Goal: Task Accomplishment & Management: Manage account settings

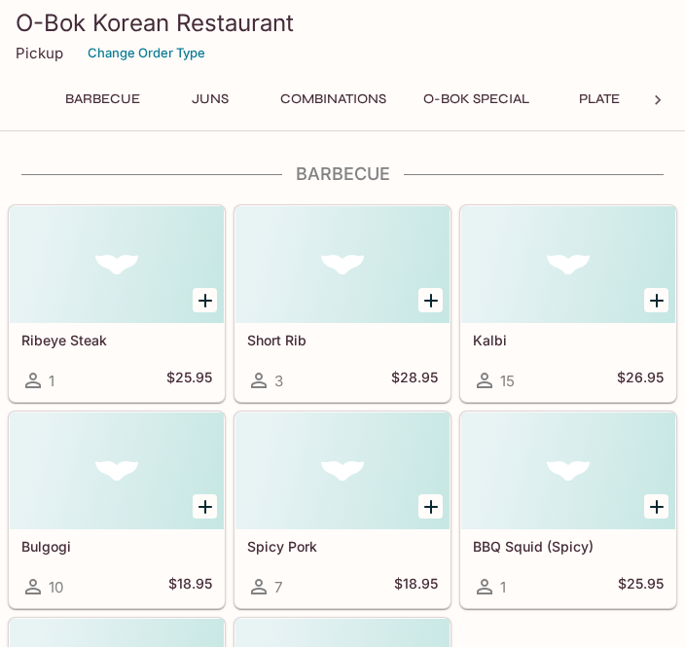
click at [123, 334] on h5 "Ribeye Steak" at bounding box center [116, 340] width 191 height 17
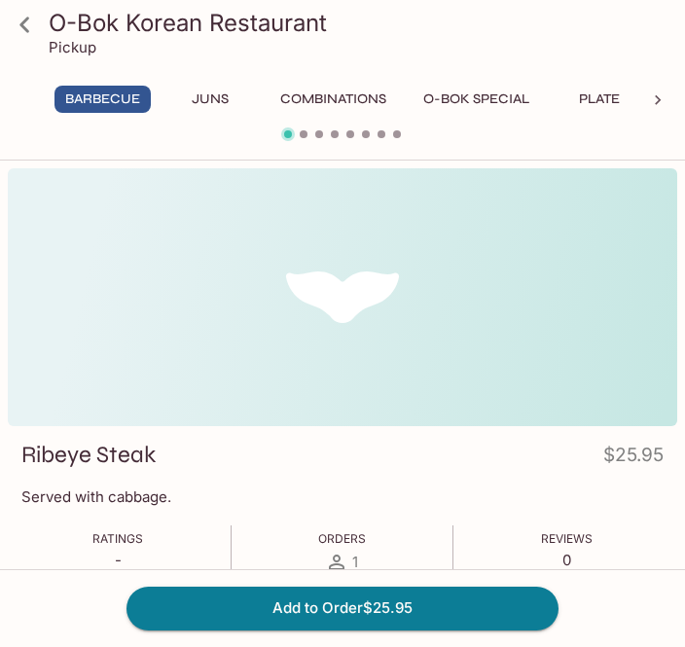
click at [636, 461] on h4 "$25.95" at bounding box center [633, 459] width 60 height 38
click at [632, 491] on p "Big bone w/ kalbi." at bounding box center [342, 496] width 642 height 18
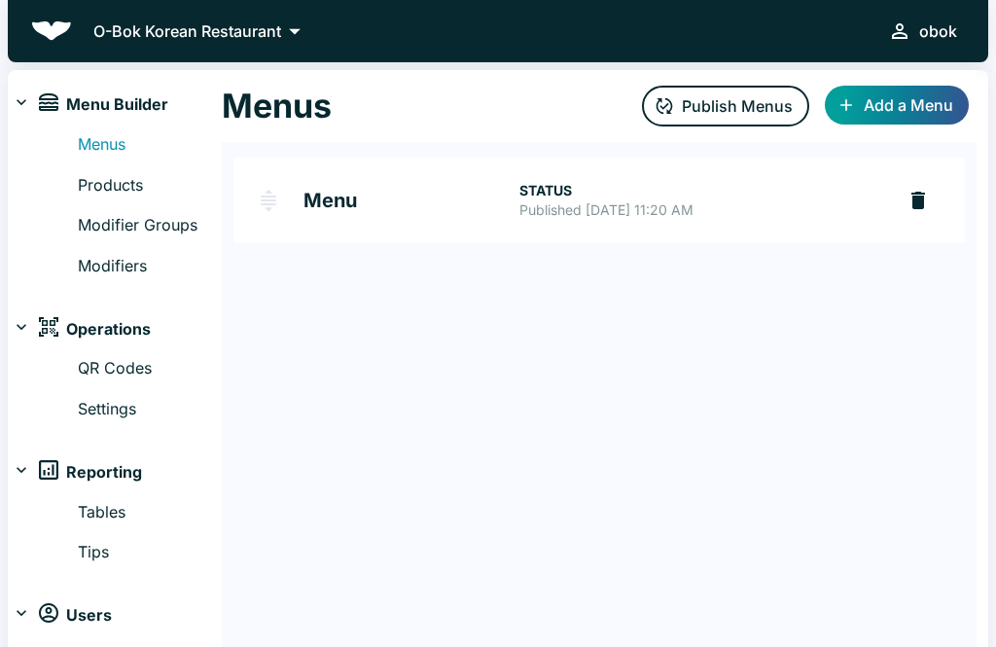
click at [375, 205] on h2 "Menu" at bounding box center [411, 200] width 216 height 19
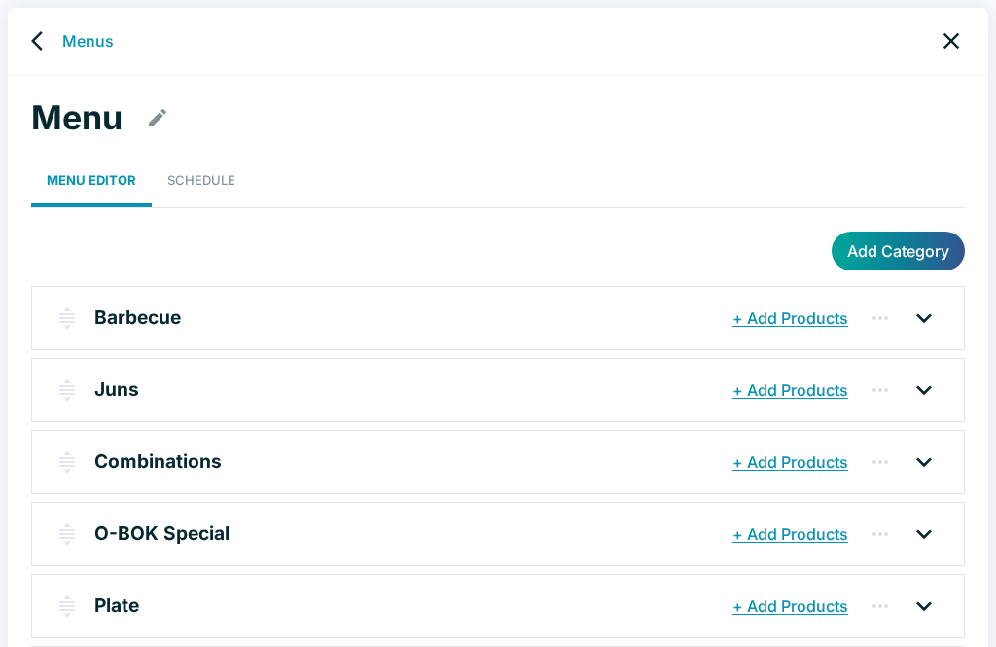
click at [939, 312] on div at bounding box center [924, 317] width 49 height 31
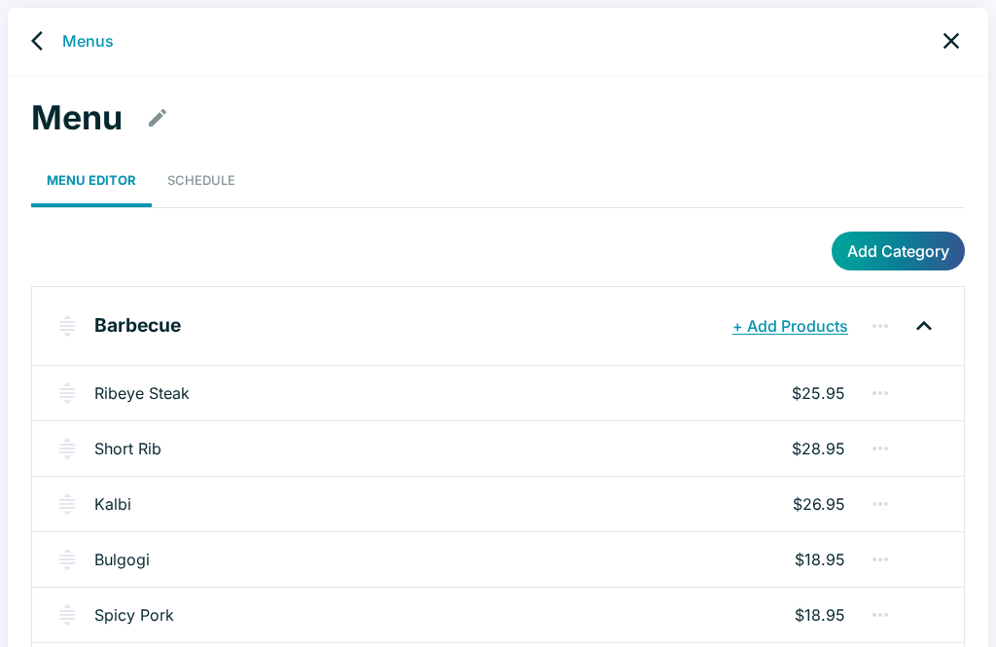
click at [659, 397] on div "Ribeye Steak $25.95" at bounding box center [498, 392] width 932 height 55
click at [831, 384] on p "$25.95" at bounding box center [818, 392] width 53 height 23
click at [892, 393] on button "button" at bounding box center [880, 392] width 39 height 39
click at [195, 410] on div at bounding box center [498, 323] width 996 height 647
click at [124, 400] on link "Ribeye Steak" at bounding box center [141, 392] width 95 height 23
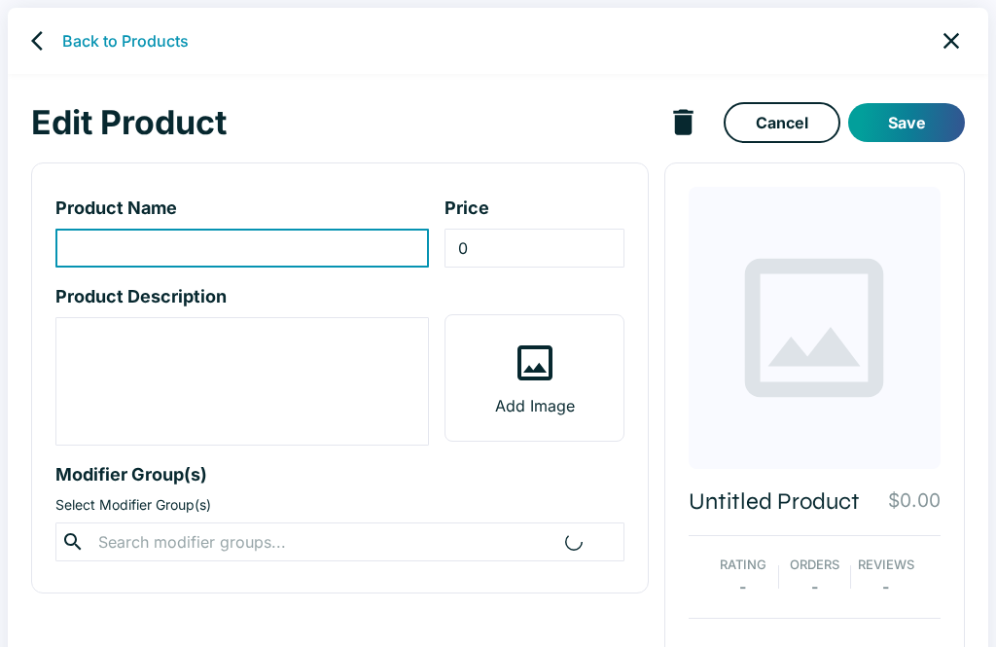
type input "Ribeye Steak"
type input "25.95"
type textarea "Served with cabbage."
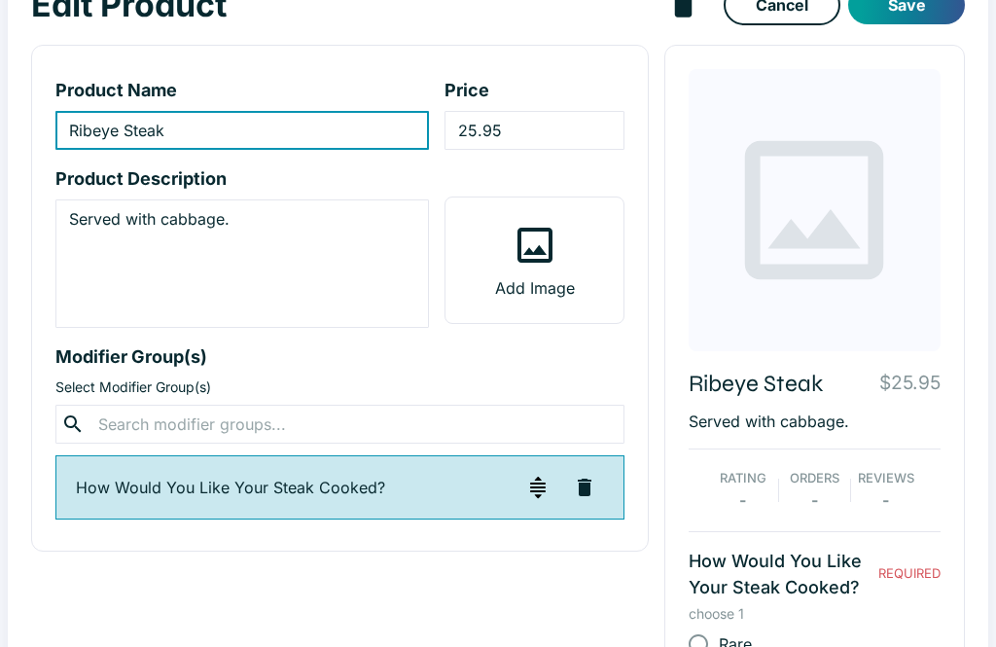
scroll to position [167, 0]
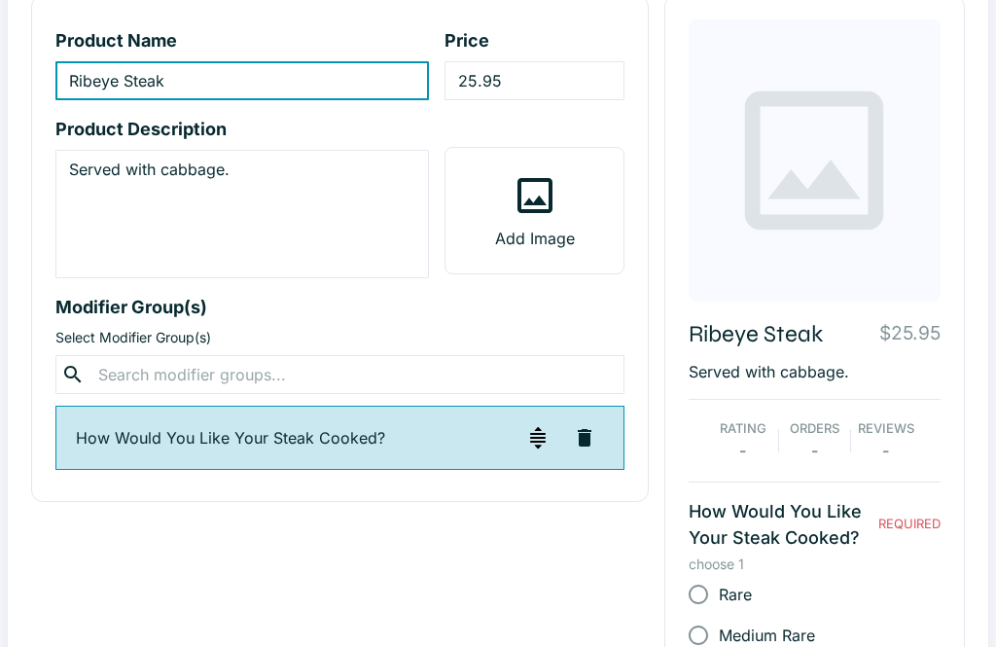
click at [929, 336] on p "$25.95" at bounding box center [909, 333] width 61 height 28
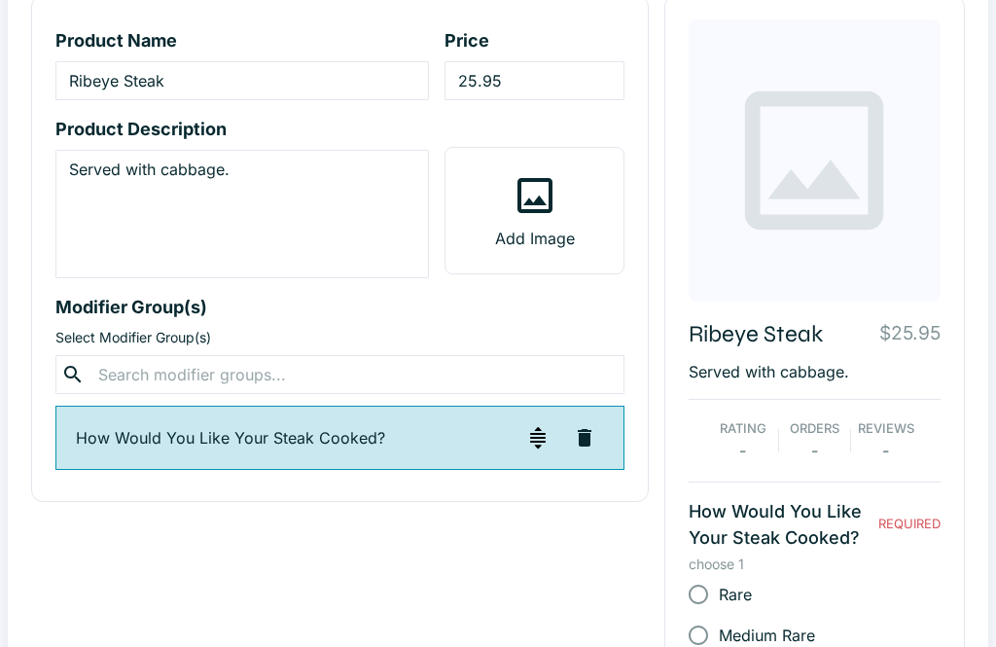
click at [918, 345] on p "$25.95" at bounding box center [909, 333] width 61 height 28
click at [480, 77] on input "25.95" at bounding box center [533, 80] width 179 height 39
click at [480, 81] on input "25.95" at bounding box center [533, 80] width 179 height 39
click at [547, 74] on input "25.95" at bounding box center [533, 80] width 179 height 39
type input "25.9"
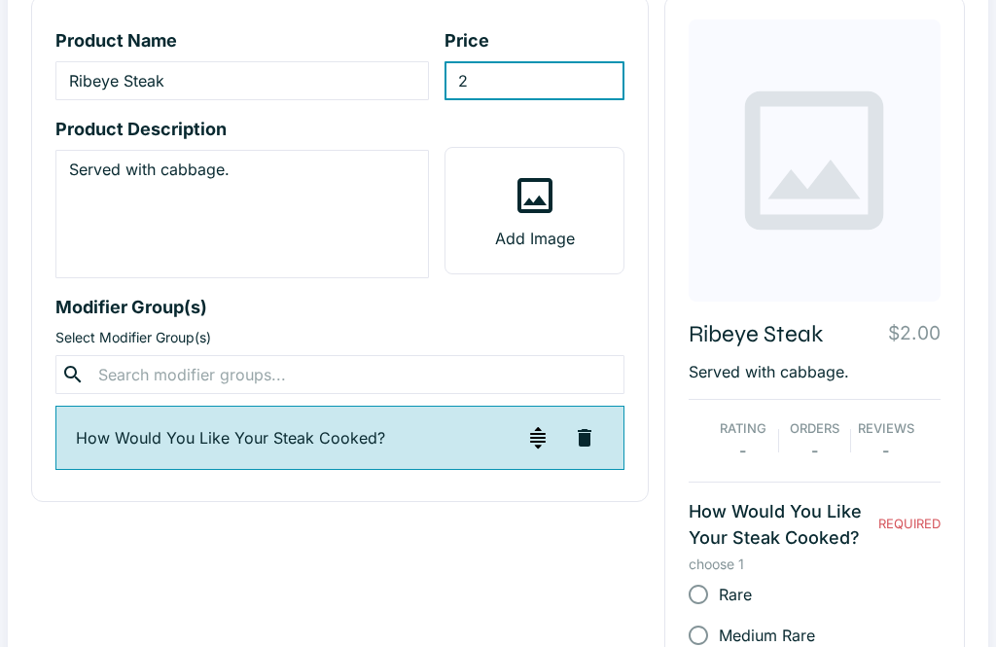
type input "27"
type input "27.95"
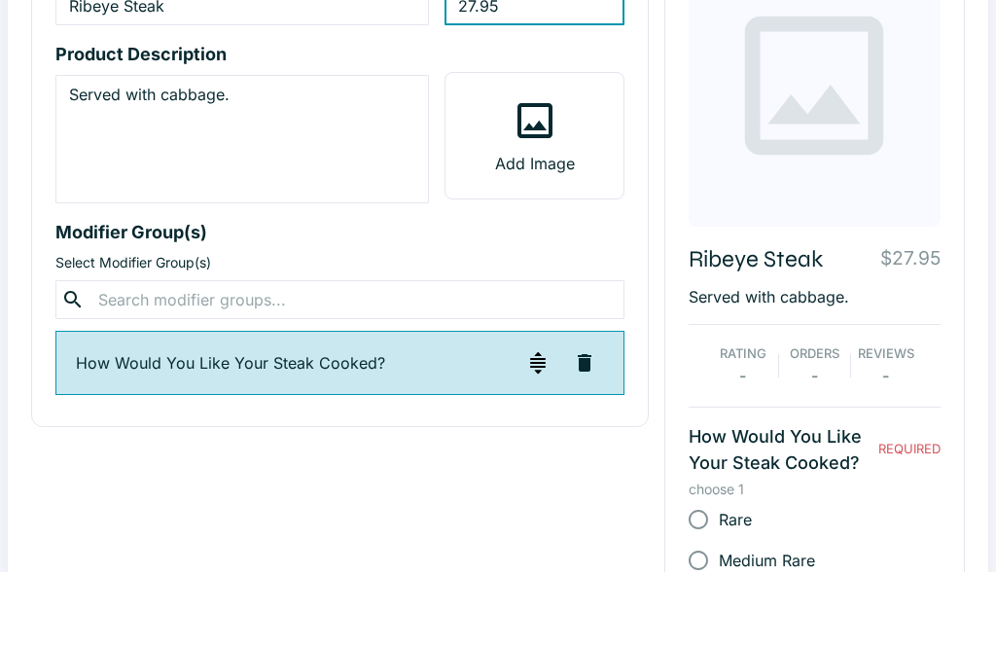
click at [589, 248] on div "Product Name Ribeye Steak ​ Price 27.95 ​ Product Description Served with cabba…" at bounding box center [340, 248] width 618 height 507
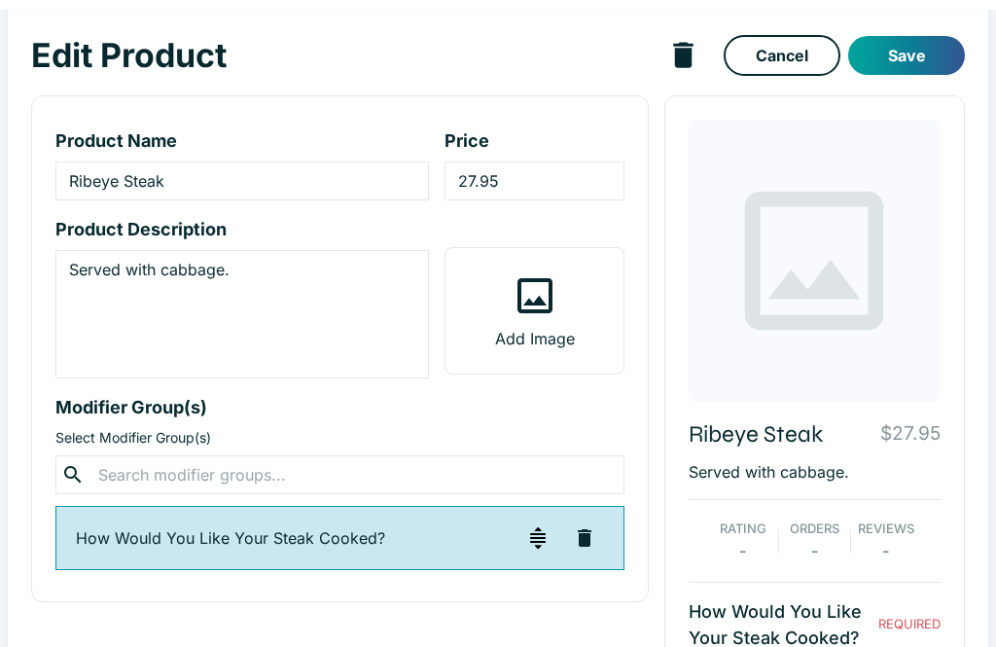
scroll to position [0, 0]
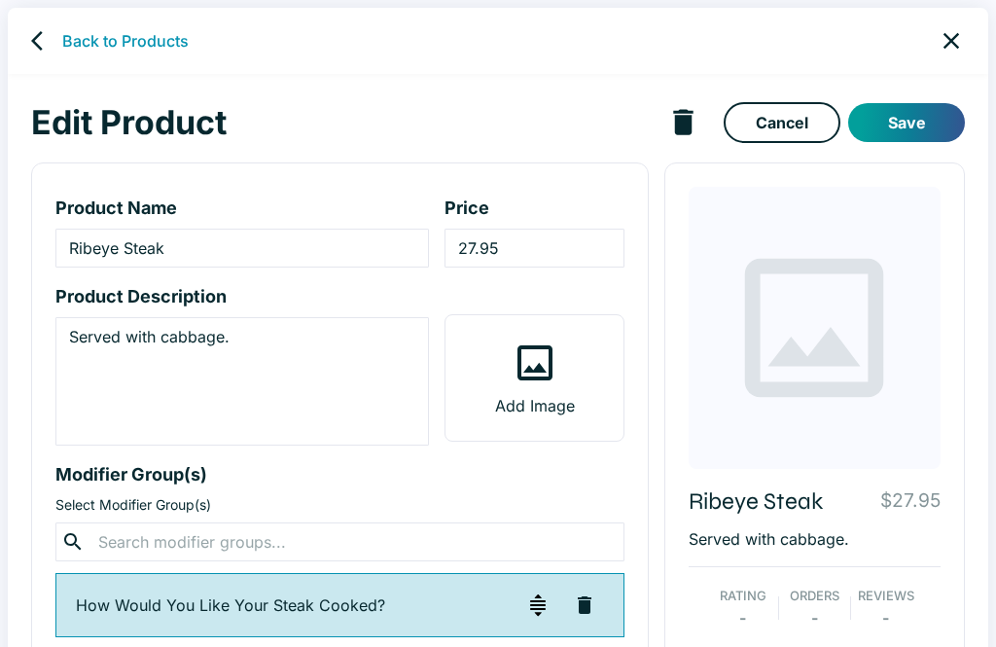
click at [931, 115] on button "Save" at bounding box center [906, 122] width 117 height 39
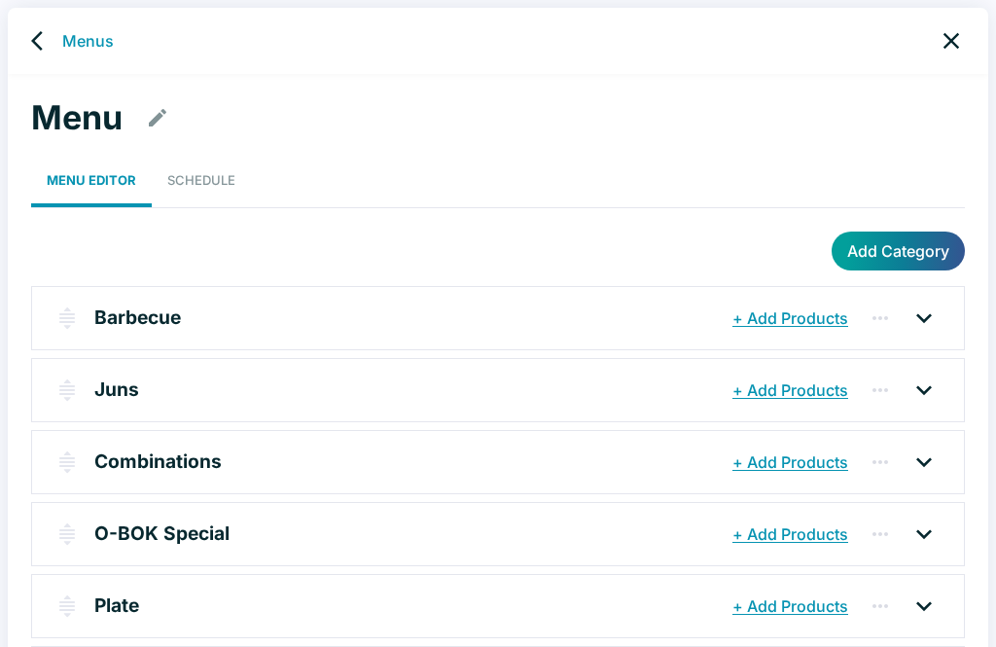
click at [923, 303] on icon at bounding box center [923, 317] width 31 height 31
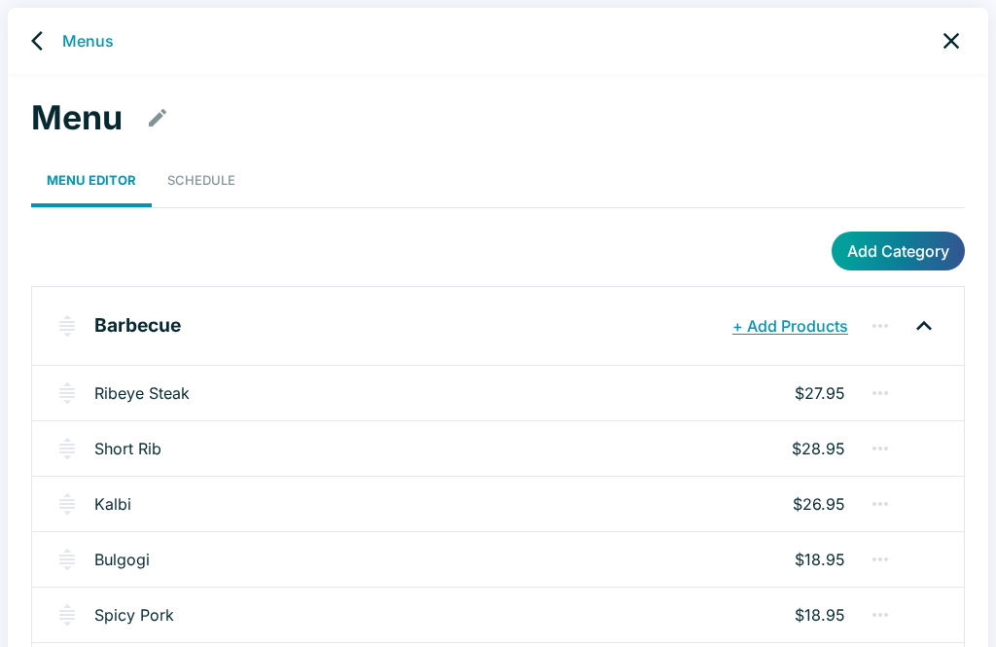
click at [136, 444] on link "Short Rib" at bounding box center [127, 448] width 67 height 23
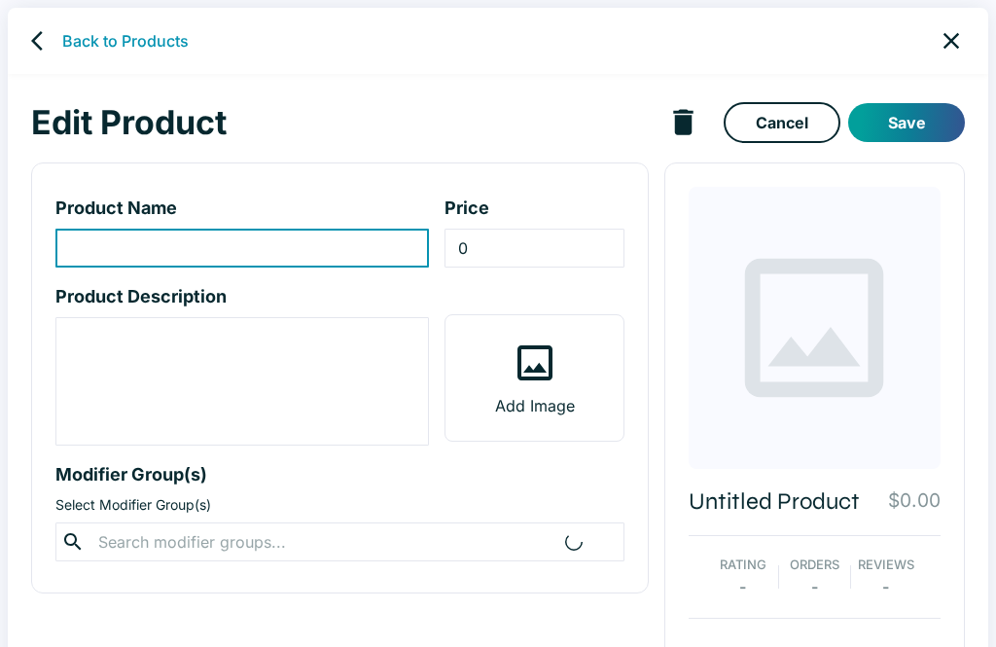
type input "Short Rib"
type input "28.95"
type textarea "Big bone w/ kalbi."
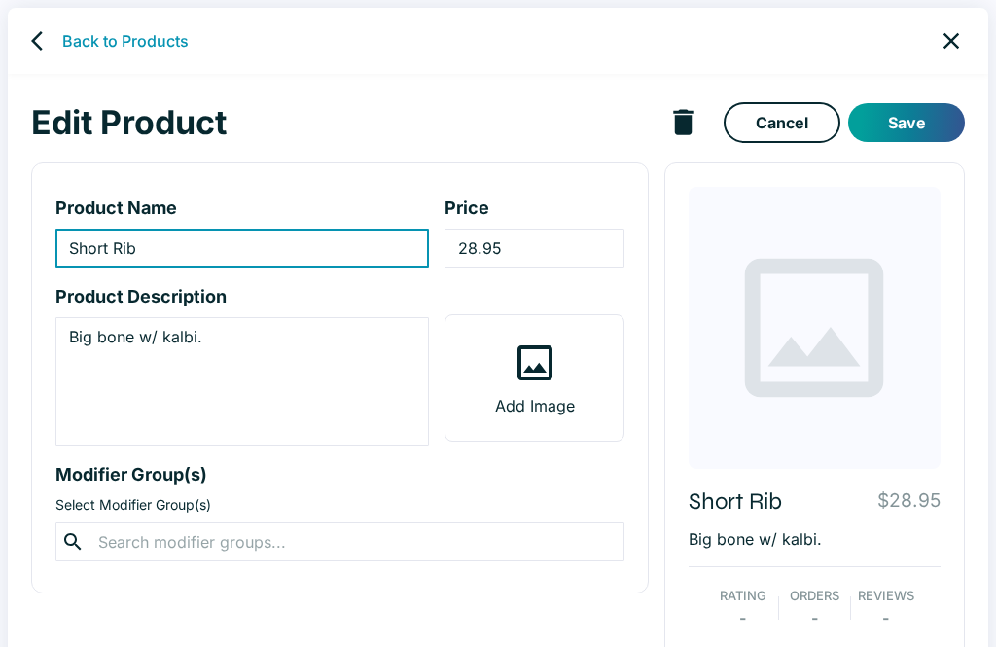
click at [470, 241] on input "28.95" at bounding box center [533, 248] width 179 height 39
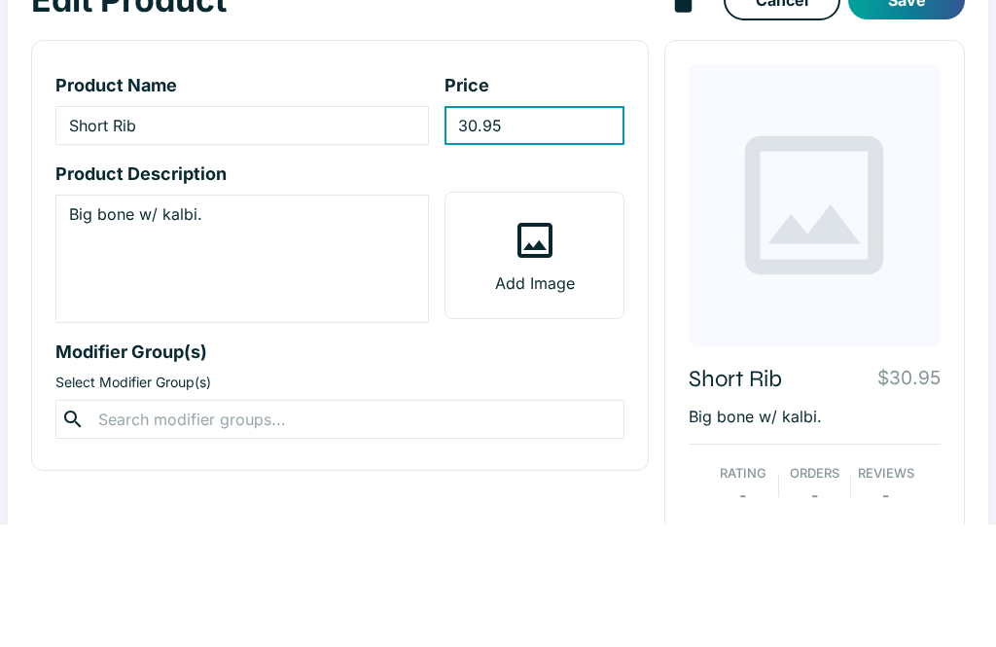
type input "30.95"
click at [671, 162] on div "Short Rib $30.95 Big bone w/ kalbi. Rating - Orders - Reviews -" at bounding box center [814, 425] width 301 height 527
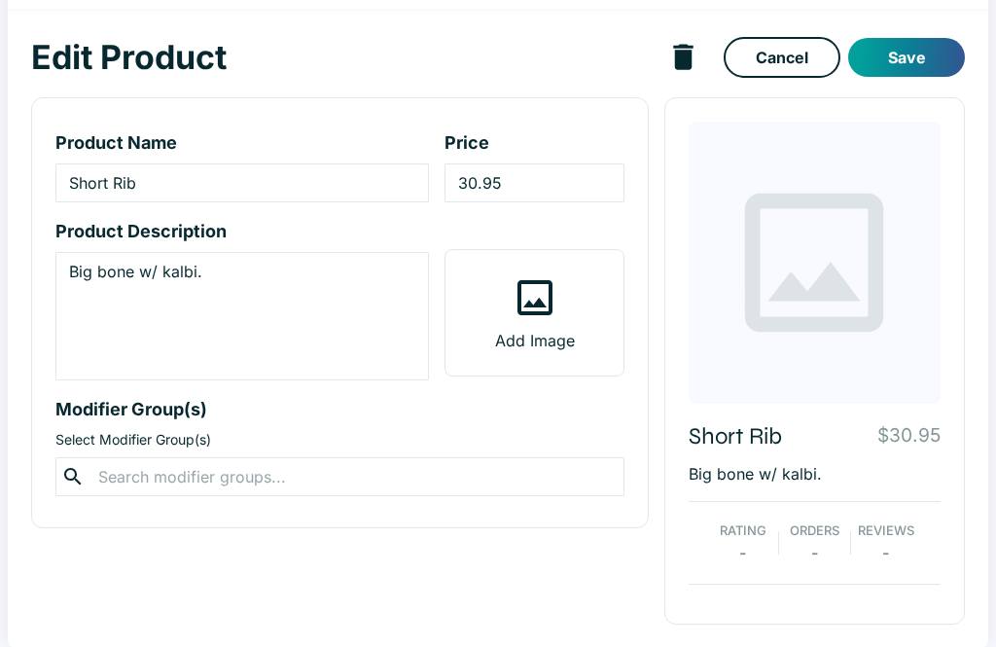
click at [922, 52] on button "Save" at bounding box center [906, 57] width 117 height 39
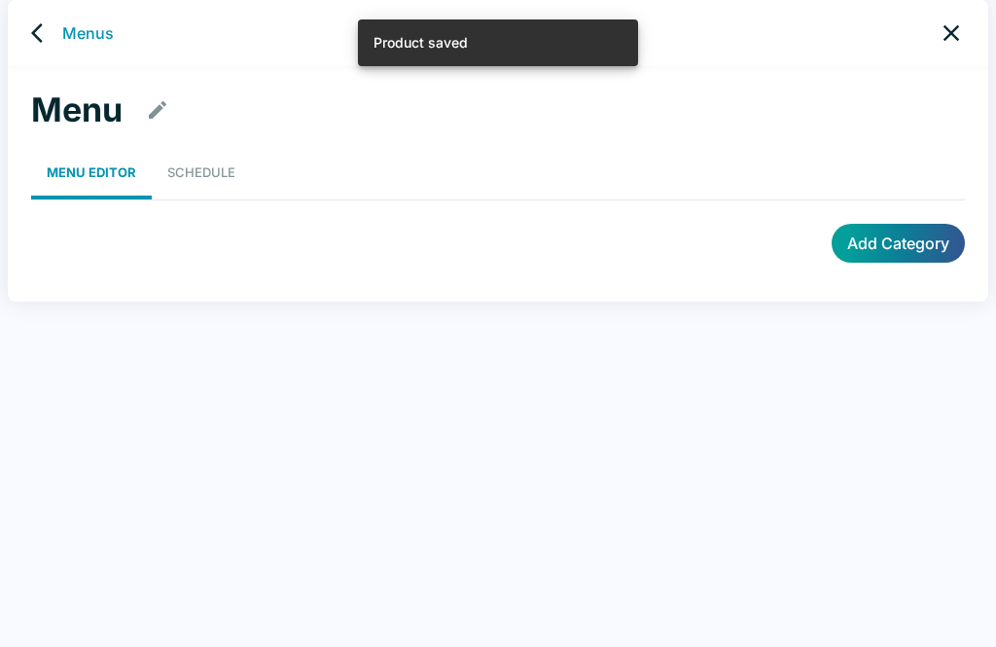
scroll to position [8, 0]
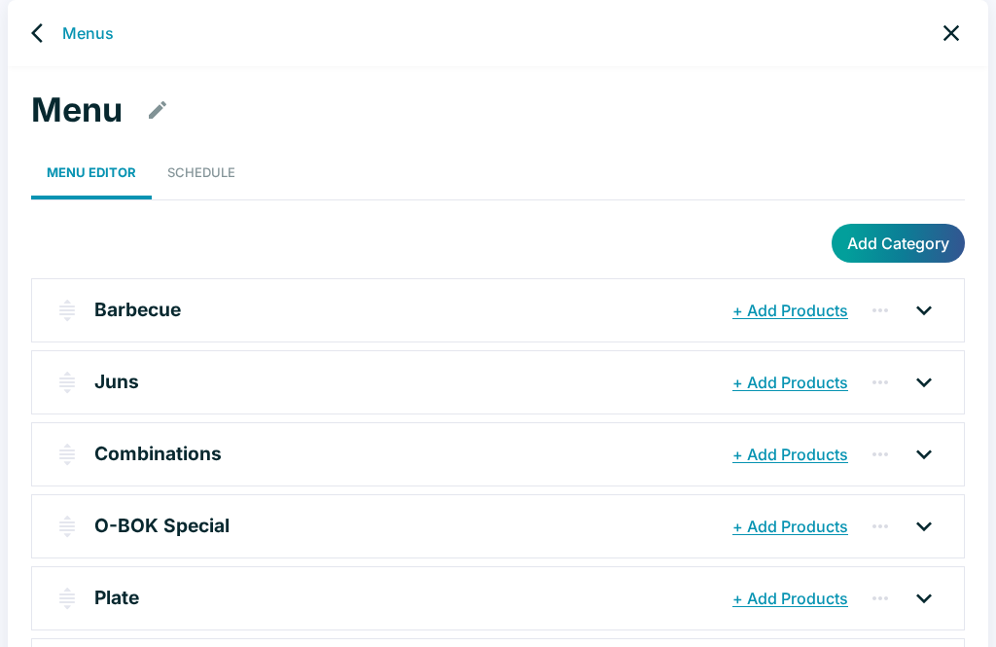
click at [930, 316] on icon at bounding box center [923, 310] width 31 height 31
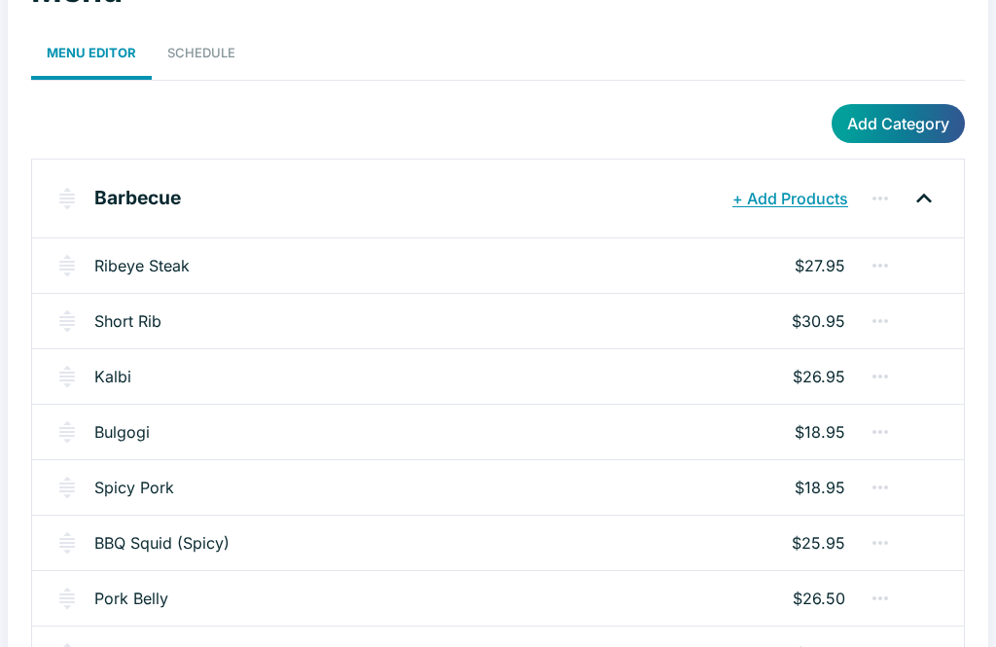
scroll to position [138, 0]
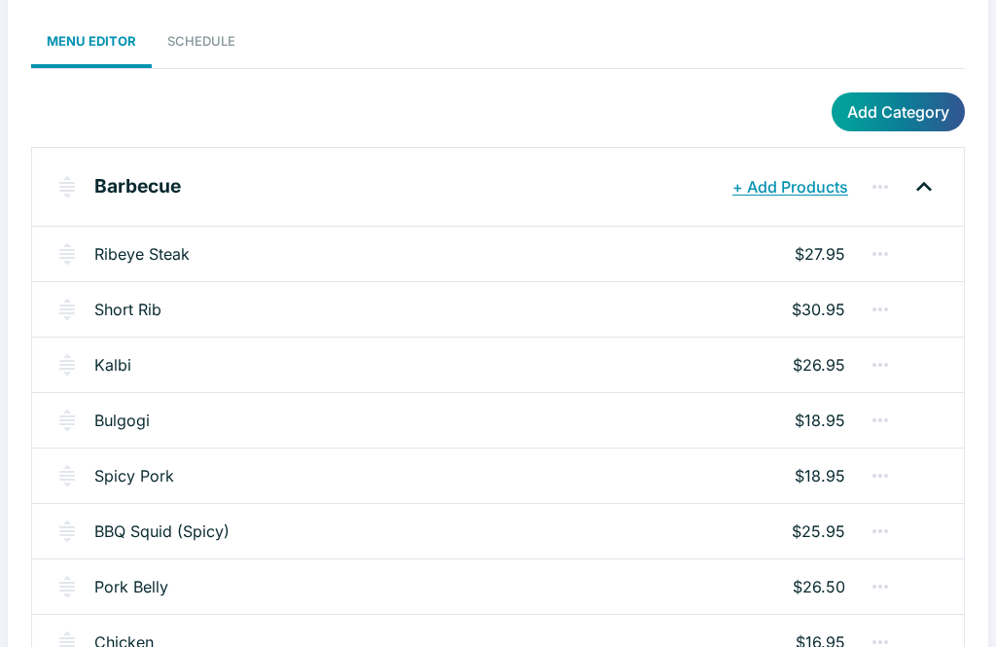
click at [650, 546] on div "BBQ Squid (Spicy) $25.95" at bounding box center [498, 531] width 932 height 55
click at [192, 528] on link "BBQ Squid (Spicy)" at bounding box center [161, 531] width 135 height 23
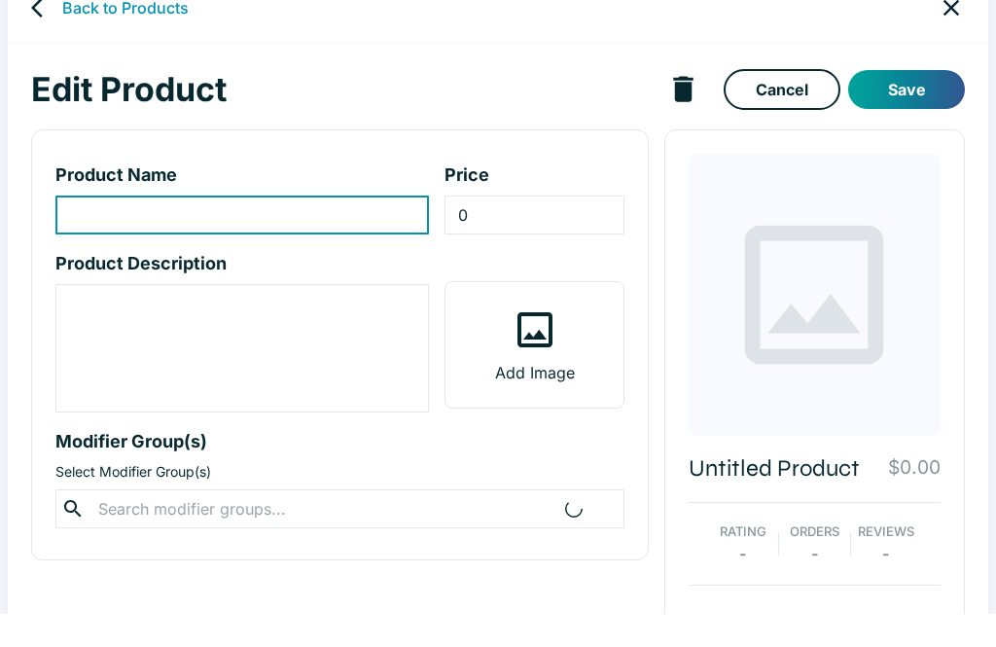
scroll to position [34, 0]
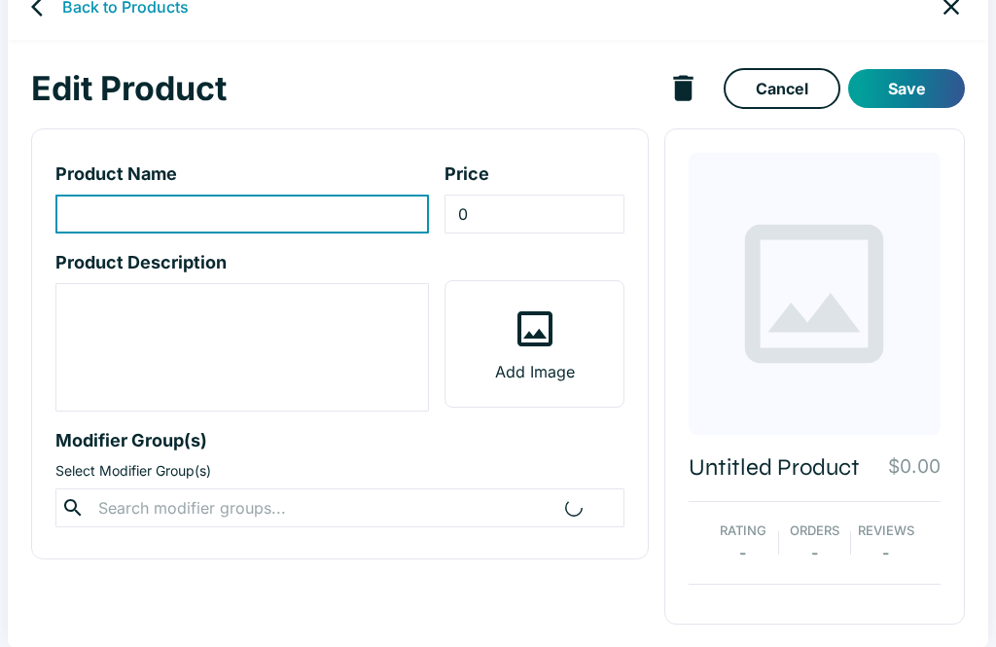
type input "BBQ Squid (Spicy)"
type input "25.95"
type textarea "Spicy BBQ Squid"
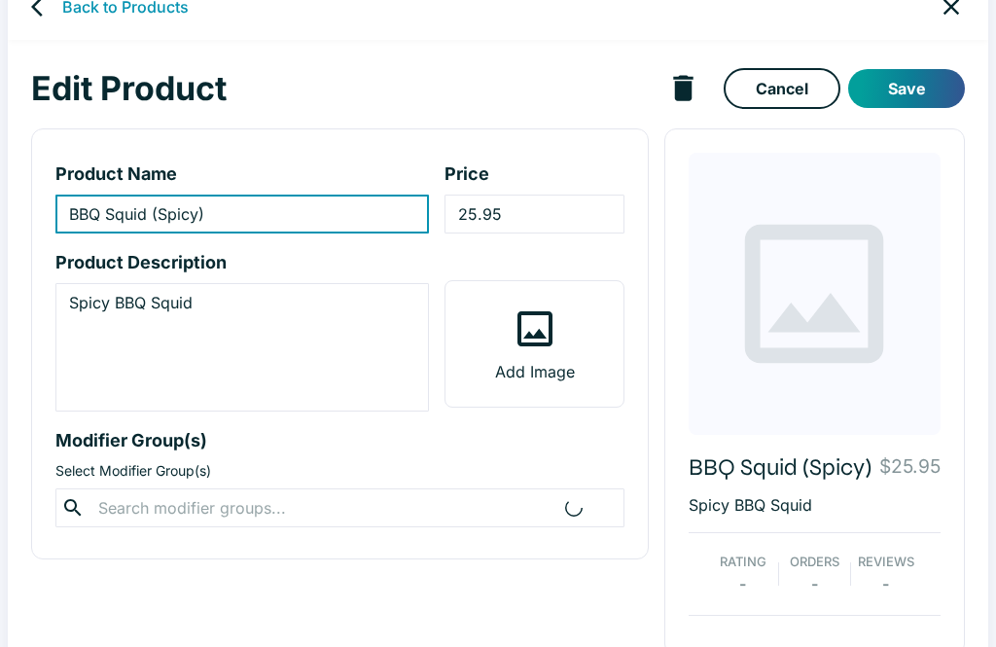
click at [480, 208] on input "25.95" at bounding box center [533, 214] width 179 height 39
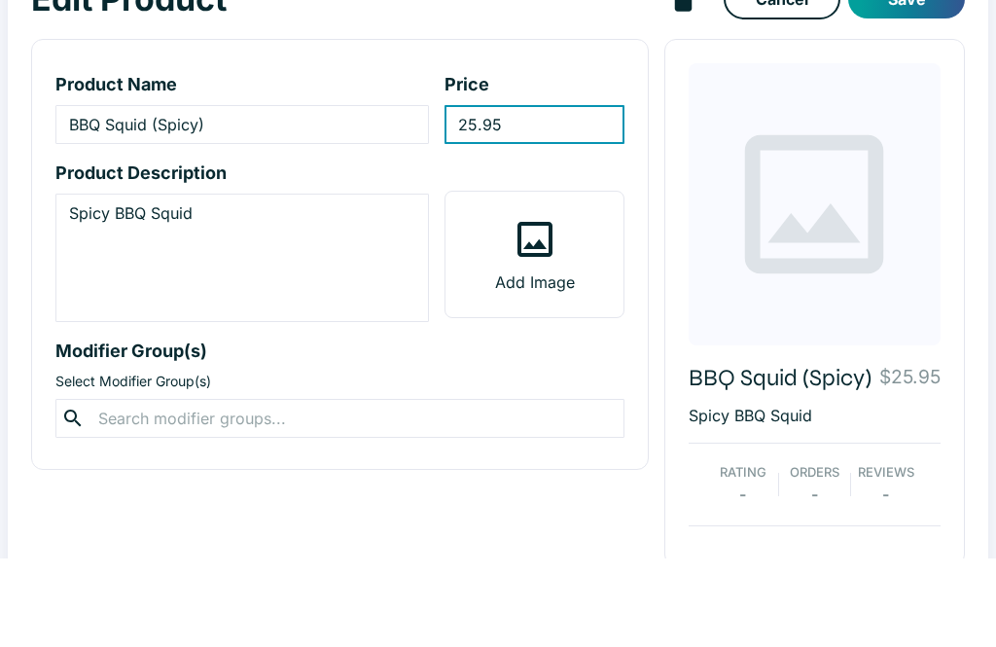
click at [559, 195] on input "25.95" at bounding box center [533, 214] width 179 height 39
type input "25.9"
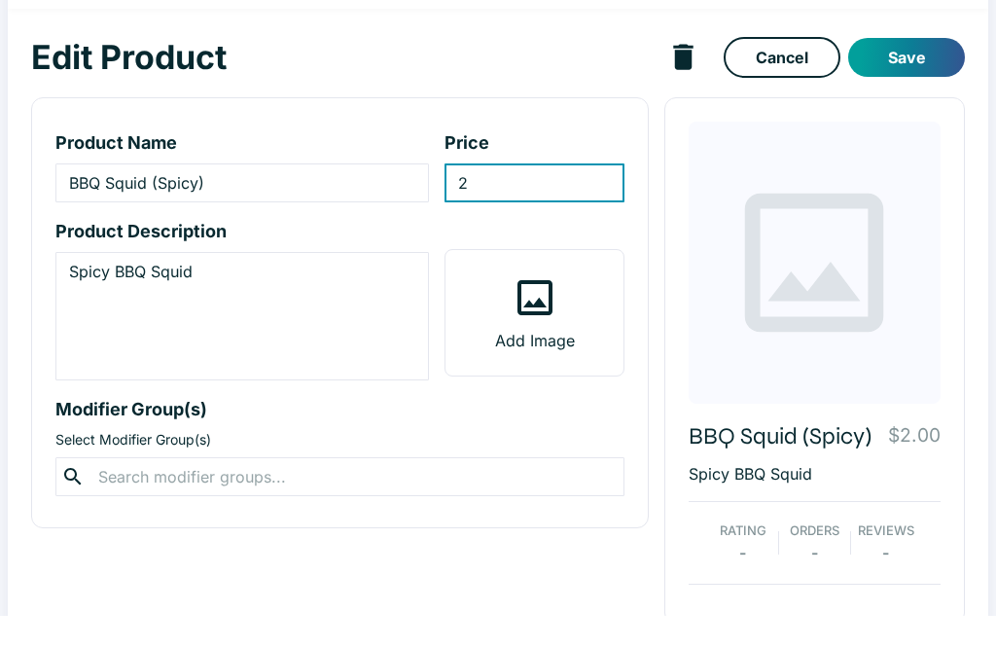
type input "26"
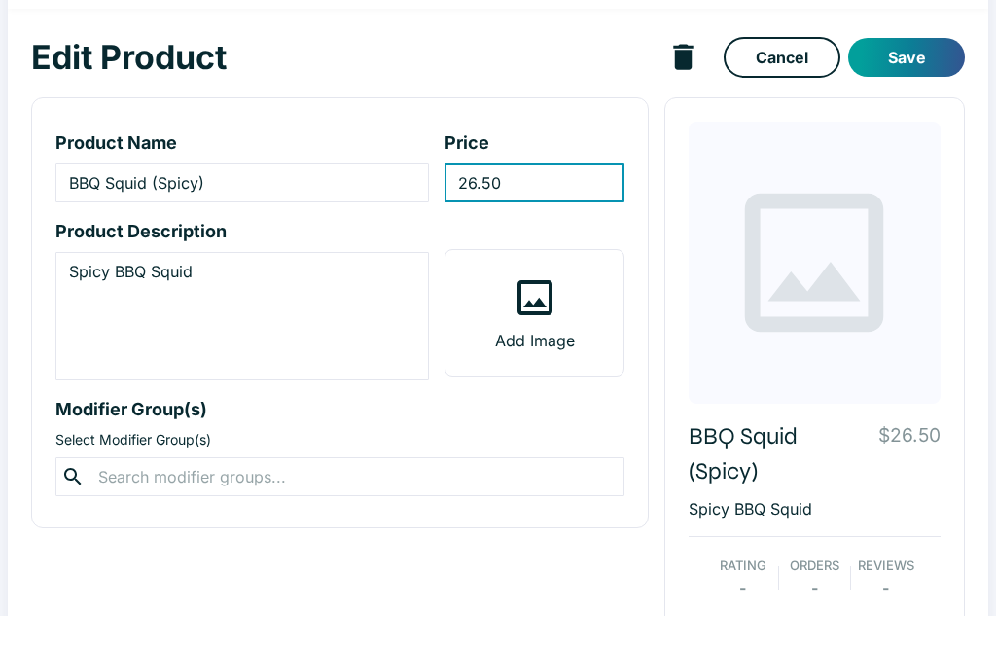
type input "26.50"
click at [926, 69] on button "Save" at bounding box center [906, 88] width 117 height 39
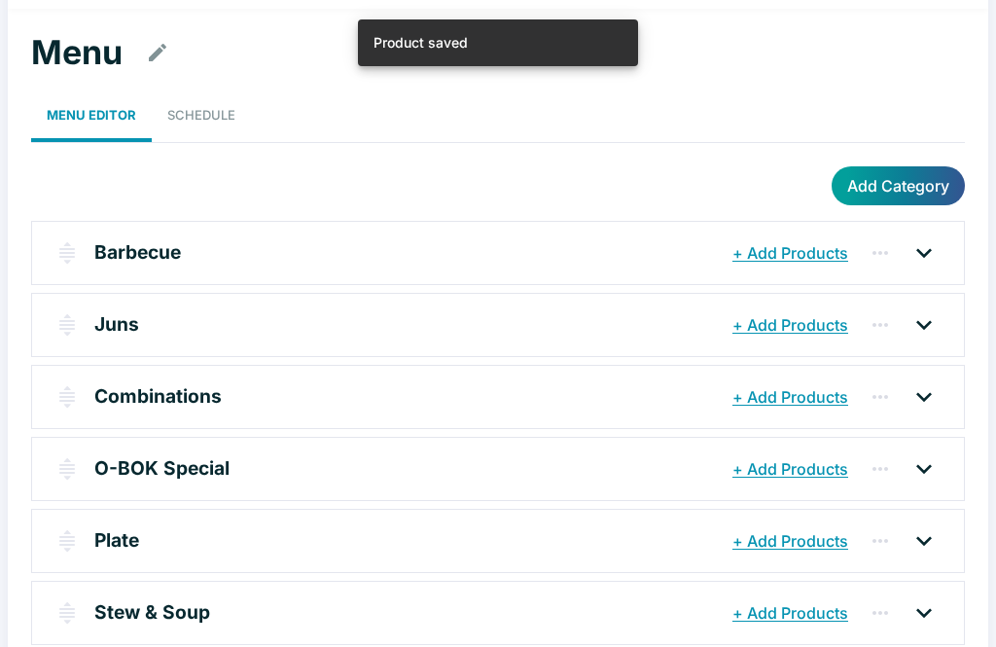
scroll to position [8, 0]
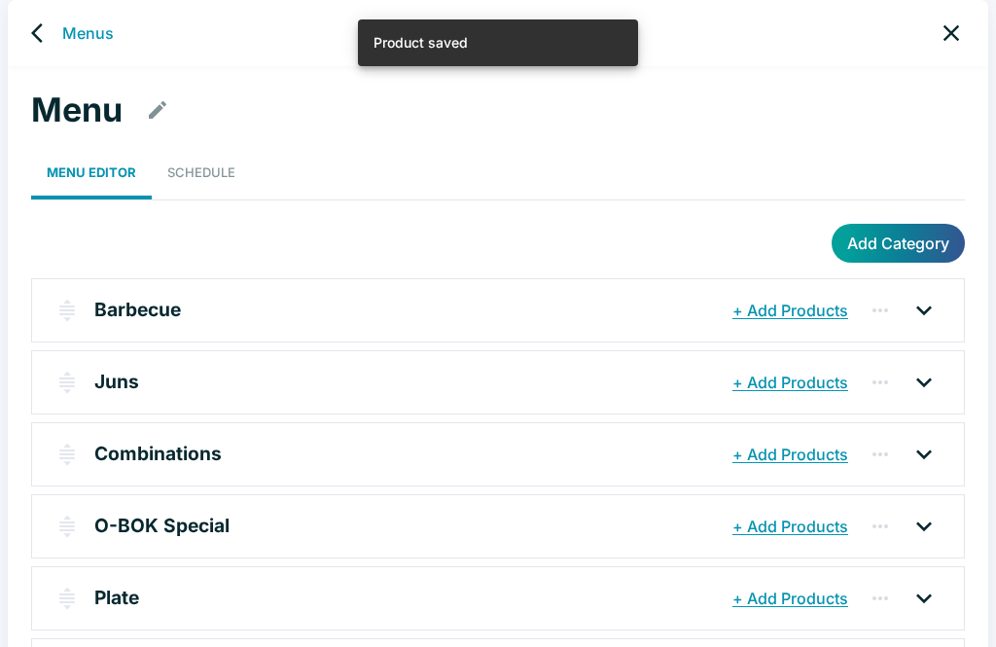
click at [936, 309] on icon at bounding box center [923, 310] width 31 height 31
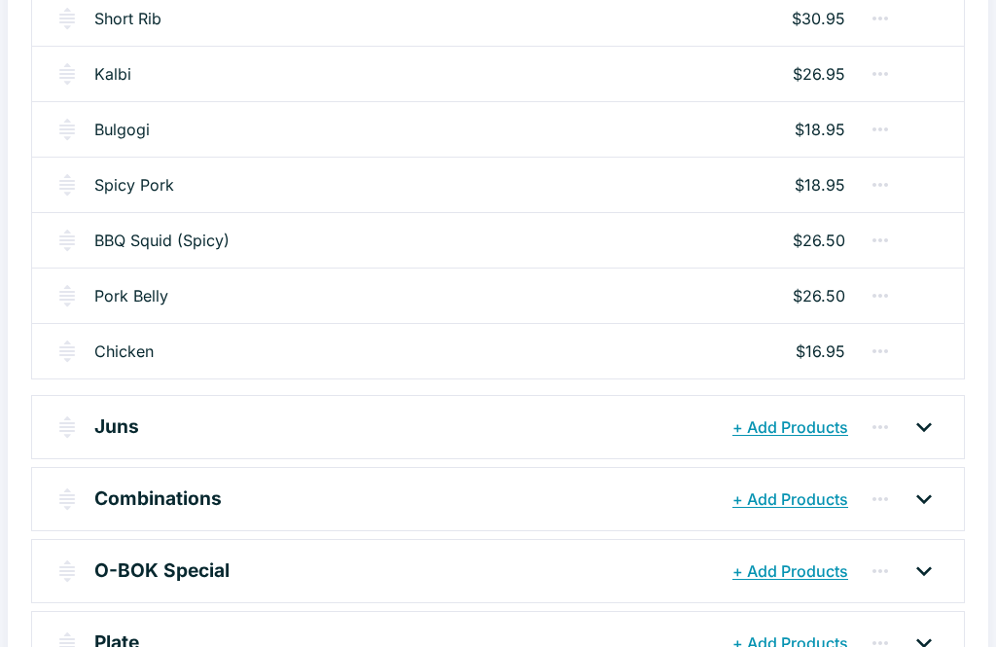
scroll to position [472, 0]
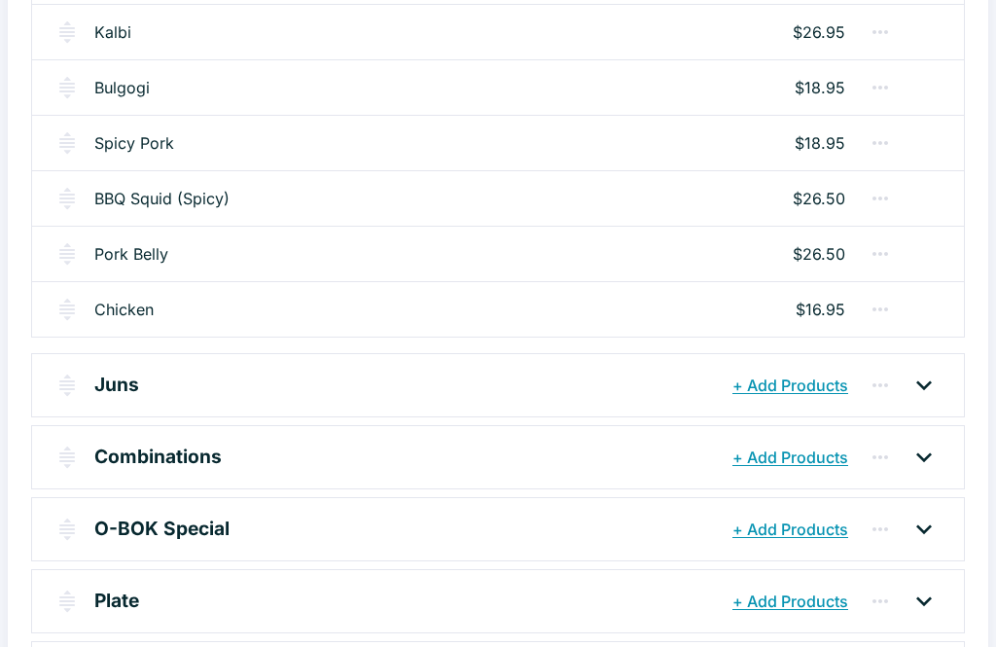
click at [931, 382] on icon at bounding box center [923, 385] width 31 height 31
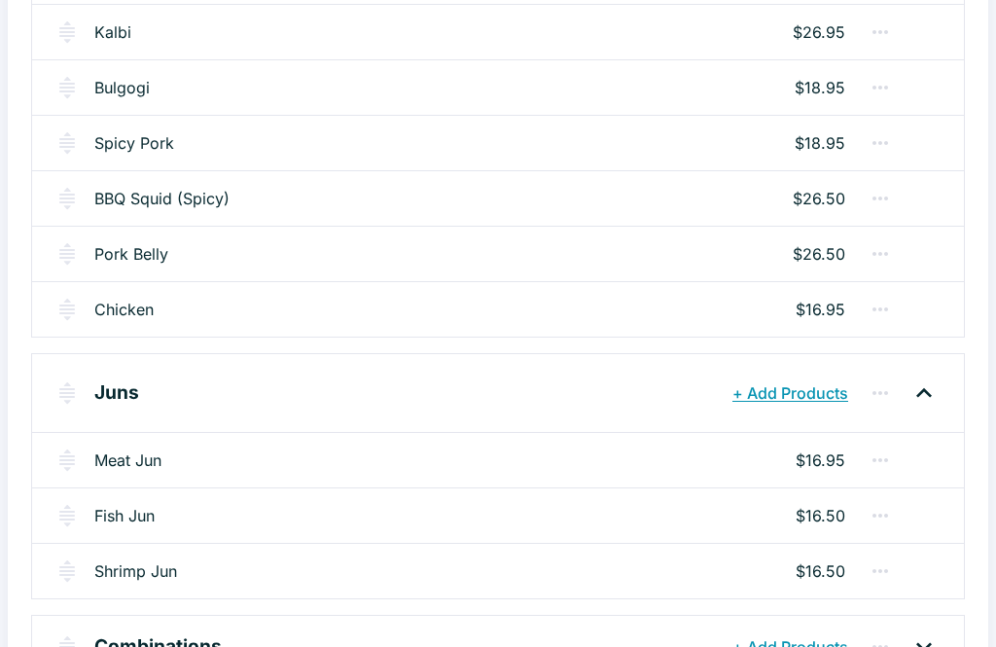
click at [133, 464] on link "Meat Jun" at bounding box center [127, 459] width 67 height 23
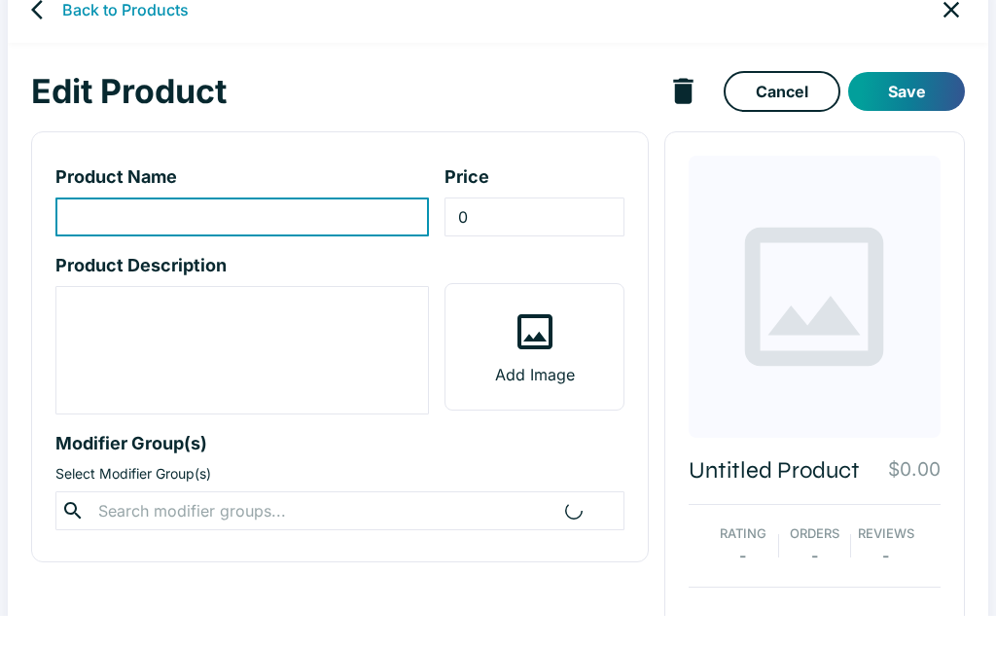
scroll to position [34, 0]
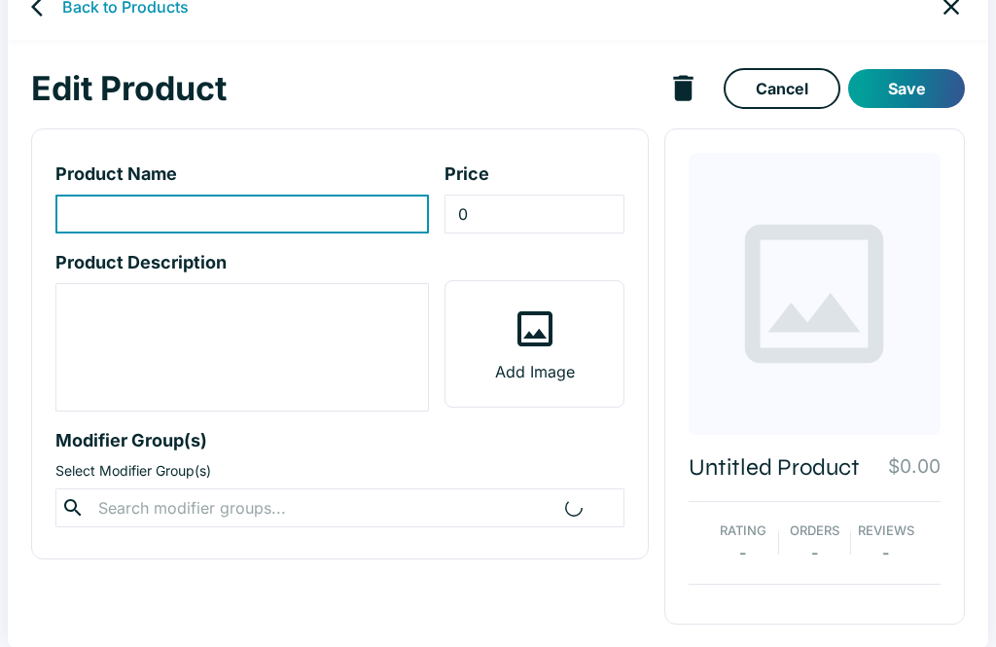
type input "Meat Jun"
type input "16.95"
type textarea "Ribeye breaded in egg batter."
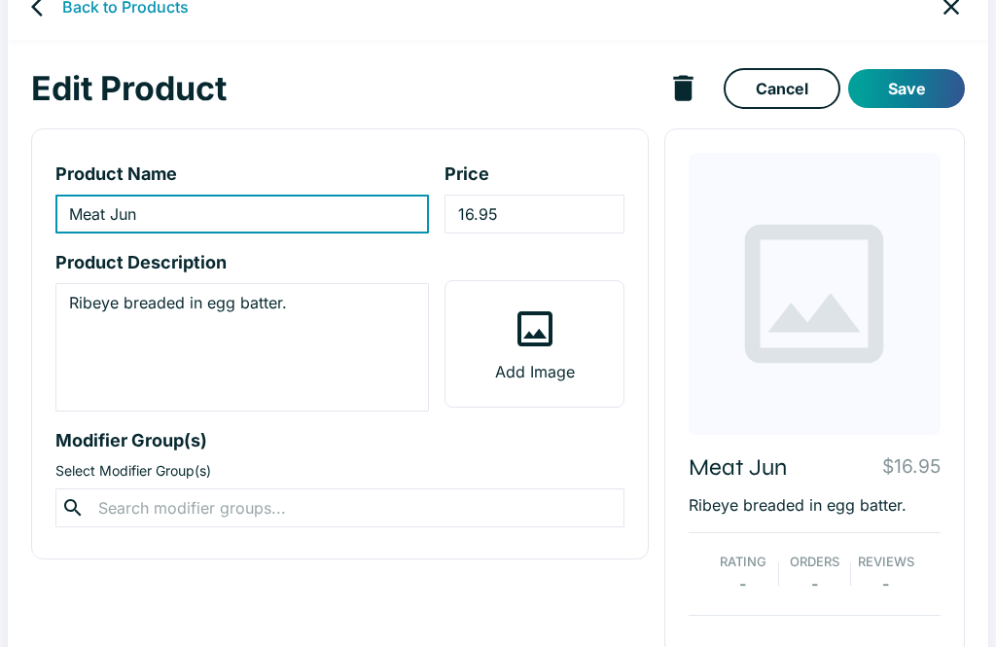
click at [479, 212] on input "16.95" at bounding box center [533, 214] width 179 height 39
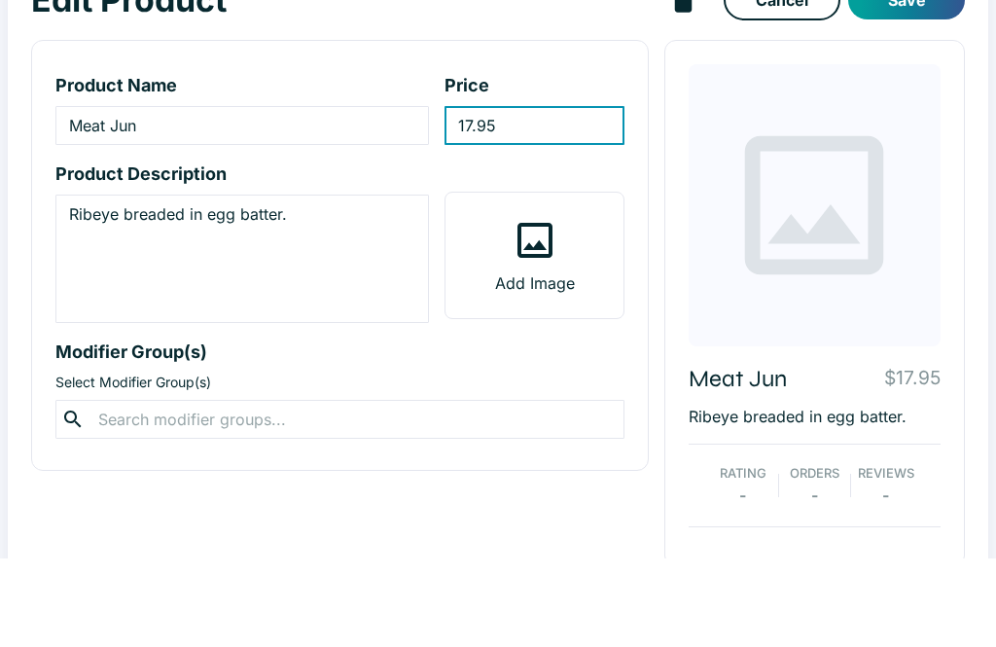
type input "17.95"
click at [923, 69] on button "Save" at bounding box center [906, 88] width 117 height 39
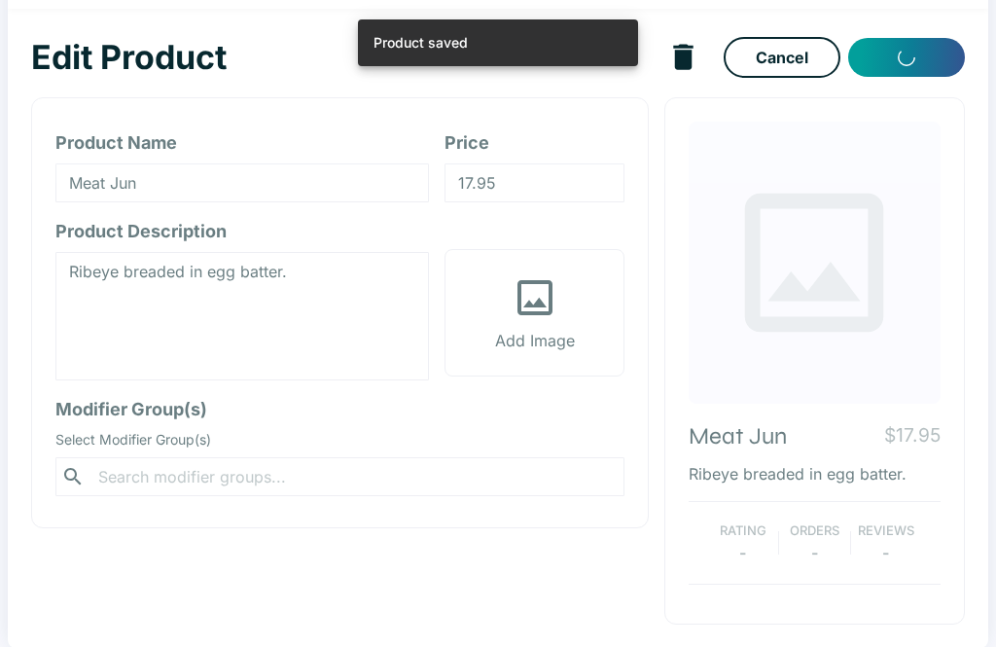
scroll to position [8, 0]
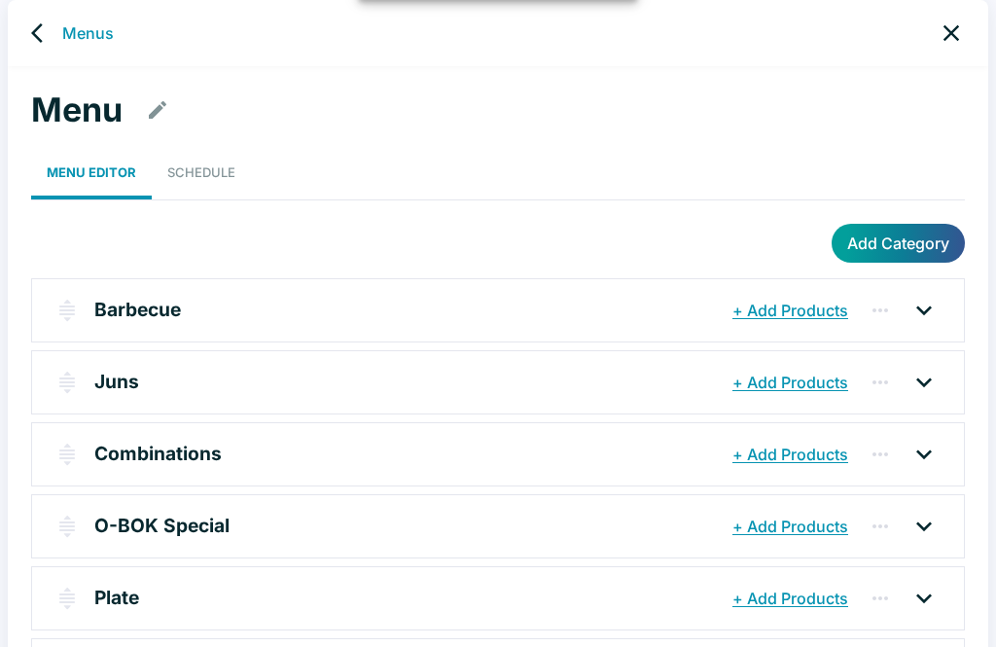
click at [939, 379] on div at bounding box center [924, 382] width 49 height 31
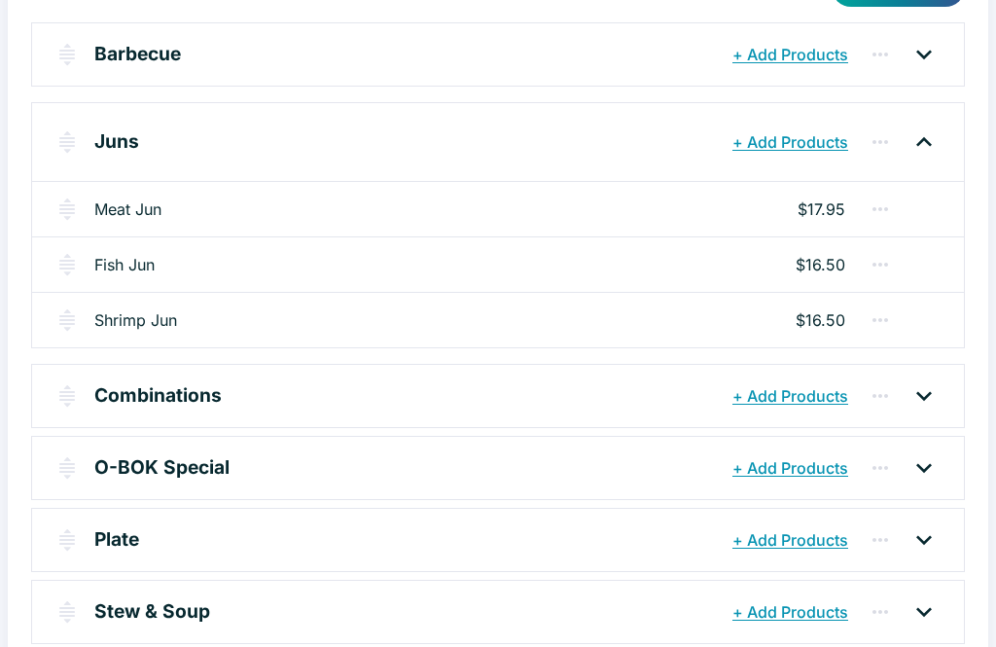
scroll to position [264, 0]
click at [923, 392] on icon at bounding box center [923, 395] width 31 height 31
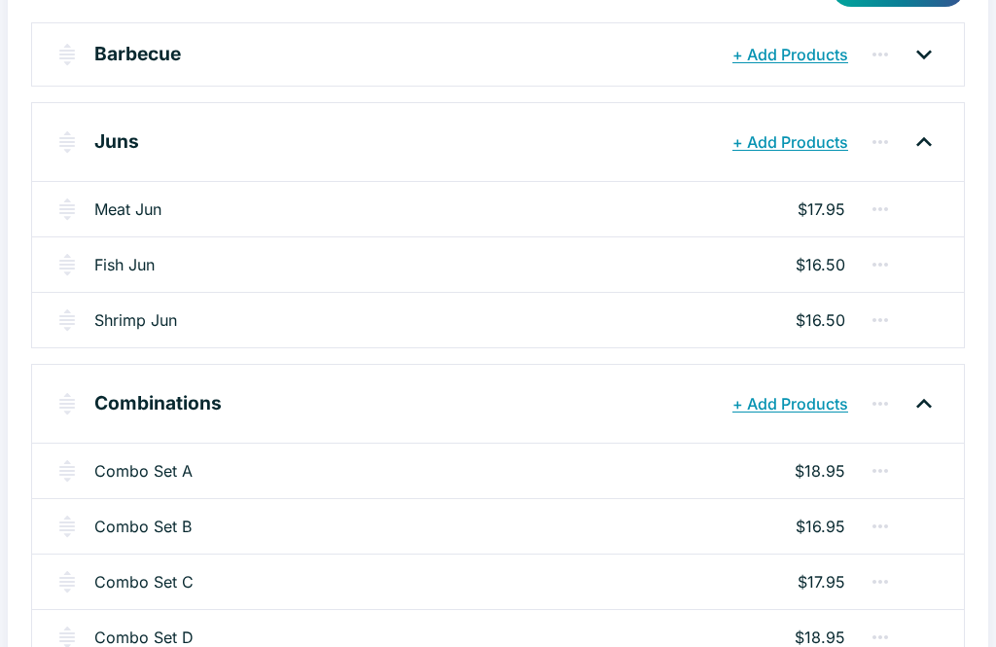
click at [153, 476] on link "Combo Set A" at bounding box center [143, 470] width 98 height 23
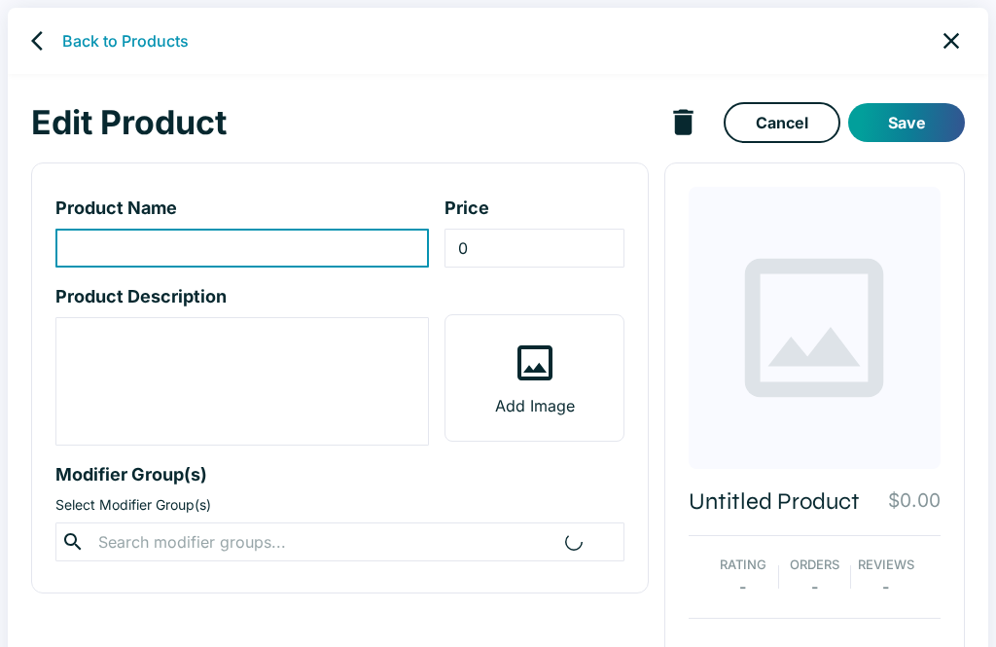
scroll to position [34, 0]
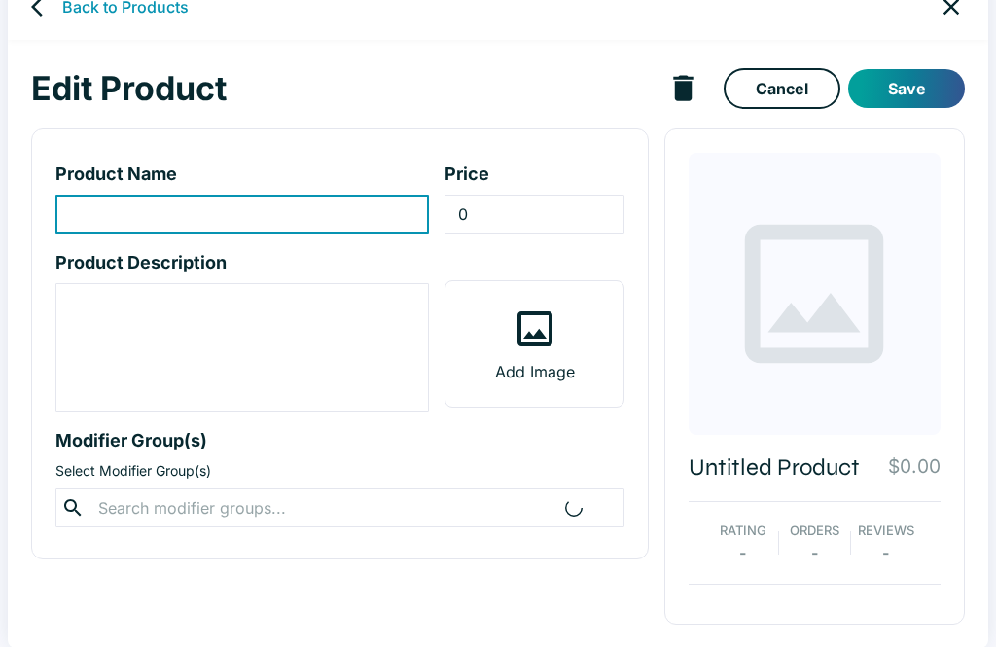
type input "Combo Set A"
type input "18.95"
type textarea "Kalbi or bulgogi, BBQ chicken, and mandoo combo."
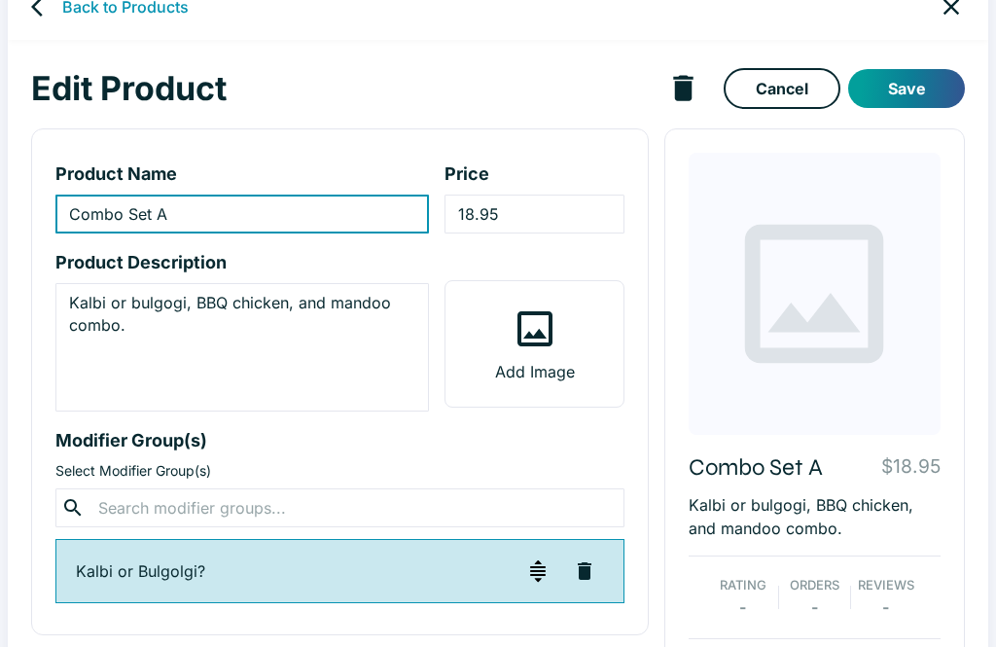
click at [478, 214] on input "18.95" at bounding box center [533, 214] width 179 height 39
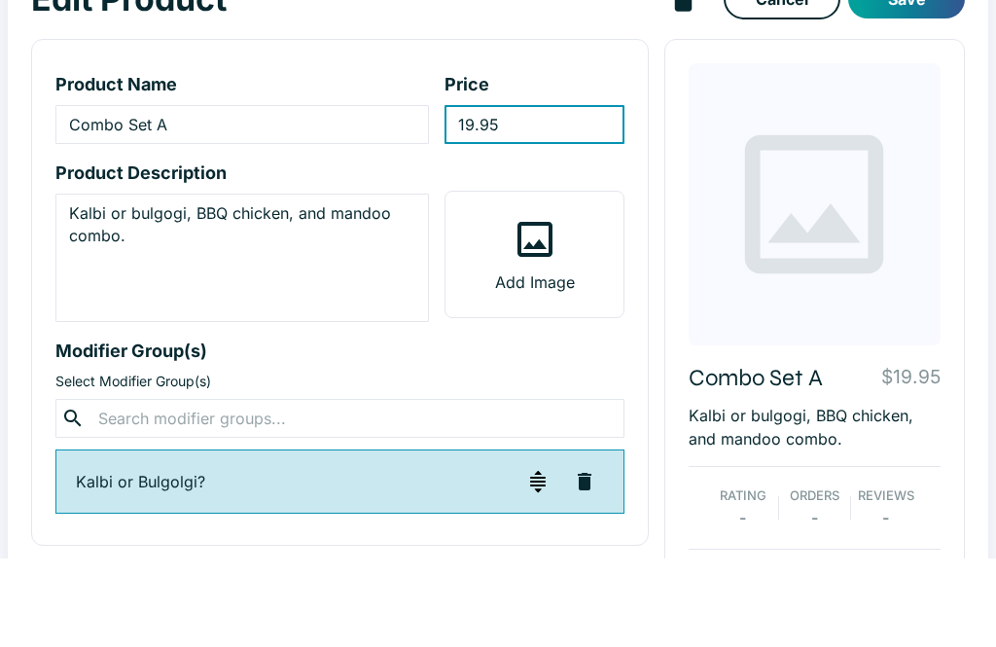
type input "19.95"
click at [938, 69] on button "Save" at bounding box center [906, 88] width 117 height 39
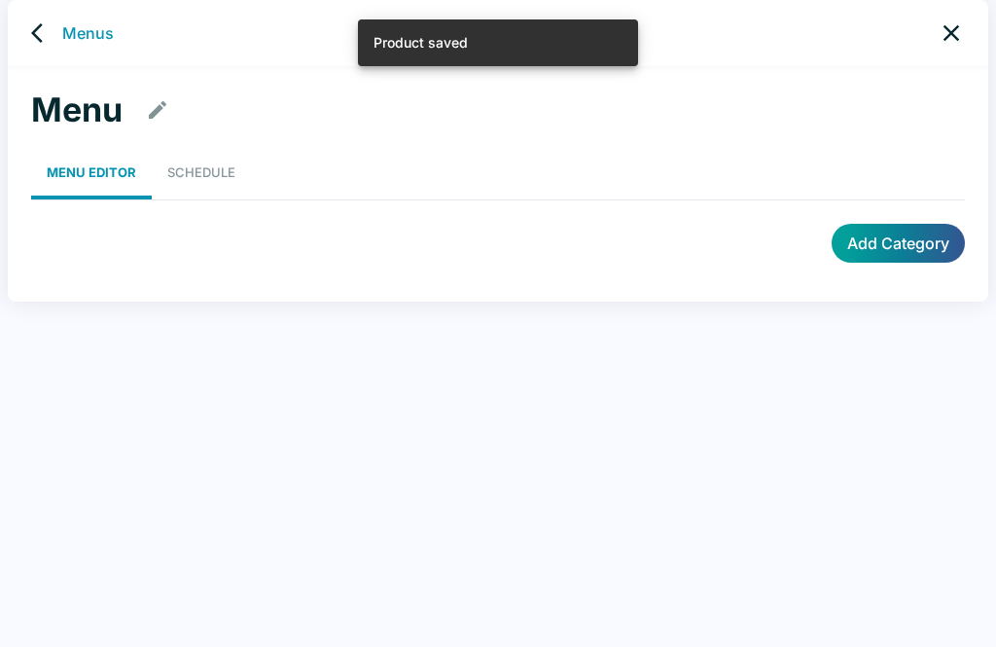
scroll to position [8, 0]
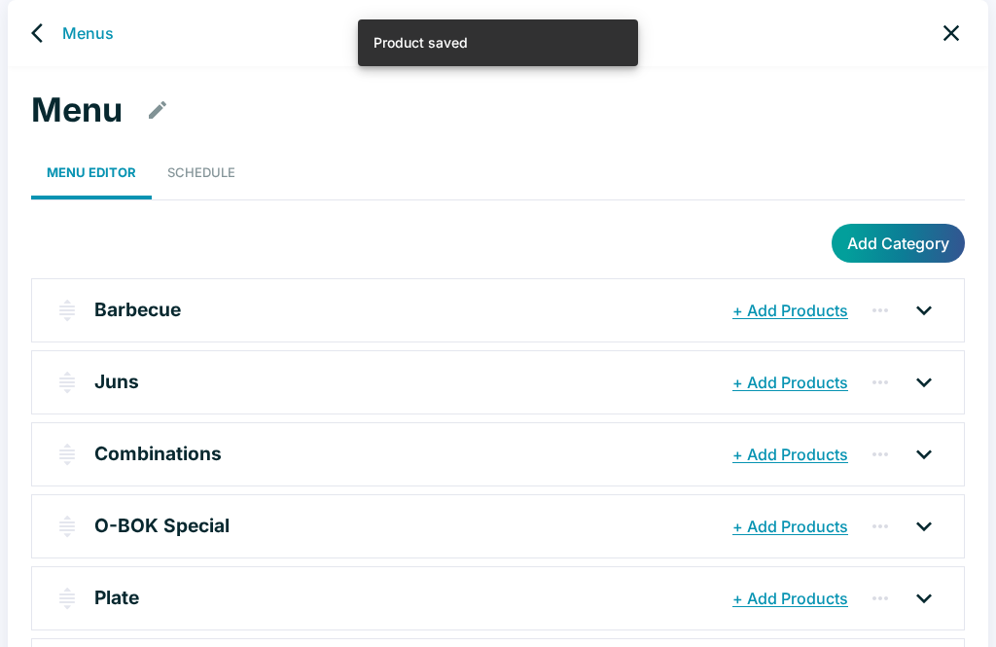
click at [919, 447] on icon at bounding box center [923, 454] width 31 height 31
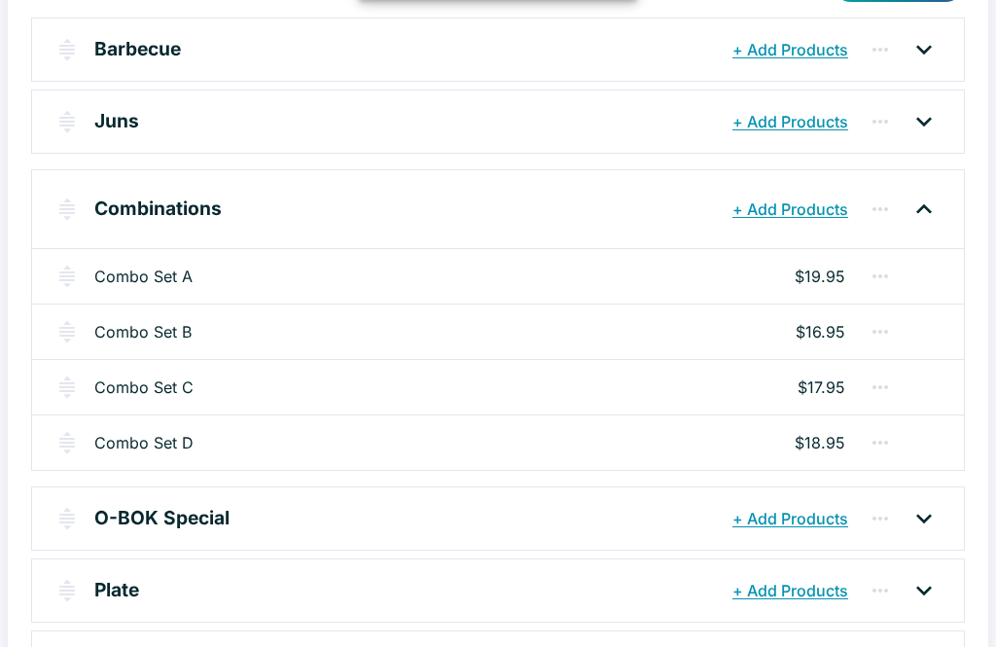
scroll to position [270, 0]
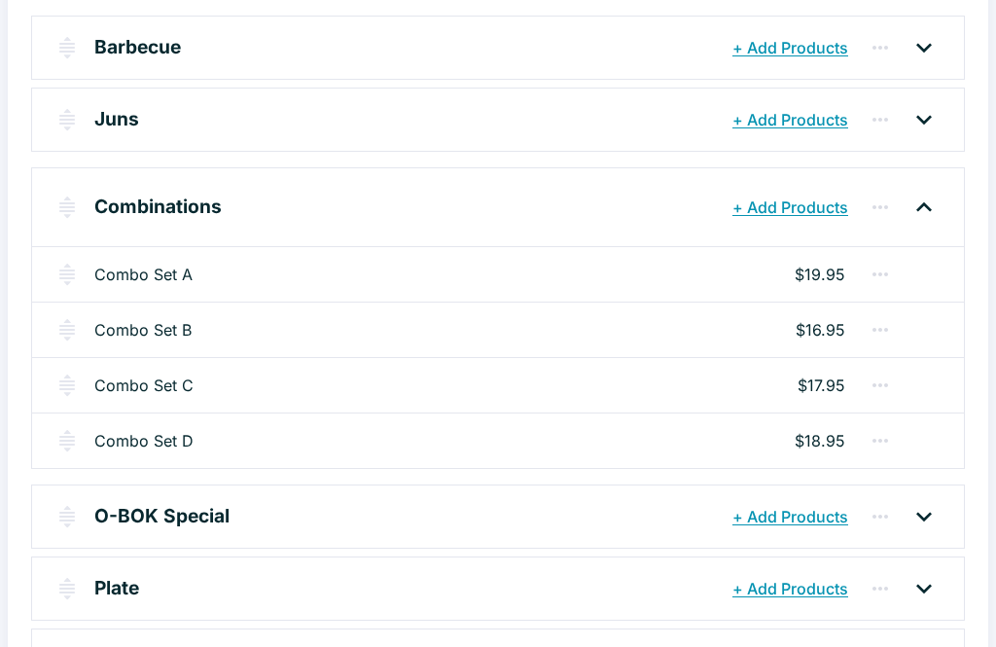
click at [155, 335] on link "Combo Set B" at bounding box center [142, 329] width 97 height 23
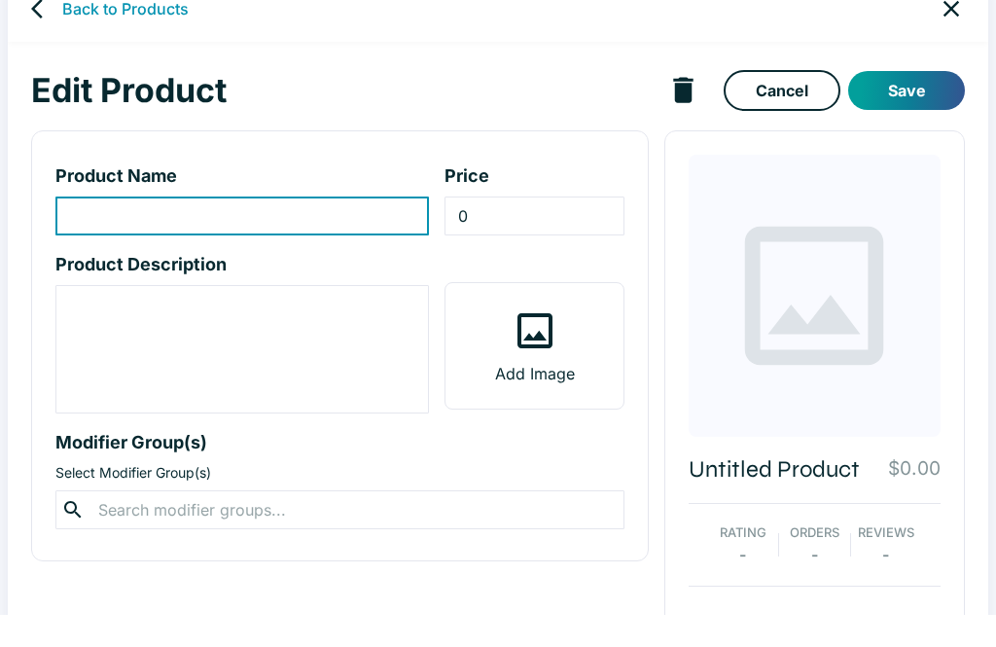
scroll to position [34, 0]
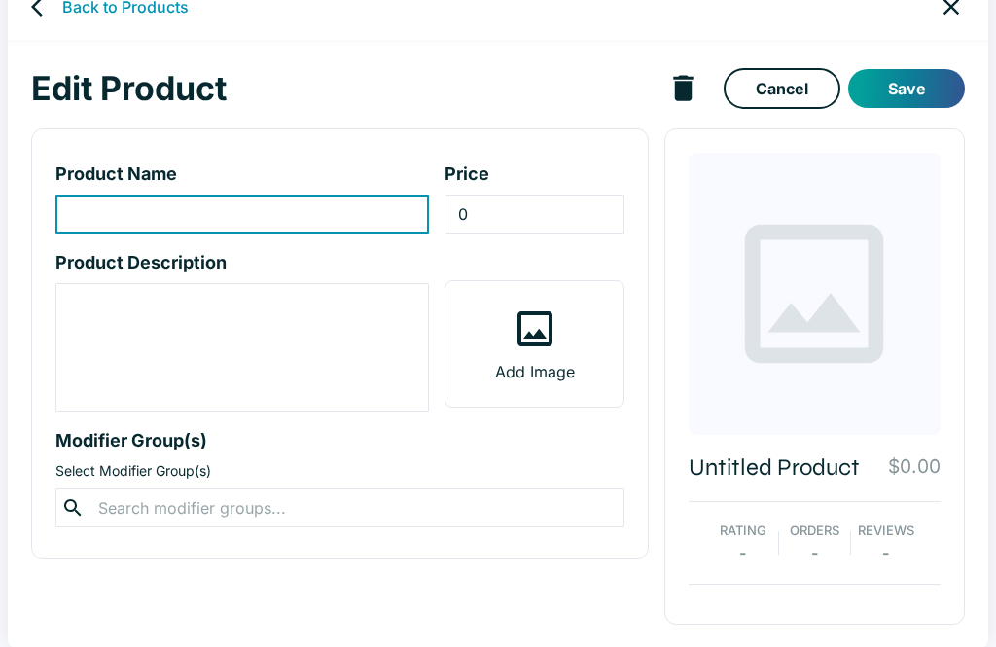
type input "Combo Set B"
type input "16.95"
type textarea "BBQ chicken, meat jun, and mandoo combo."
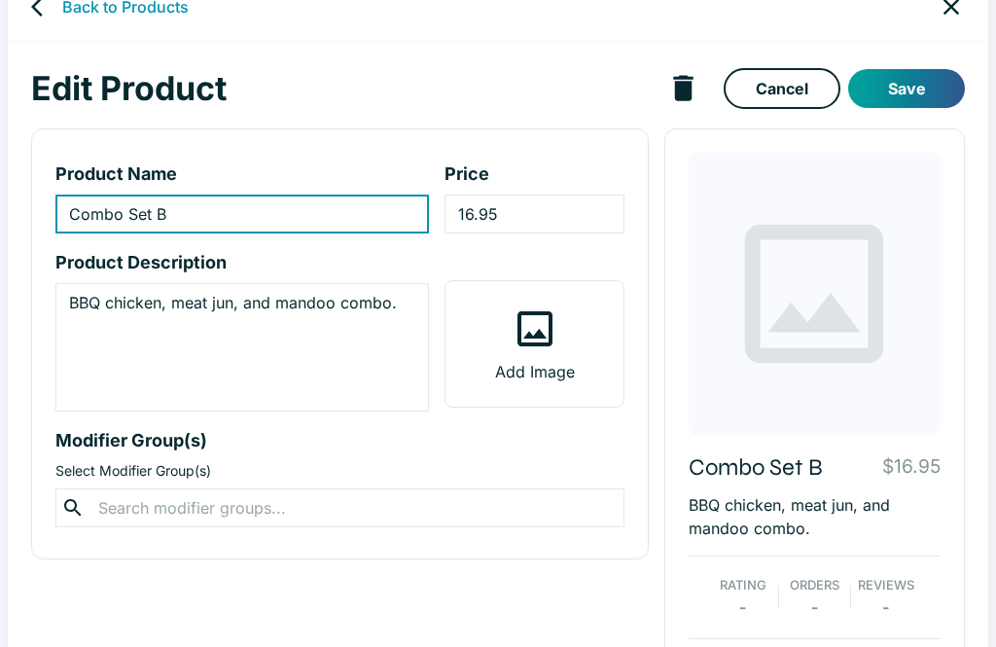
click at [475, 211] on input "16.95" at bounding box center [533, 214] width 179 height 39
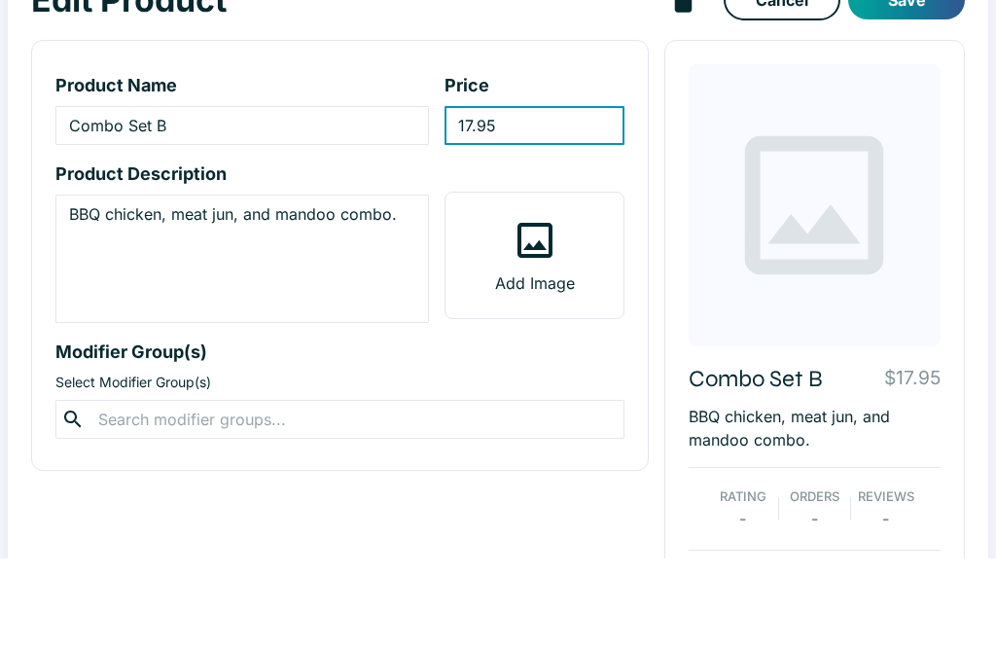
type input "17.95"
click at [934, 69] on button "Save" at bounding box center [906, 88] width 117 height 39
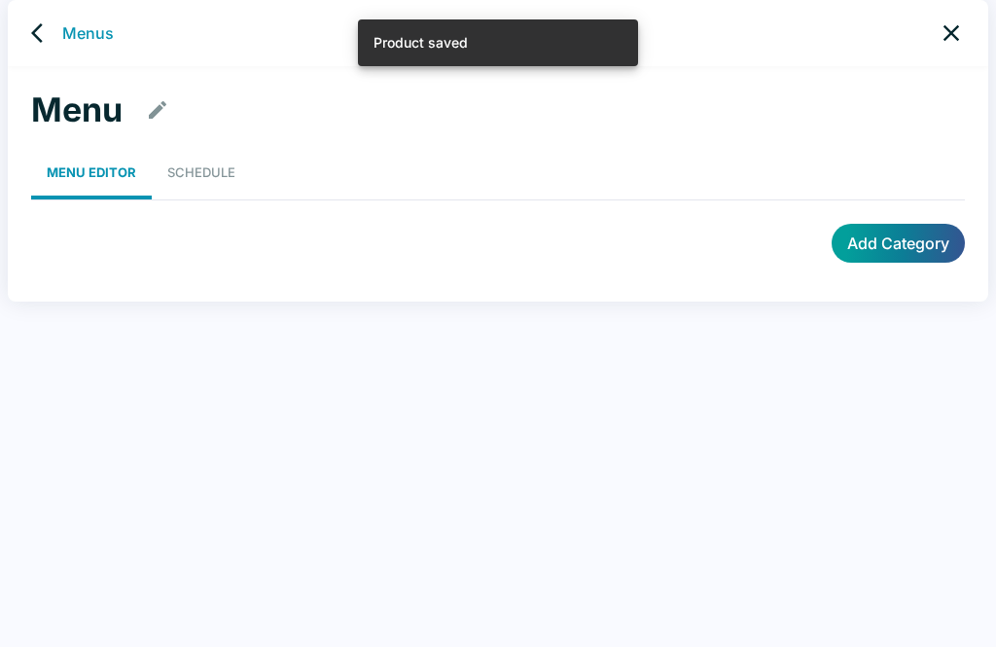
scroll to position [8, 0]
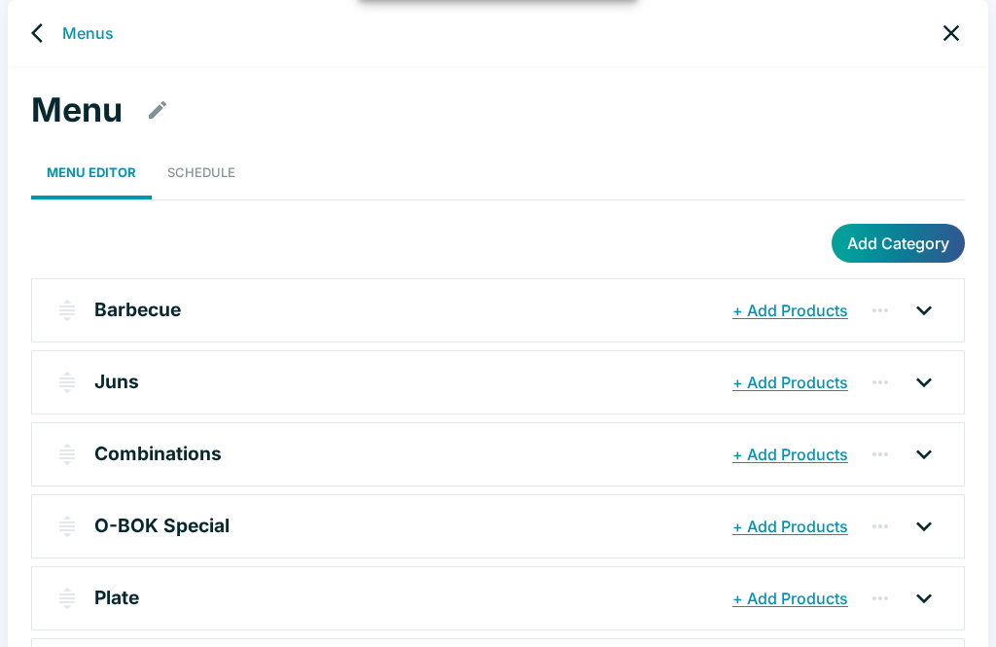
click at [936, 455] on icon at bounding box center [923, 454] width 31 height 31
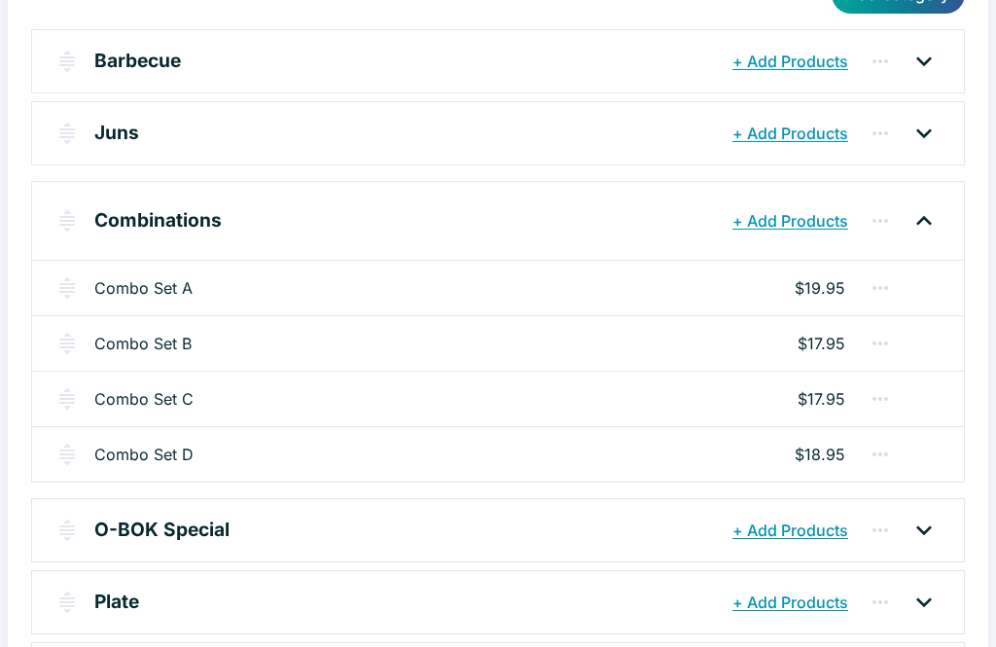
scroll to position [265, 0]
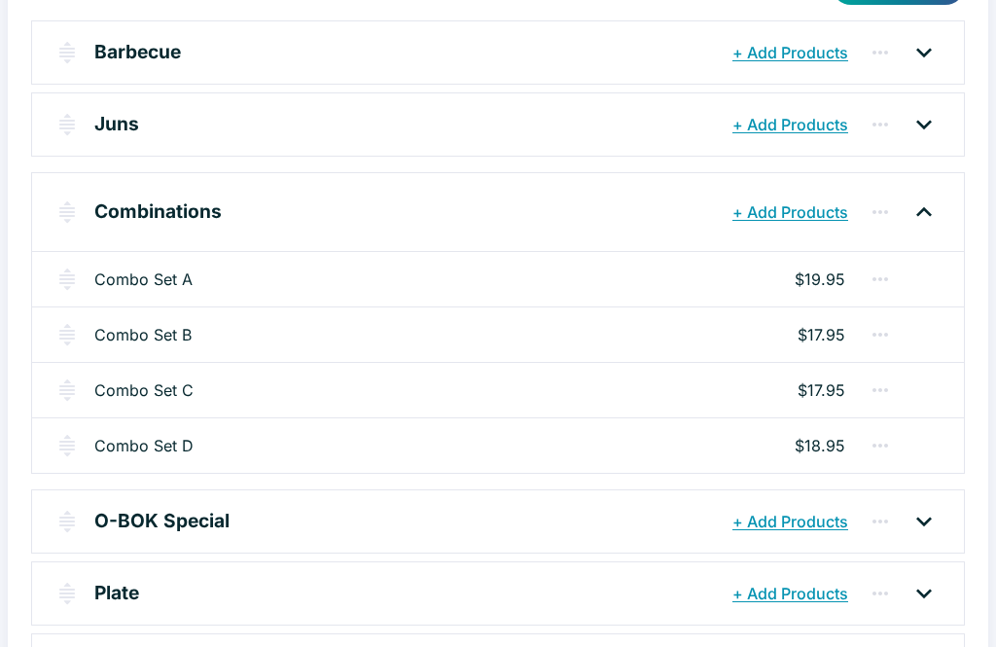
click at [149, 445] on link "Combo Set D" at bounding box center [143, 445] width 99 height 23
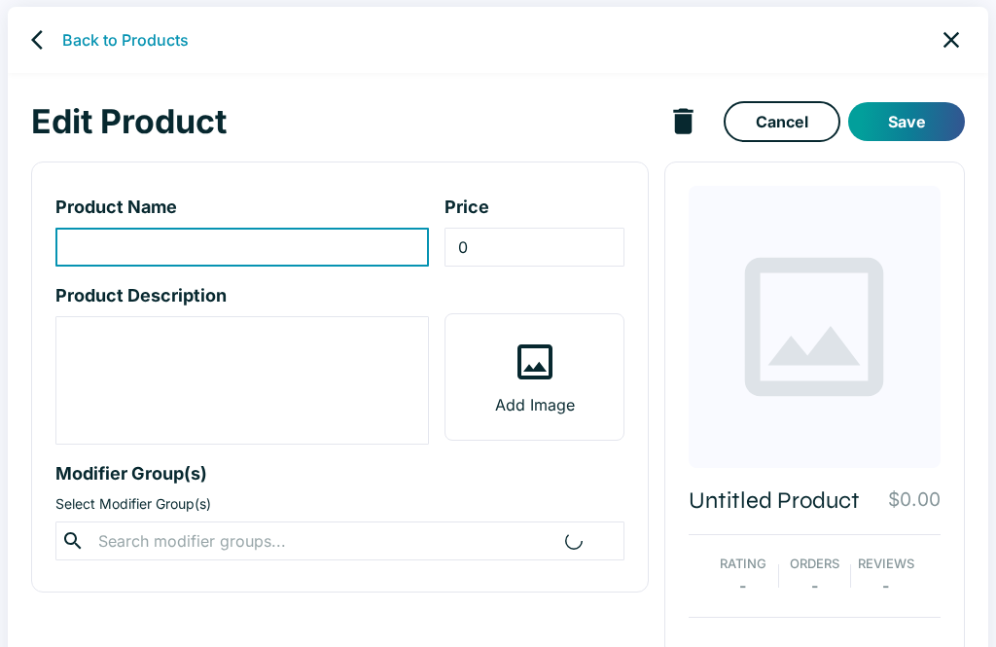
scroll to position [34, 0]
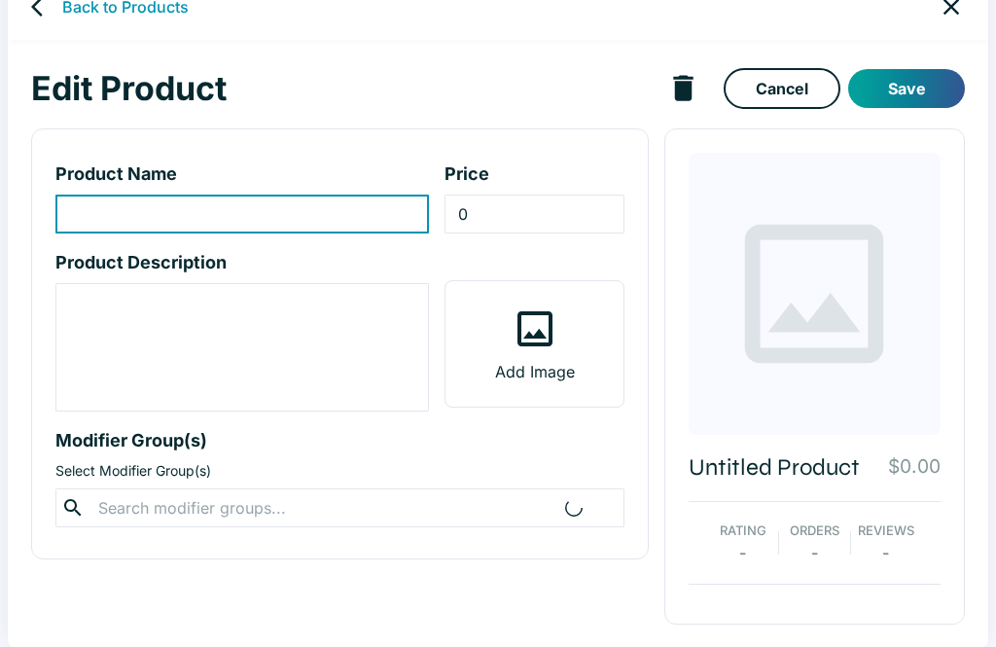
type input "Combo Set D"
type input "18.95"
type textarea "Kalbi or bulgogi, meat jun, and mandoo combo."
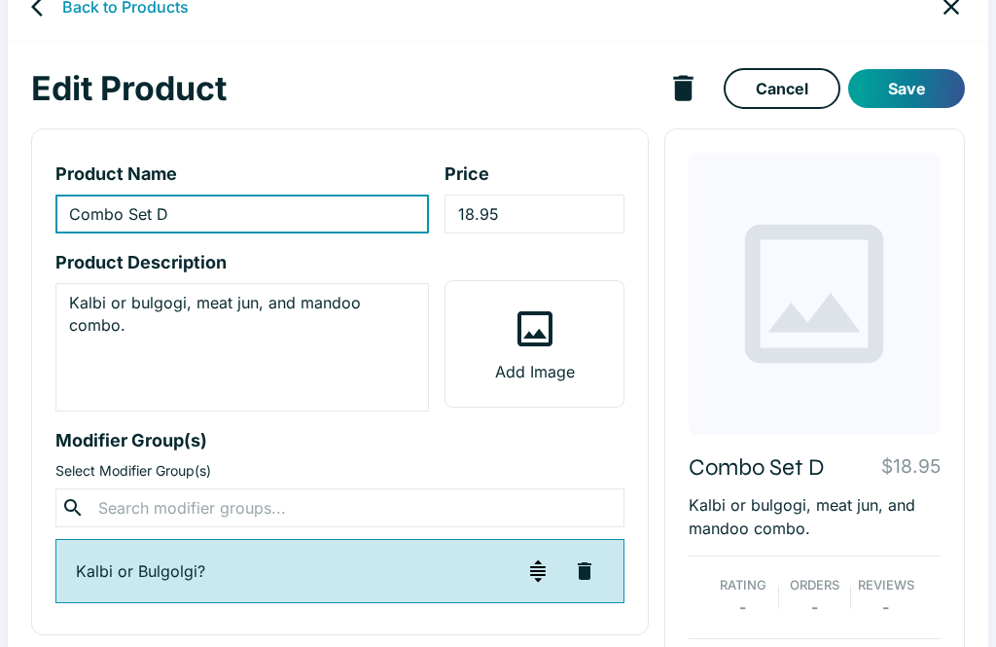
click at [470, 214] on input "18.95" at bounding box center [533, 214] width 179 height 39
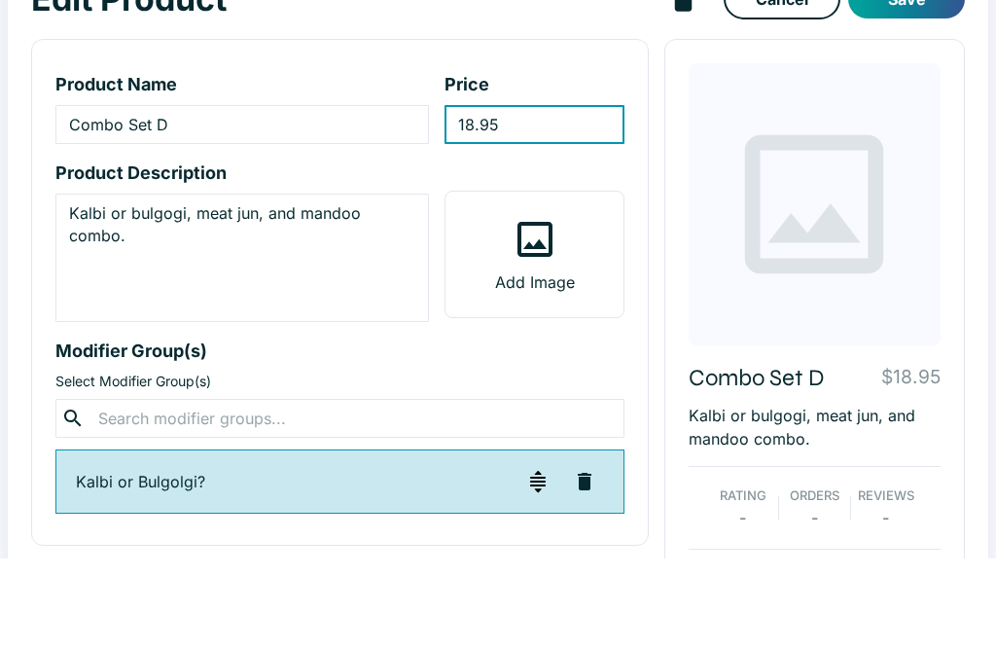
click at [468, 195] on input "18.95" at bounding box center [533, 214] width 179 height 39
click at [481, 195] on input "18.95" at bounding box center [533, 214] width 179 height 39
type input "19.95"
click at [930, 69] on button "Save" at bounding box center [906, 88] width 117 height 39
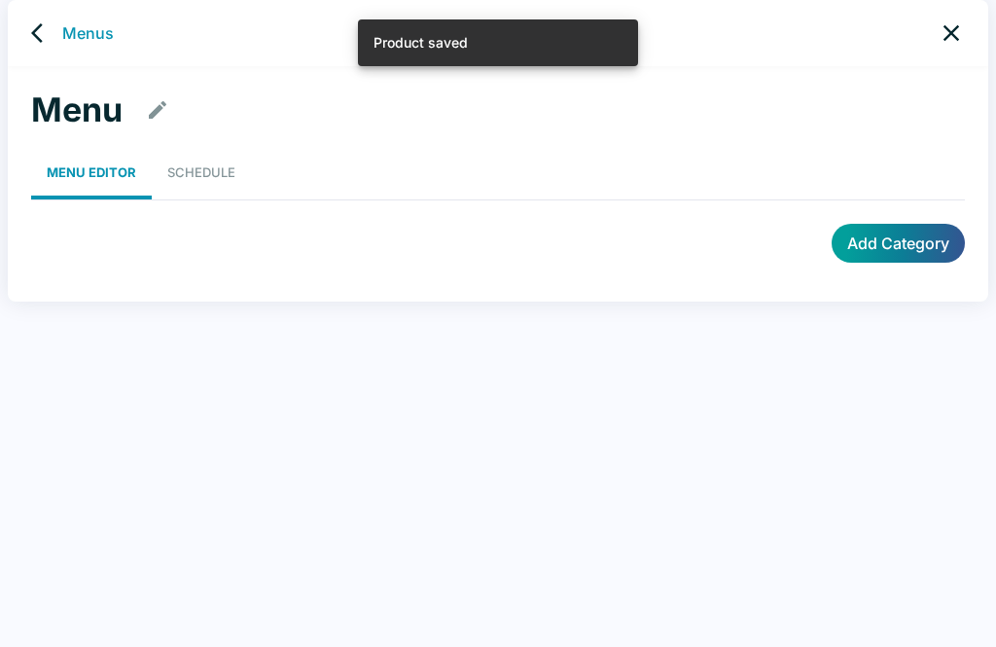
scroll to position [8, 0]
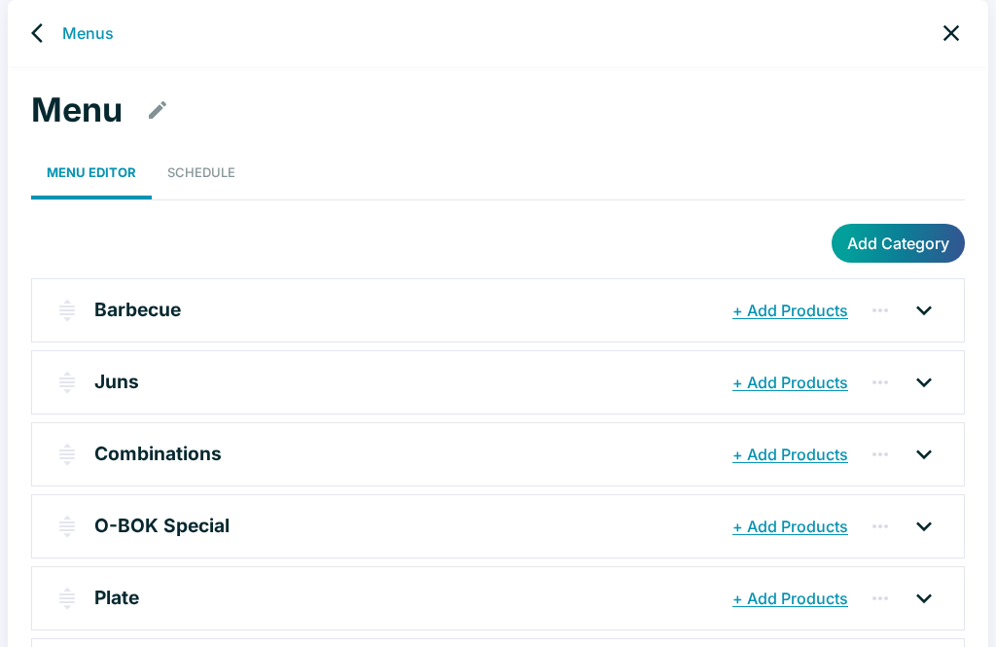
click at [926, 534] on icon at bounding box center [923, 526] width 31 height 31
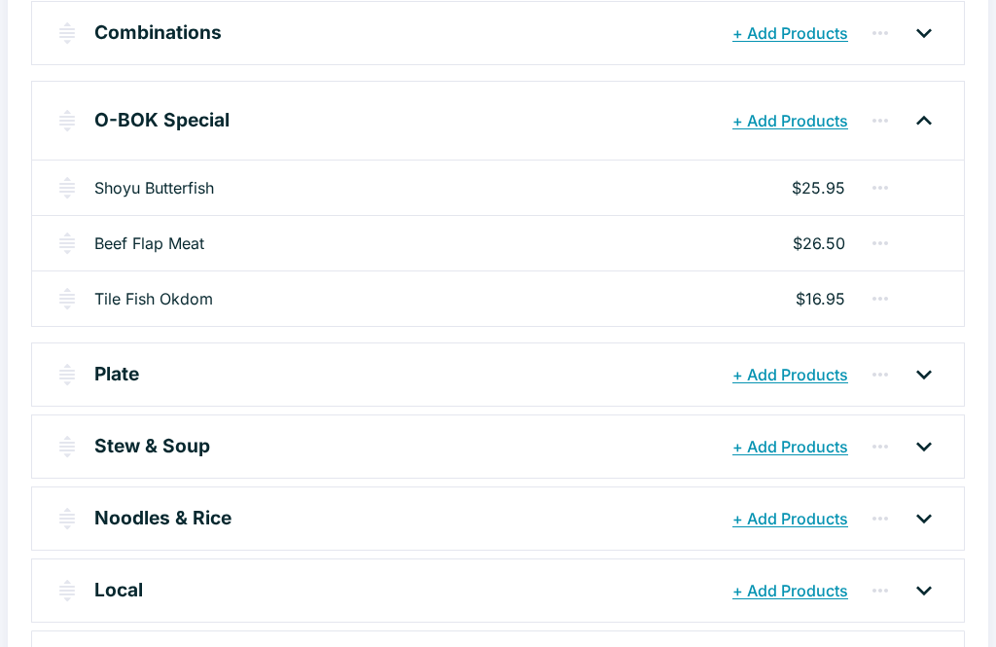
scroll to position [430, 0]
click at [140, 177] on link "Shoyu Butterfish" at bounding box center [154, 186] width 120 height 23
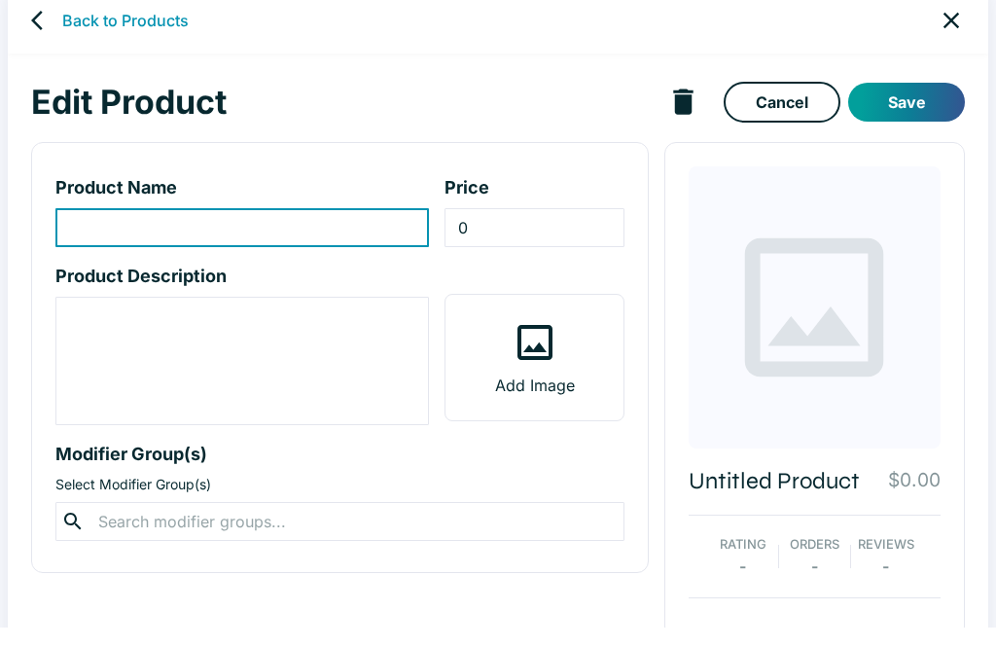
type input "Shoyu Butterfish"
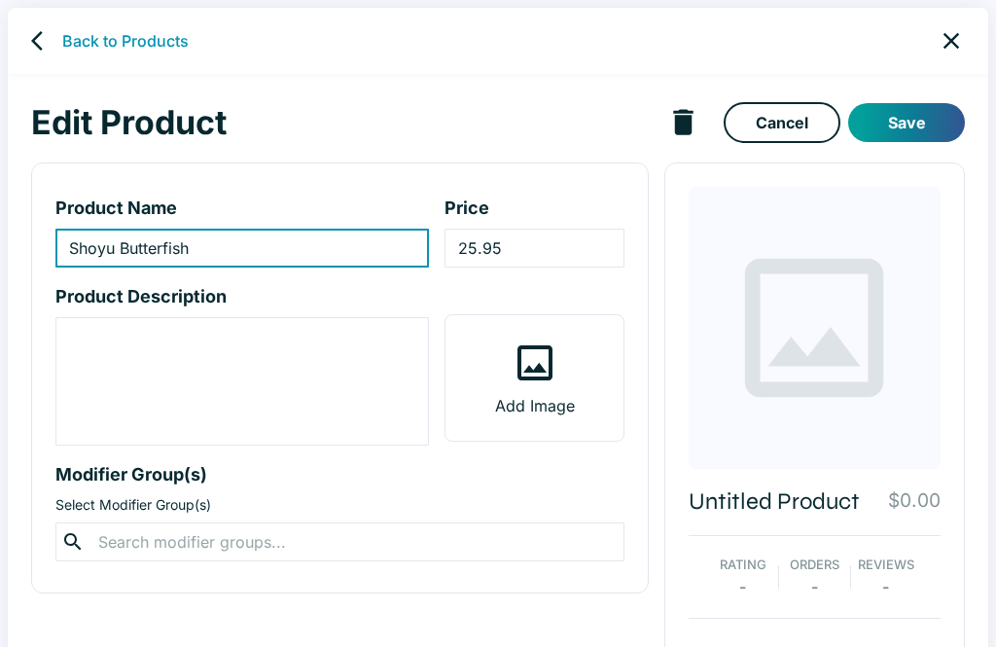
scroll to position [34, 0]
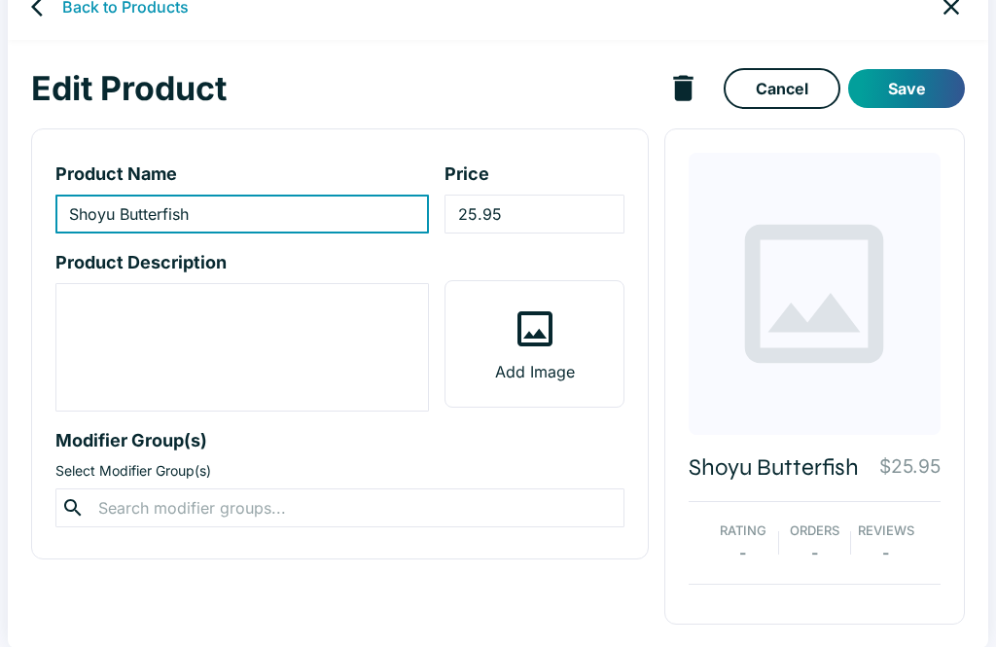
click at [481, 207] on input "25.95" at bounding box center [533, 214] width 179 height 39
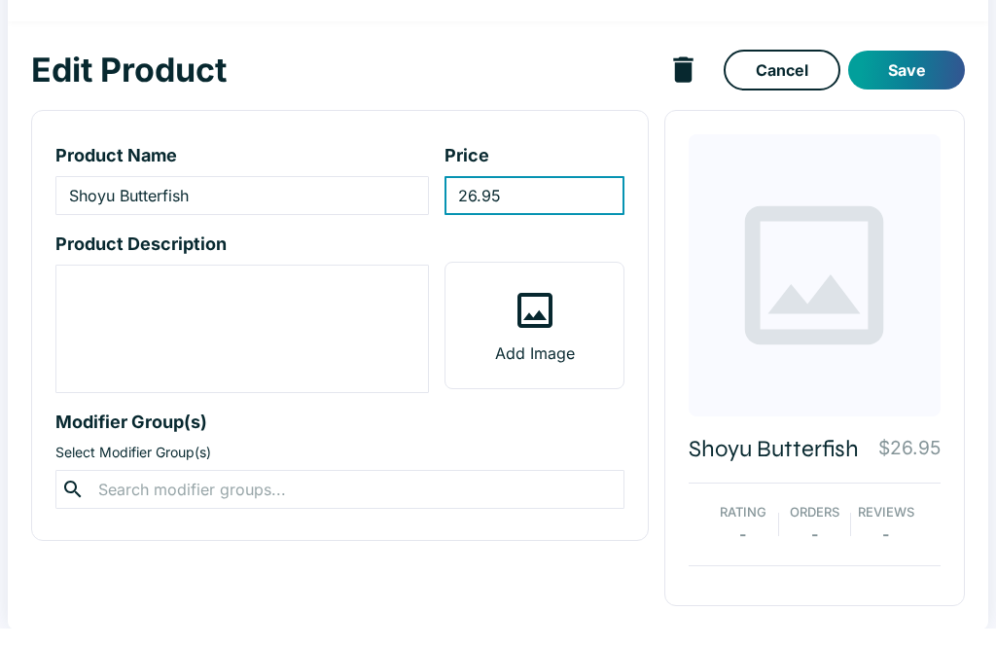
type input "26.95"
click at [905, 72] on button "Save" at bounding box center [906, 88] width 117 height 39
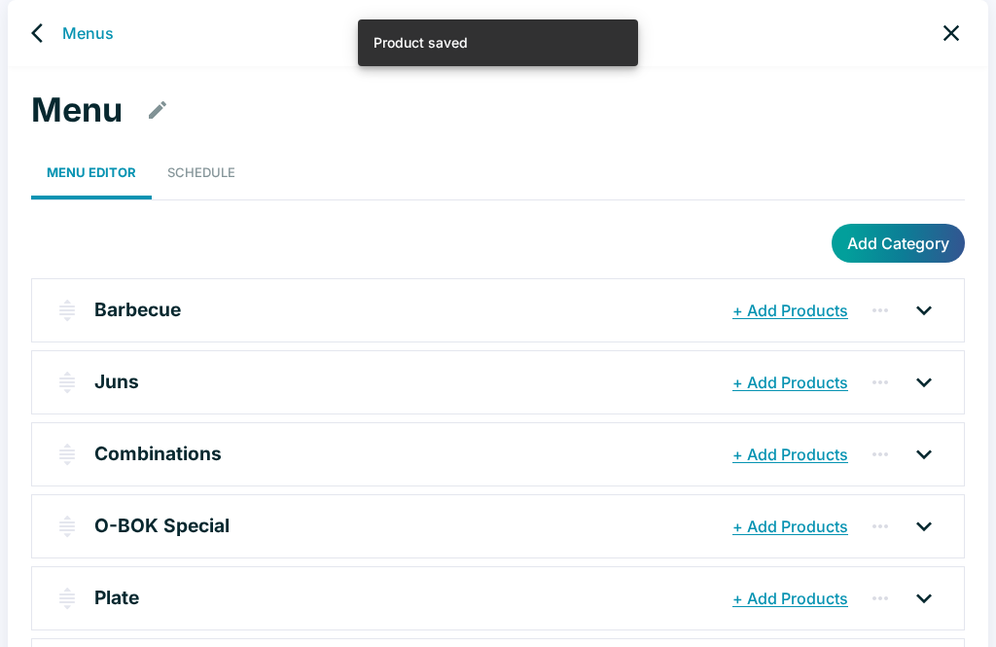
scroll to position [12, 0]
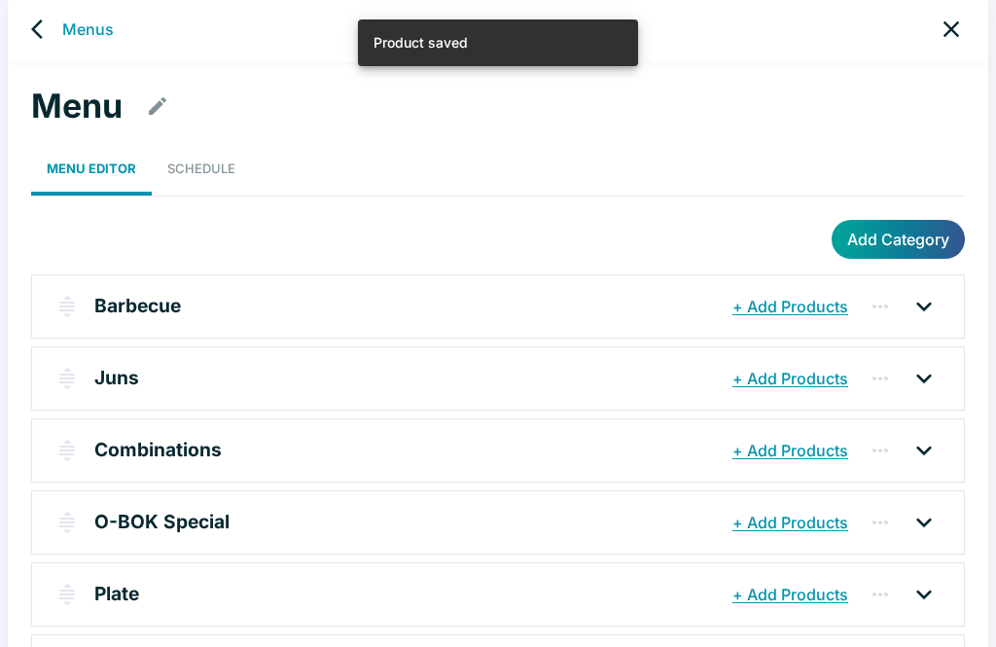
click at [909, 524] on icon at bounding box center [923, 522] width 31 height 31
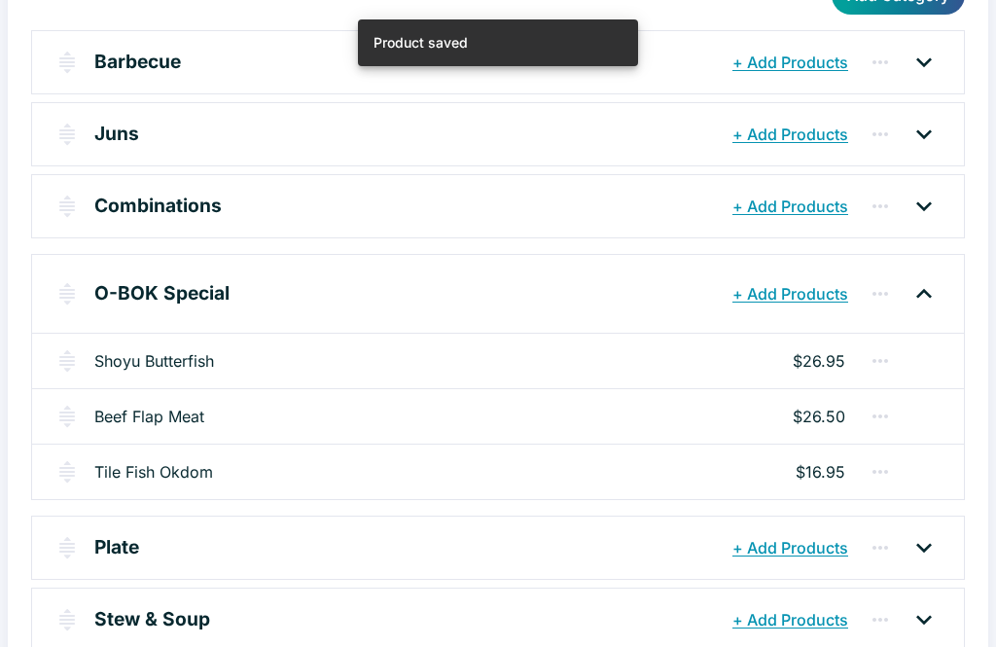
scroll to position [287, 0]
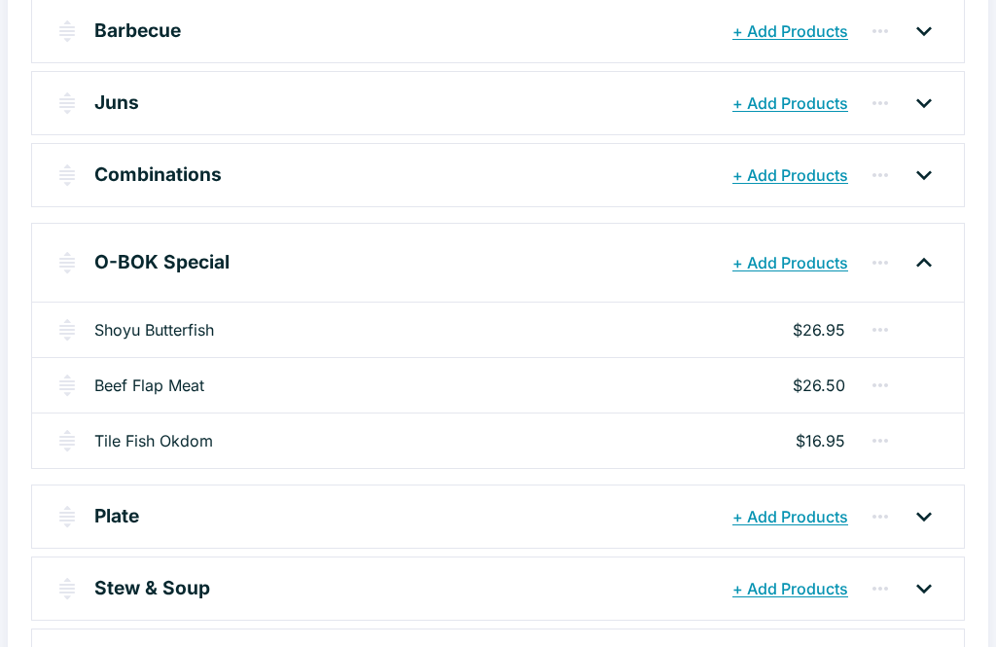
click at [197, 383] on link "Beef Flap Meat" at bounding box center [149, 384] width 110 height 23
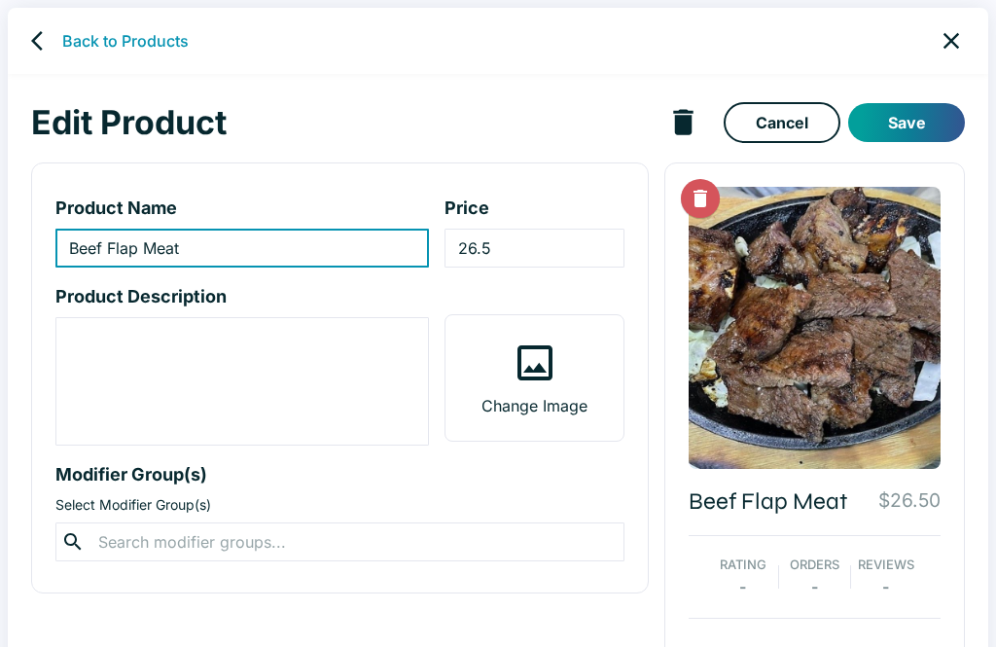
click at [521, 243] on input "26.5" at bounding box center [533, 248] width 179 height 39
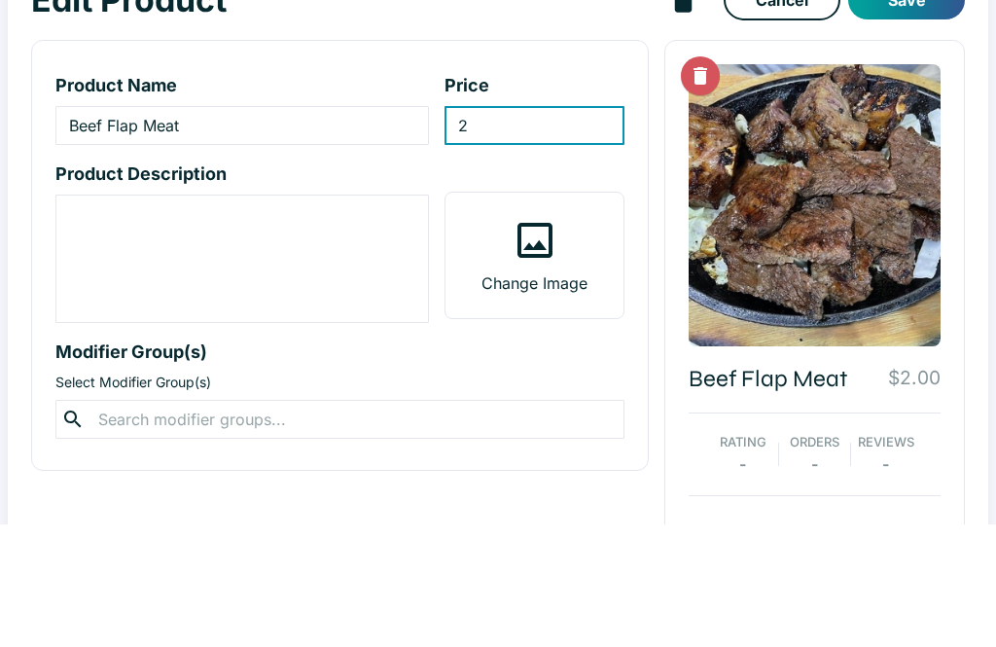
type input "27"
type input "27.50"
click at [934, 103] on button "Save" at bounding box center [906, 122] width 117 height 39
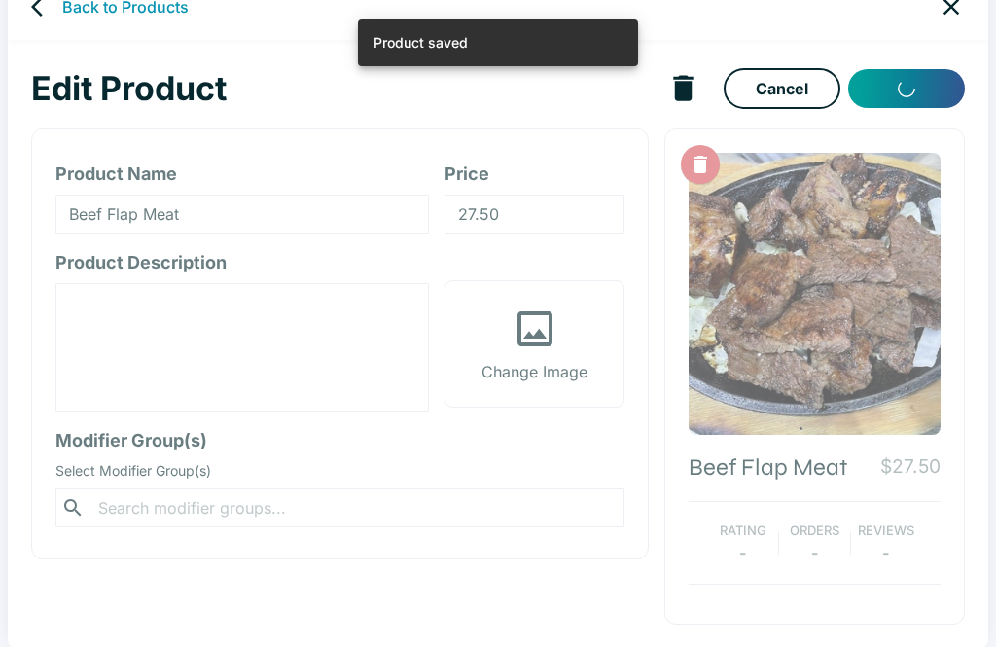
scroll to position [8, 0]
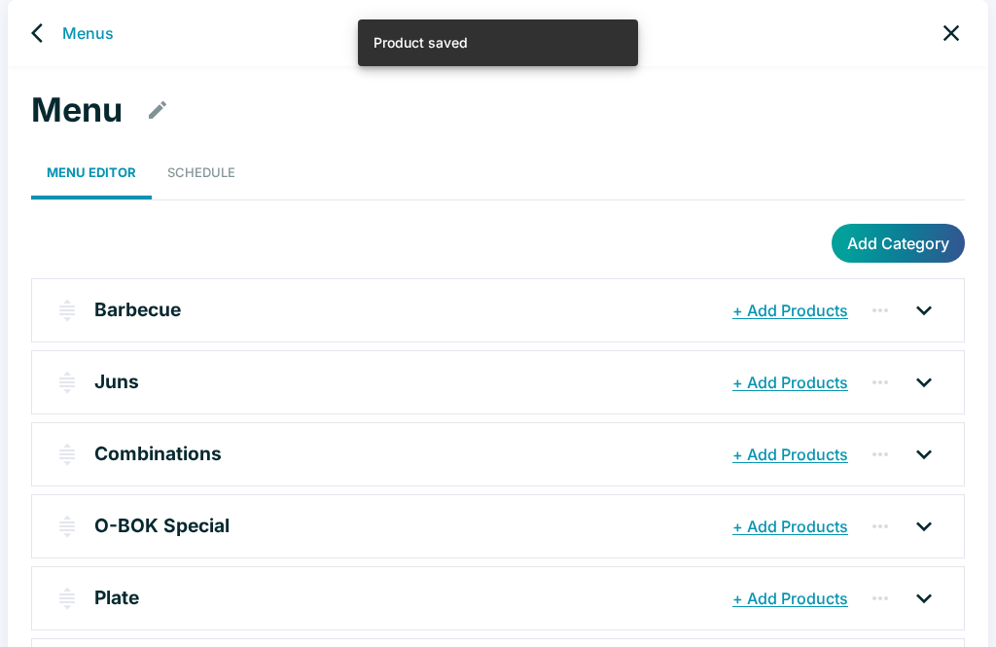
click at [925, 526] on icon at bounding box center [924, 526] width 16 height 10
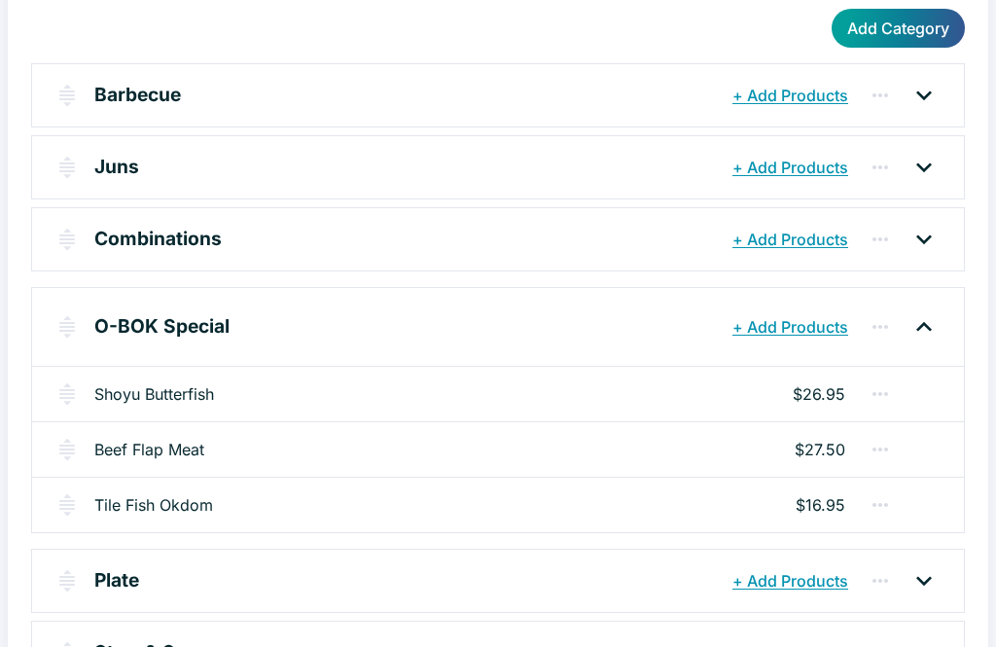
scroll to position [227, 0]
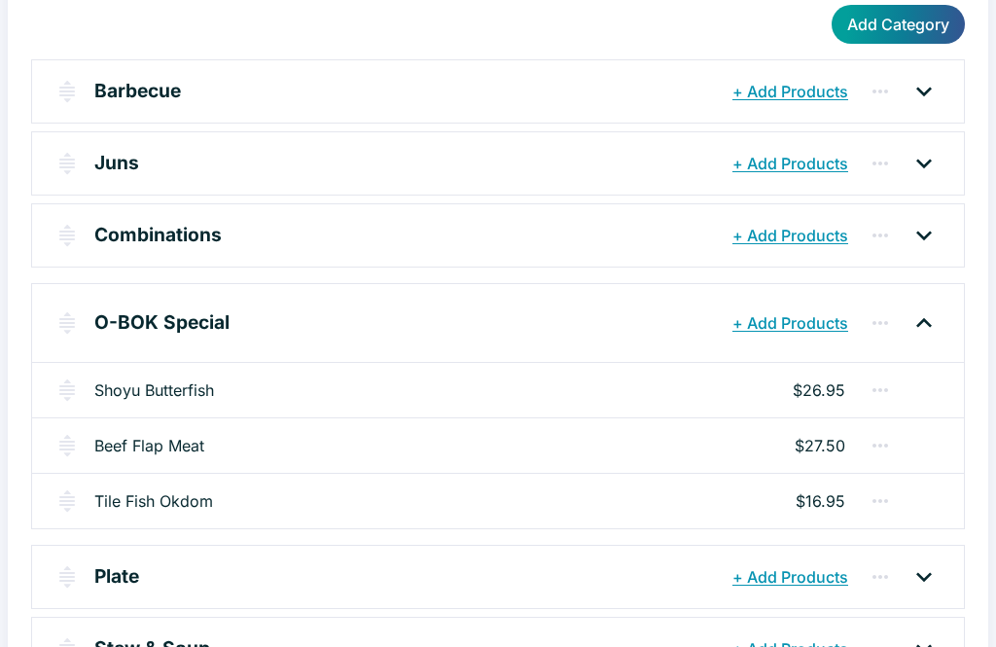
click at [926, 569] on icon at bounding box center [923, 576] width 31 height 31
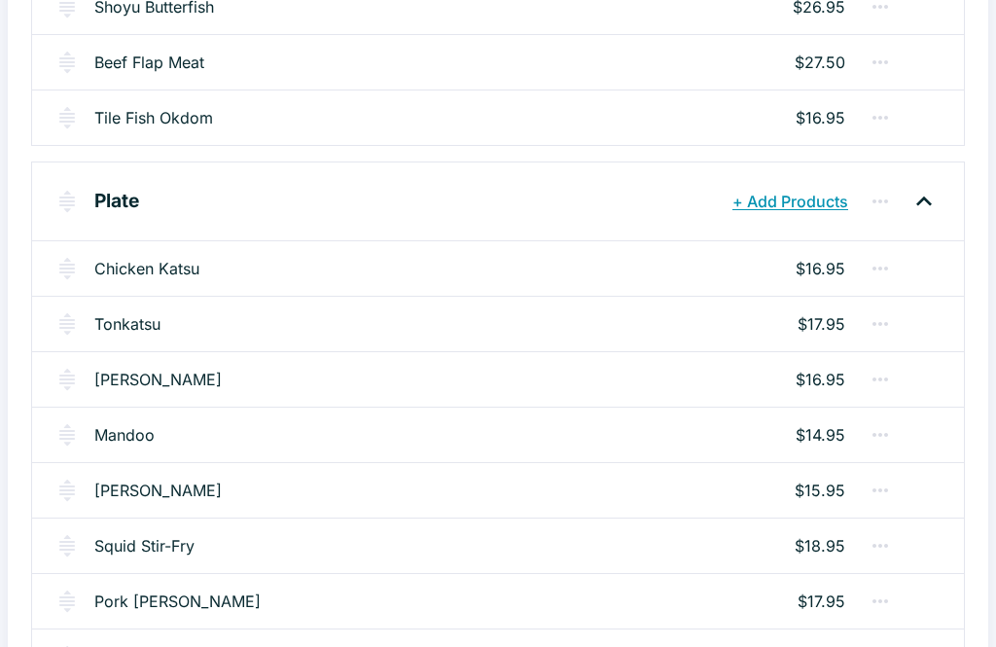
scroll to position [610, 0]
click at [146, 375] on link "[PERSON_NAME]" at bounding box center [157, 379] width 127 height 23
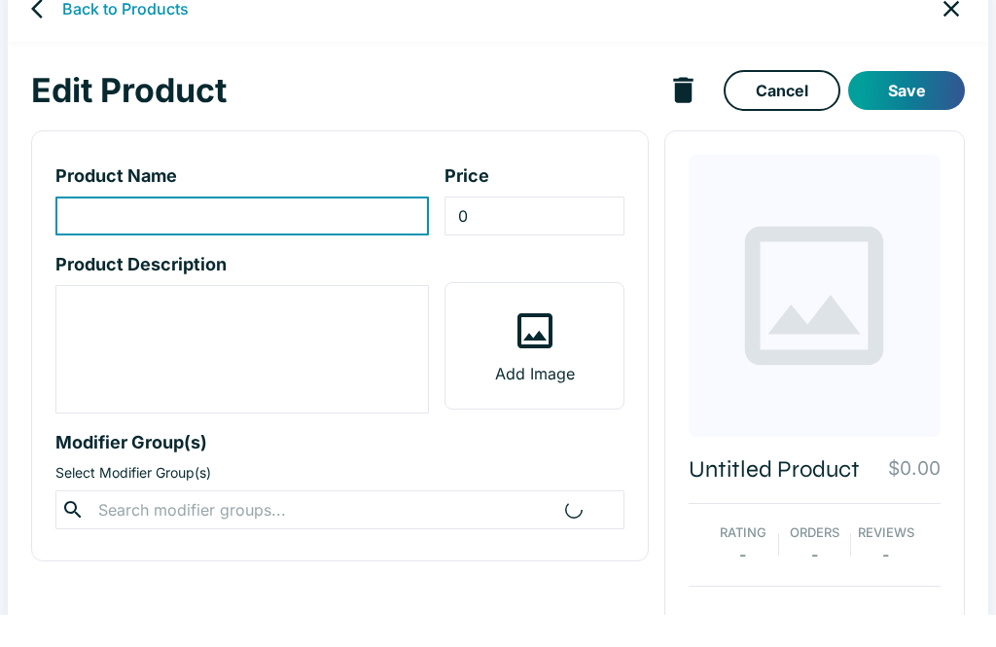
scroll to position [34, 0]
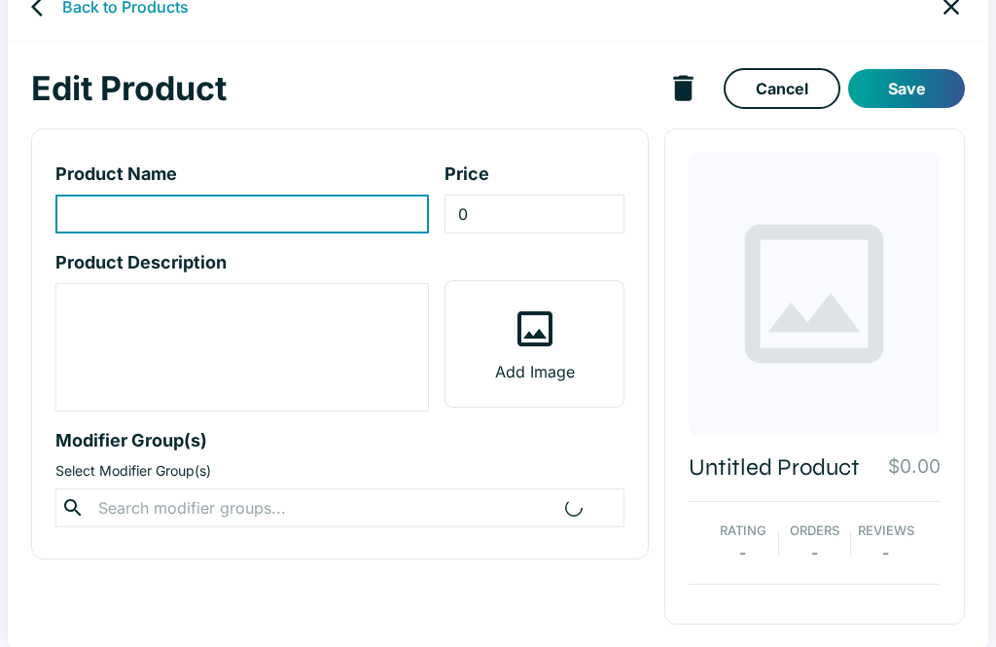
type input "[PERSON_NAME]"
type input "16.95"
type textarea "Breaded ahi. *Vegetable selection may vary based on the changing seasons*"
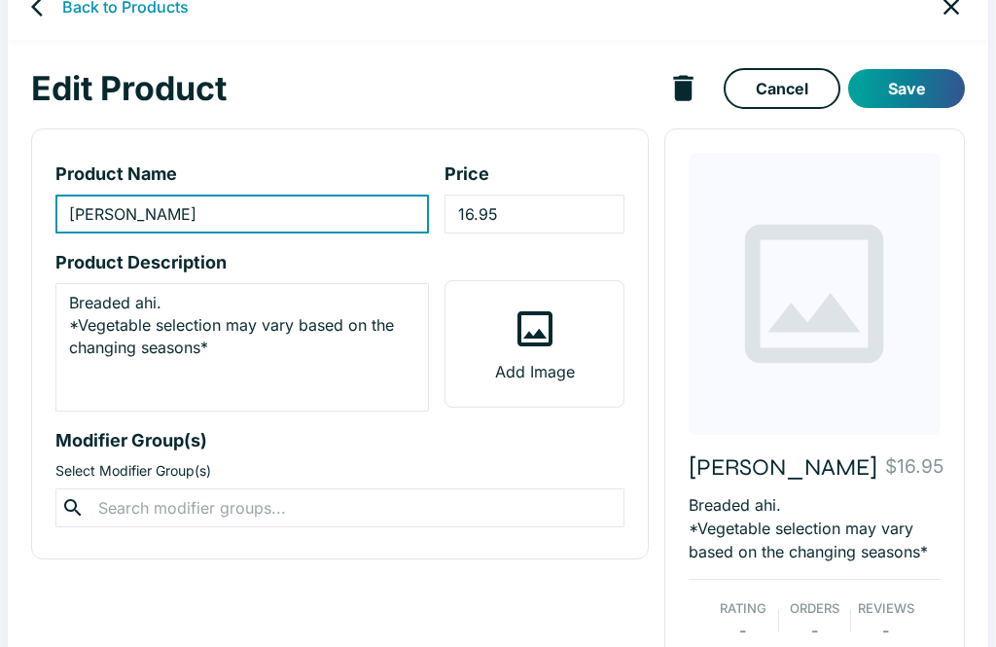
click at [475, 217] on input "16.95" at bounding box center [533, 214] width 179 height 39
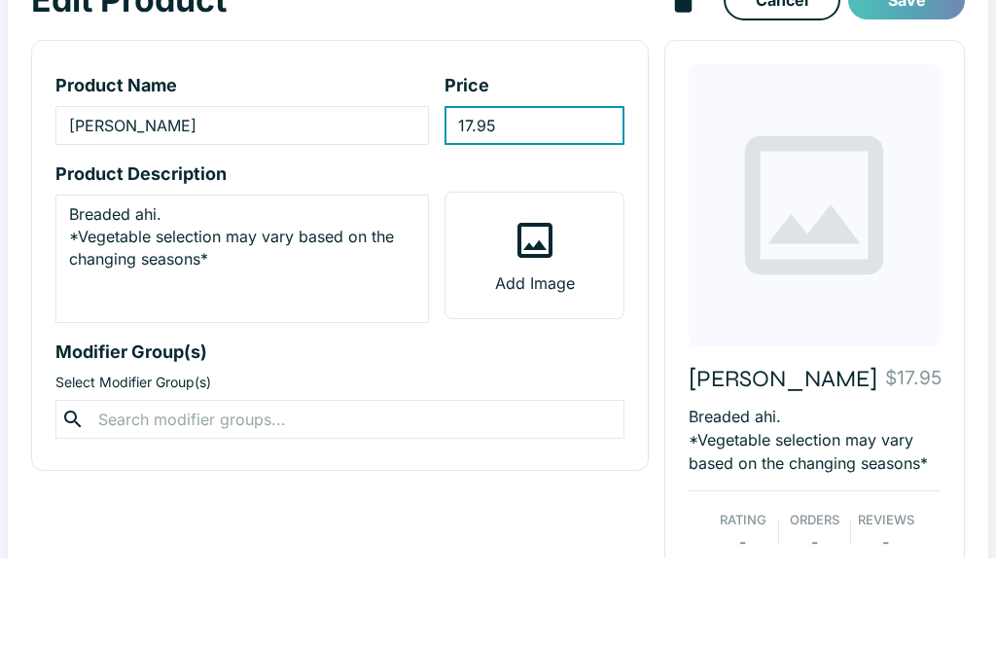
type input "17.95"
click at [932, 69] on button "Save" at bounding box center [906, 88] width 117 height 39
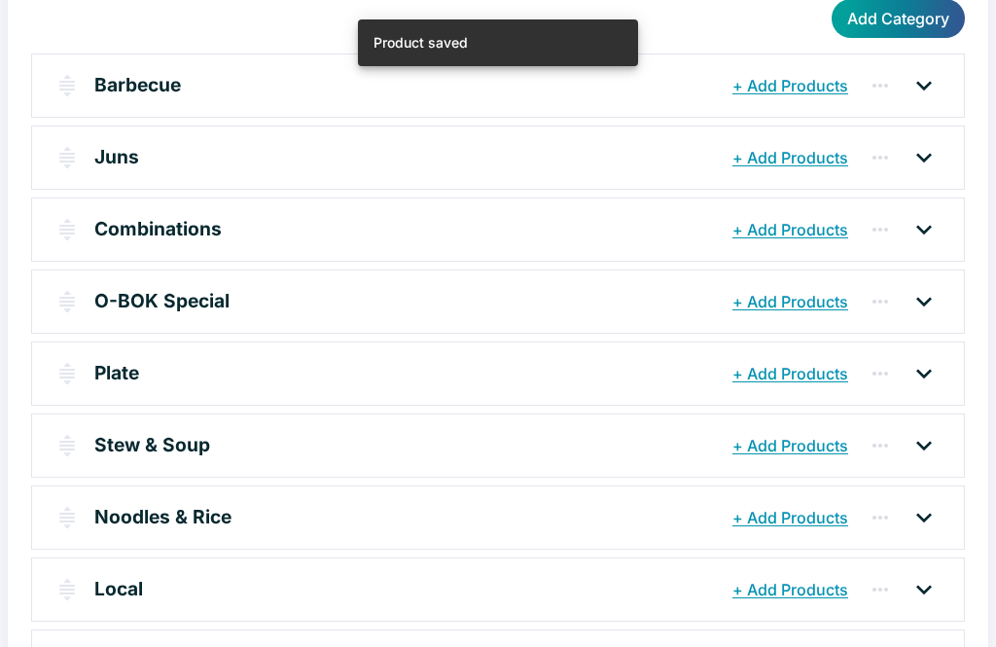
scroll to position [246, 0]
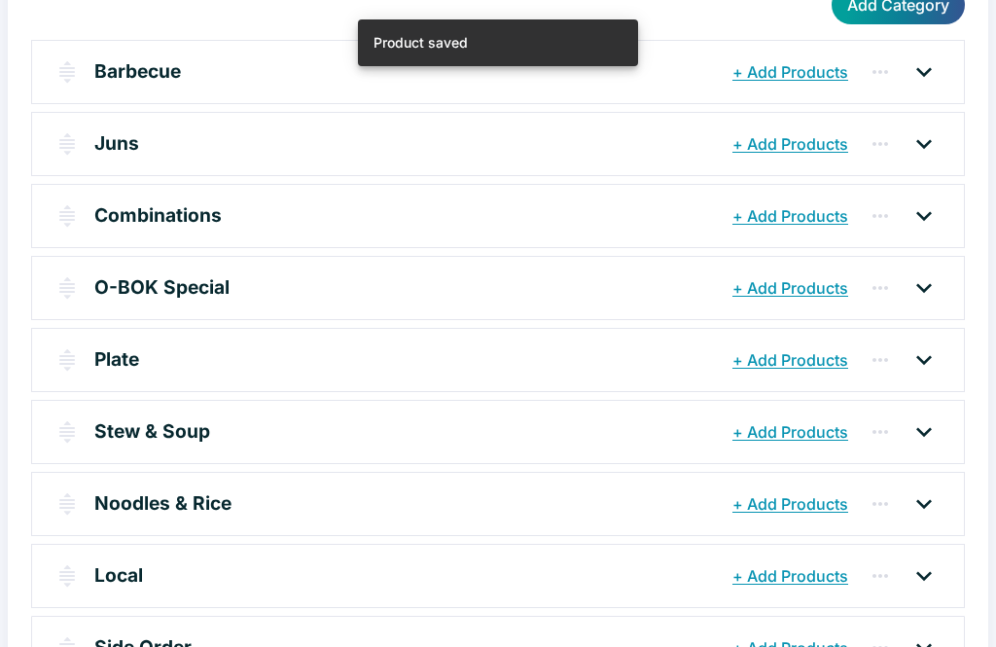
click at [931, 354] on icon at bounding box center [923, 359] width 31 height 31
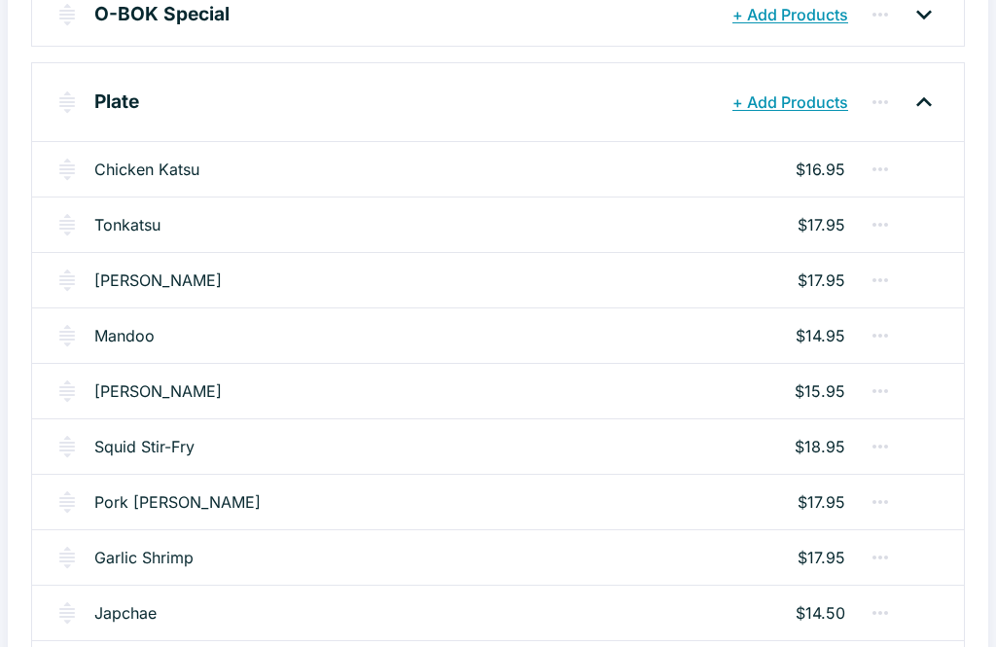
scroll to position [524, 0]
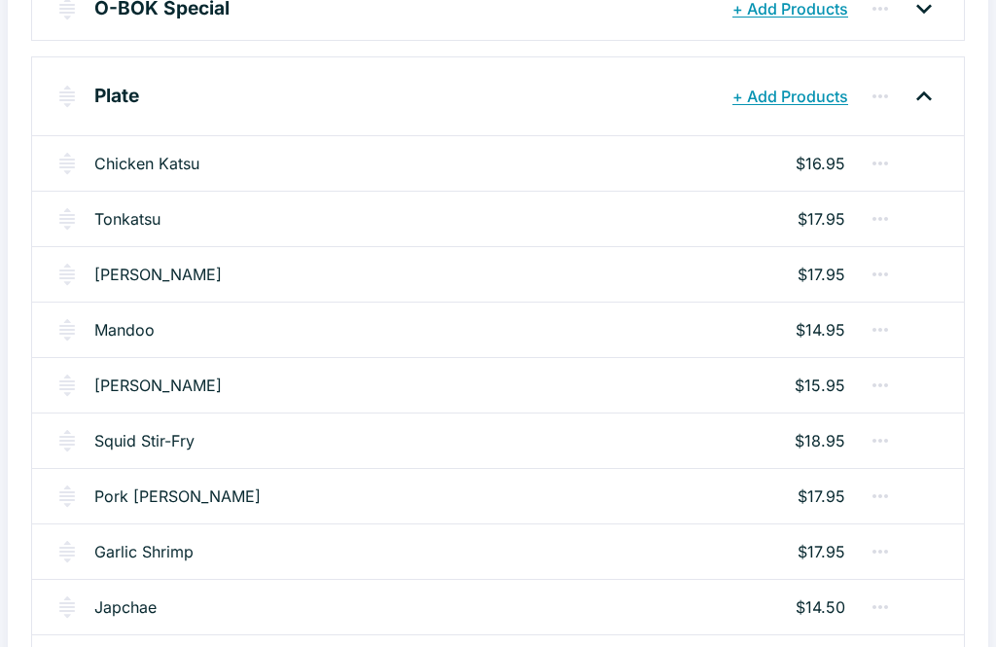
click at [130, 333] on link "Mandoo" at bounding box center [124, 330] width 60 height 23
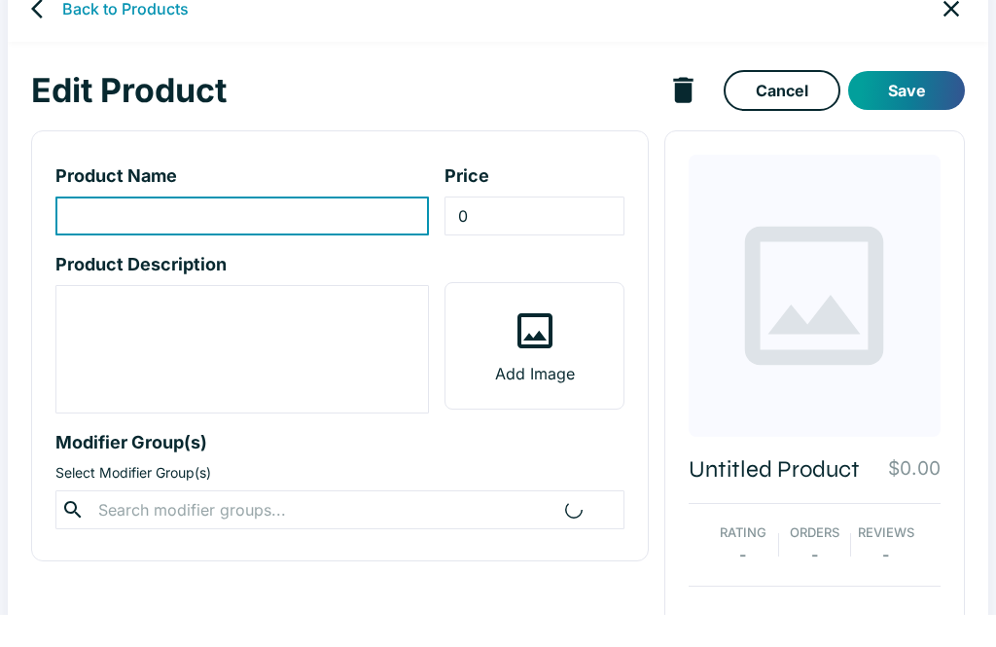
scroll to position [34, 0]
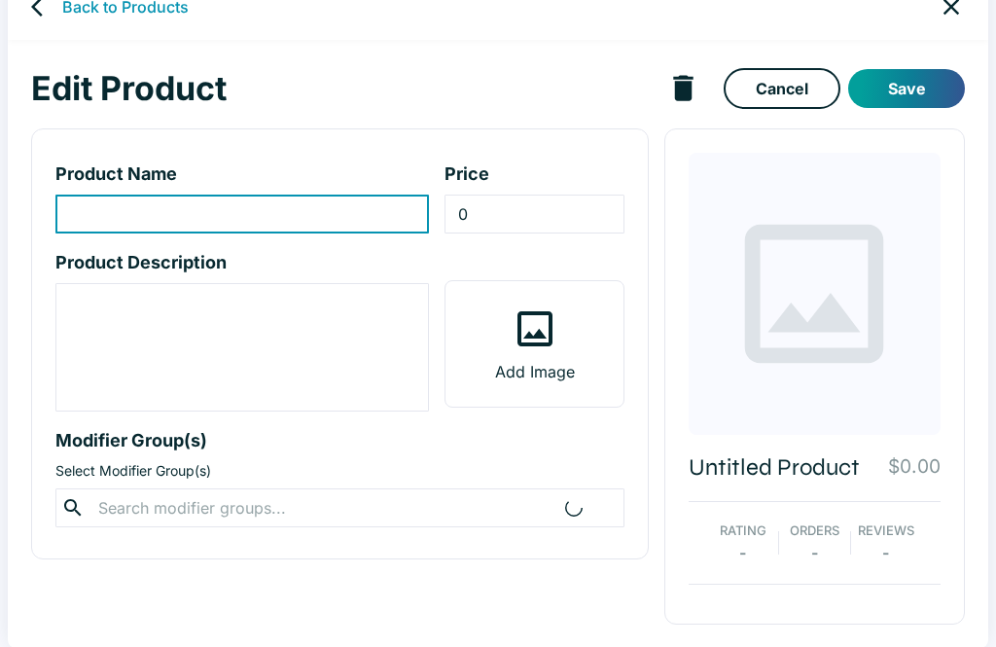
type input "Mandoo"
type input "14.95"
type textarea "Homemade (Chicken). *Vegetable selection may vary based on the changing seasons*"
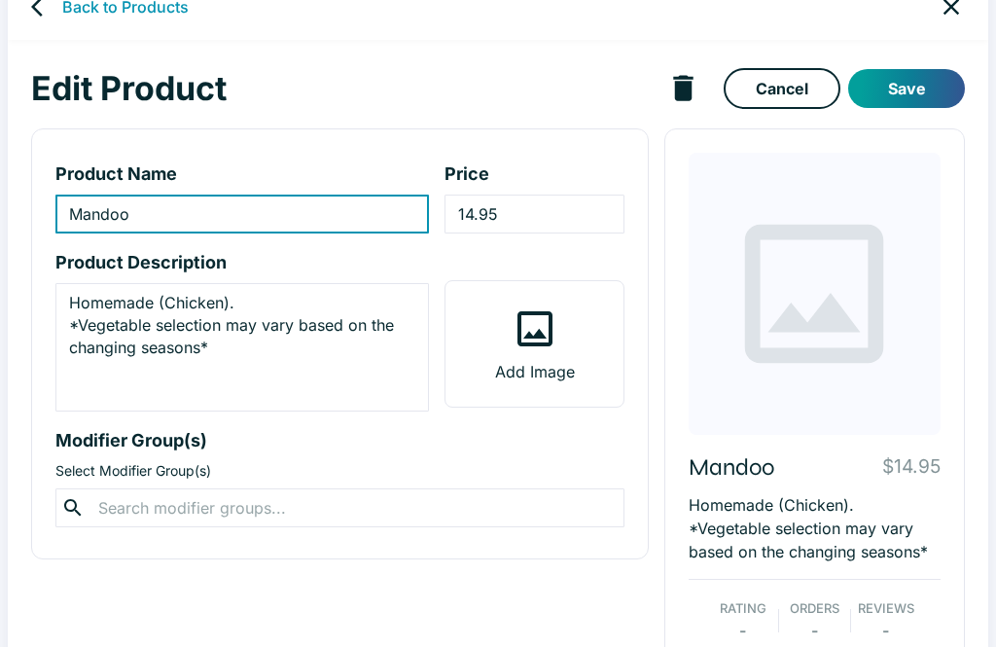
click at [466, 212] on input "14.95" at bounding box center [533, 214] width 179 height 39
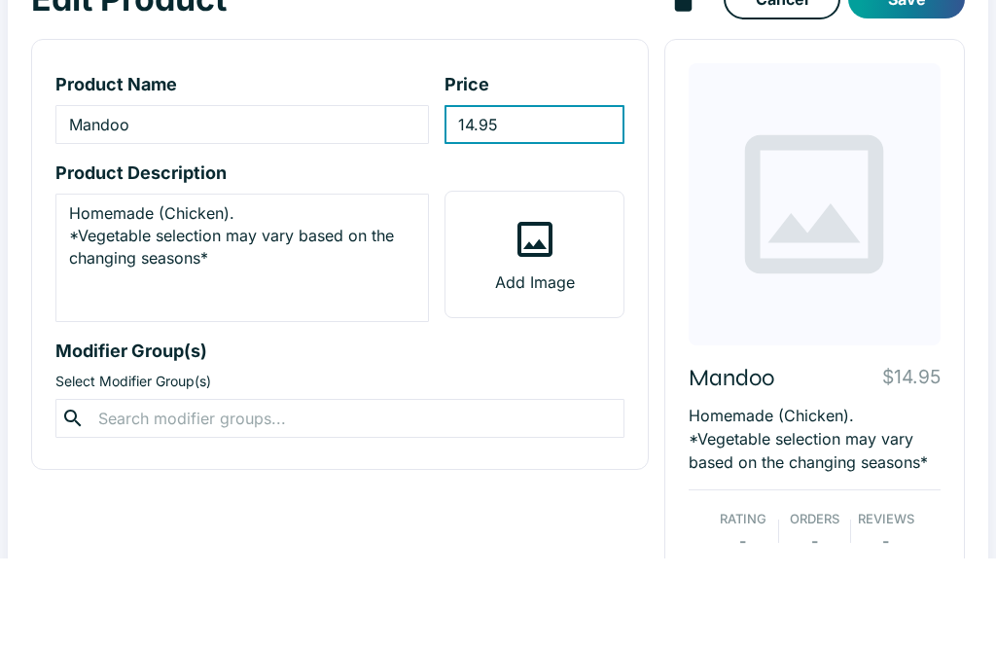
click at [493, 195] on input "14.95" at bounding box center [533, 214] width 179 height 39
type input "14.9"
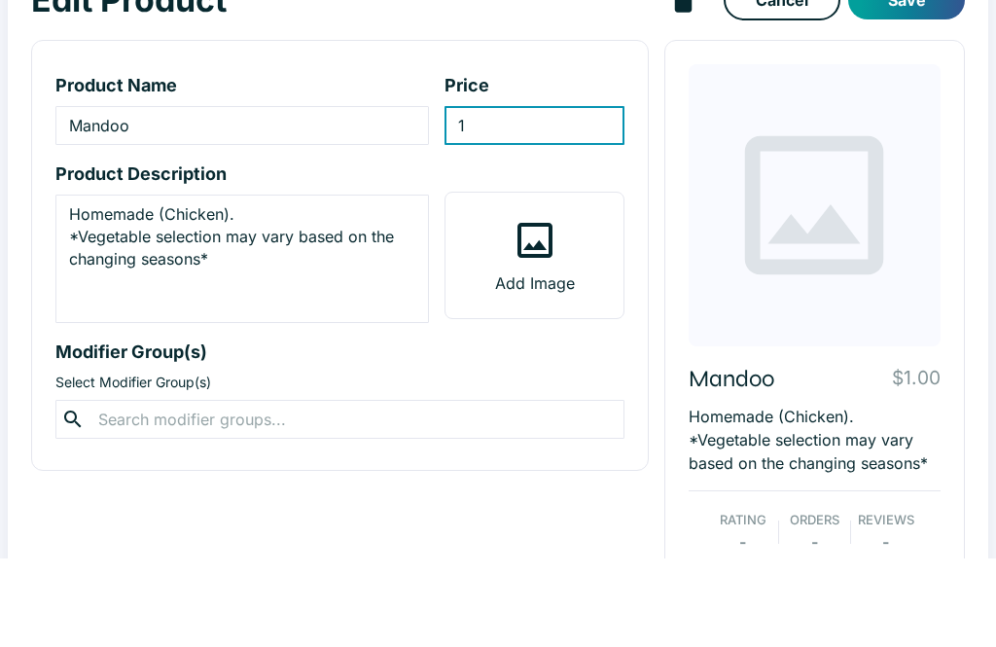
type input "15"
type input "15.95"
click at [911, 69] on button "Save" at bounding box center [906, 88] width 117 height 39
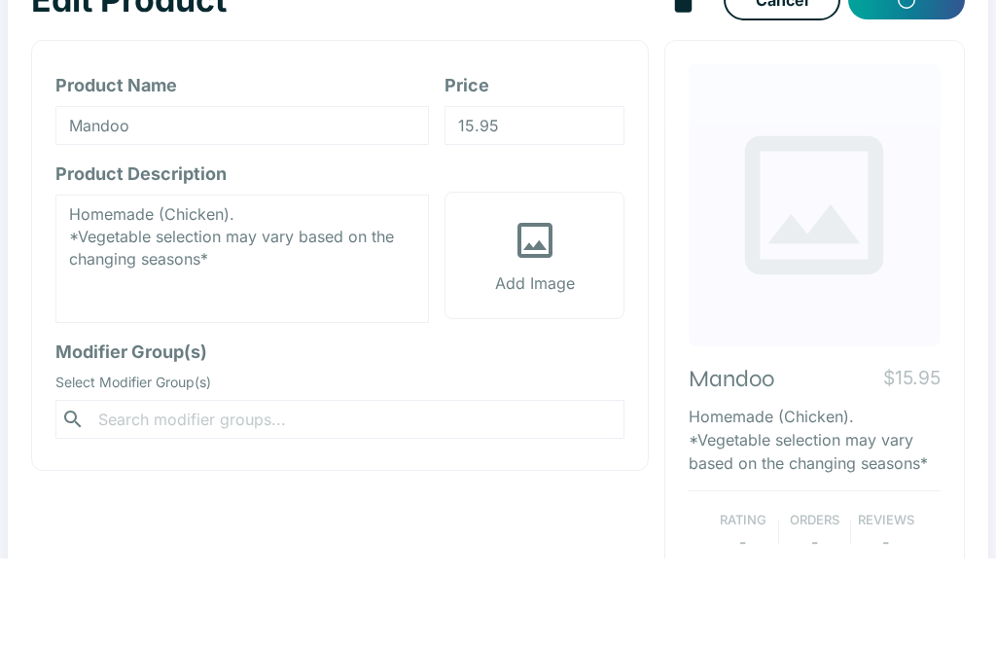
scroll to position [112, 0]
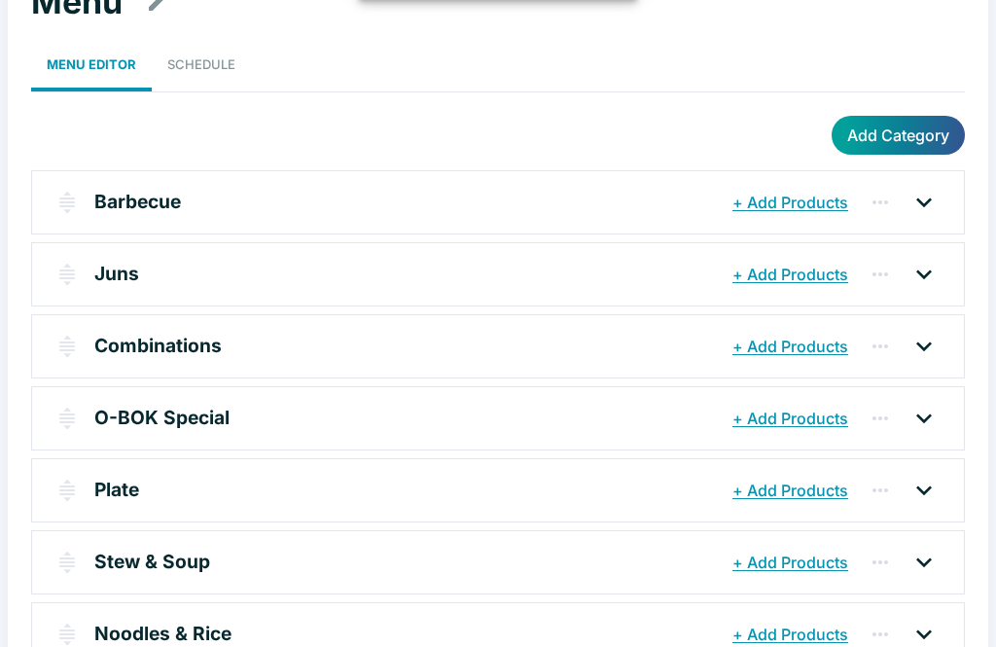
scroll to position [116, 0]
click at [928, 487] on icon at bounding box center [924, 490] width 16 height 10
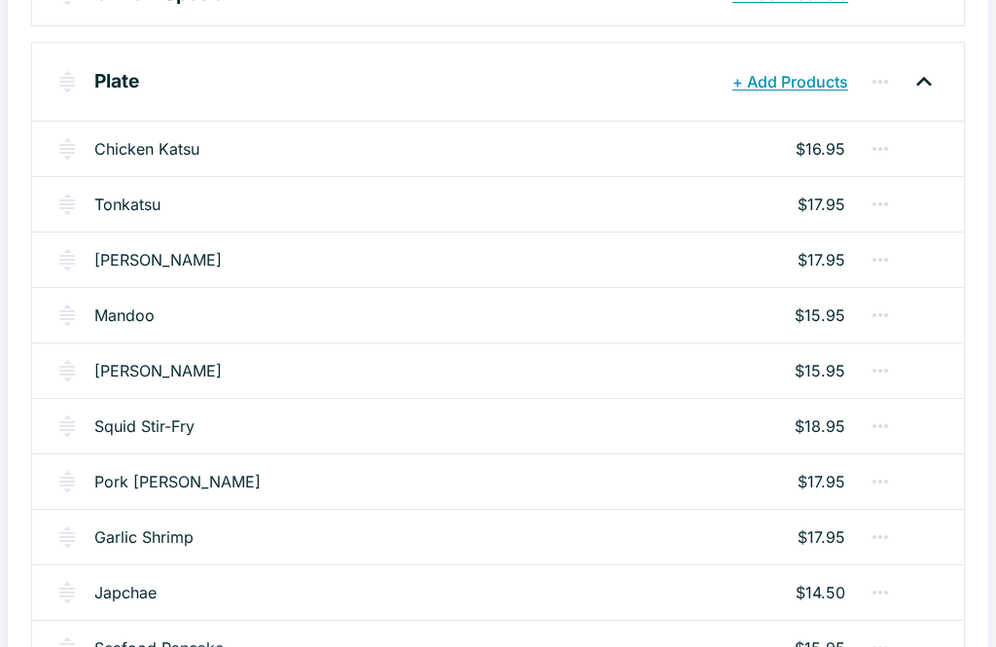
scroll to position [546, 0]
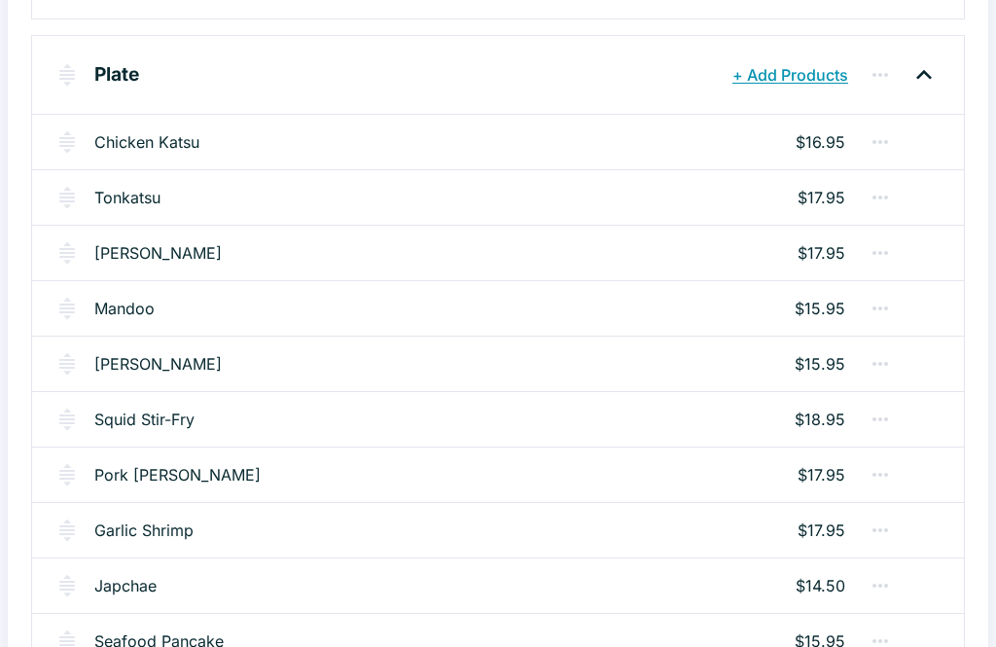
click at [116, 410] on link "Squid Stir-Fry" at bounding box center [144, 419] width 100 height 23
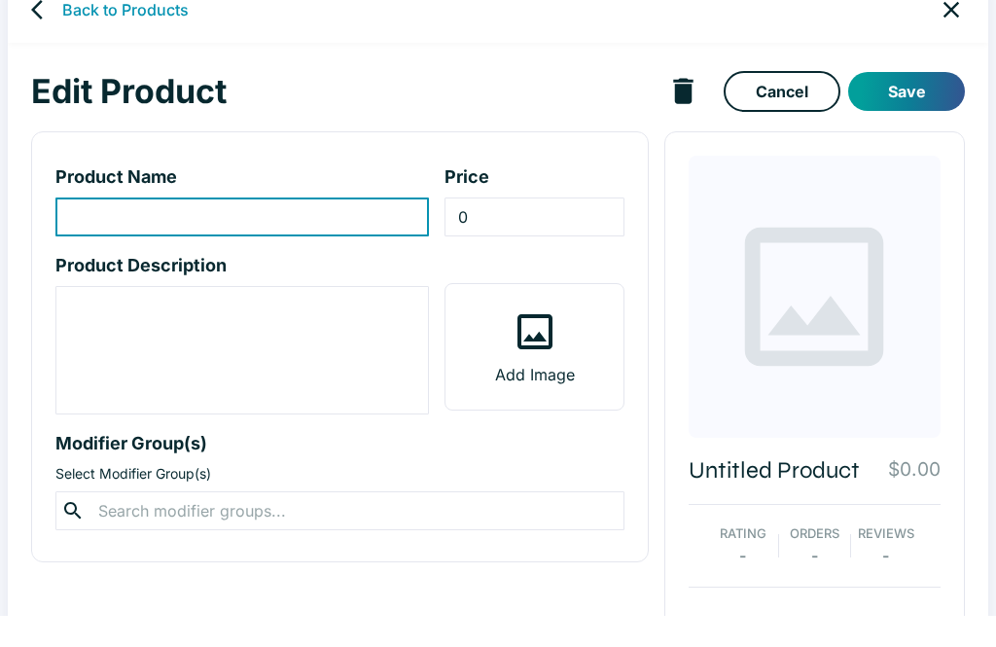
scroll to position [34, 0]
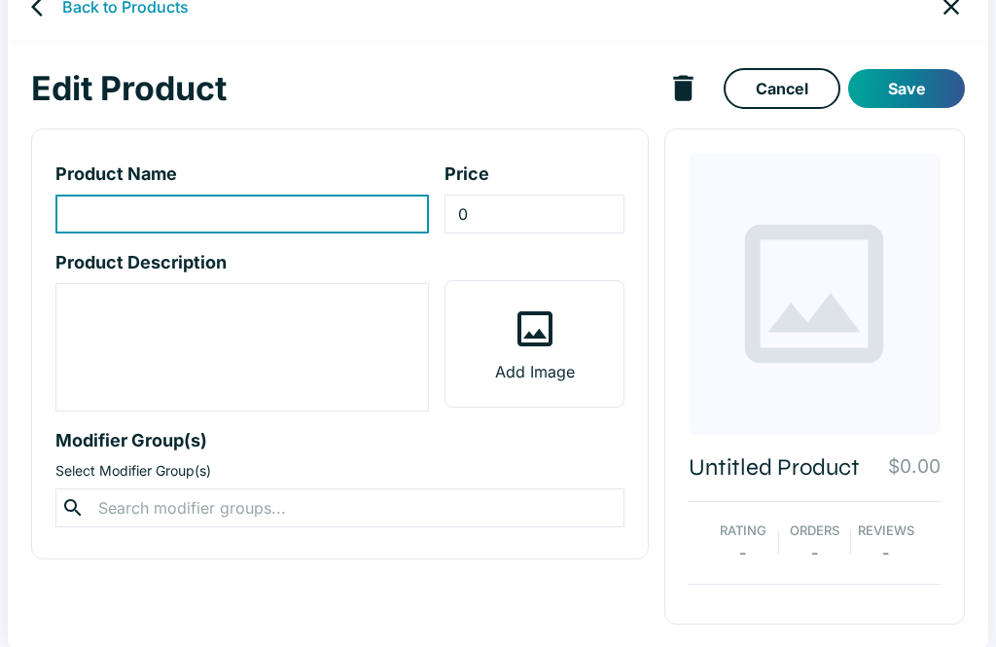
type input "Squid Stir-Fry"
type input "18.95"
type textarea "w/ vegetbles. *Vegetable selection may vary based on the changing seasons*"
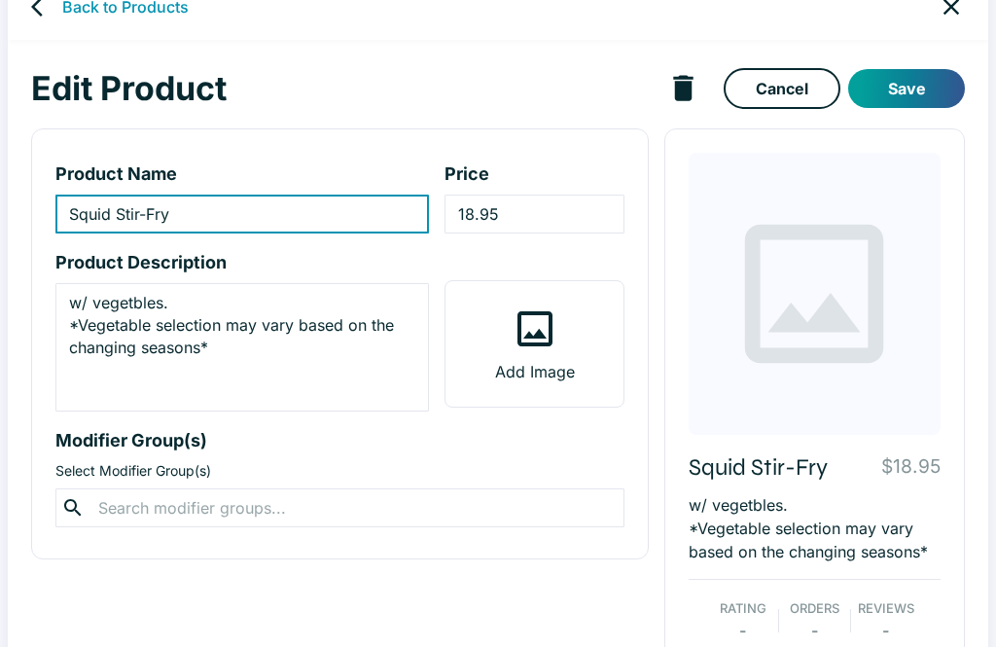
click at [469, 219] on input "18.95" at bounding box center [533, 214] width 179 height 39
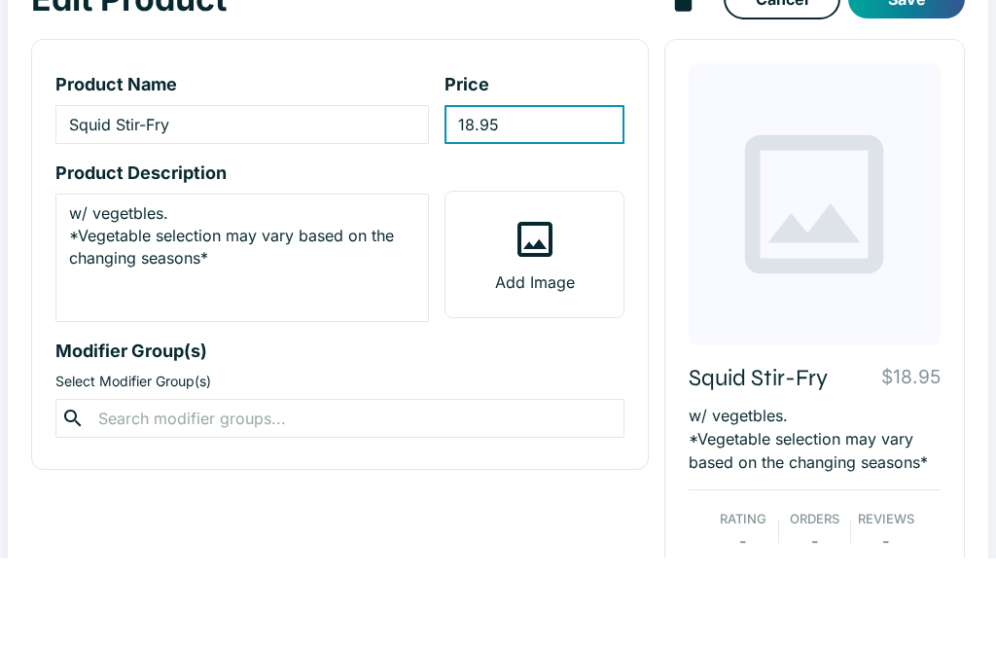
click at [489, 195] on input "18.95" at bounding box center [533, 214] width 179 height 39
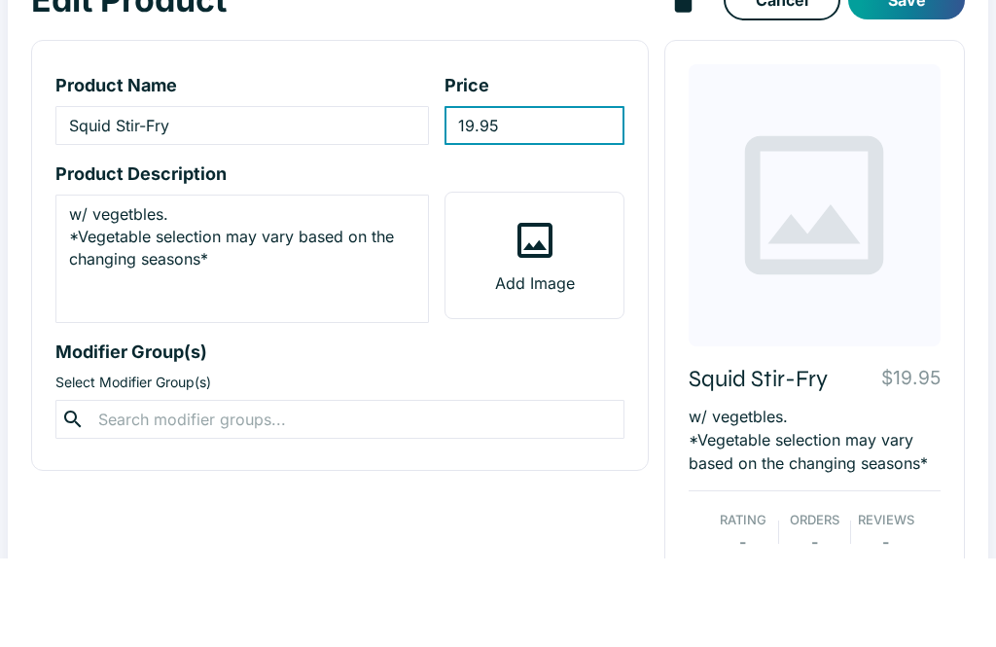
type input "19.95"
click at [929, 69] on button "Save" at bounding box center [906, 88] width 117 height 39
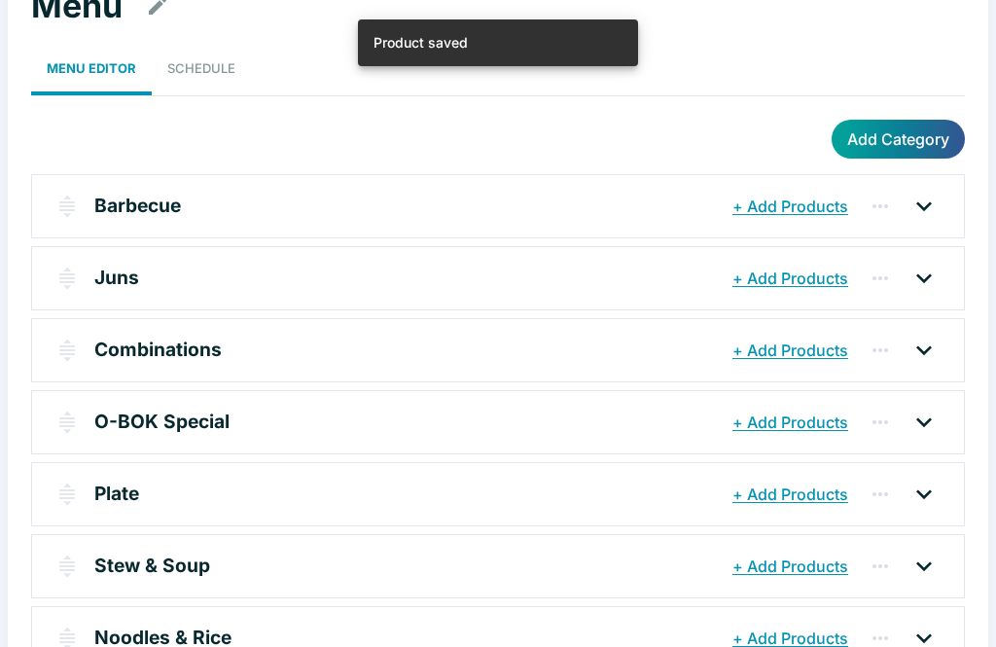
scroll to position [8, 0]
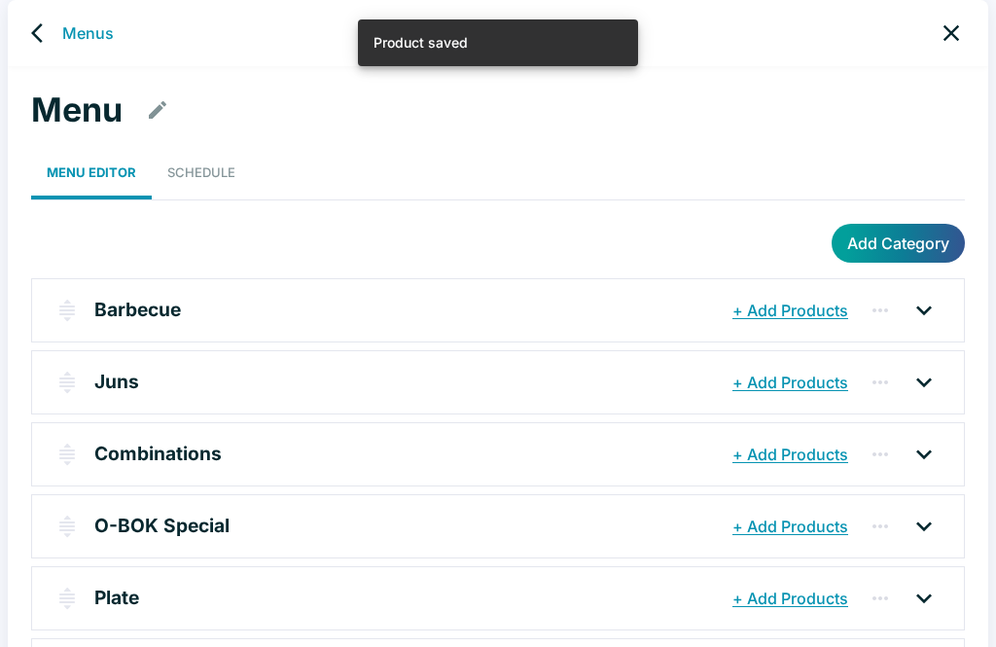
click at [928, 590] on icon at bounding box center [923, 598] width 31 height 31
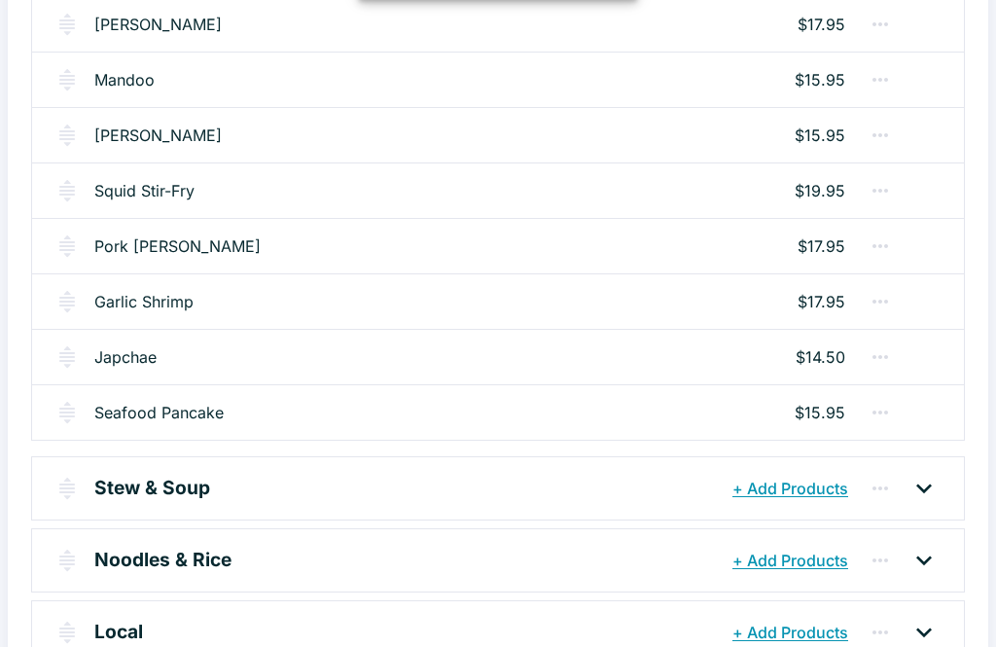
scroll to position [775, 0]
click at [147, 237] on link "Pork [PERSON_NAME]" at bounding box center [177, 245] width 166 height 23
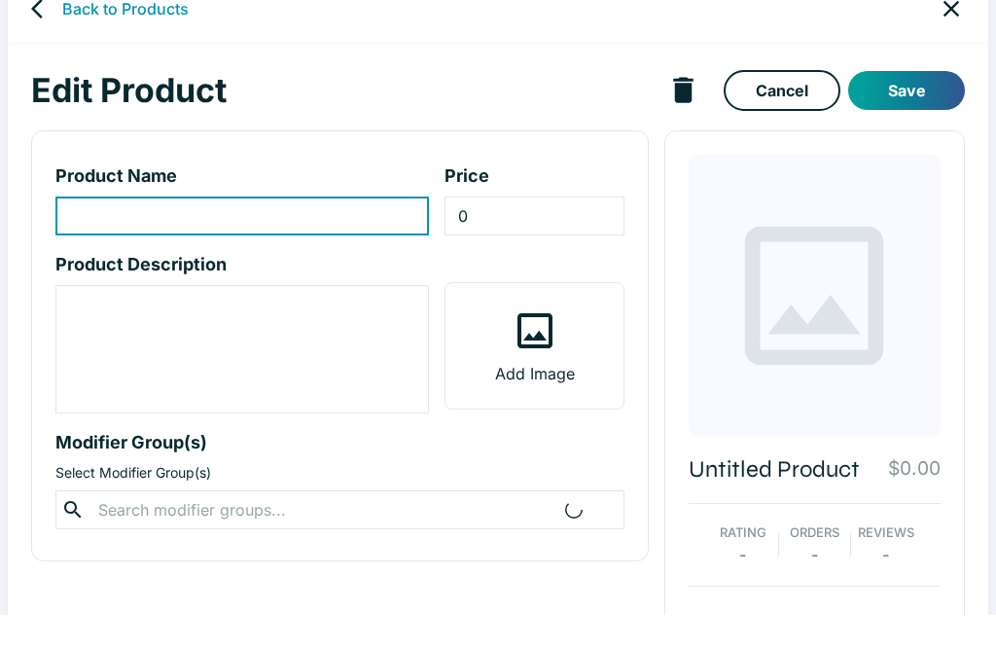
scroll to position [34, 0]
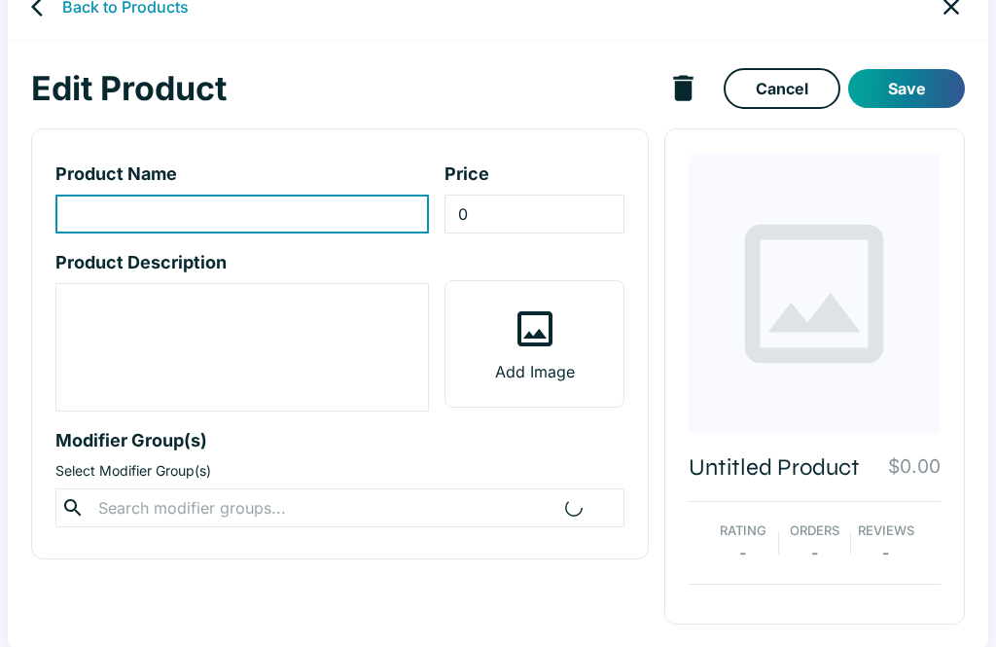
type input "Pork [PERSON_NAME]"
type input "17.95"
type textarea "w/ vegetables. *Vegetable selection may vary based on the changing seasons*"
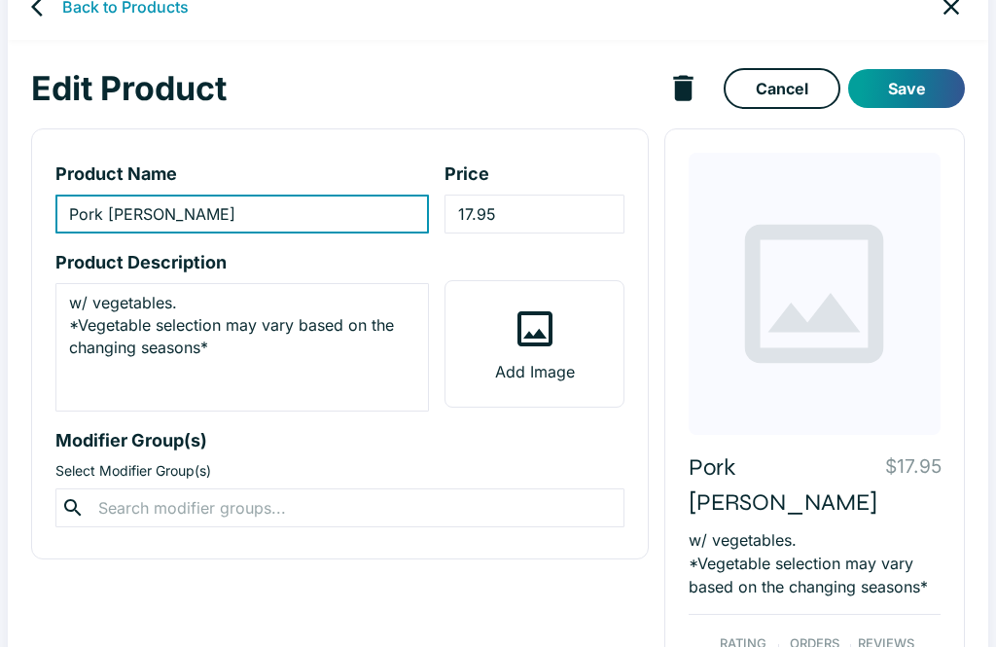
click at [484, 211] on input "17.95" at bounding box center [533, 214] width 179 height 39
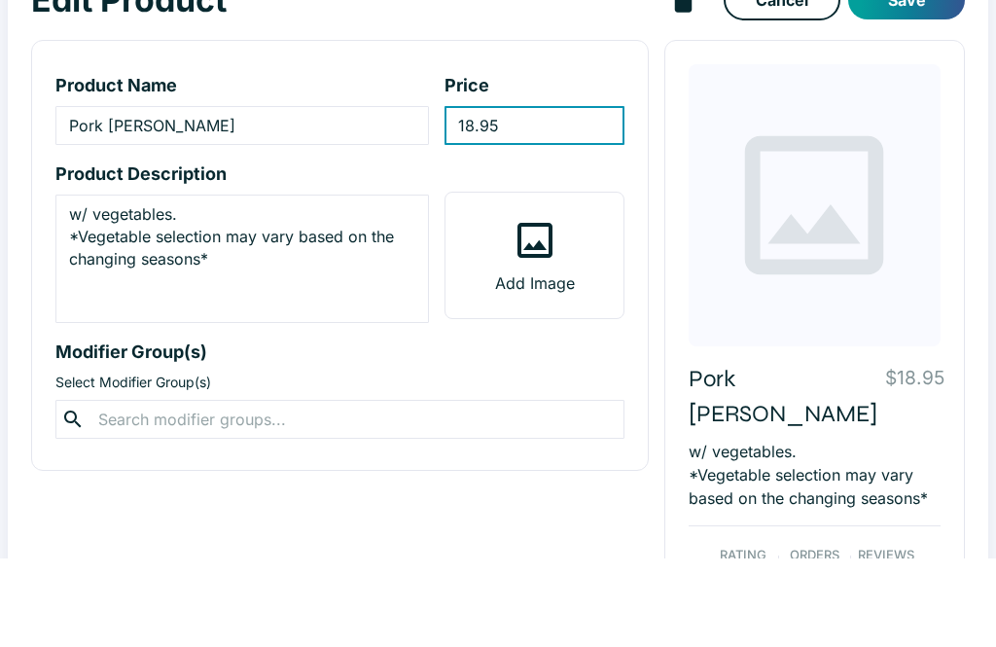
type input "18.95"
click at [910, 69] on button "Save" at bounding box center [906, 88] width 117 height 39
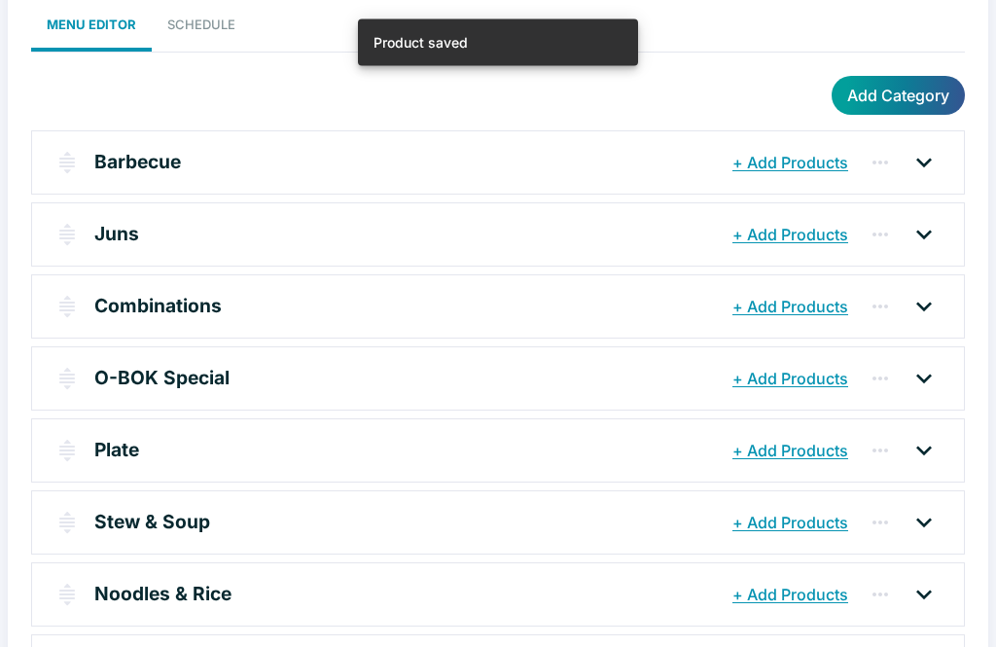
scroll to position [246, 0]
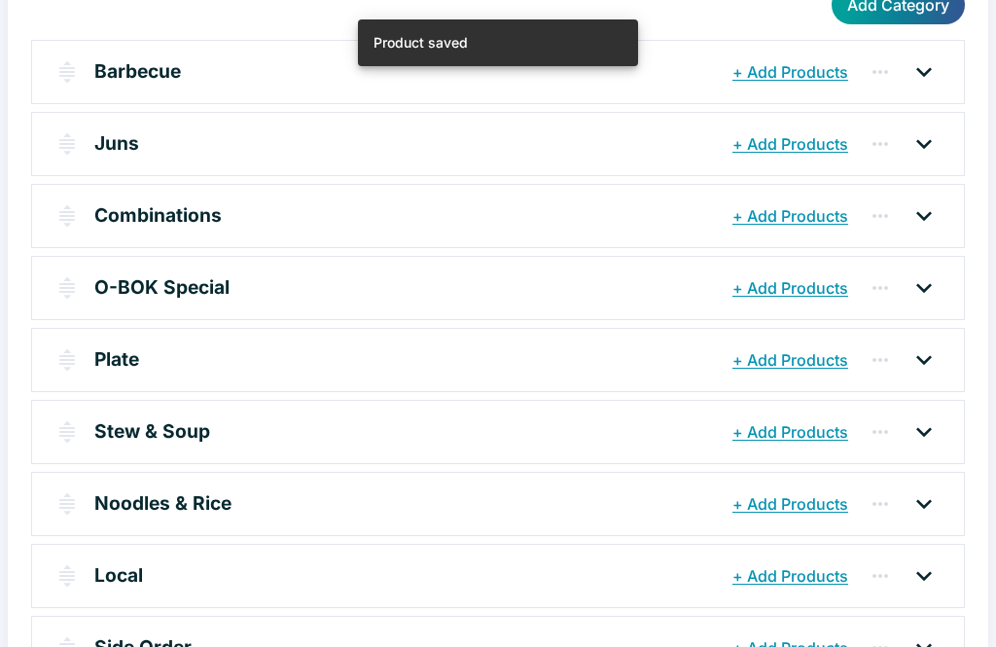
click at [938, 363] on icon at bounding box center [923, 359] width 31 height 31
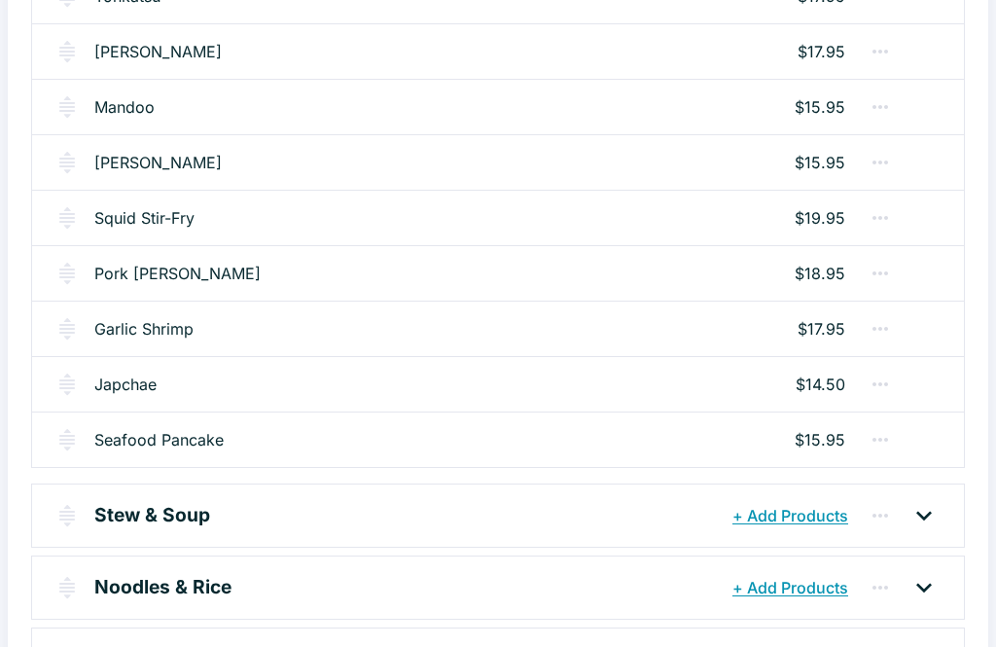
scroll to position [748, 0]
click at [118, 392] on link "Japchae" at bounding box center [125, 383] width 62 height 23
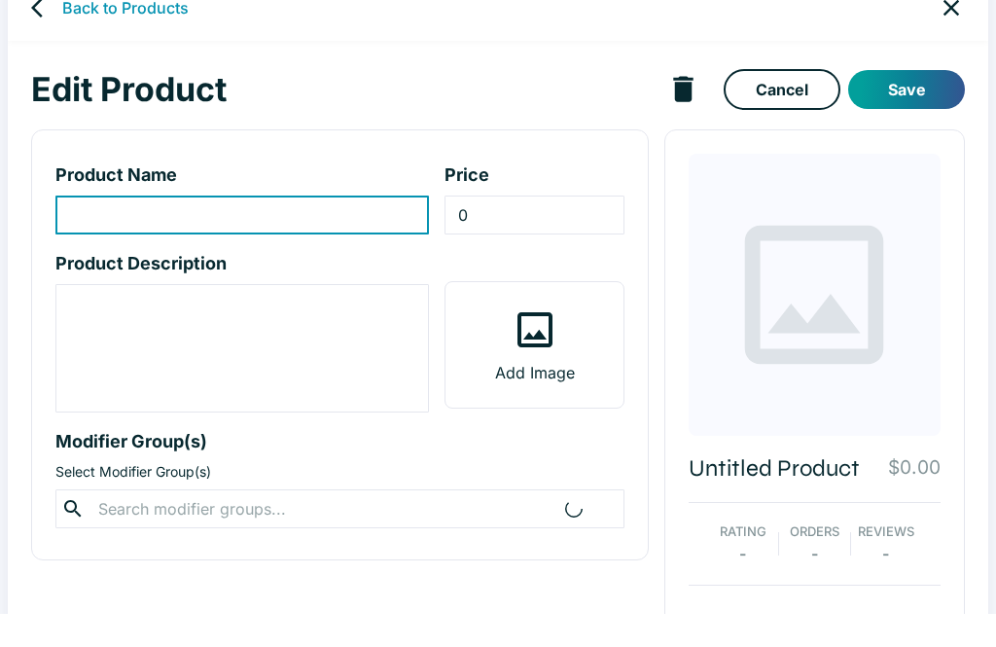
scroll to position [34, 0]
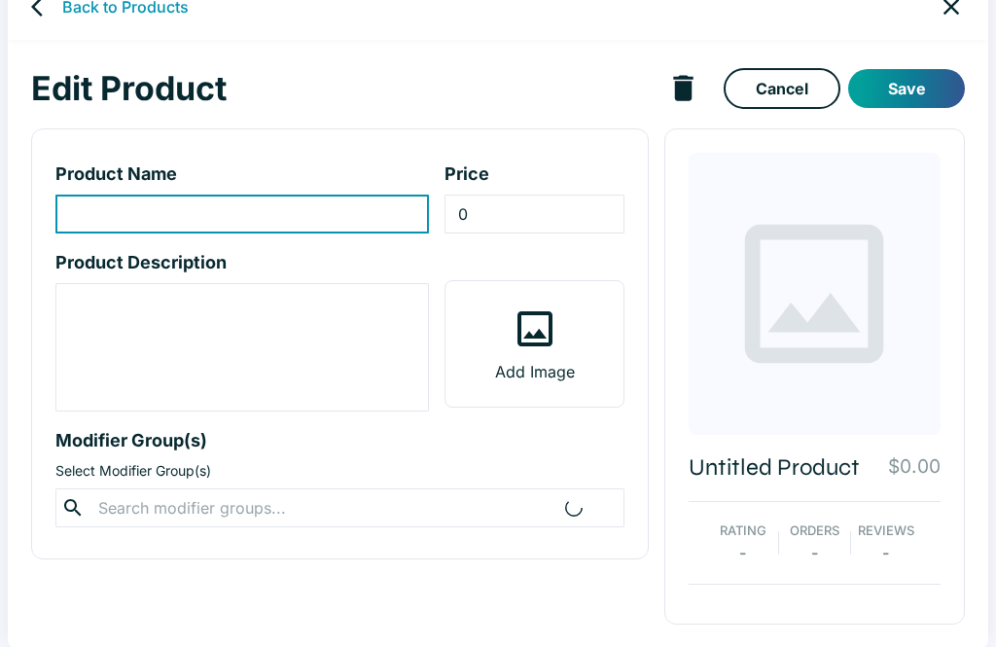
type input "Japchae"
type input "14.5"
type textarea "Glass noodles w/ beef & vegetables. *Vegetable selection may vary based on the …"
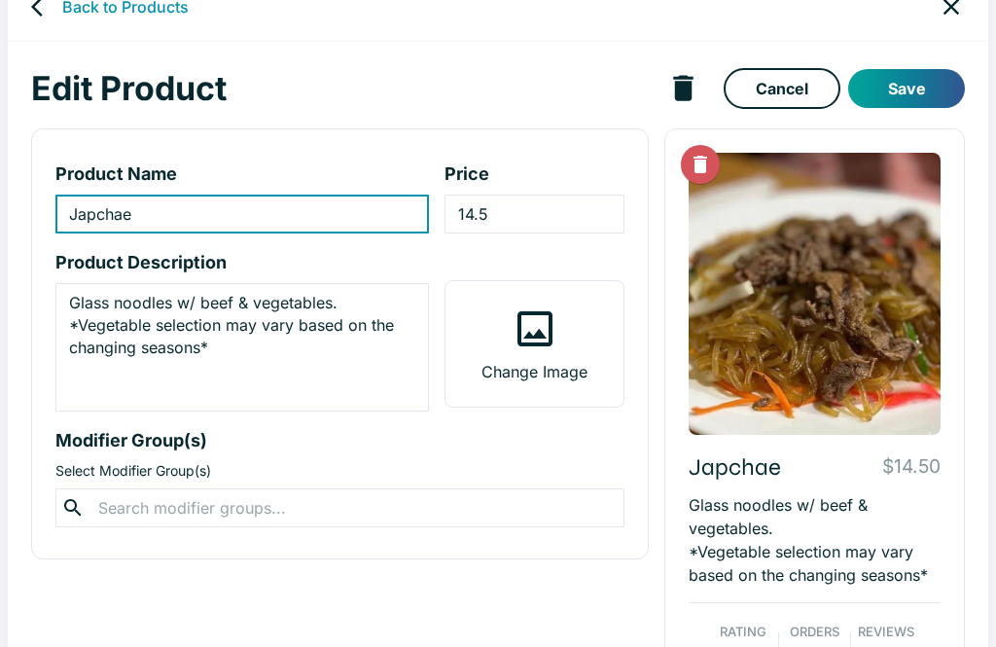
click at [476, 213] on input "14.5" at bounding box center [533, 214] width 179 height 39
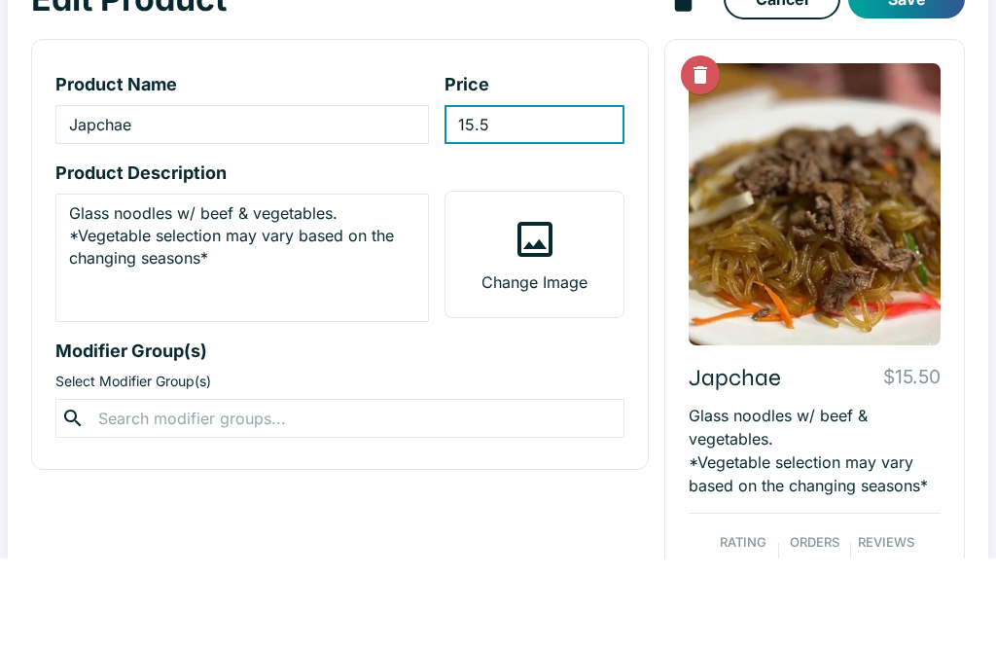
click at [543, 195] on input "15.5" at bounding box center [533, 214] width 179 height 39
type input "15.50"
click at [933, 69] on button "Save" at bounding box center [906, 88] width 117 height 39
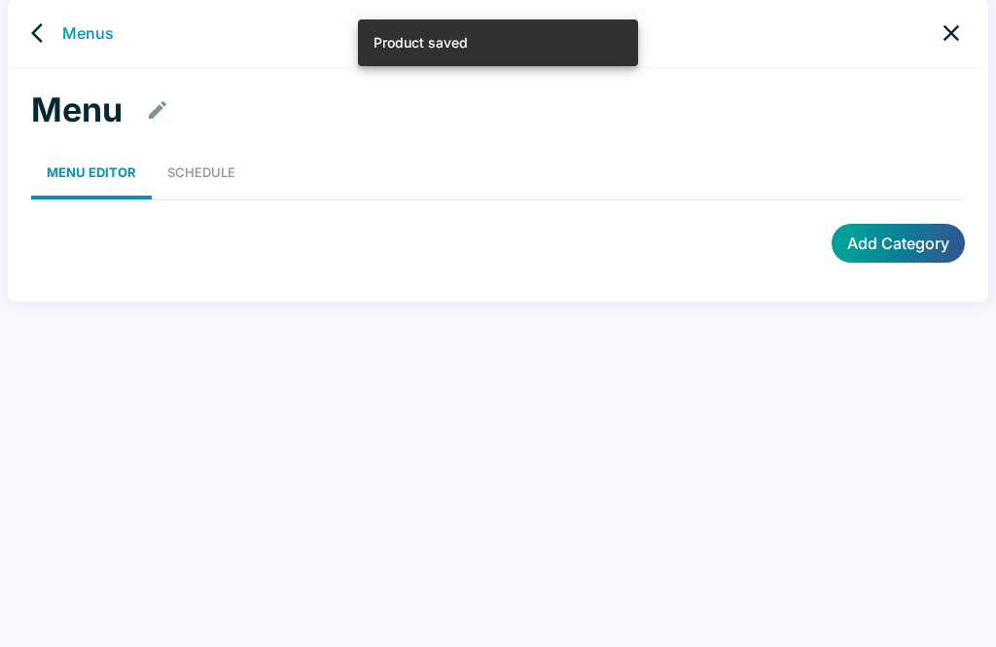
scroll to position [8, 0]
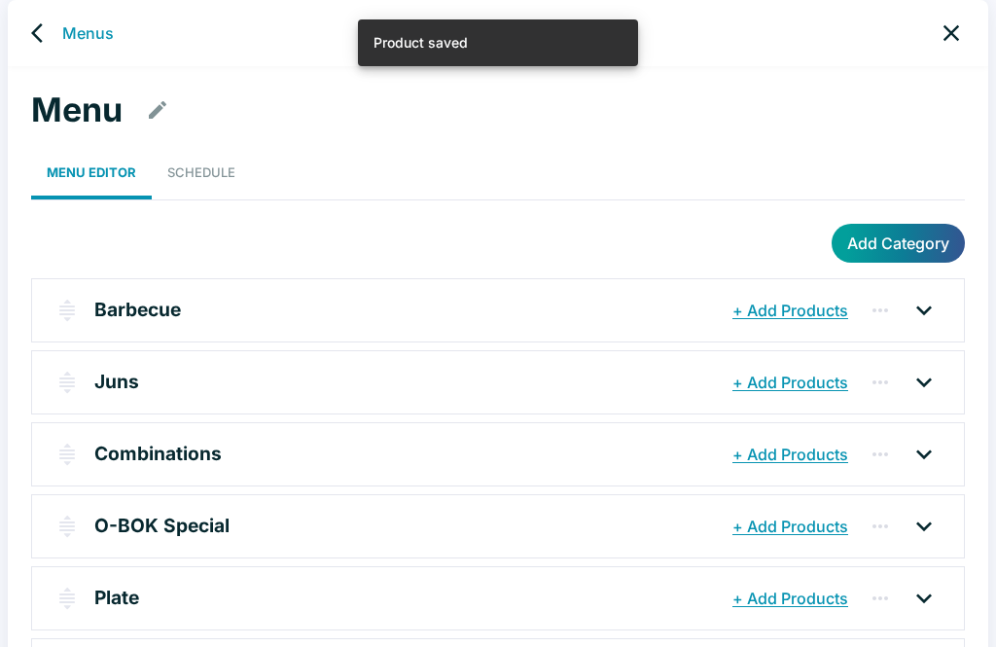
click at [916, 597] on icon at bounding box center [923, 598] width 31 height 31
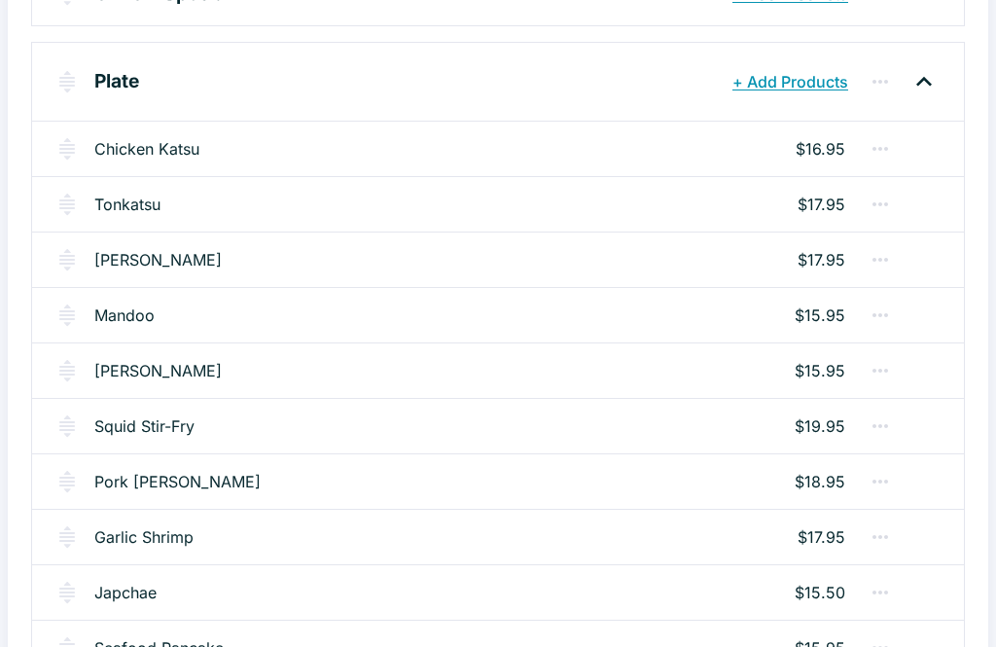
scroll to position [540, 0]
click at [207, 542] on div "Garlic Shrimp $17.95" at bounding box center [498, 536] width 932 height 55
click at [136, 536] on link "Garlic Shrimp" at bounding box center [143, 536] width 99 height 23
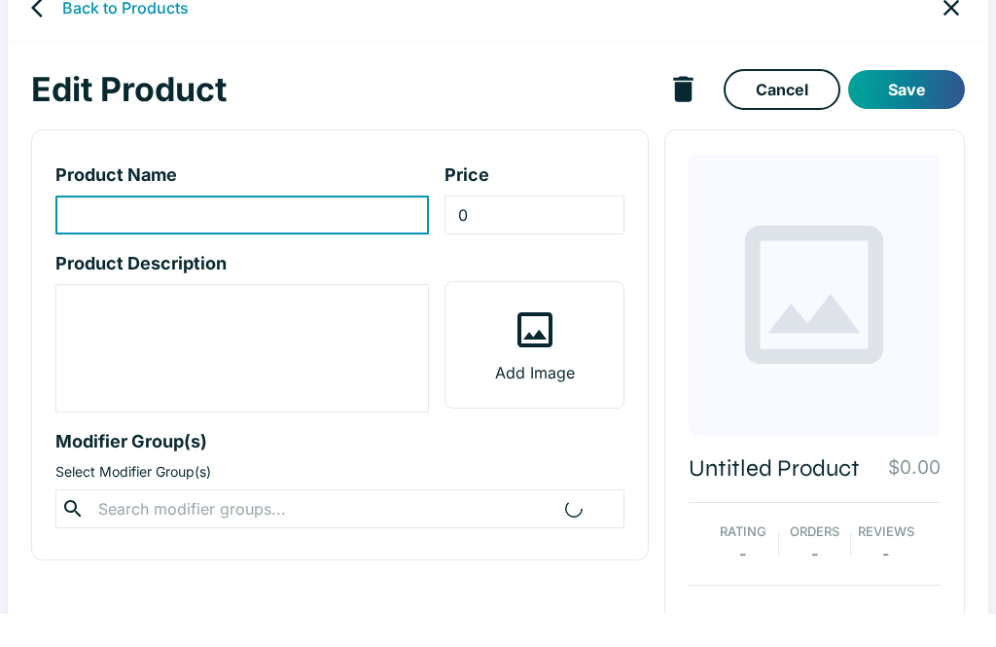
scroll to position [34, 0]
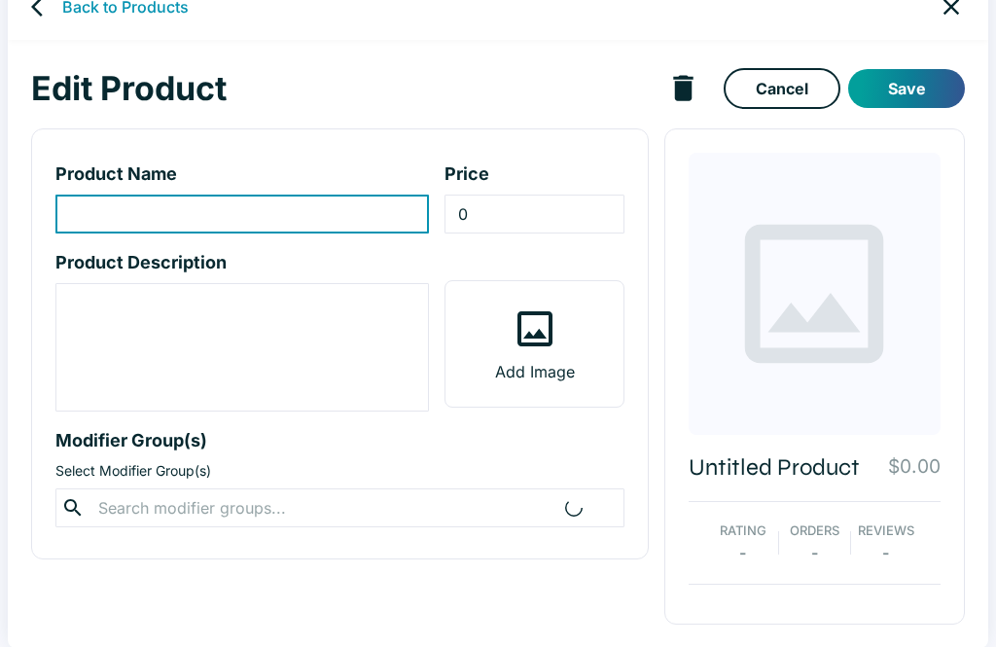
type input "Garlic Shrimp"
type input "17.95"
type textarea "Stir-fry w/ vegetables. *Vegetable selection may vary based on the changing sea…"
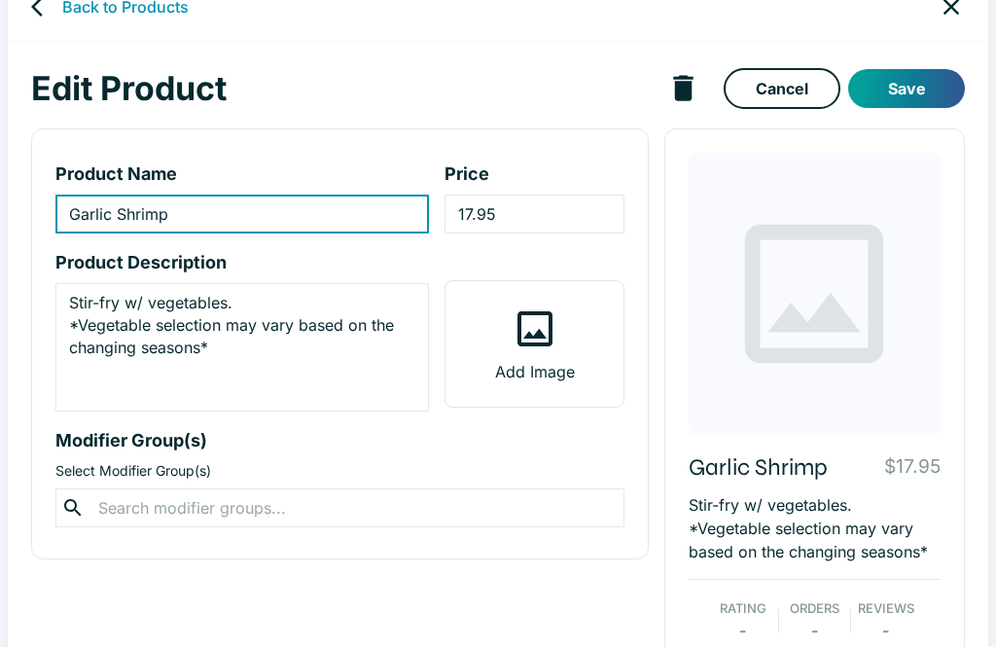
click at [468, 224] on input "17.95" at bounding box center [533, 214] width 179 height 39
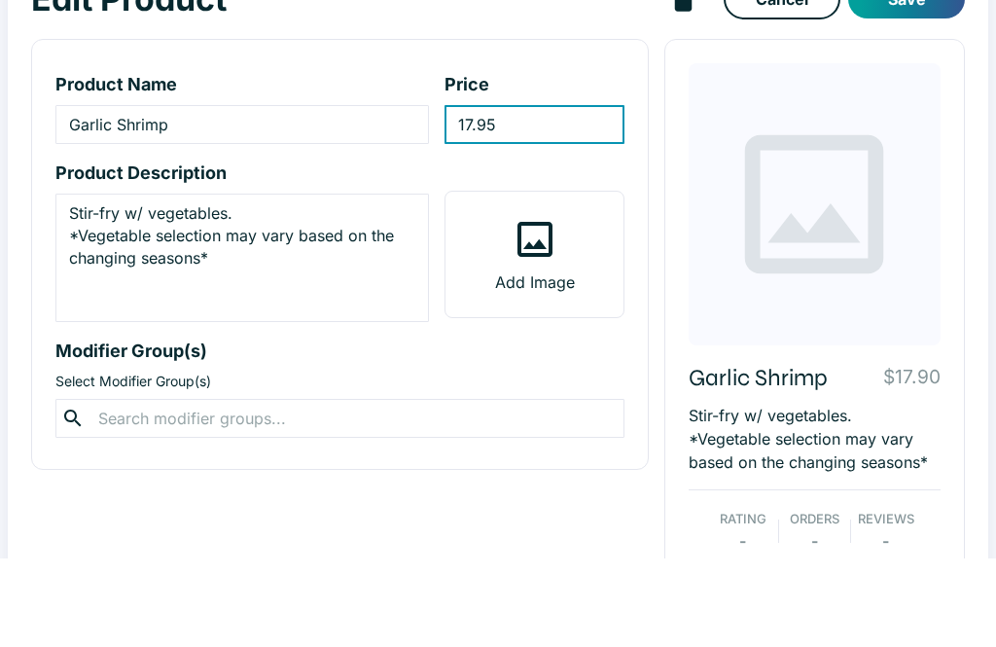
type input "17.9"
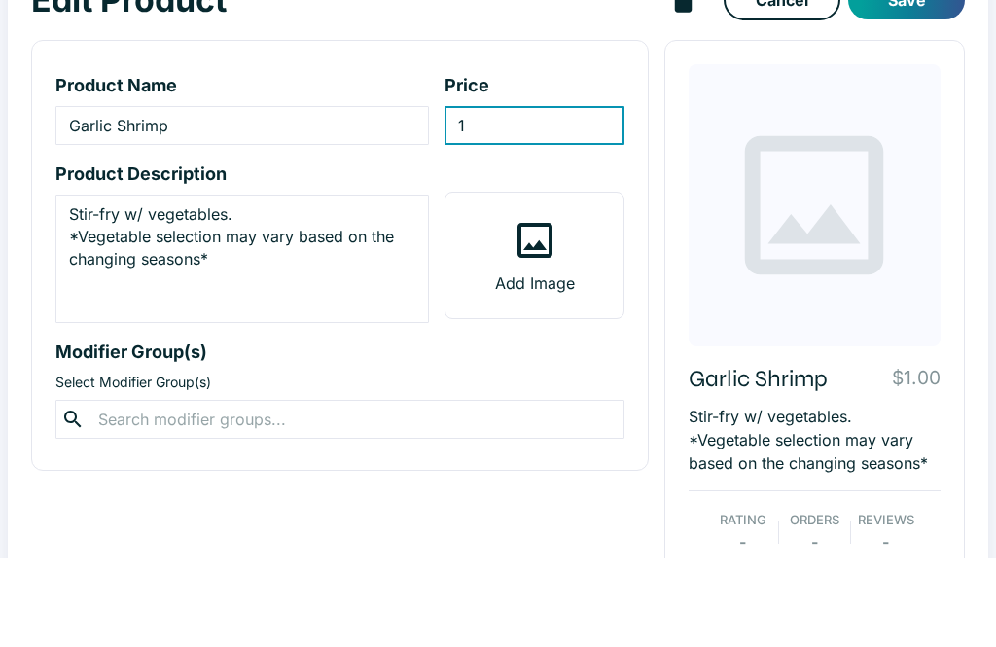
type input "18"
type input "18.95"
click at [915, 69] on button "Save" at bounding box center [906, 88] width 117 height 39
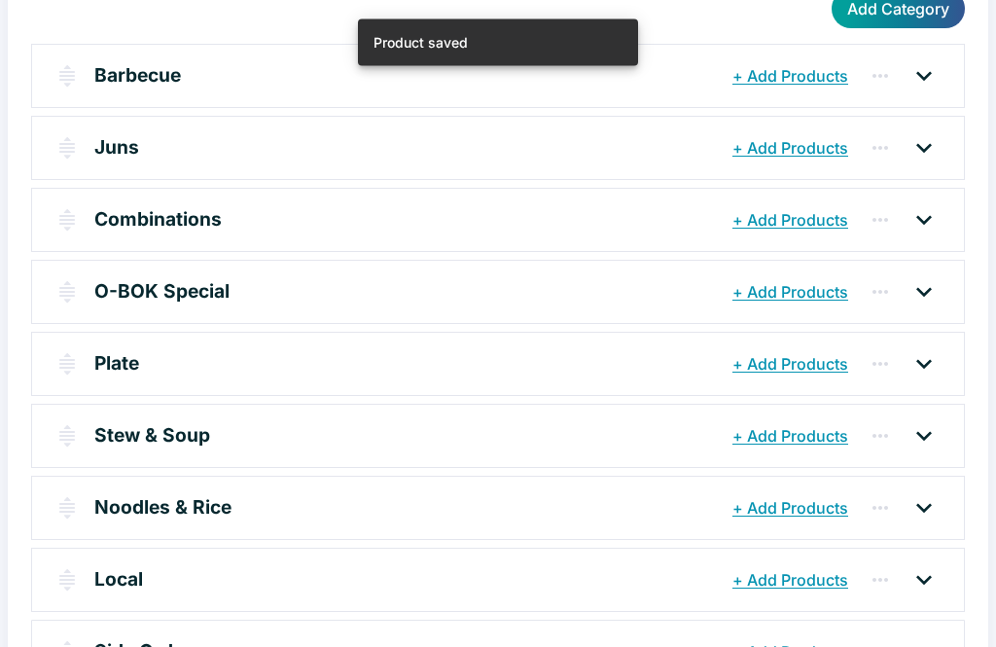
scroll to position [246, 0]
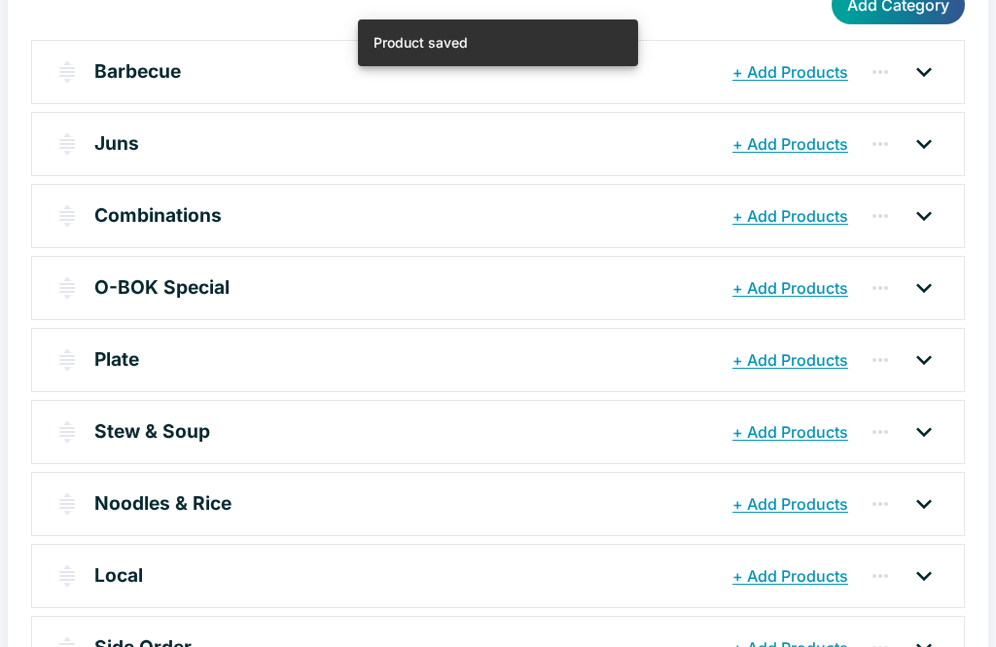
click at [938, 358] on icon at bounding box center [923, 359] width 31 height 31
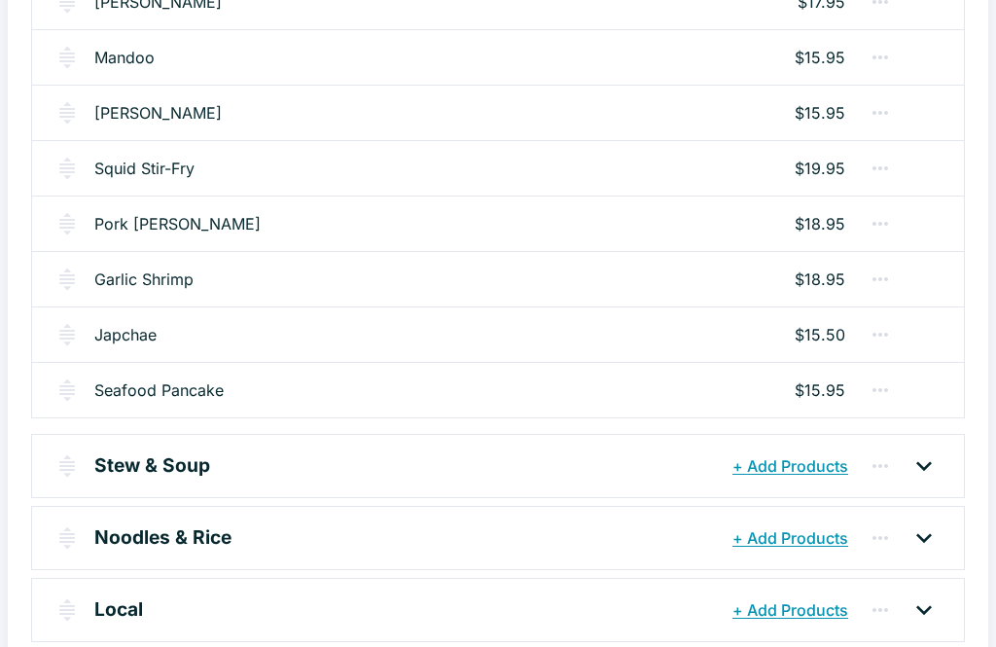
scroll to position [831, 0]
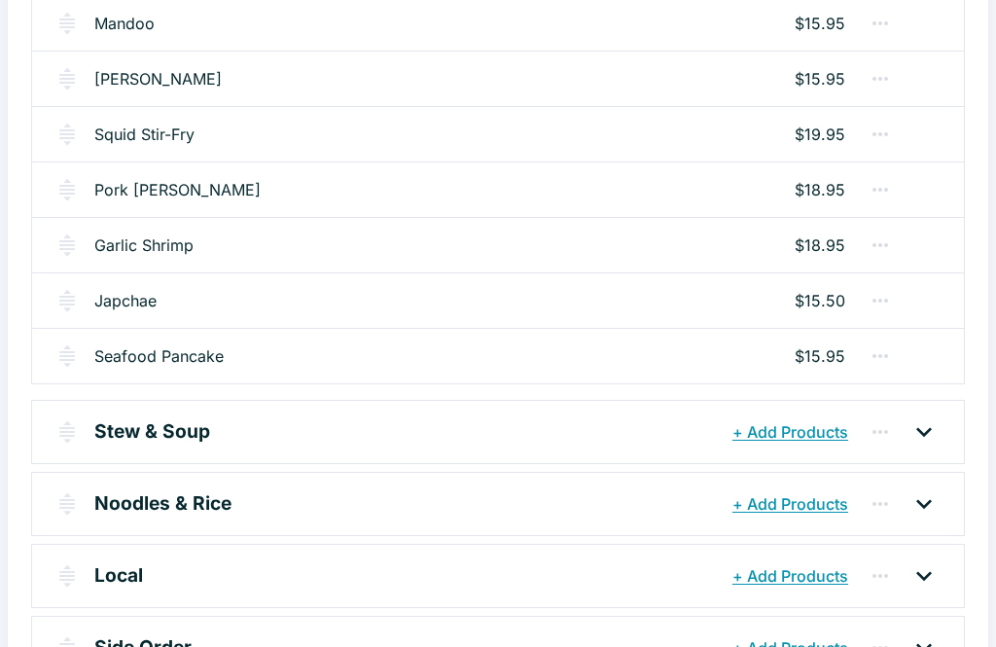
click at [927, 435] on icon at bounding box center [923, 431] width 31 height 31
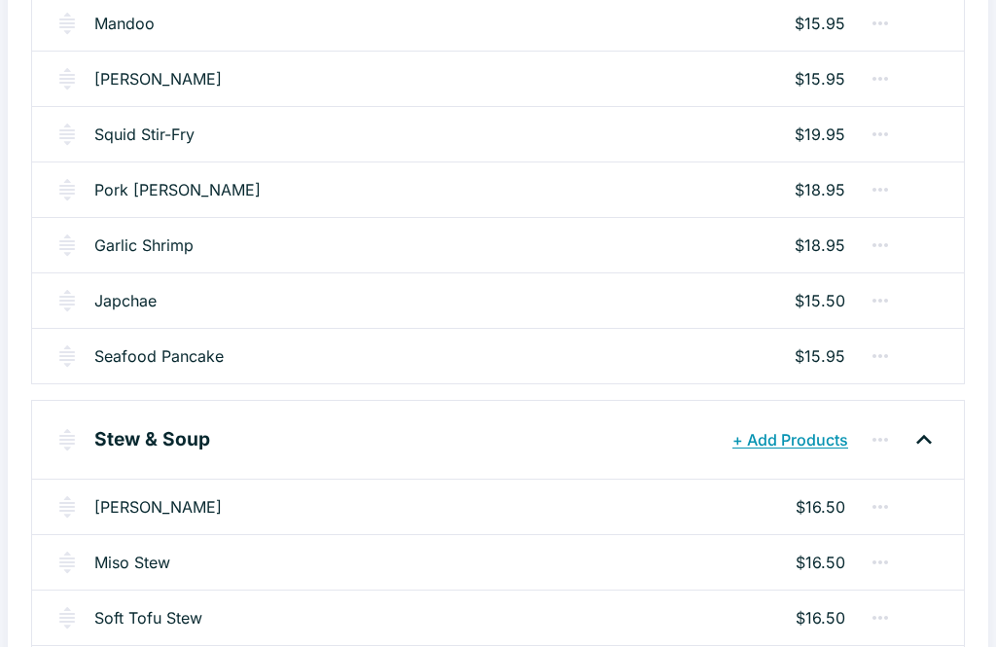
click at [166, 513] on link "[PERSON_NAME]" at bounding box center [157, 506] width 127 height 23
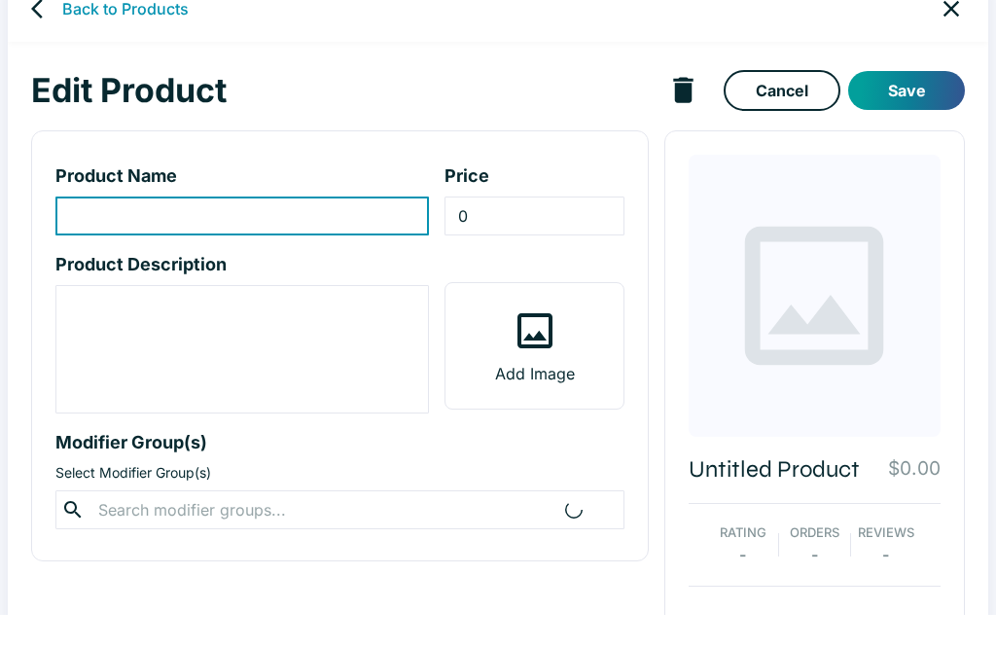
scroll to position [34, 0]
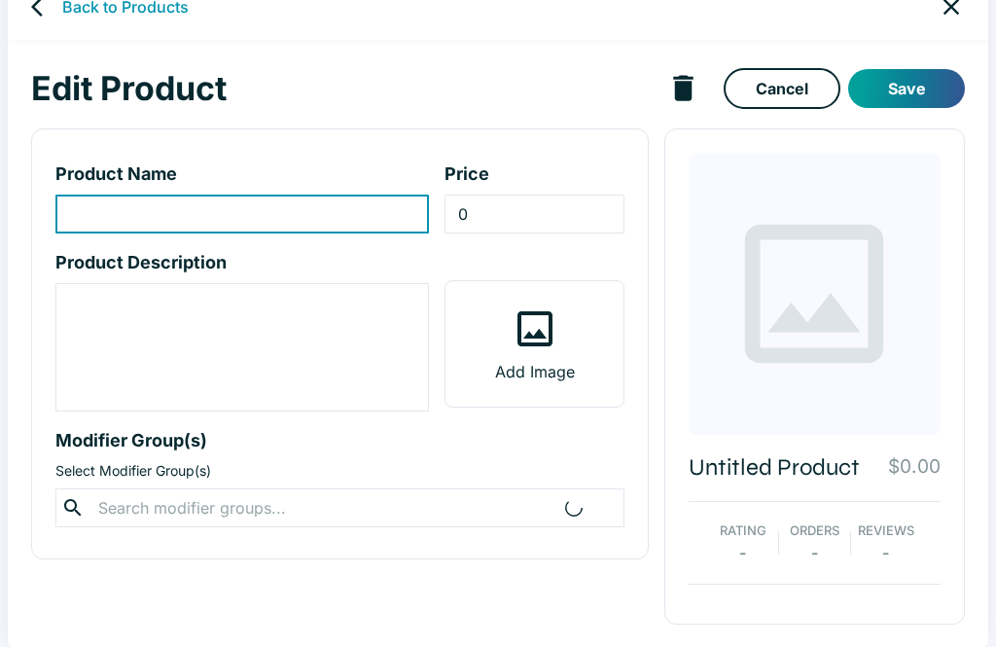
type input "[PERSON_NAME]"
type input "16.5"
type textarea "Kimchi stew w/ beef or pork. *Vegetable selection may vary based on the changin…"
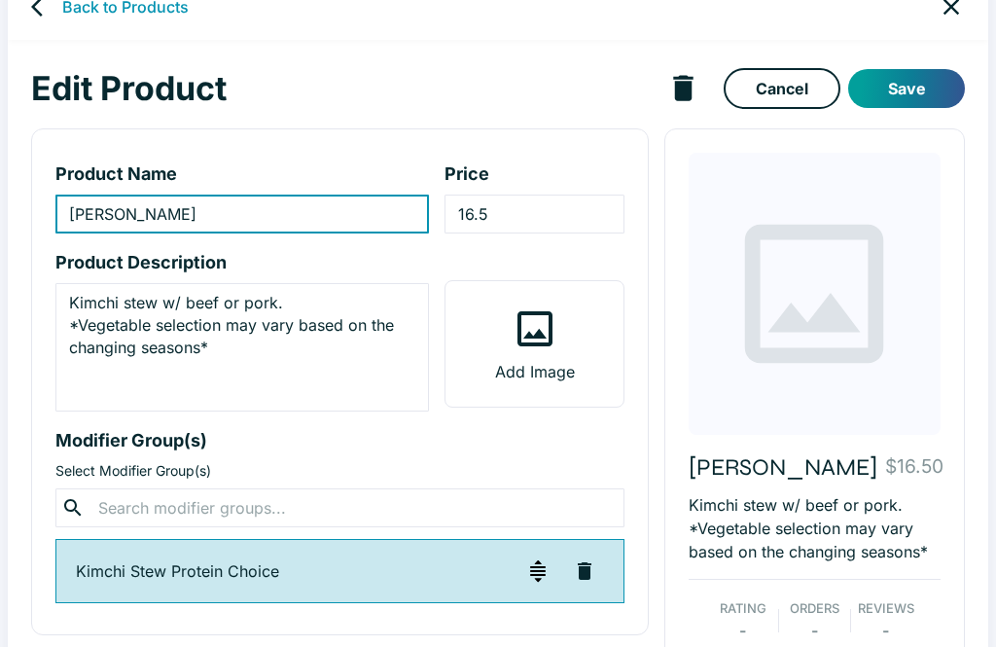
click at [469, 216] on input "16.5" at bounding box center [533, 214] width 179 height 39
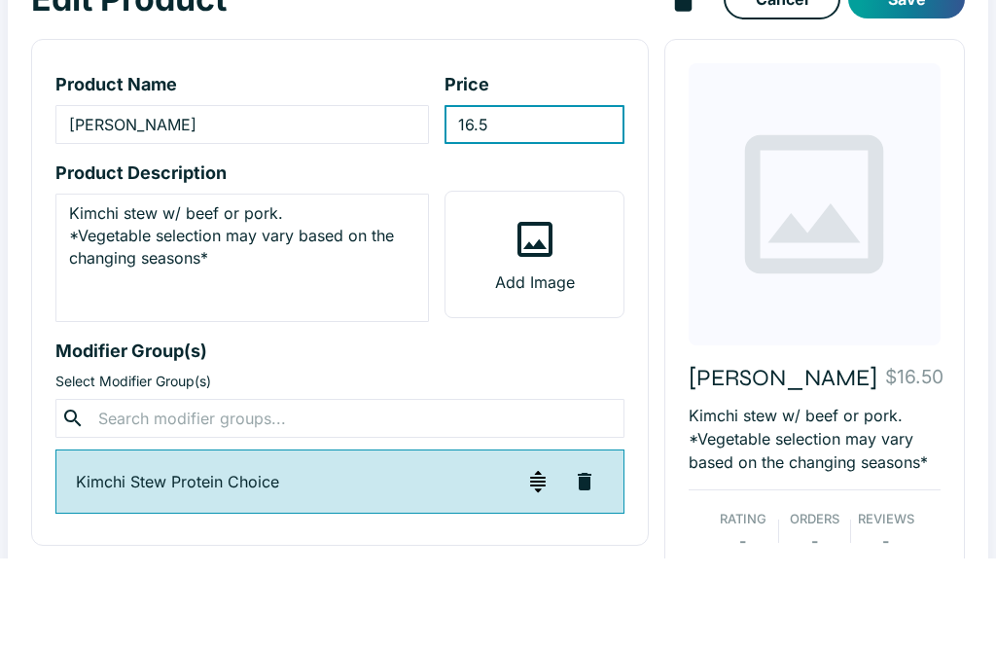
click at [529, 195] on input "16.5" at bounding box center [533, 214] width 179 height 39
type input "17"
type input "17.50"
click at [923, 69] on button "Save" at bounding box center [906, 88] width 117 height 39
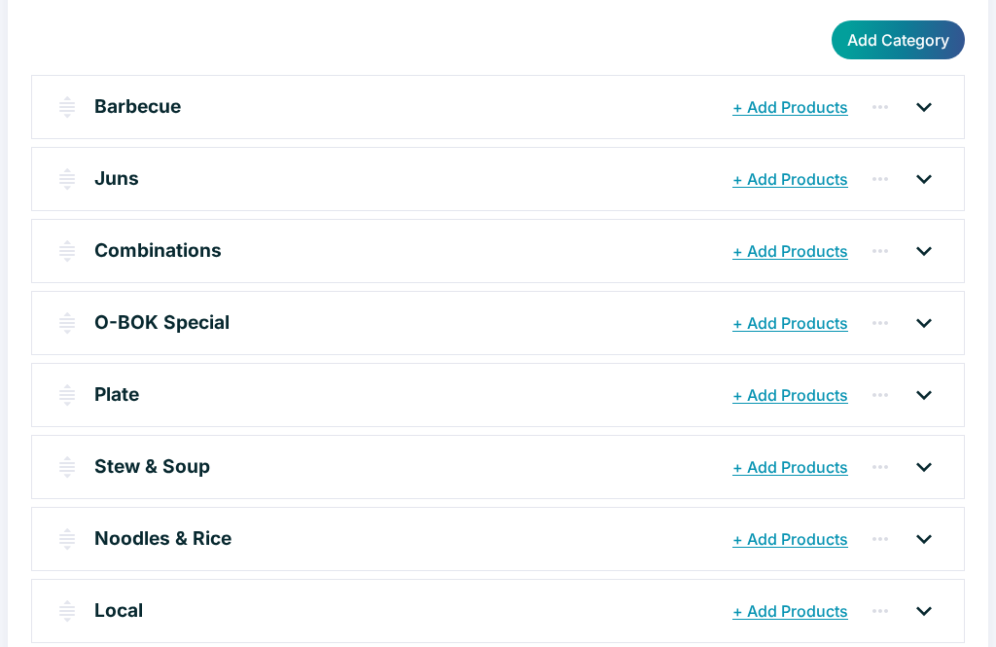
scroll to position [246, 0]
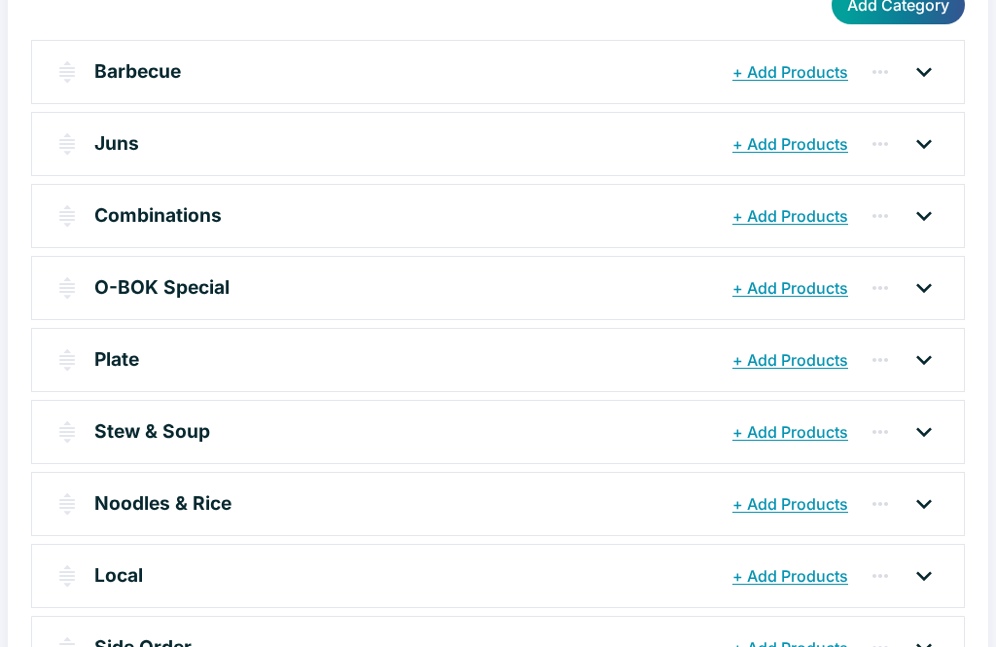
click at [928, 423] on icon at bounding box center [923, 431] width 31 height 31
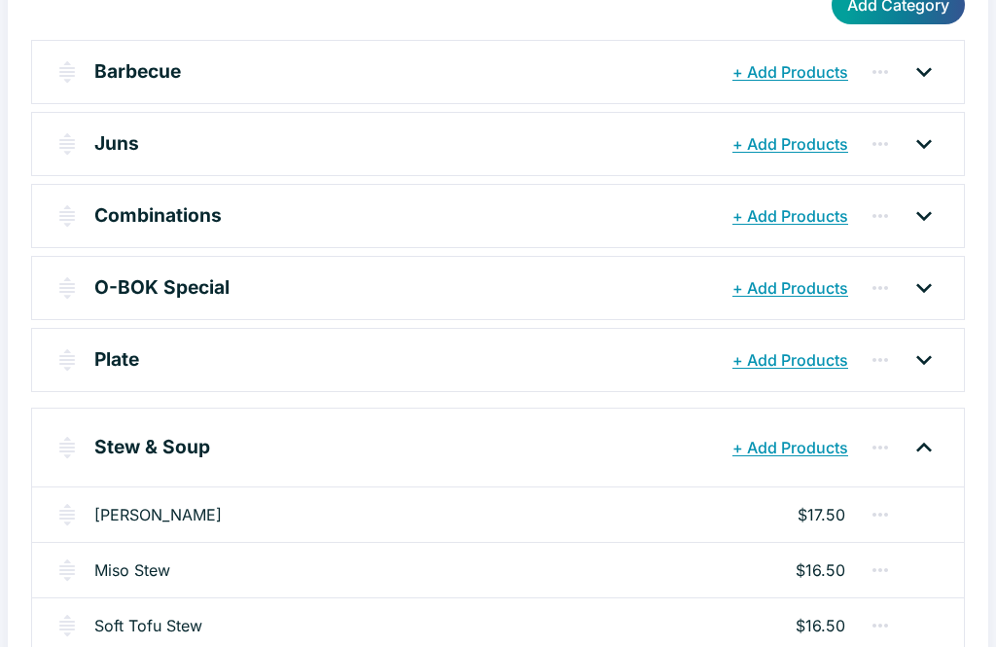
click at [178, 633] on link "Soft Tofu Stew" at bounding box center [148, 625] width 108 height 23
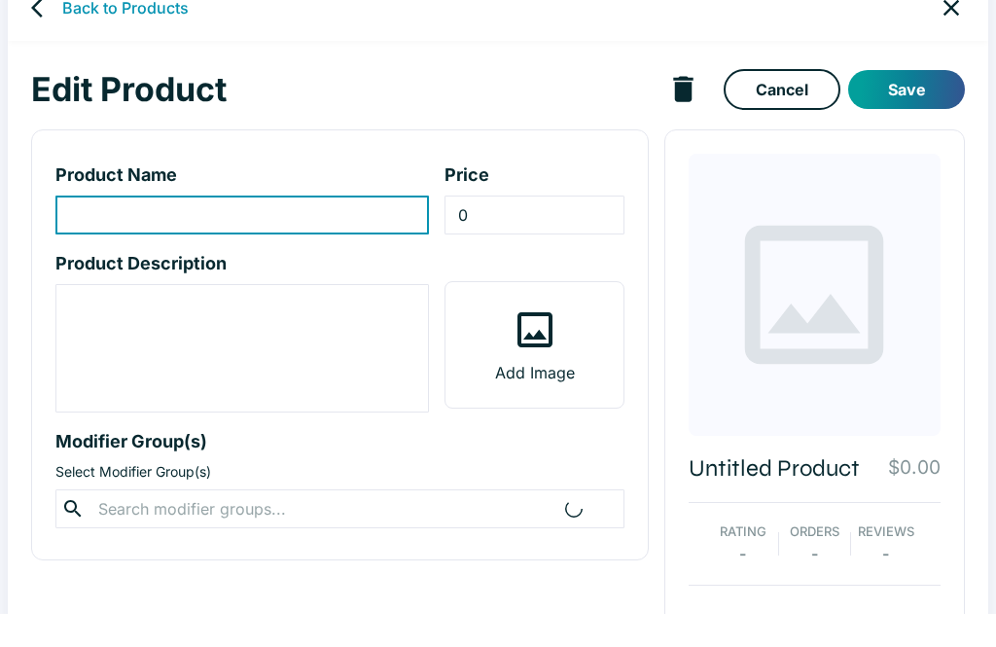
scroll to position [34, 0]
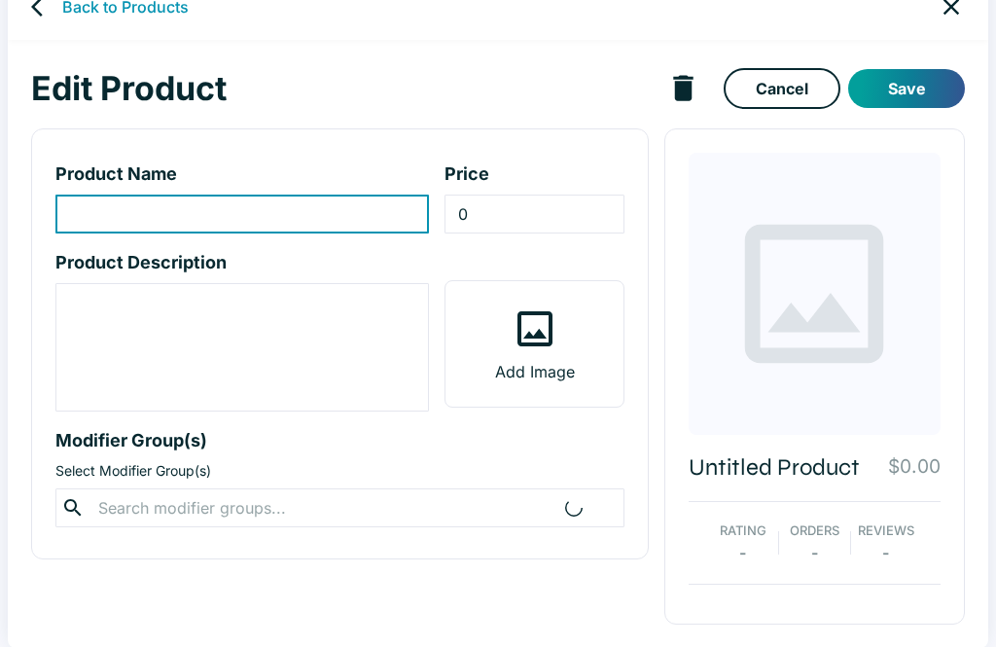
type input "Soft Tofu Stew"
type input "16.5"
type textarea "Sofy tofu w/ seafood, beef or pork. *Vegetable selection may vary based on the …"
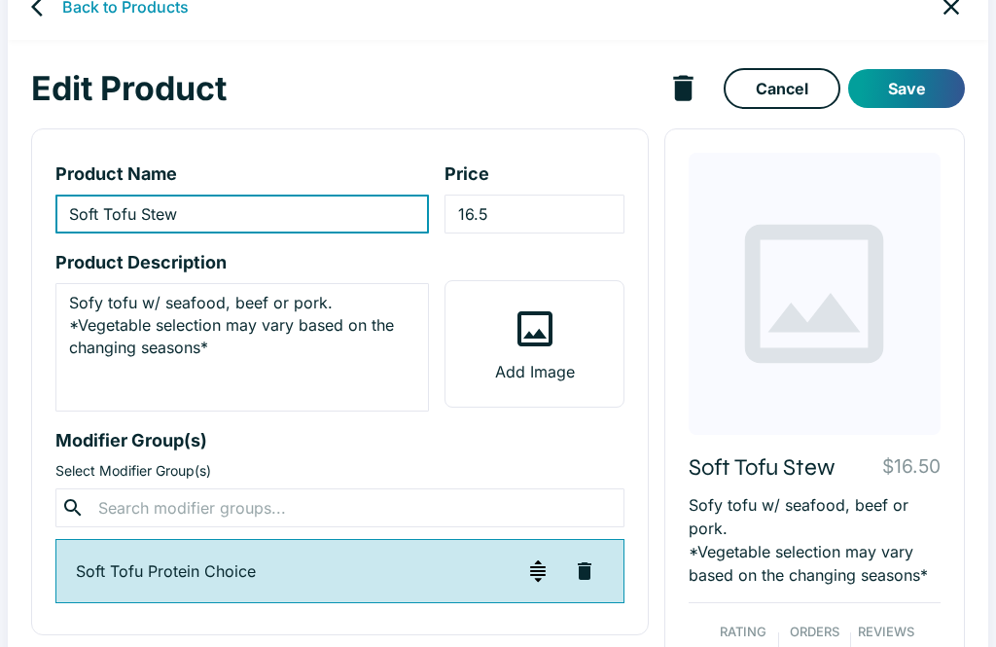
click at [533, 217] on input "16.5" at bounding box center [533, 214] width 179 height 39
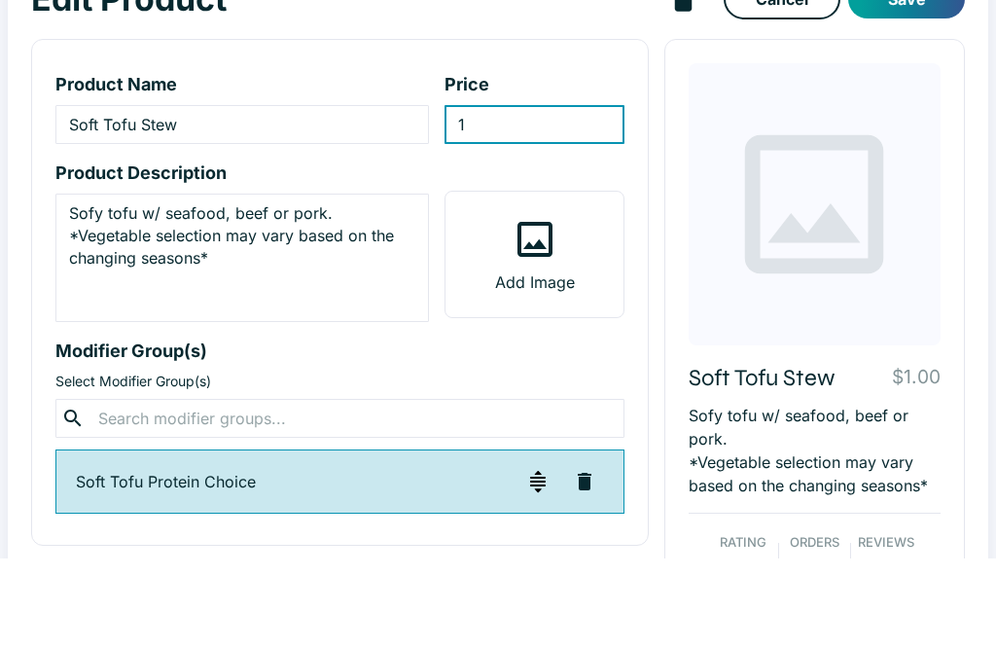
type input "17"
type input "17.50"
click at [935, 69] on button "Save" at bounding box center [906, 88] width 117 height 39
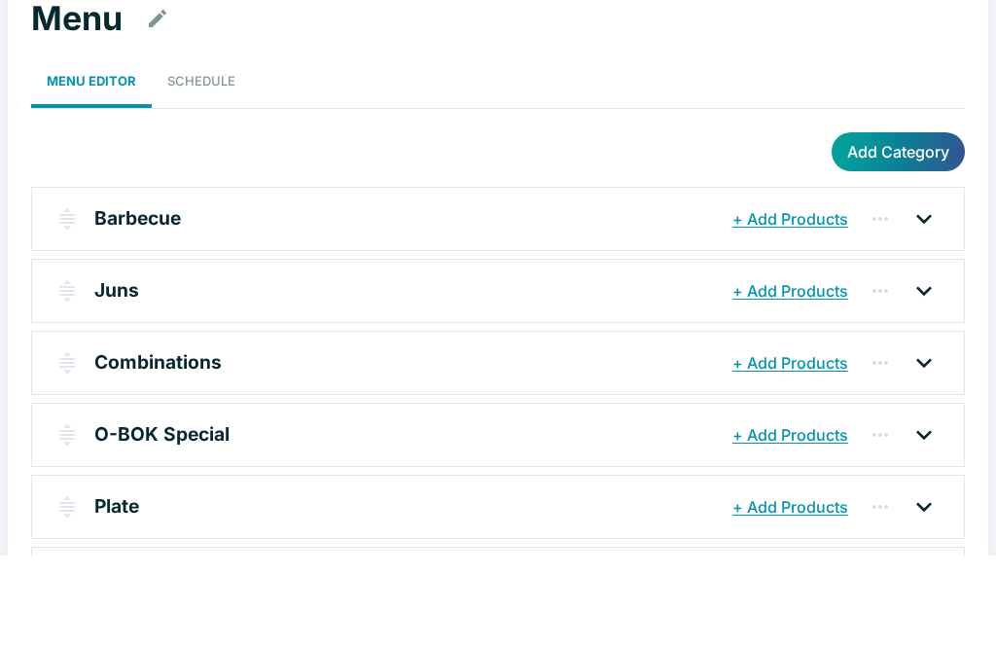
scroll to position [246, 0]
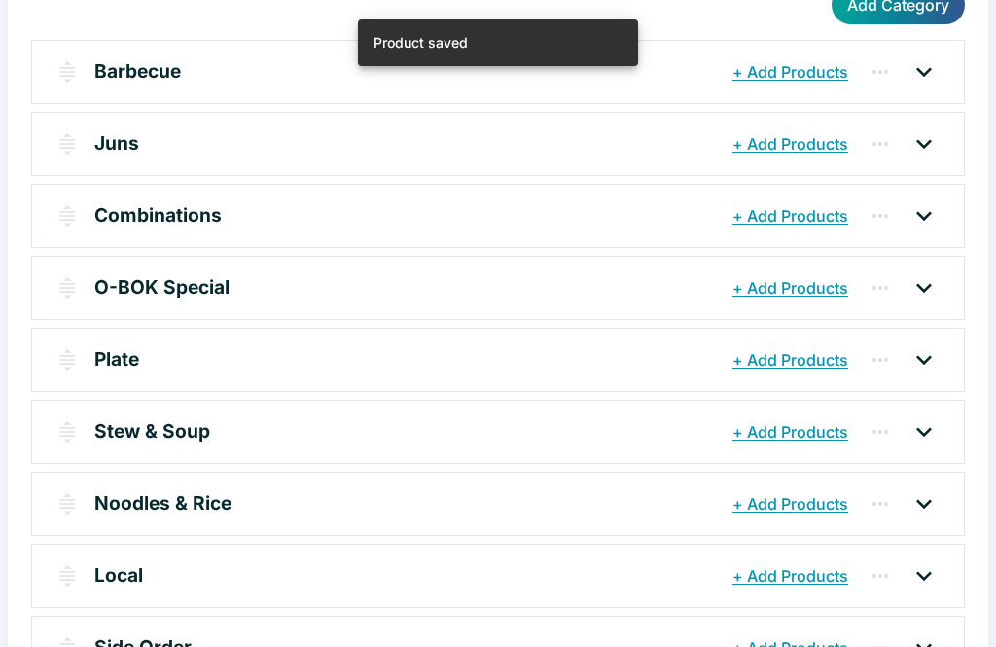
click at [942, 434] on div at bounding box center [924, 431] width 49 height 31
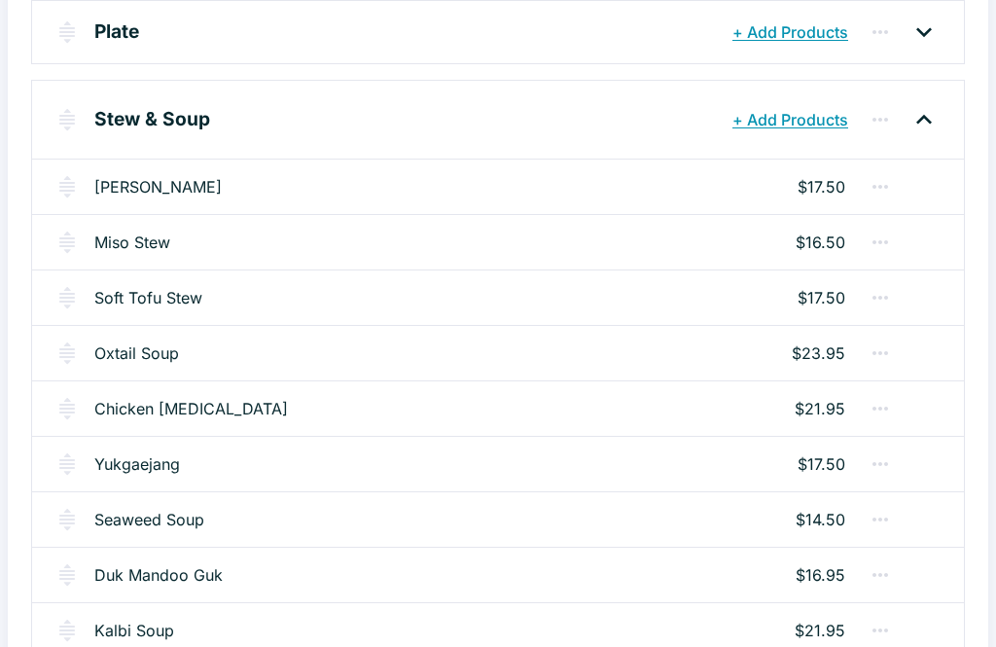
scroll to position [577, 0]
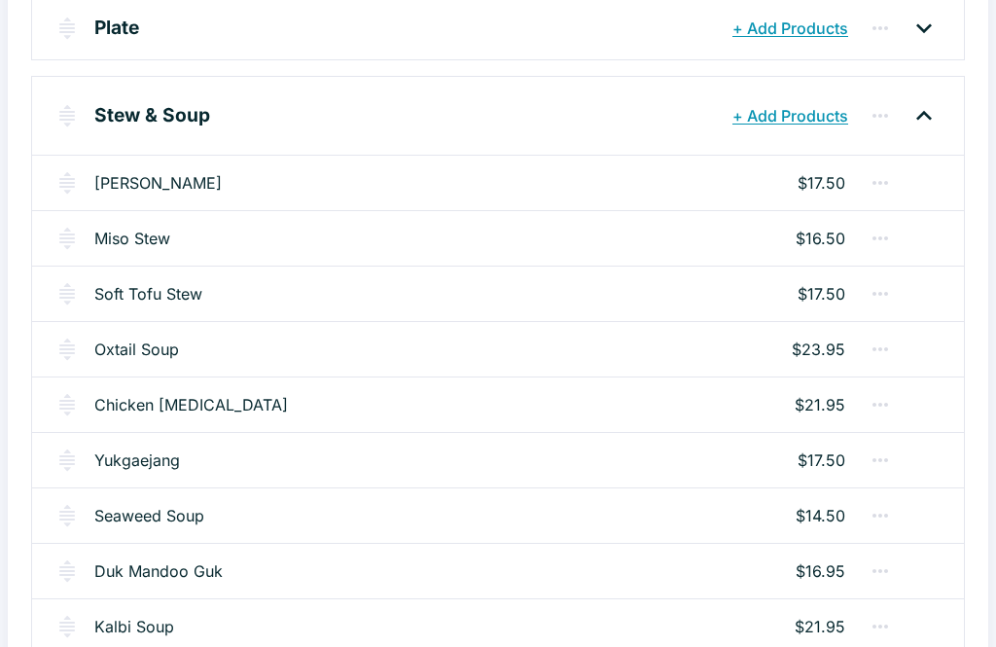
click at [145, 351] on link "Oxtail Soup" at bounding box center [136, 349] width 85 height 23
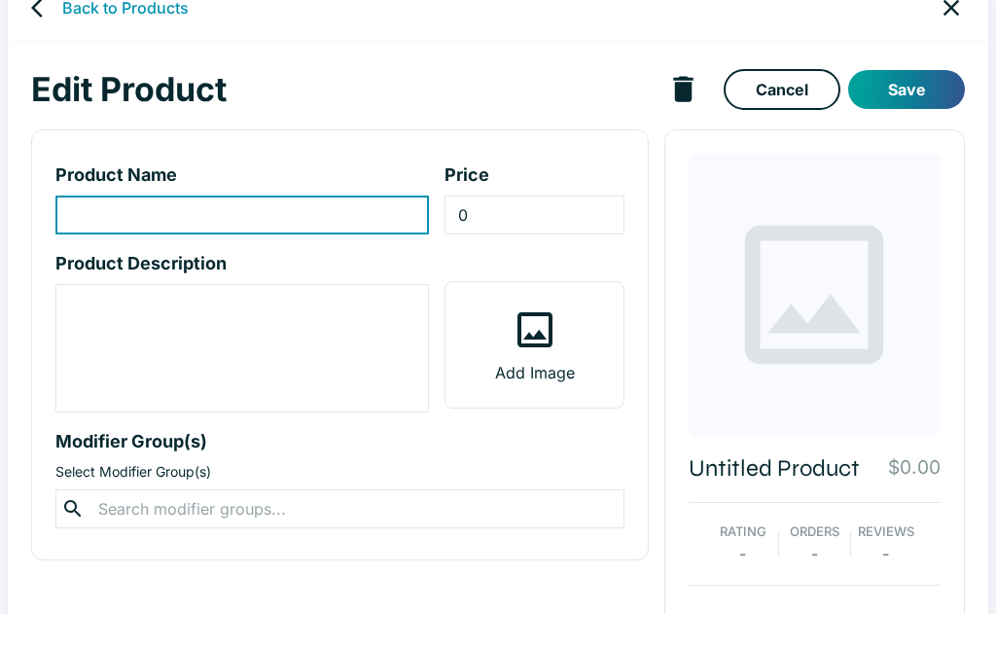
scroll to position [34, 0]
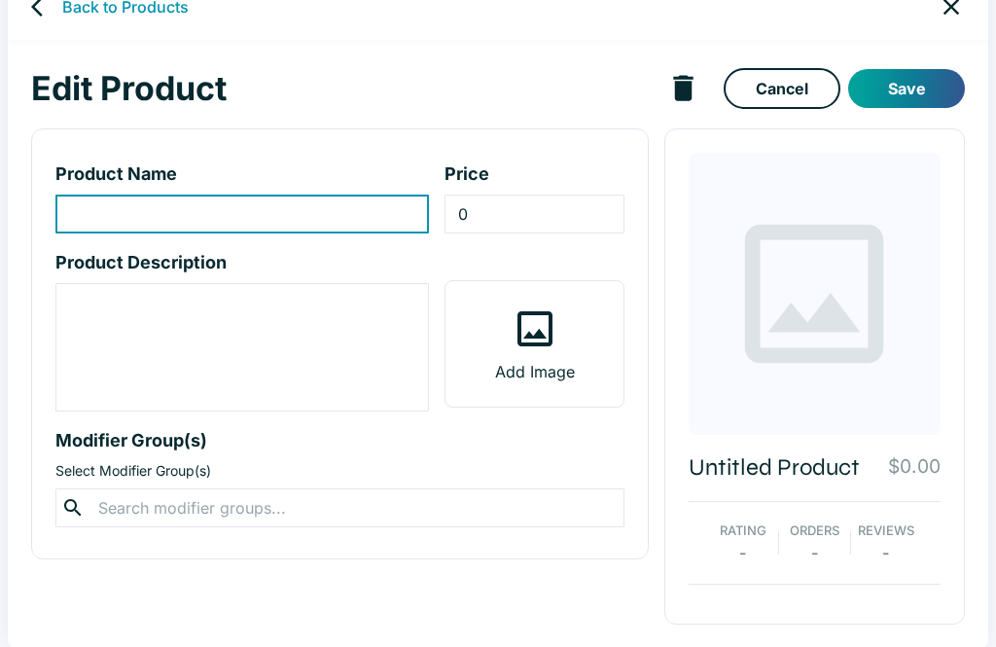
type input "Oxtail Soup"
type input "23.95"
type textarea "Oxtail soup base. *Vegetable selection may vary based on the changing seasons*"
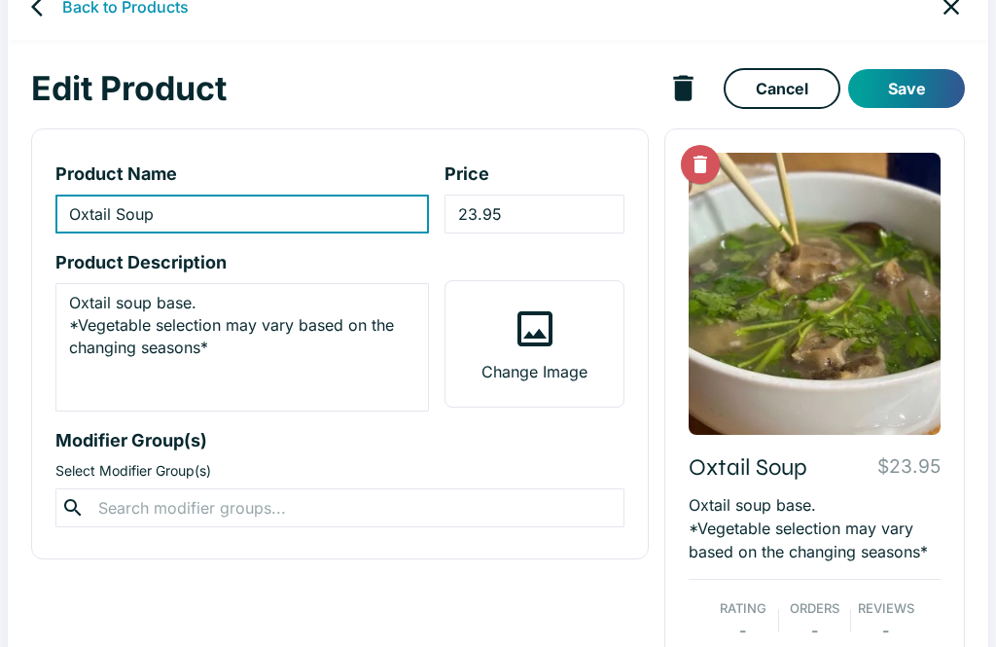
click at [478, 217] on input "23.95" at bounding box center [533, 214] width 179 height 39
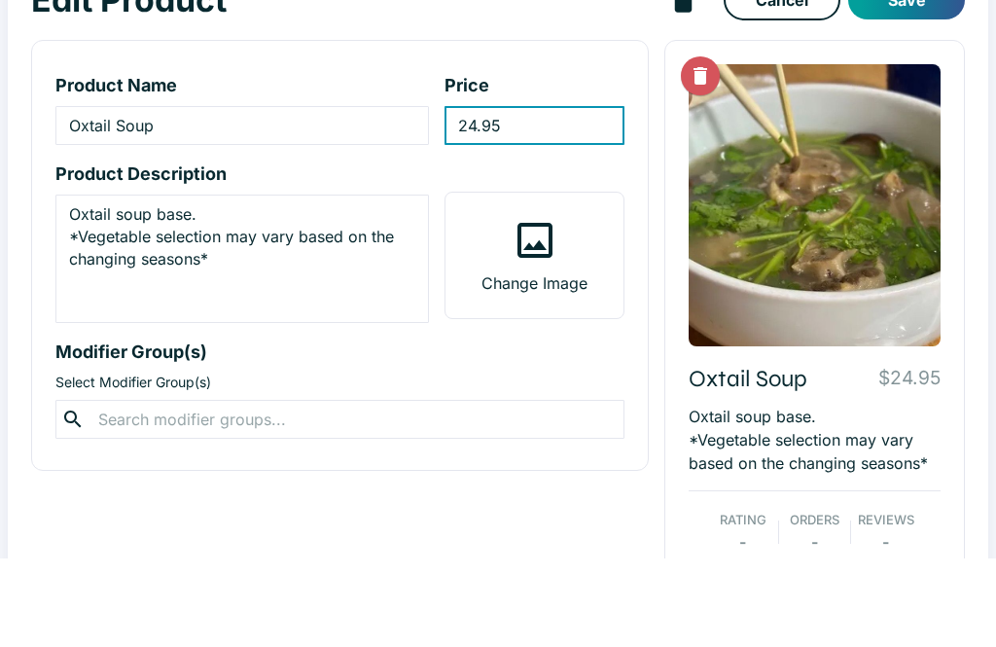
type input "24.95"
click at [909, 69] on button "Save" at bounding box center [906, 88] width 117 height 39
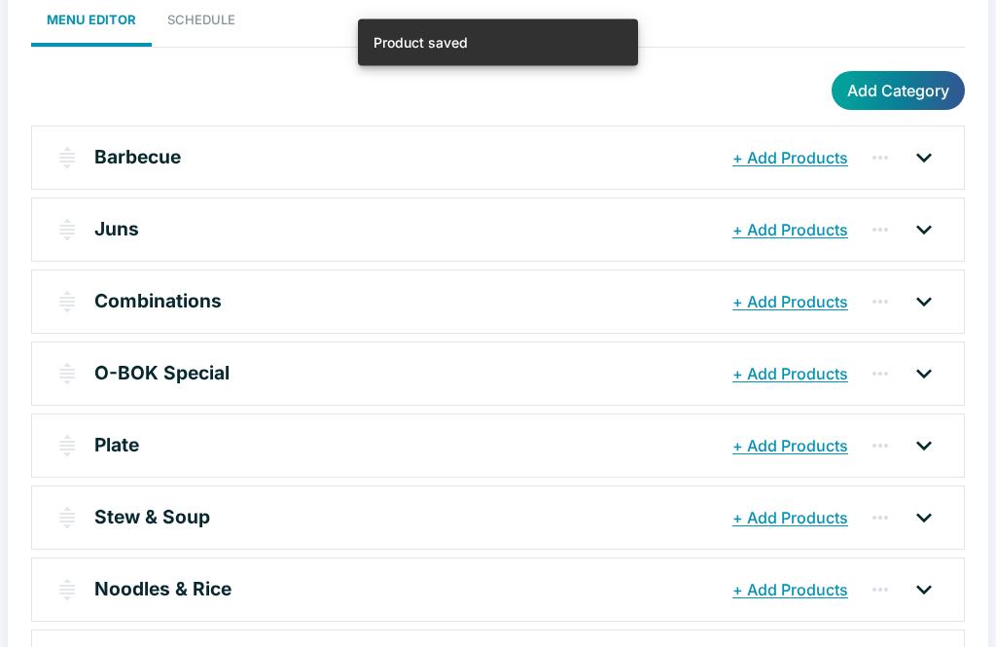
scroll to position [246, 0]
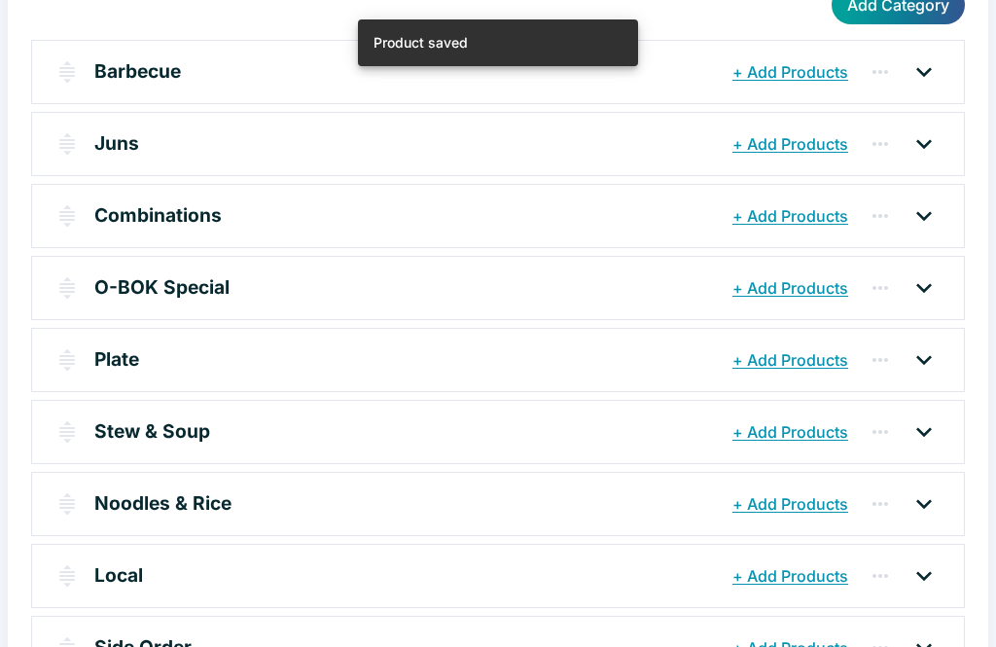
click at [926, 427] on icon at bounding box center [923, 431] width 31 height 31
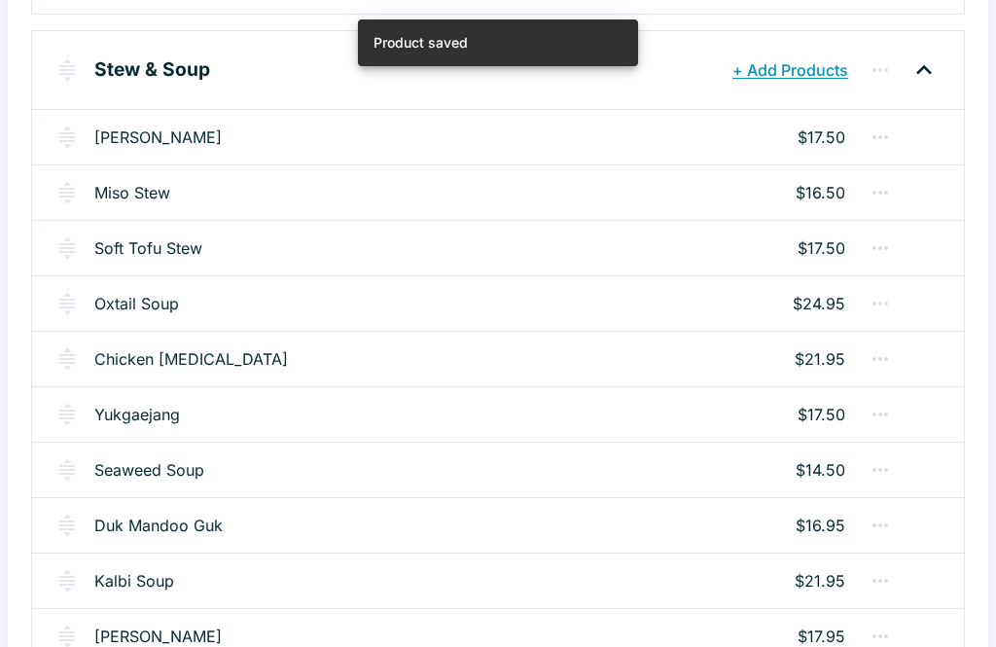
scroll to position [666, 0]
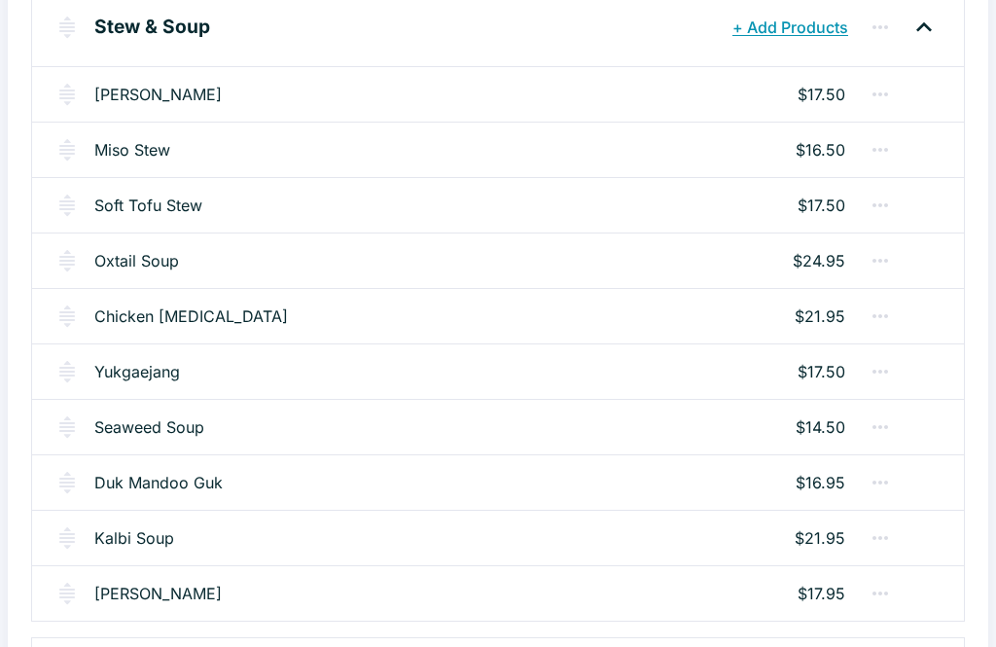
click at [131, 373] on link "Yukgaejang" at bounding box center [137, 371] width 86 height 23
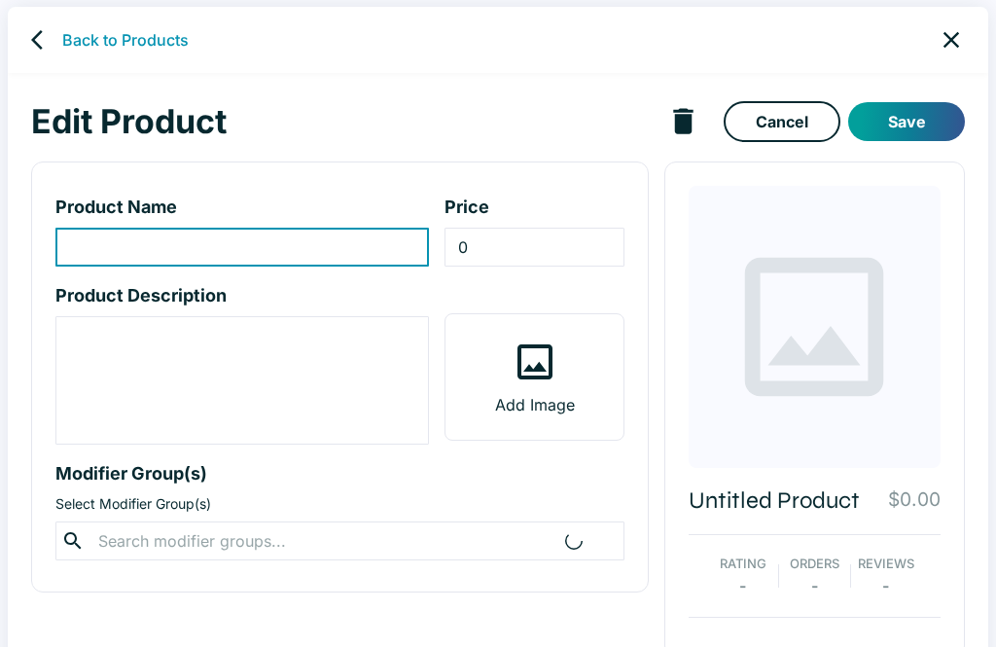
scroll to position [34, 0]
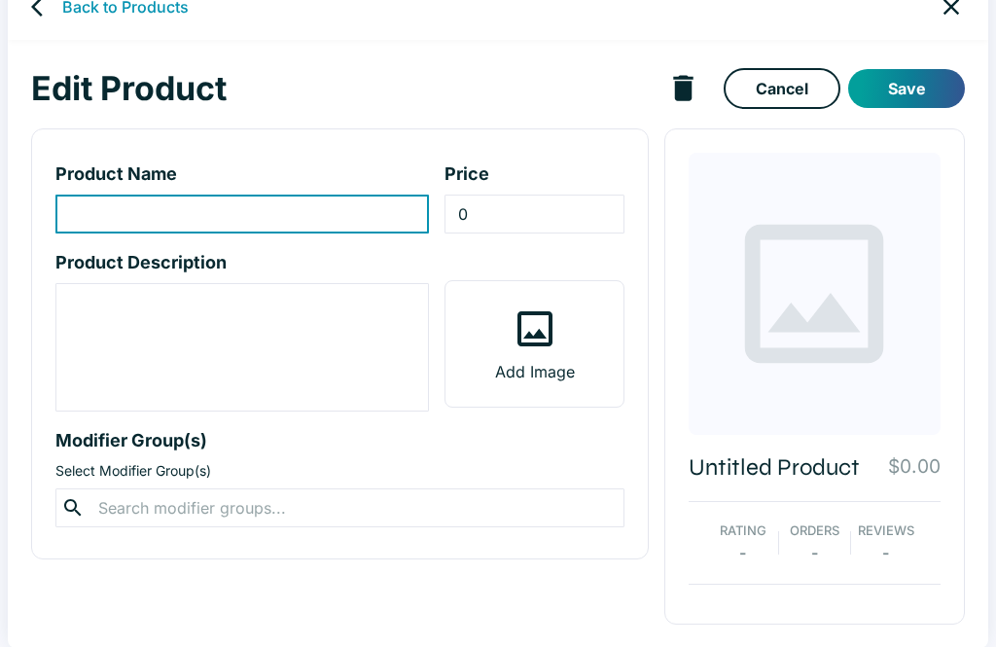
type input "Yukgaejang"
type input "17.5"
type textarea "Beef w/ veg soup. *Vegetable selection may vary based on the changing seasons*"
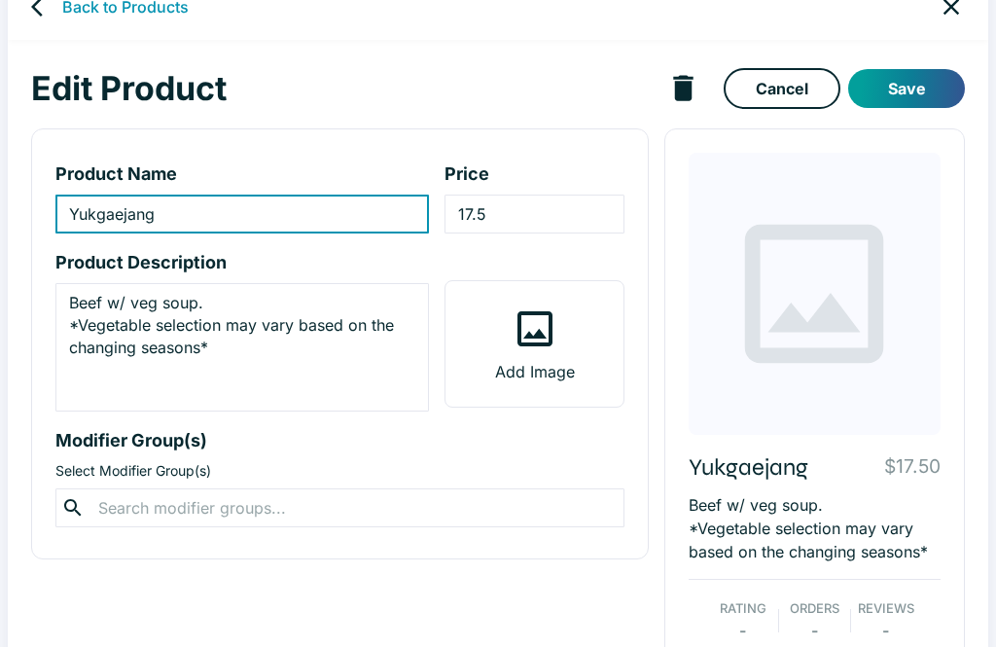
click at [516, 212] on input "17.5" at bounding box center [533, 214] width 179 height 39
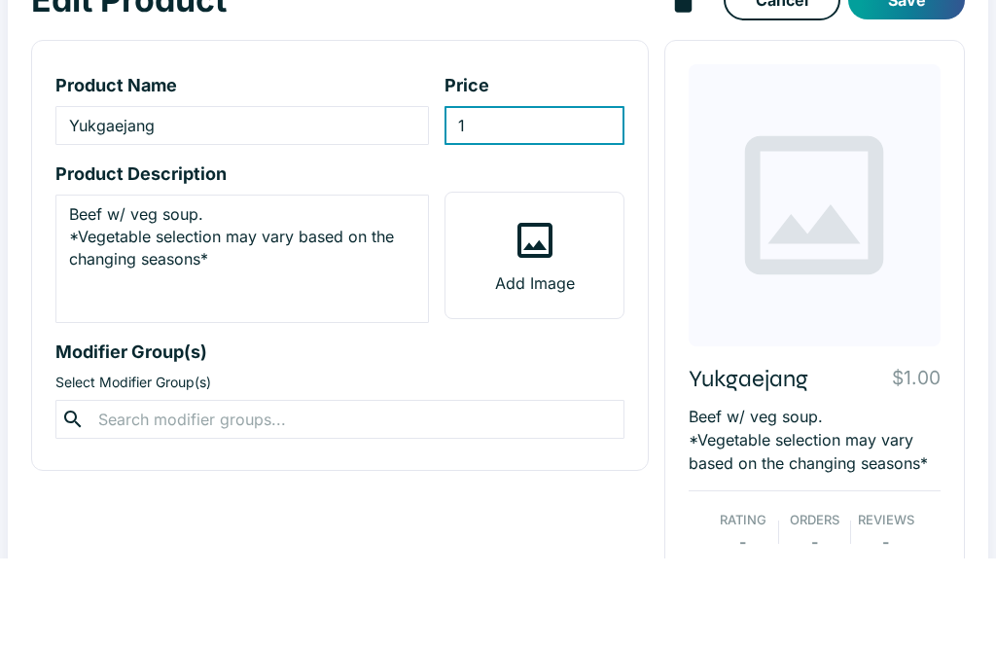
type input "18"
type input "18.50"
click at [921, 69] on button "Save" at bounding box center [906, 88] width 117 height 39
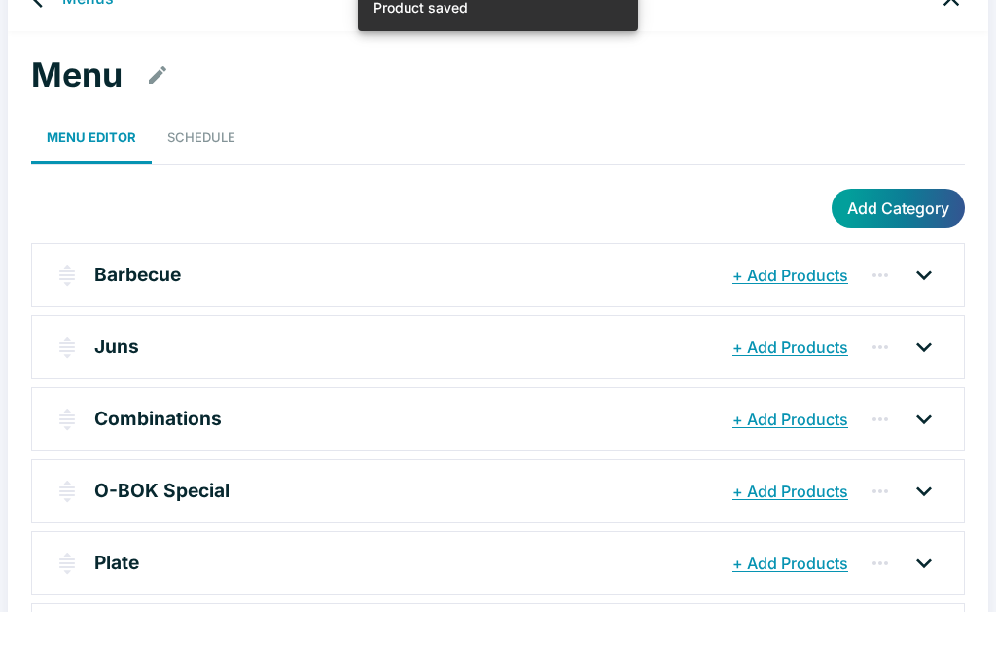
scroll to position [246, 0]
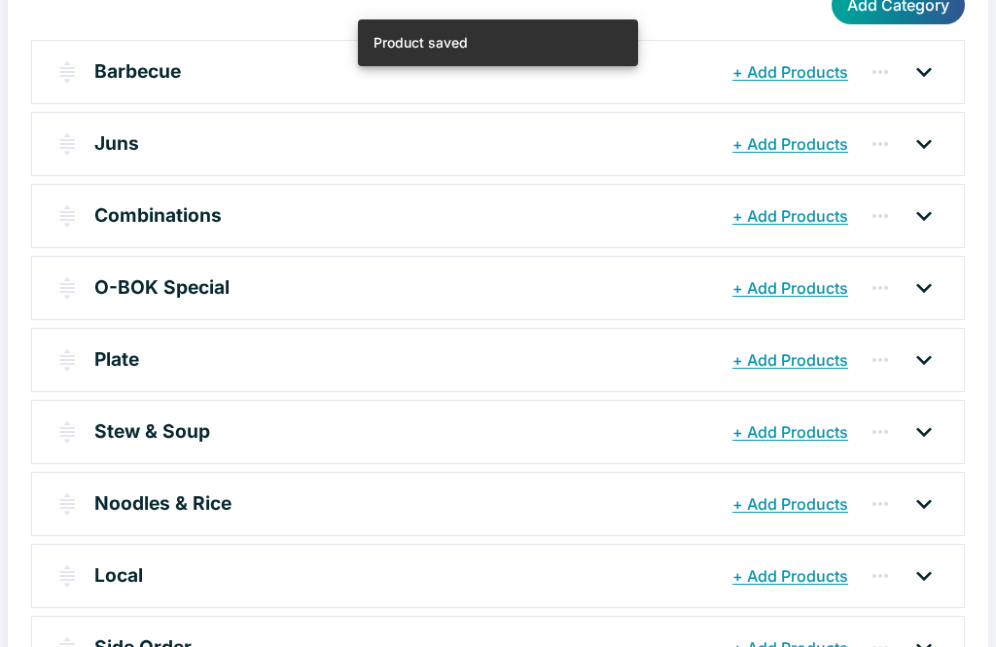
click at [935, 430] on icon at bounding box center [923, 431] width 31 height 31
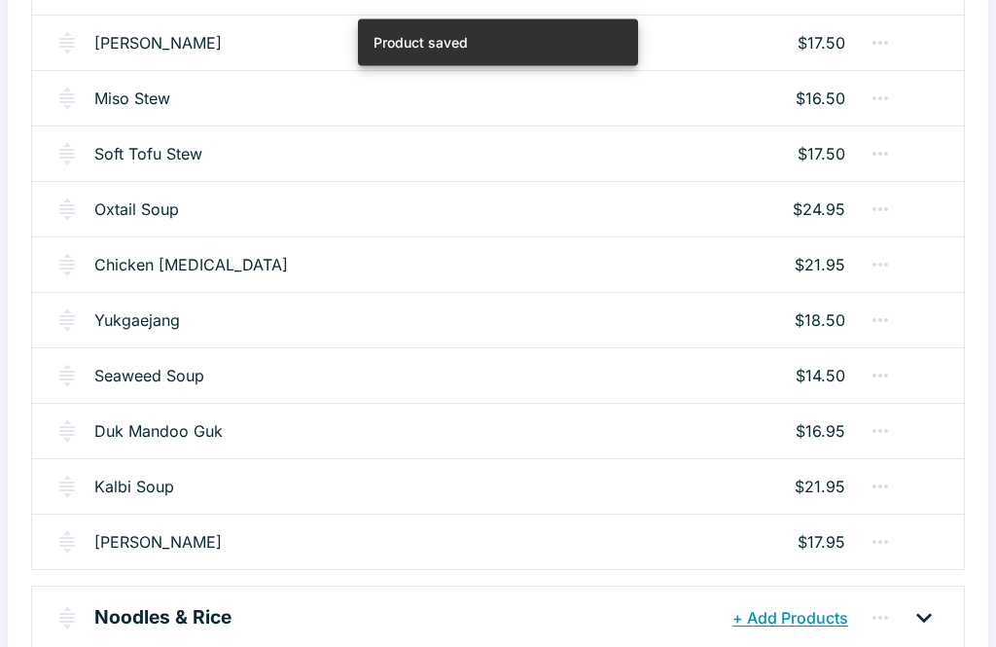
scroll to position [718, 0]
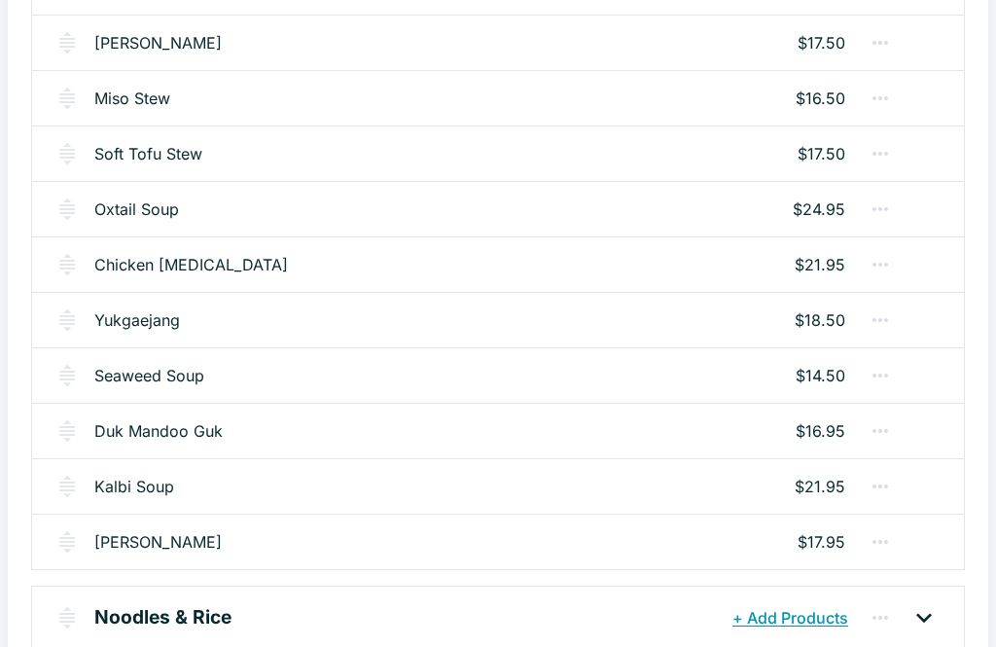
click at [136, 384] on link "Seaweed Soup" at bounding box center [149, 375] width 110 height 23
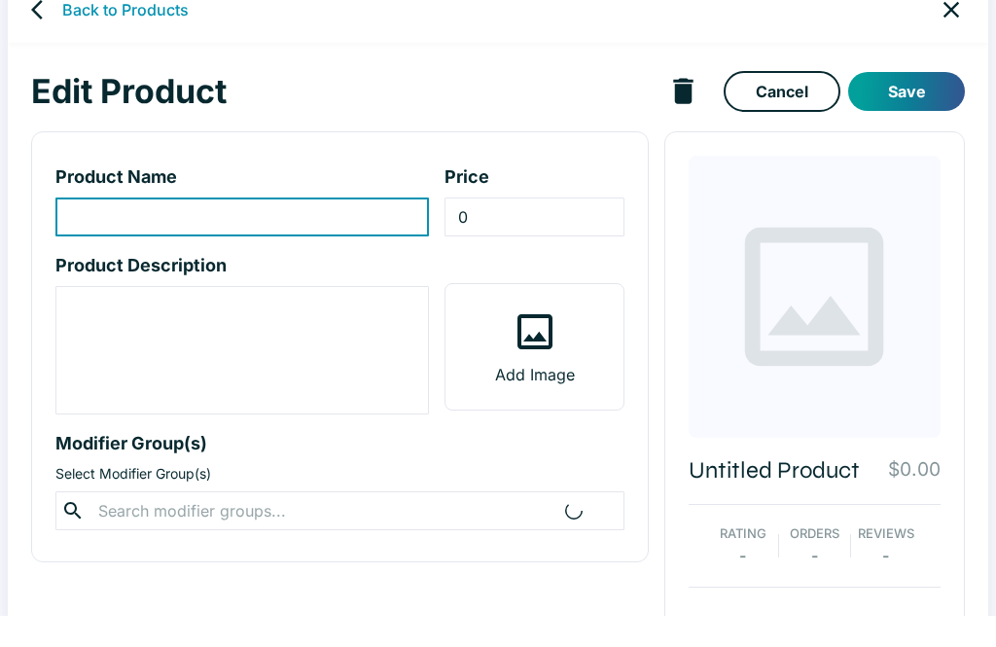
scroll to position [34, 0]
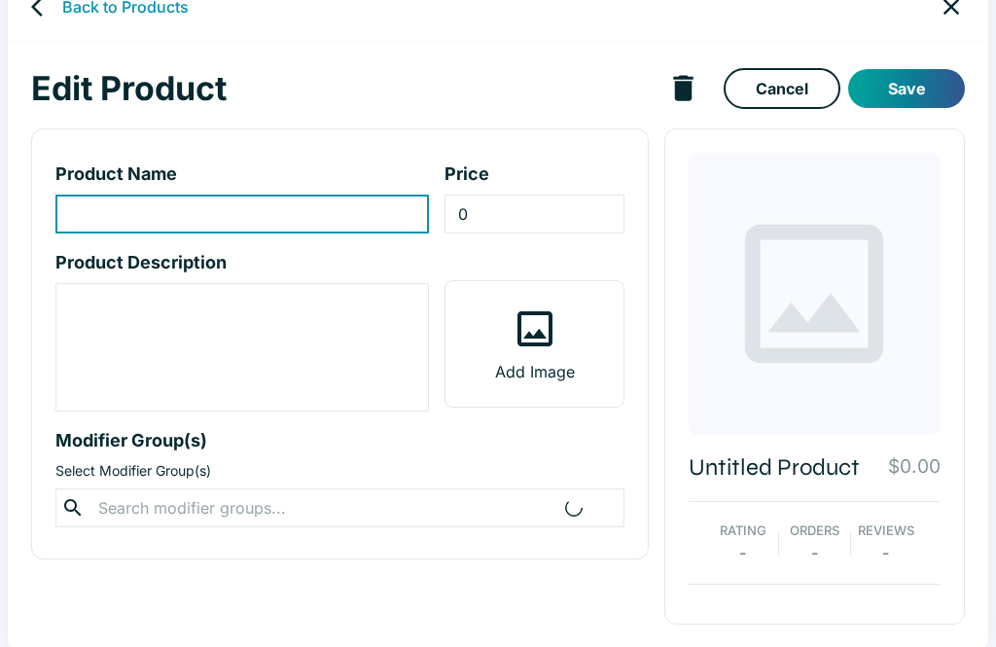
type input "Seaweed Soup"
type input "14.5"
type textarea "Soup w/ seaweed w/ meat. *Vegetable selection may vary based on the changing se…"
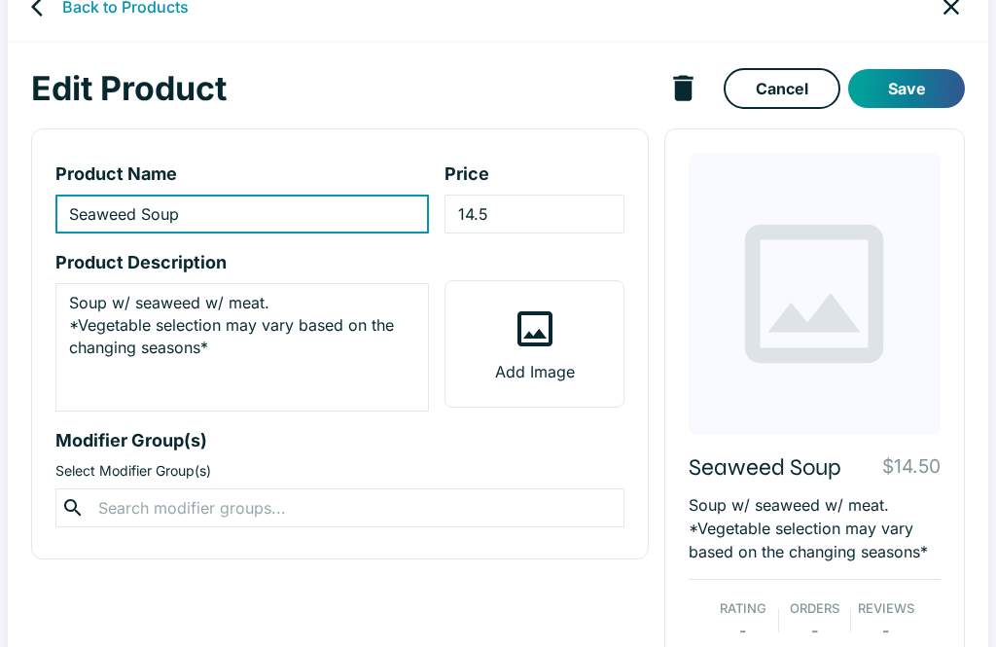
click at [554, 219] on input "14.5" at bounding box center [533, 214] width 179 height 39
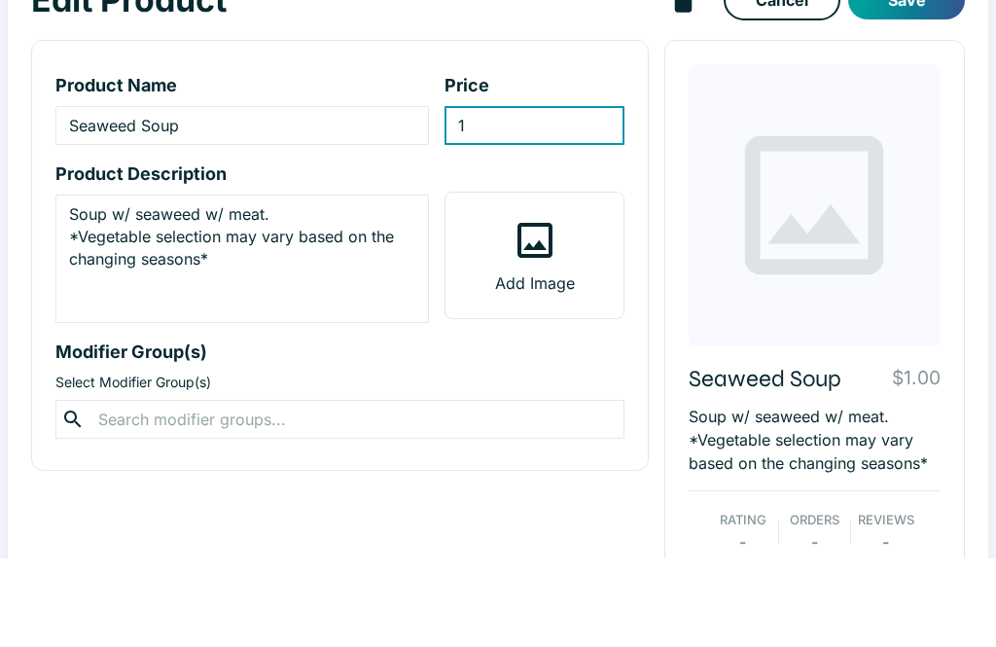
type input "15"
type input "15.50"
click at [909, 69] on button "Save" at bounding box center [906, 88] width 117 height 39
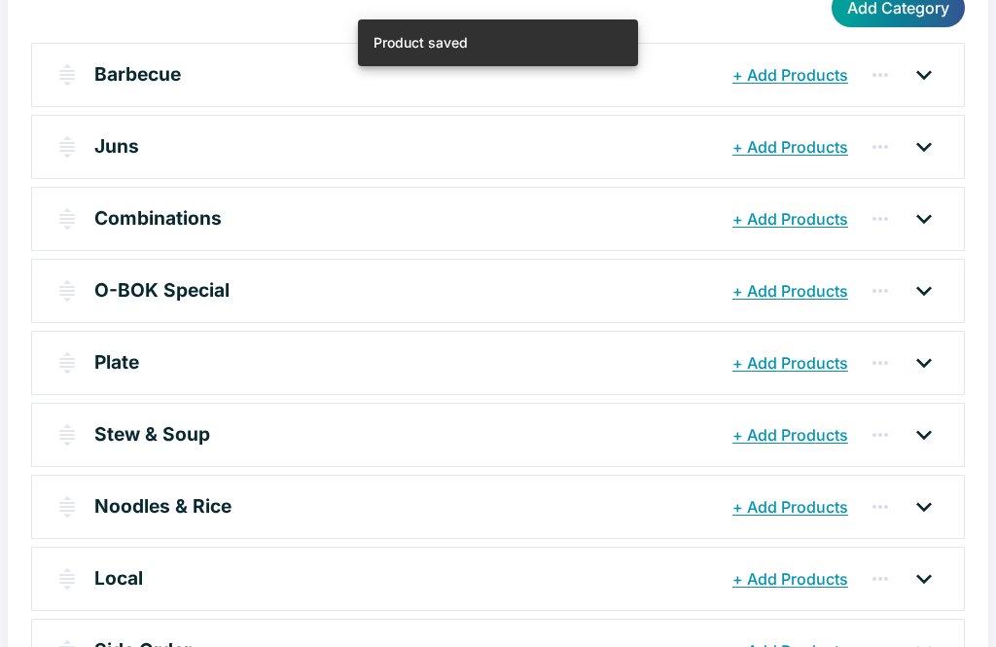
scroll to position [246, 0]
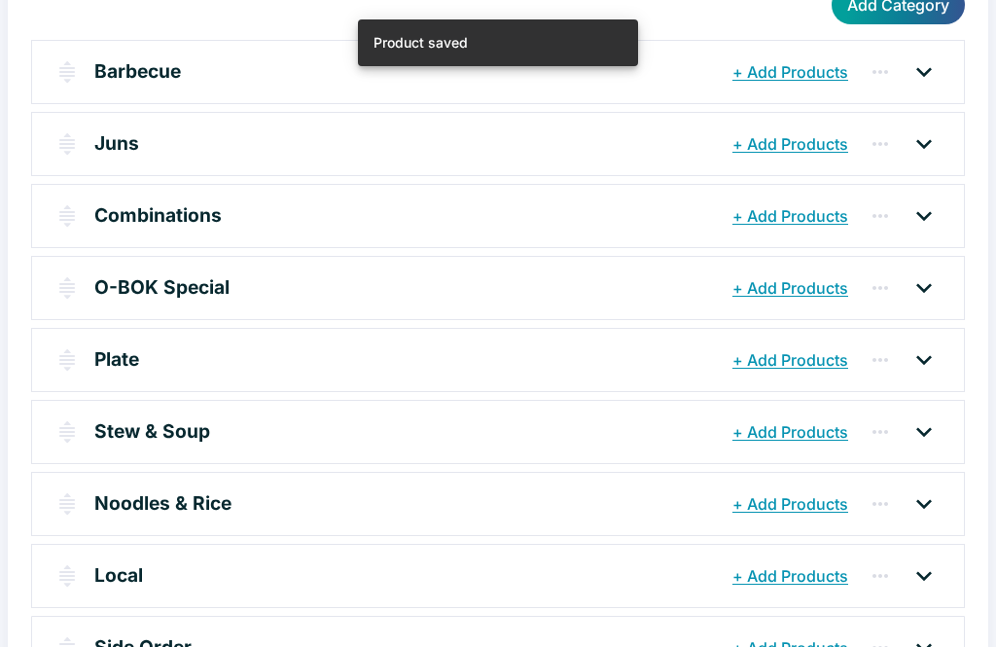
click at [934, 424] on icon at bounding box center [923, 431] width 31 height 31
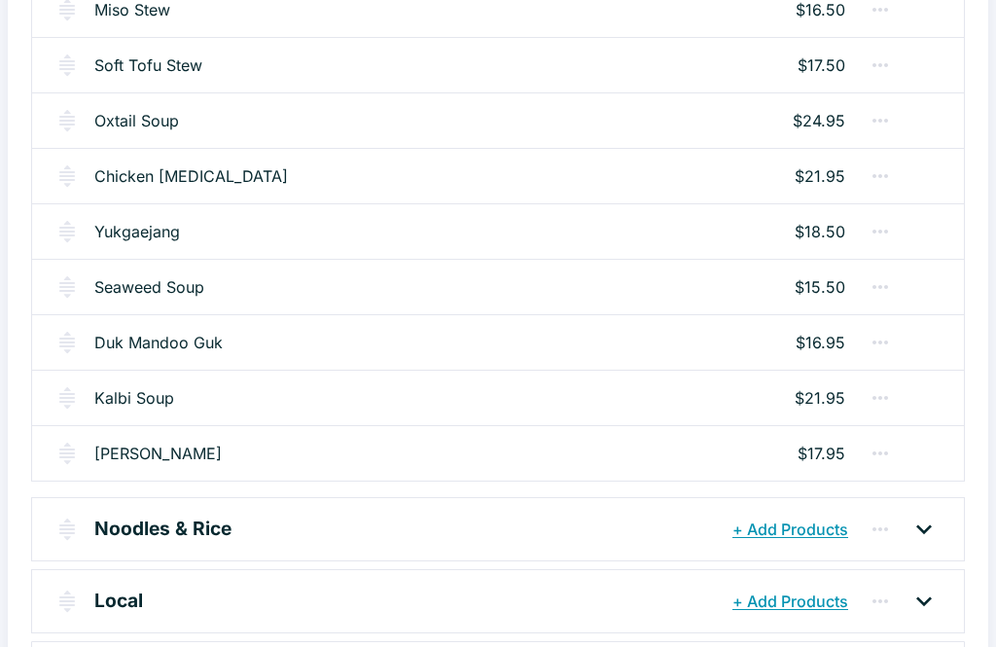
scroll to position [808, 0]
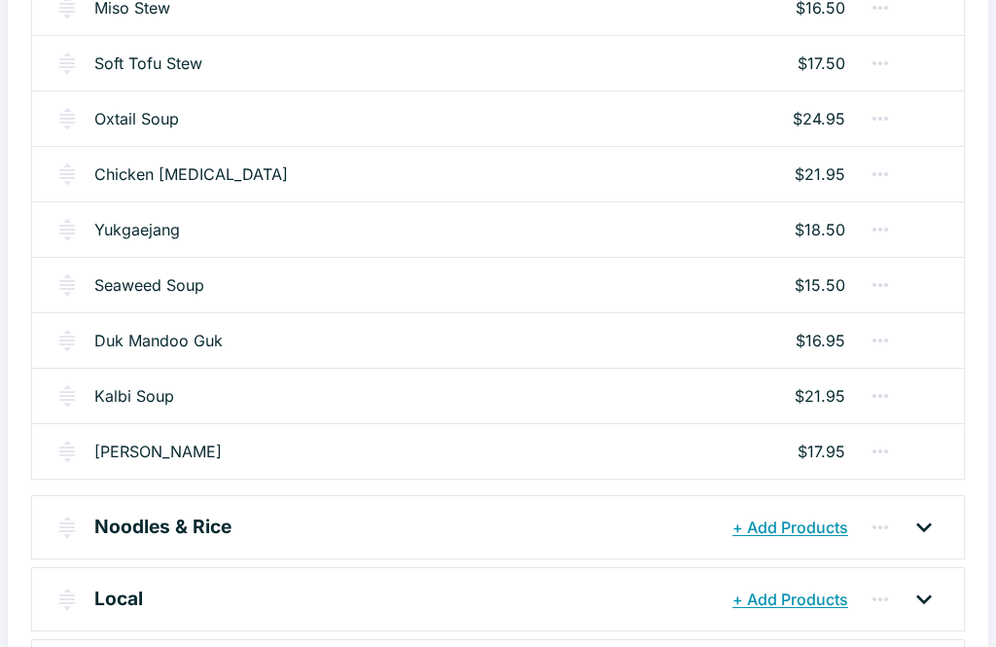
click at [142, 343] on link "Duk Mandoo Guk" at bounding box center [158, 340] width 128 height 23
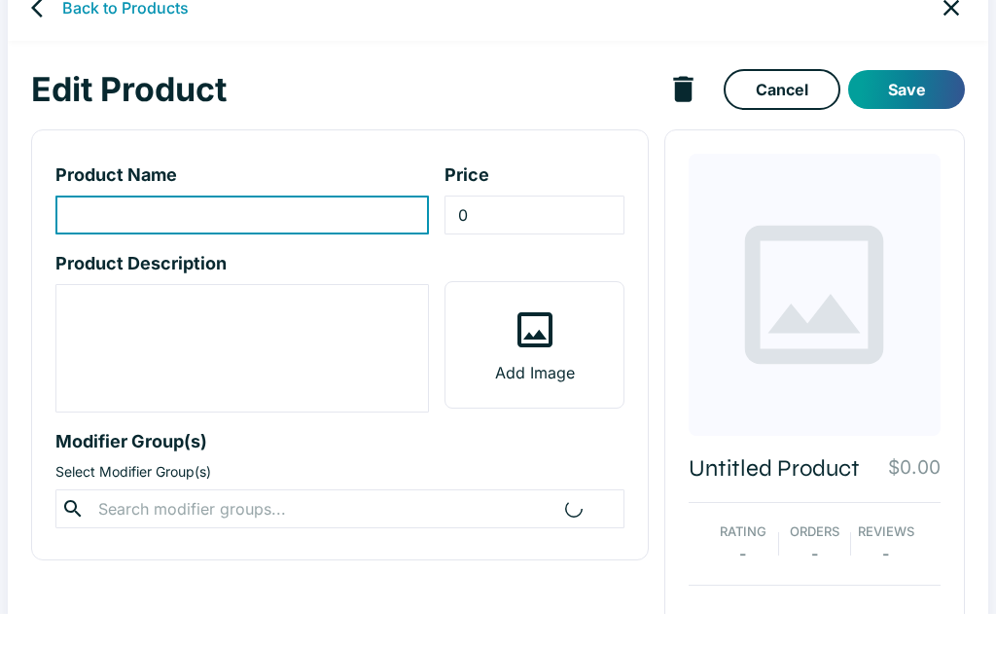
scroll to position [34, 0]
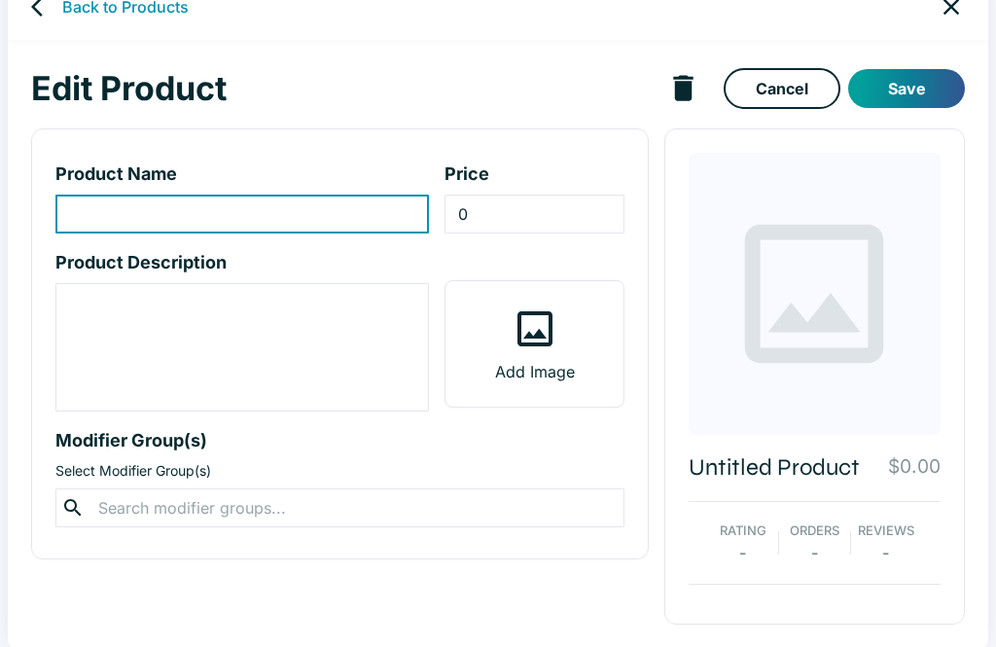
type input "Duk Mandoo Guk"
type input "16.95"
type textarea "Mandoo & rice cake w/ meat. *Vegetable selection may vary based on the changing…"
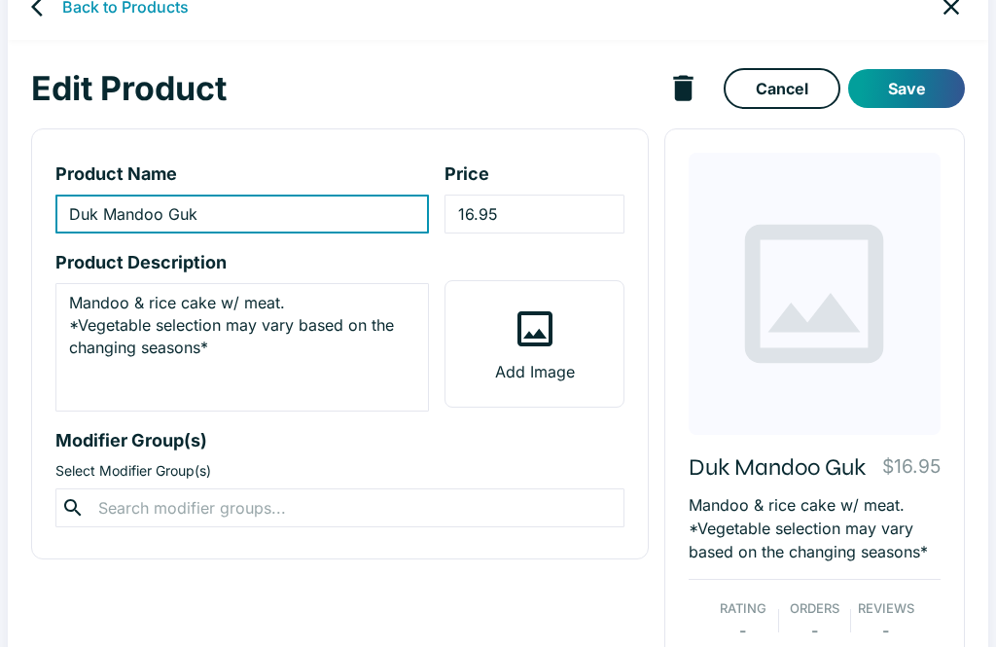
click at [537, 213] on input "16.95" at bounding box center [533, 214] width 179 height 39
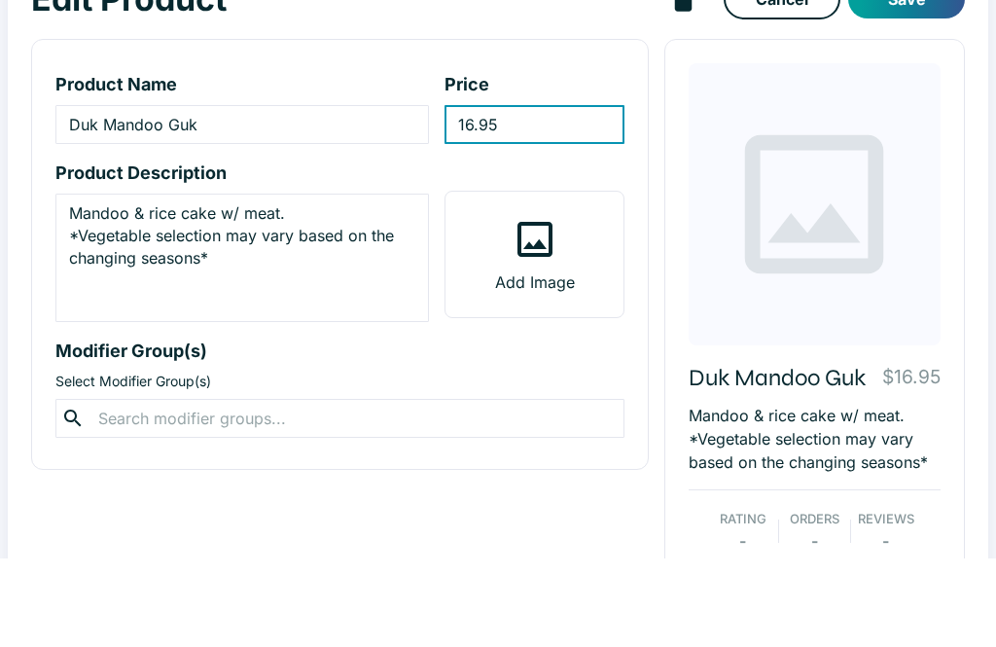
type input "16.9"
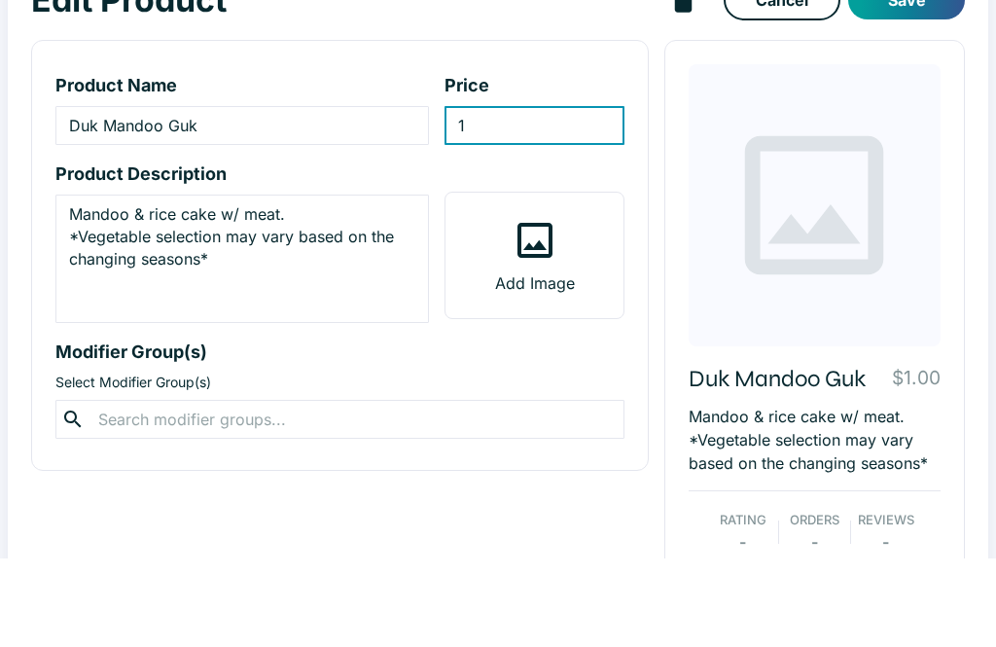
type input "17"
type input "17.95"
click at [922, 69] on button "Save" at bounding box center [906, 88] width 117 height 39
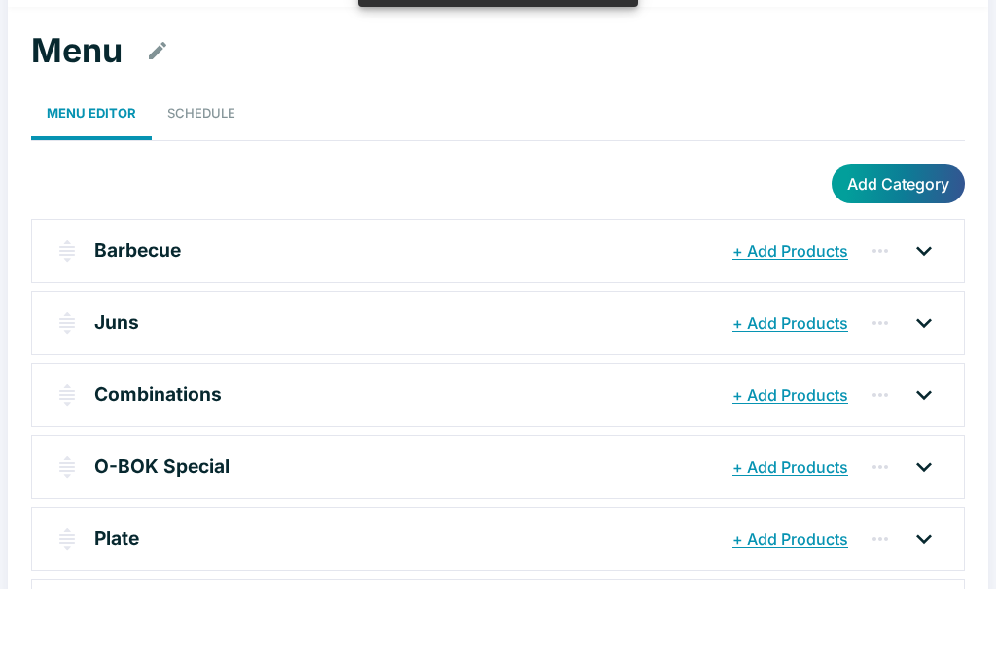
scroll to position [246, 0]
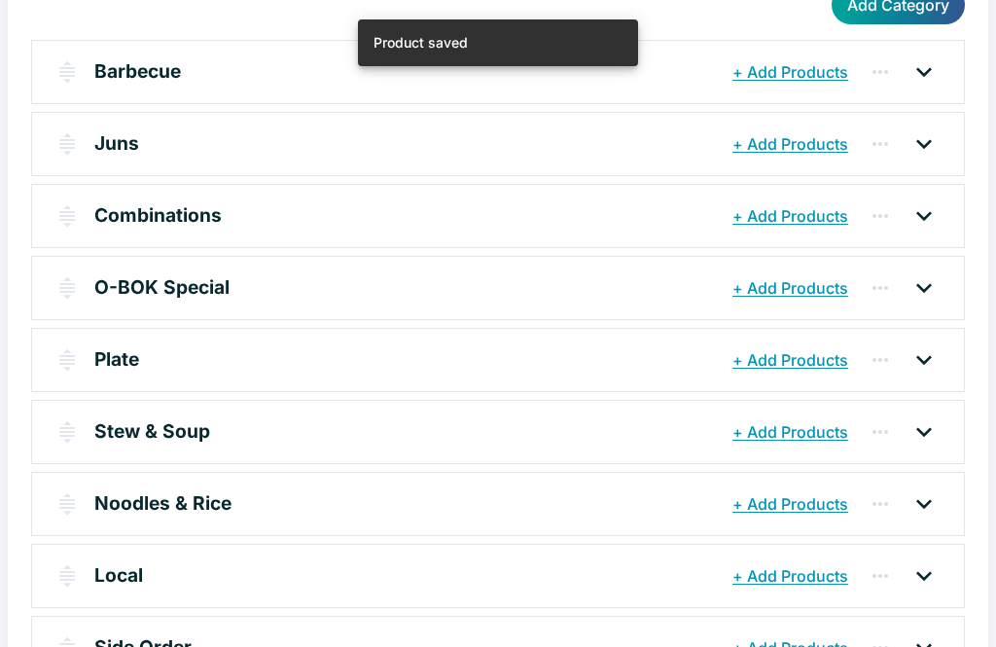
click at [926, 423] on icon at bounding box center [923, 431] width 31 height 31
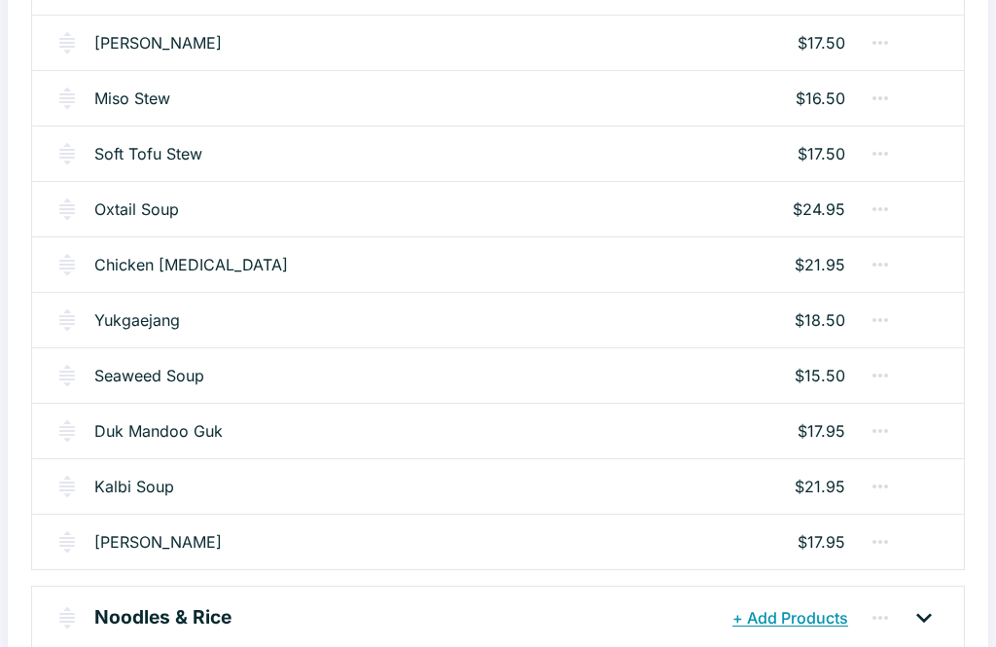
scroll to position [718, 0]
click at [149, 549] on link "[PERSON_NAME]" at bounding box center [157, 541] width 127 height 23
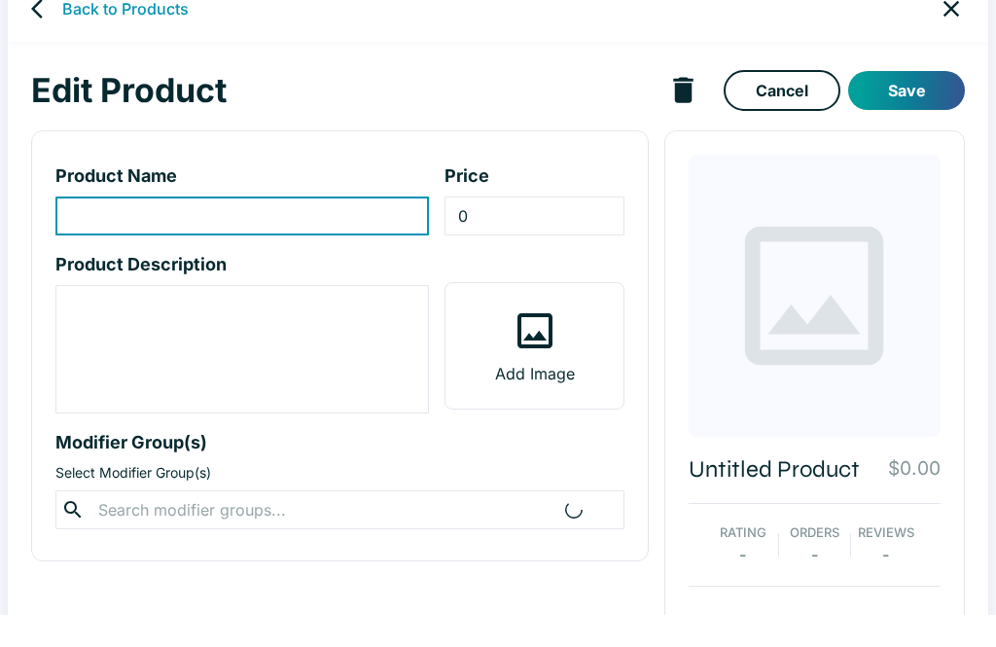
scroll to position [34, 0]
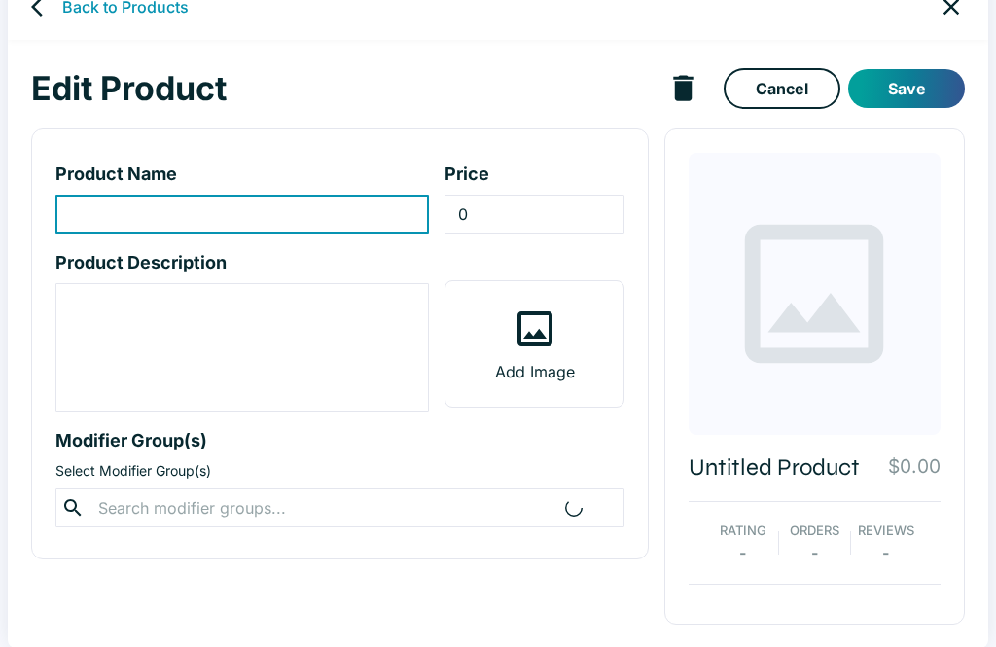
type input "[PERSON_NAME]"
type input "17.95"
type textarea "Mandoo & rice cake w/ meat. *Vegetable selection may vary based on the changing…"
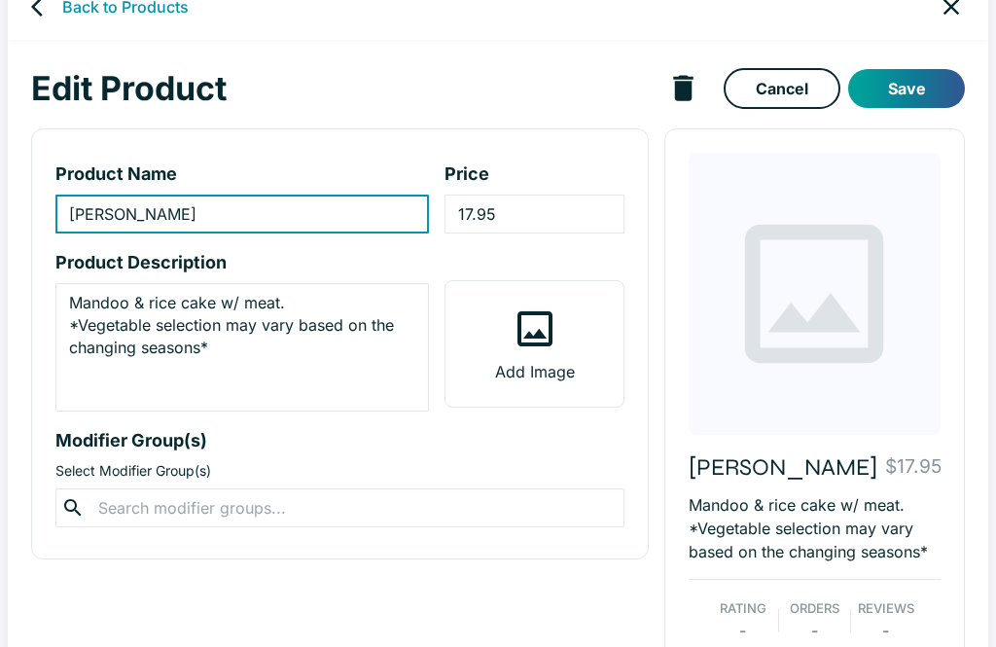
click at [463, 209] on input "17.95" at bounding box center [533, 214] width 179 height 39
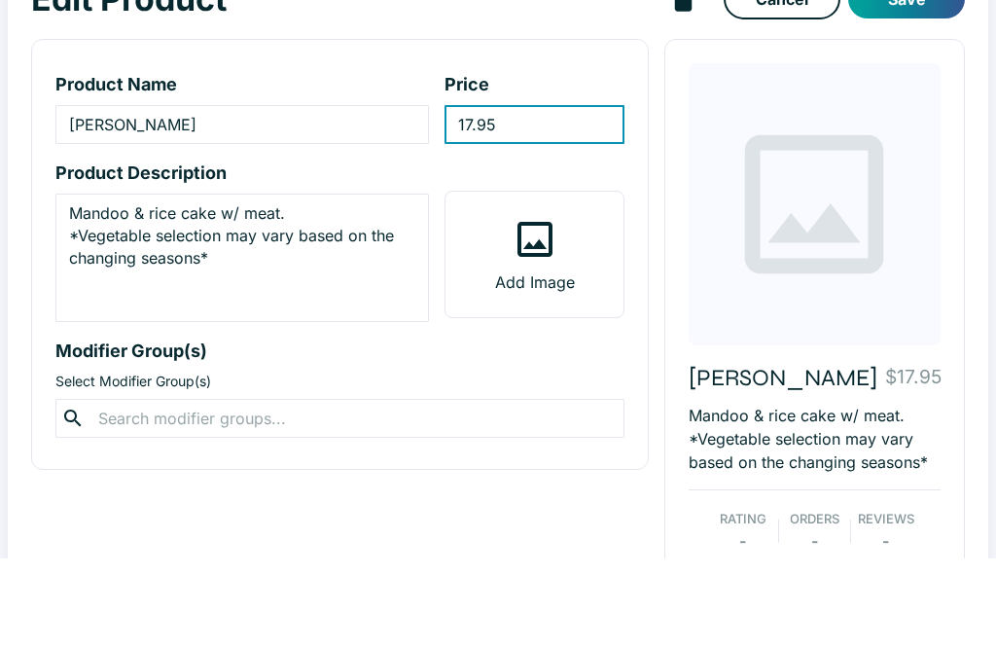
click at [491, 195] on input "17.95" at bounding box center [533, 214] width 179 height 39
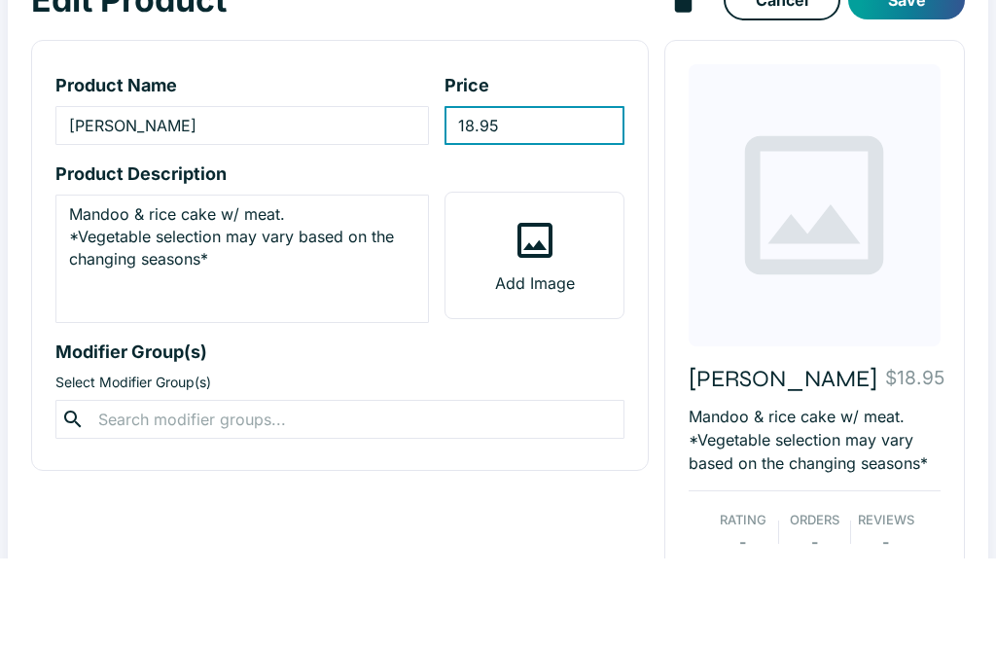
type input "18.95"
click at [928, 69] on button "Save" at bounding box center [906, 88] width 117 height 39
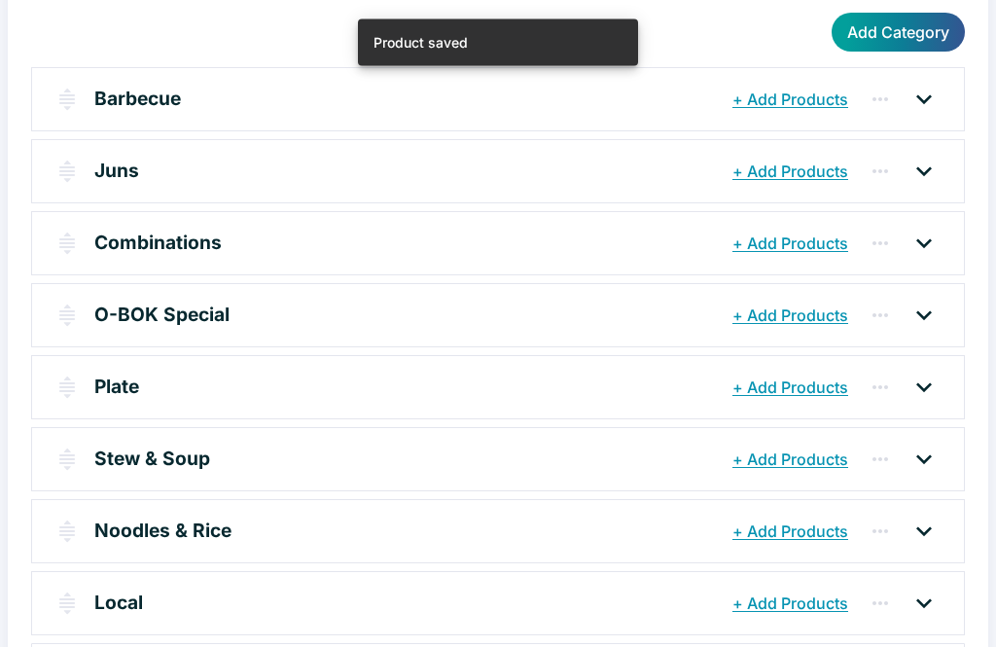
scroll to position [246, 0]
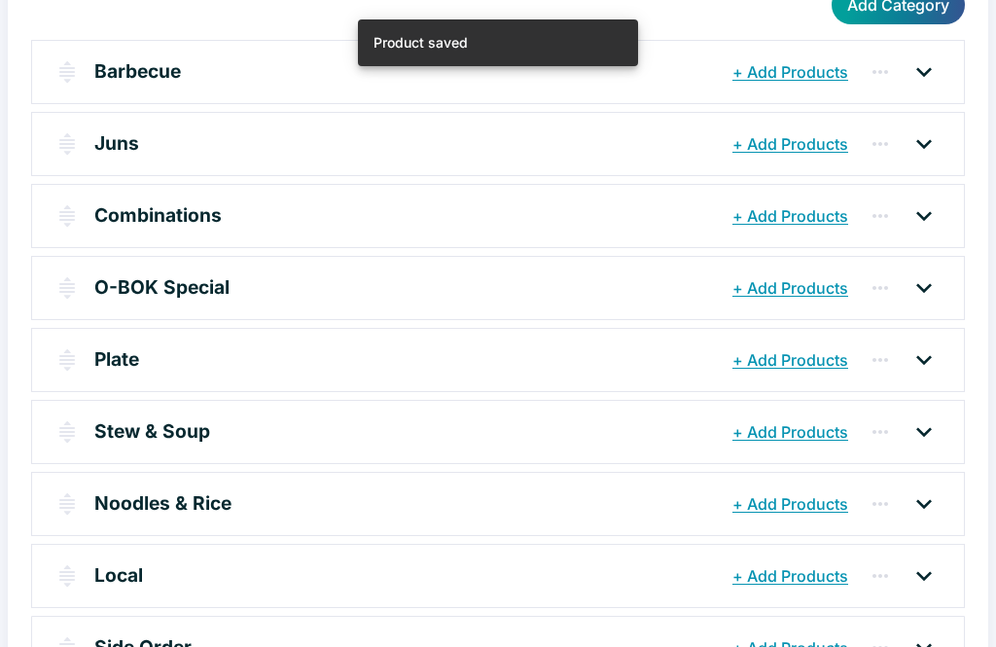
click at [933, 510] on icon at bounding box center [923, 503] width 31 height 31
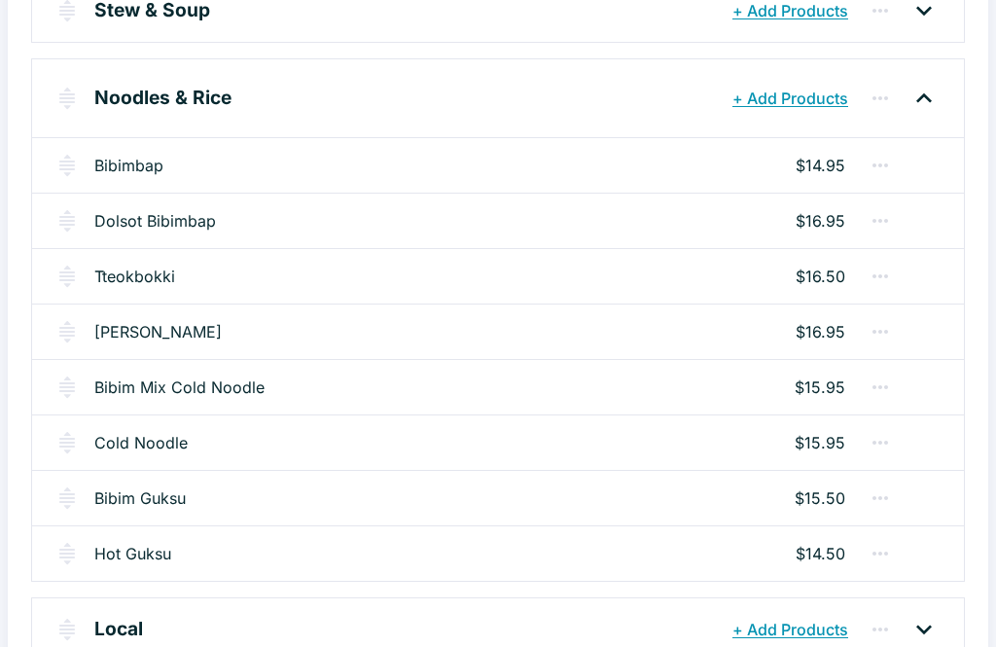
scroll to position [667, 0]
click at [154, 320] on link "[PERSON_NAME]" at bounding box center [157, 331] width 127 height 23
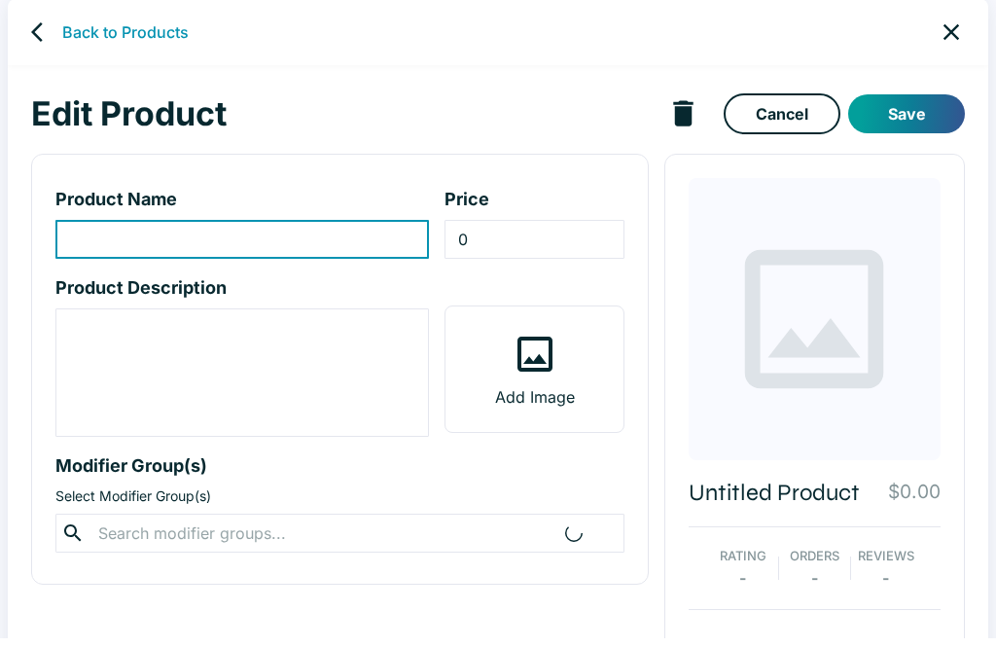
scroll to position [34, 0]
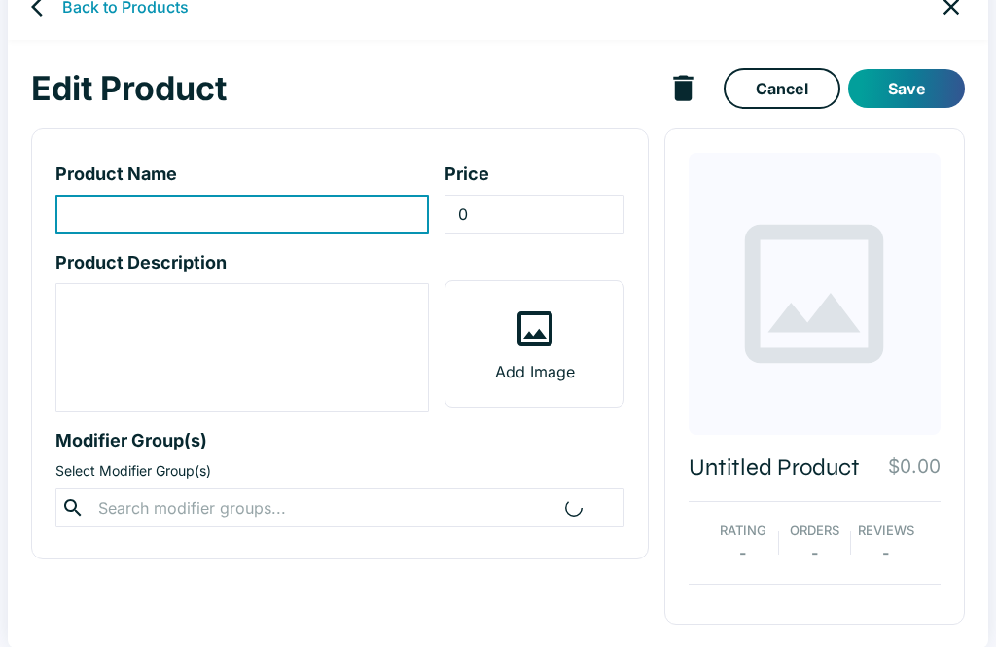
type input "[PERSON_NAME]"
type input "16.95"
type textarea "Mandoo & noodle w/ meat. *Vegetable selection may vary based on the changing se…"
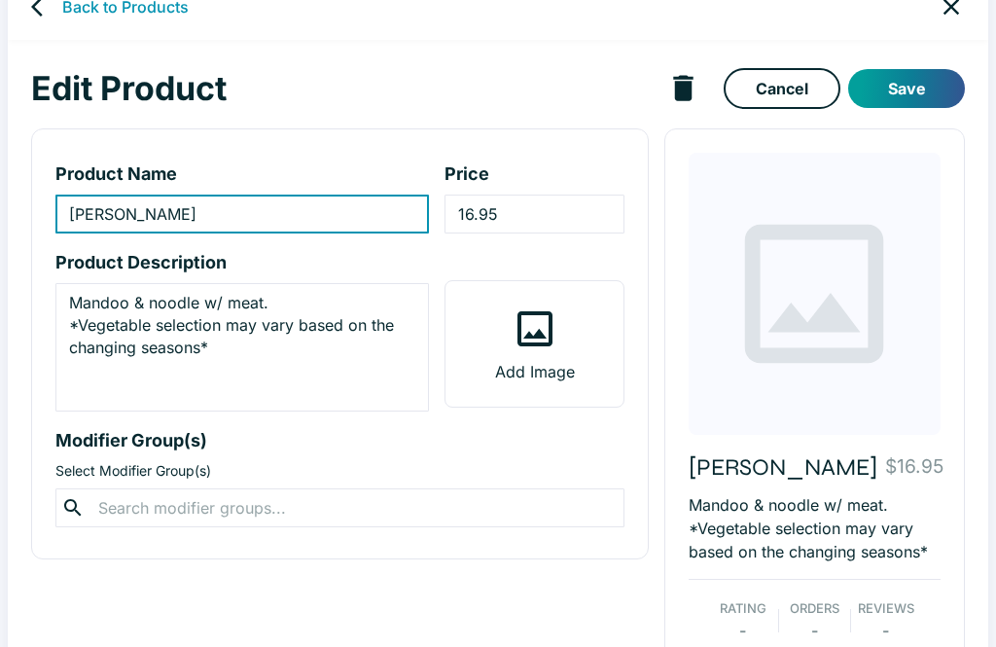
click at [468, 208] on input "16.95" at bounding box center [533, 214] width 179 height 39
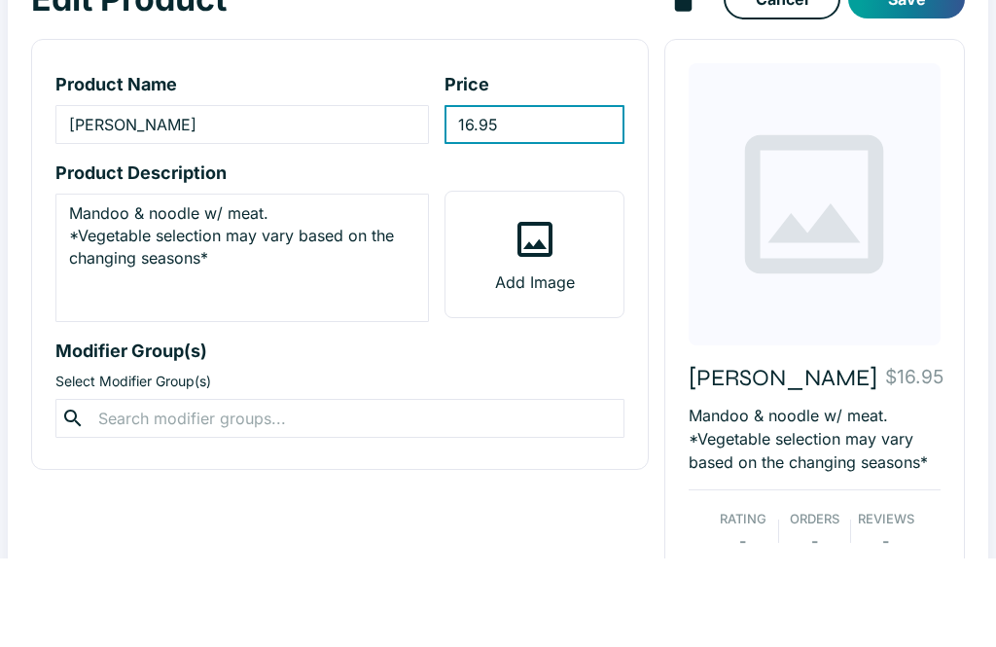
click at [496, 195] on input "16.95" at bounding box center [533, 214] width 179 height 39
click at [478, 195] on input "16.95" at bounding box center [533, 214] width 179 height 39
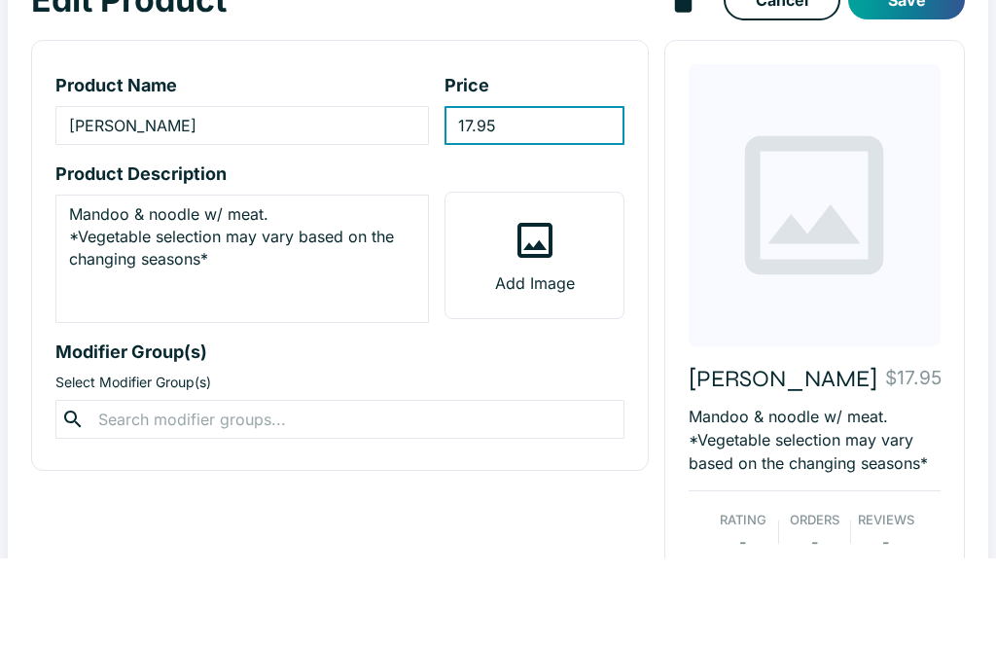
type input "17.95"
click at [937, 69] on button "Save" at bounding box center [906, 88] width 117 height 39
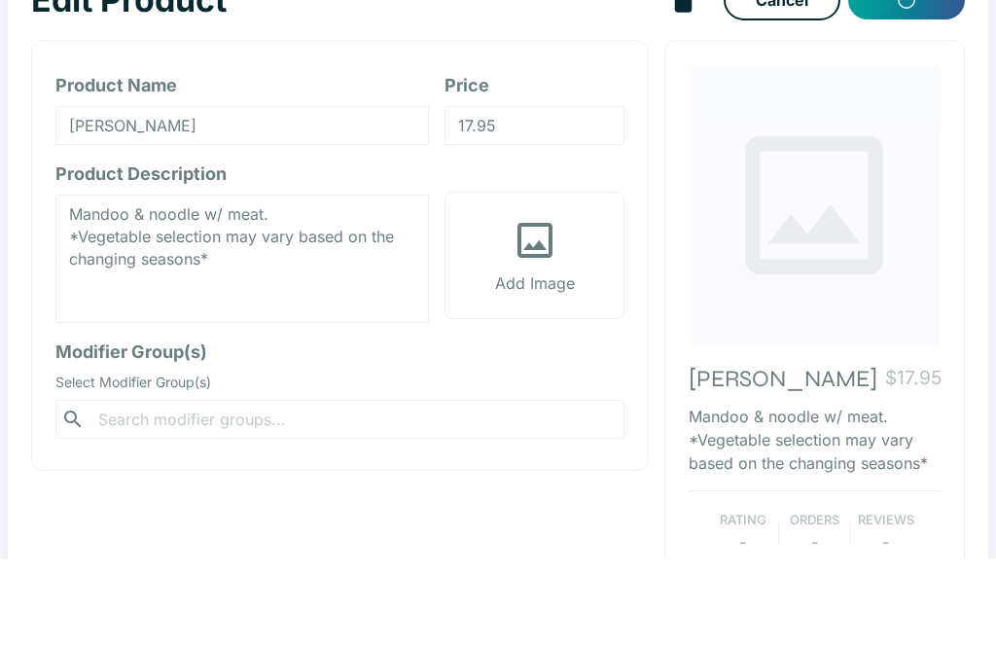
scroll to position [112, 0]
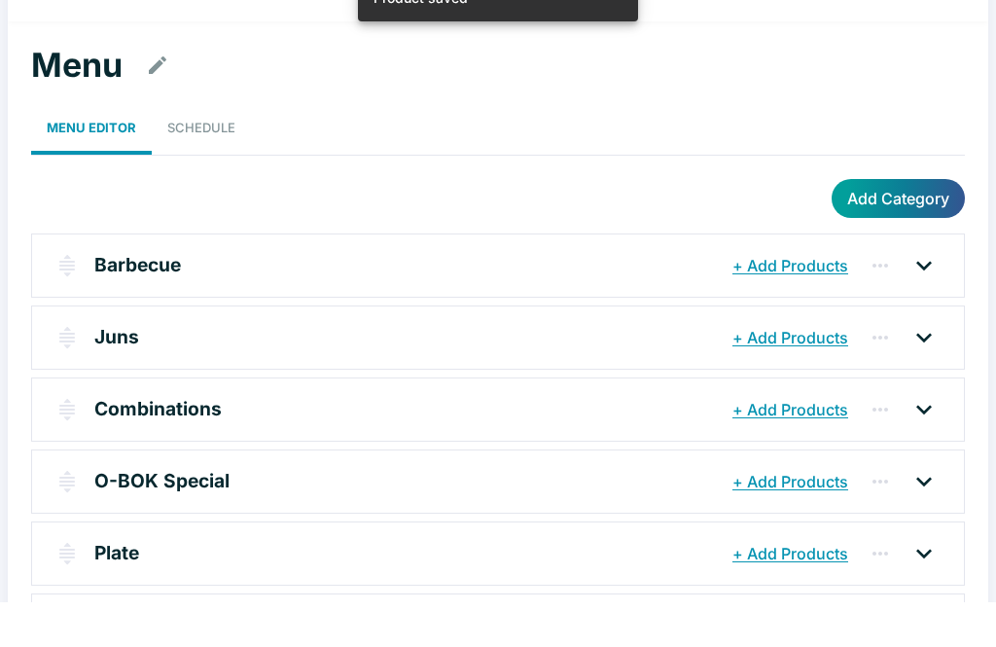
scroll to position [246, 0]
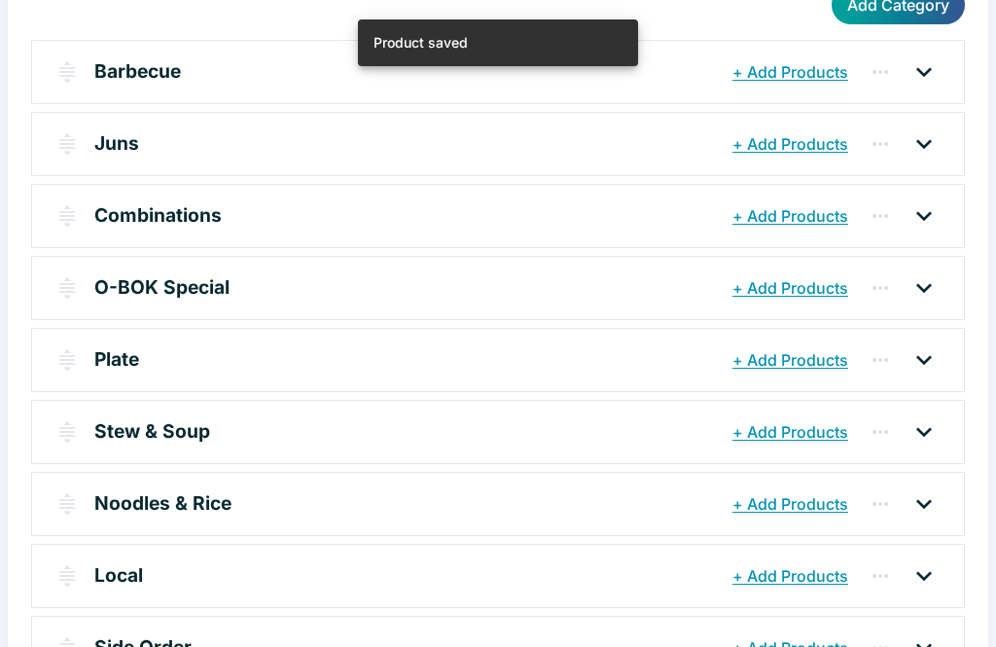
click at [931, 504] on icon at bounding box center [923, 503] width 31 height 31
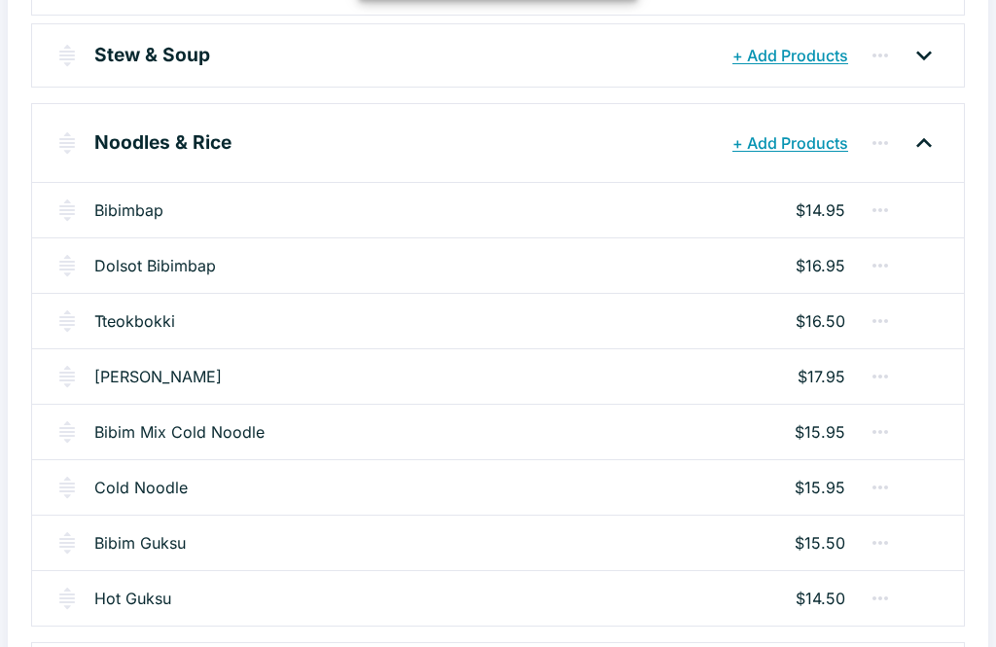
scroll to position [721, 0]
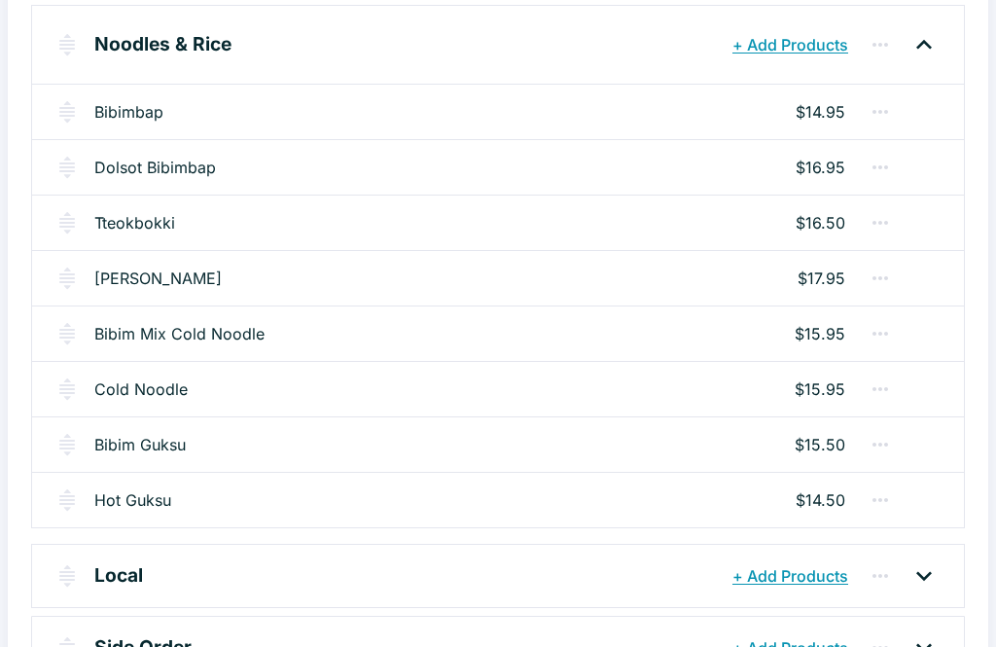
click at [159, 440] on link "Bibim Guksu" at bounding box center [139, 444] width 91 height 23
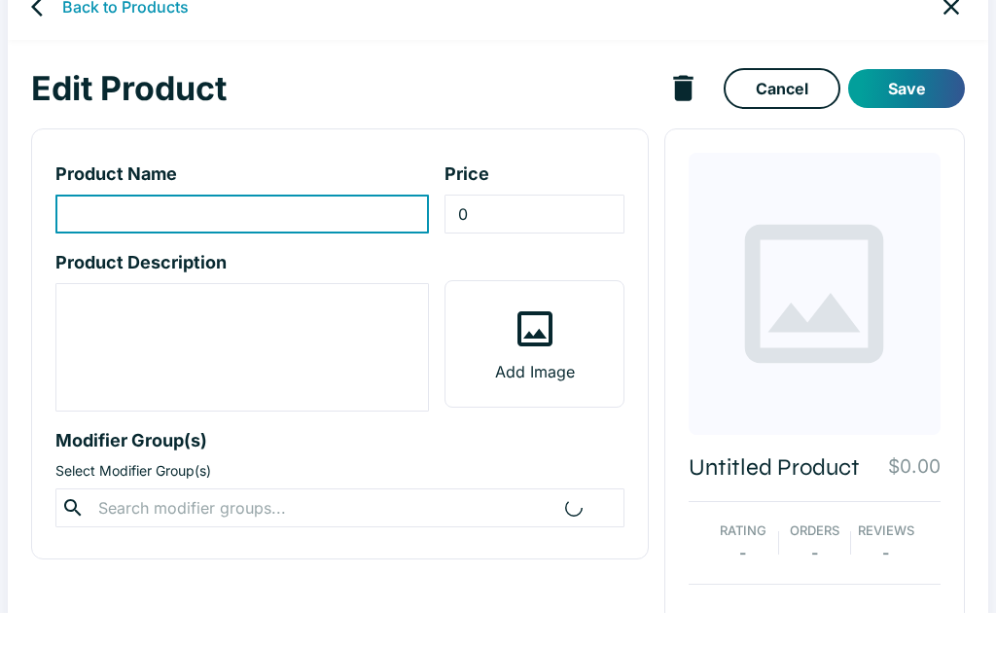
scroll to position [34, 0]
type input "Bibim Guksu"
type input "15.5"
type textarea "Noodle mixed w/ vegetable, beef or chicken. *Vegetable selection may vary based…"
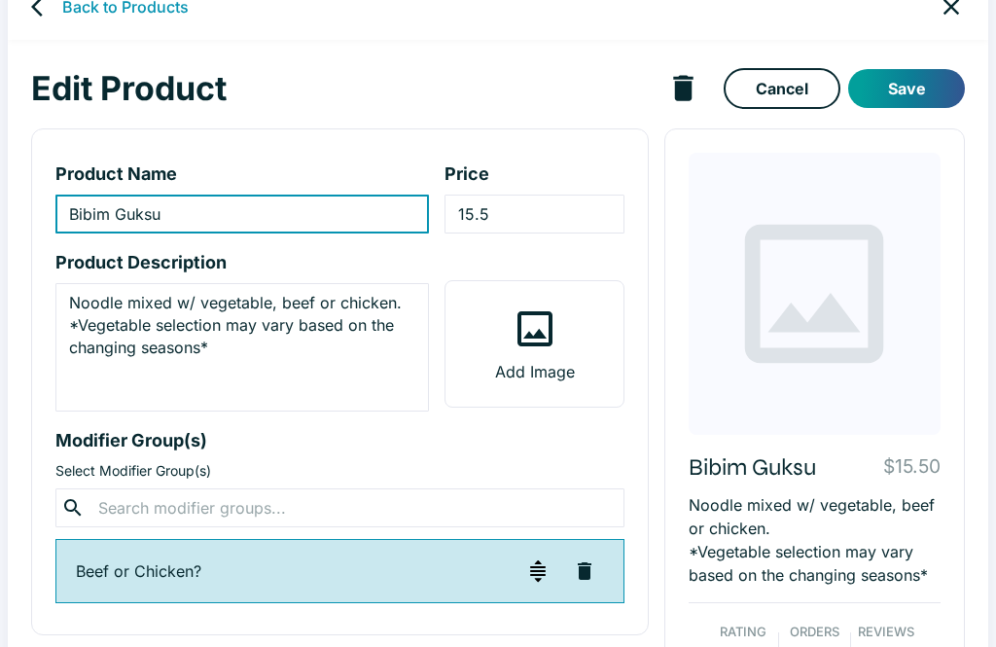
click at [519, 210] on input "15.5" at bounding box center [533, 214] width 179 height 39
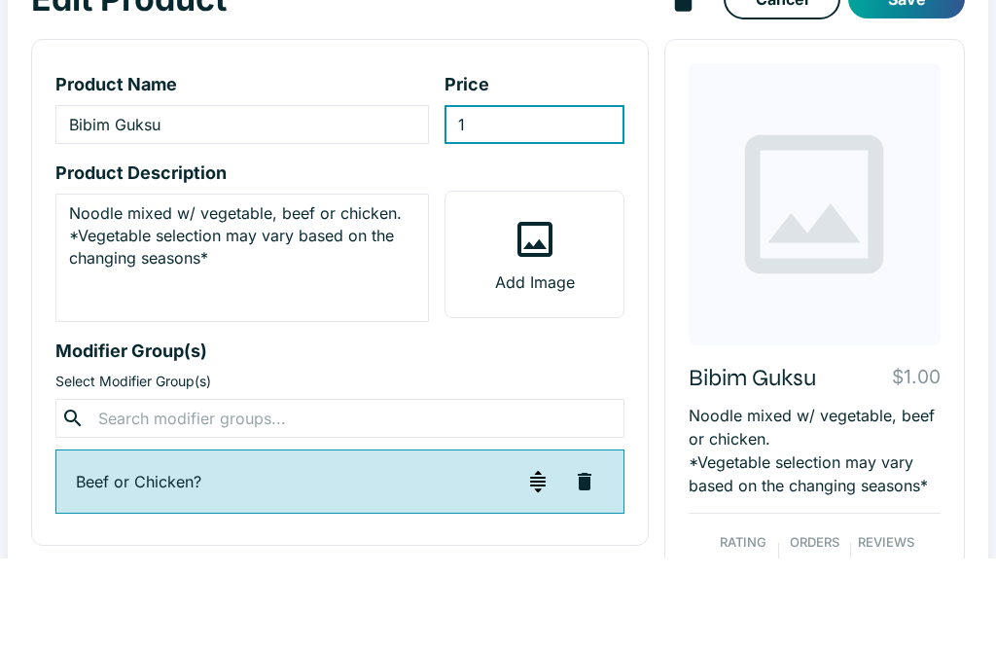
type input "16"
type input "16.50"
click at [923, 69] on button "Save" at bounding box center [906, 88] width 117 height 39
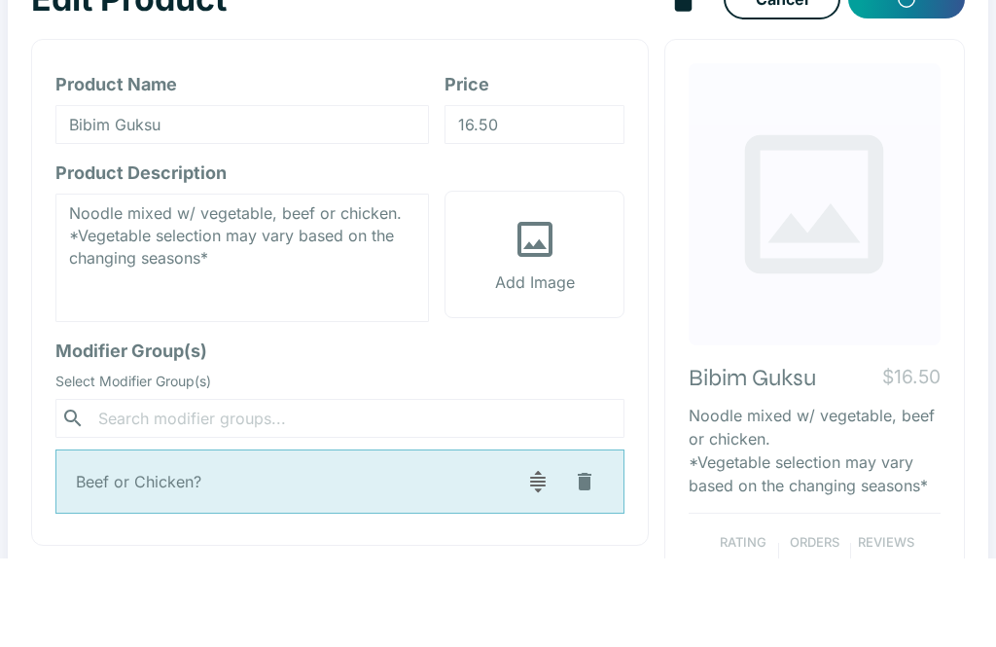
scroll to position [124, 0]
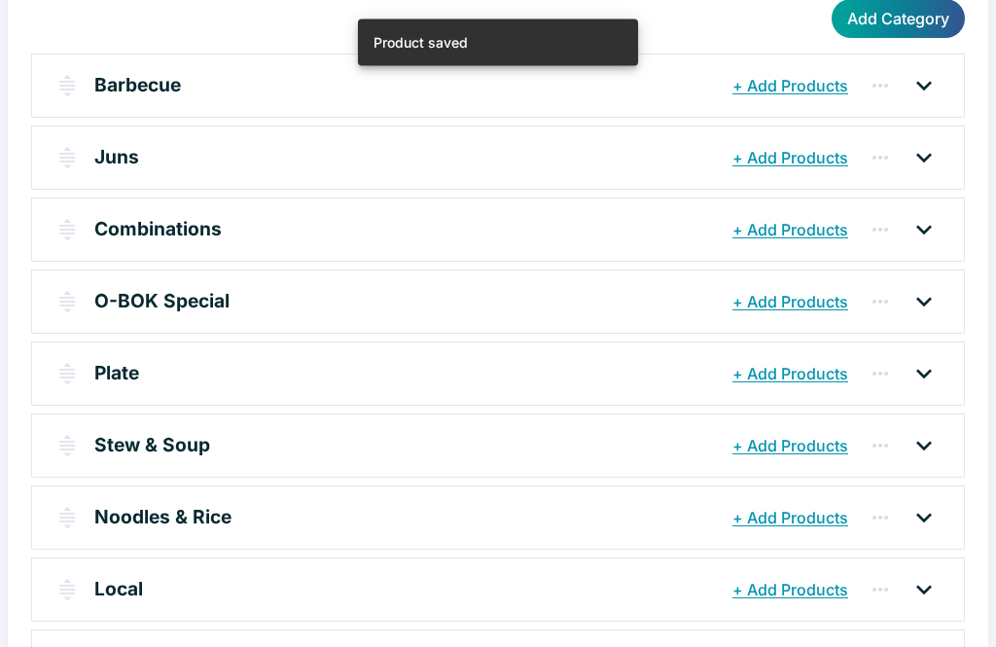
scroll to position [246, 0]
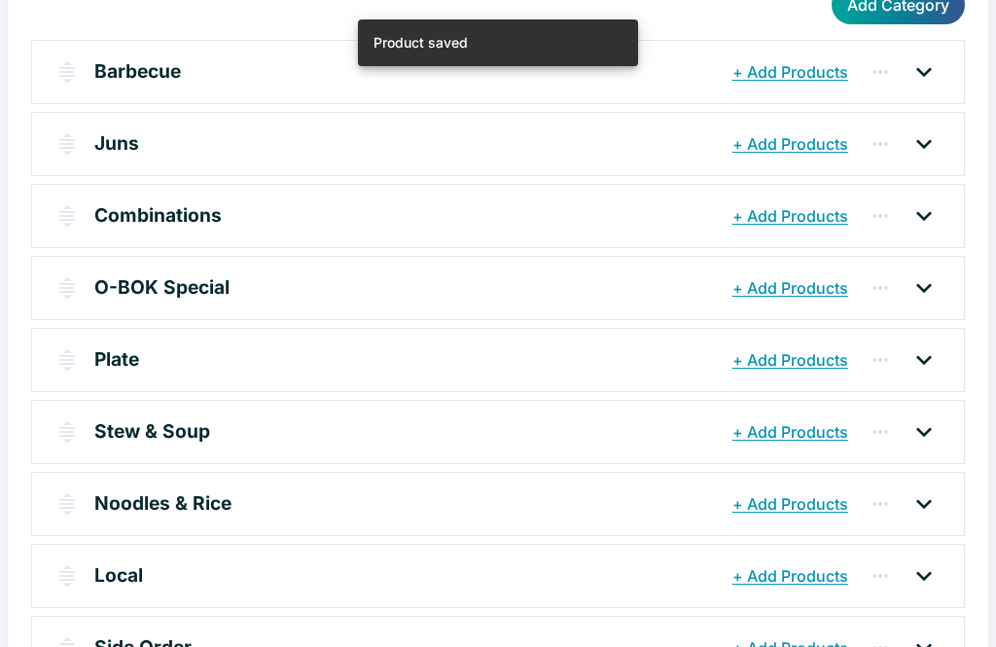
click at [926, 499] on icon at bounding box center [923, 503] width 31 height 31
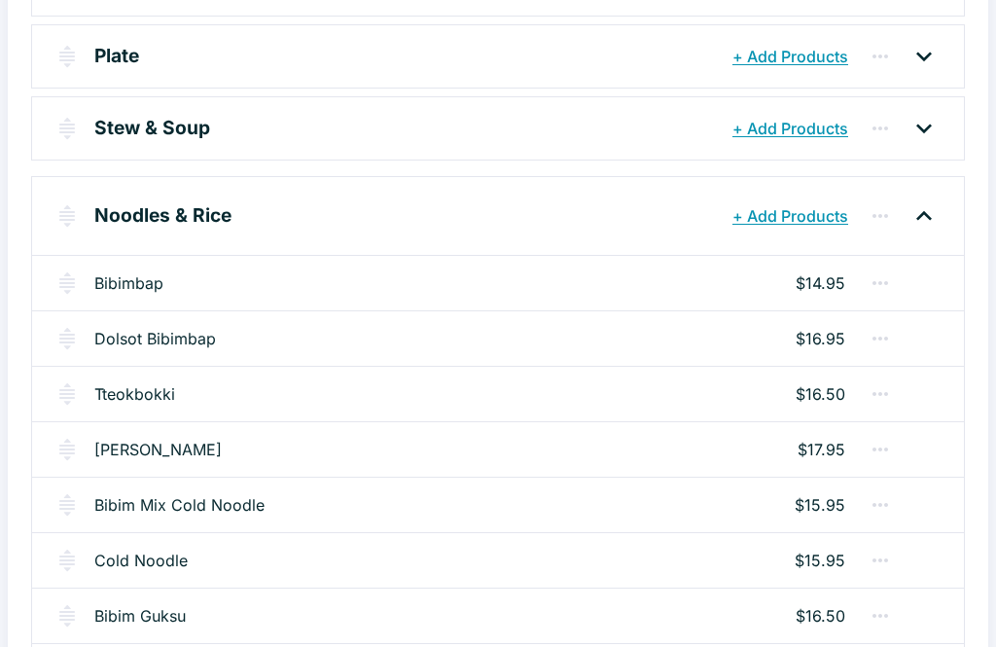
scroll to position [721, 0]
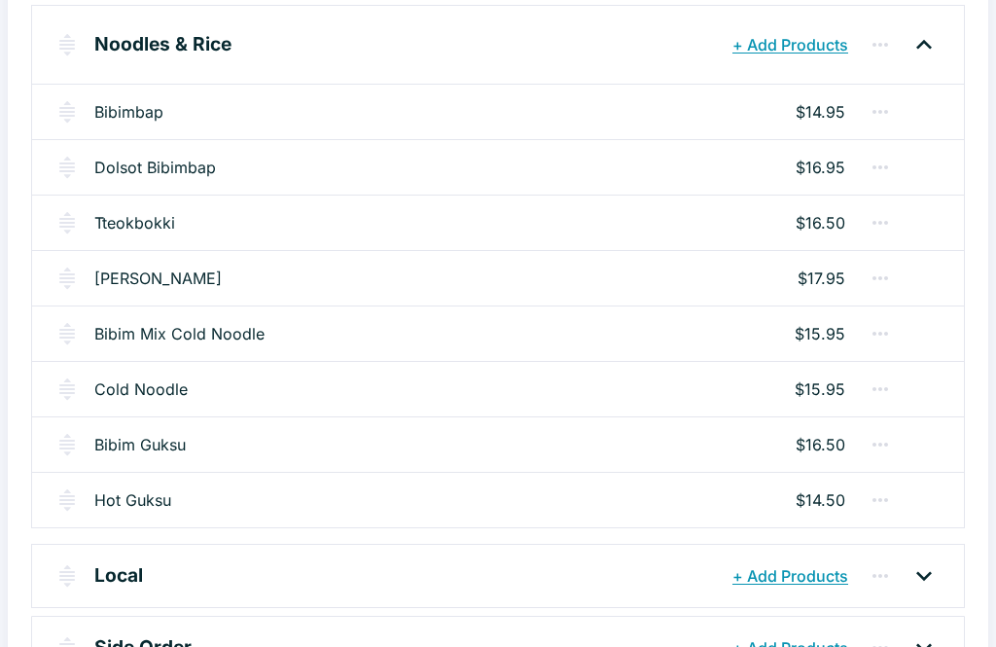
click at [136, 496] on link "Hot Guksu" at bounding box center [132, 499] width 77 height 23
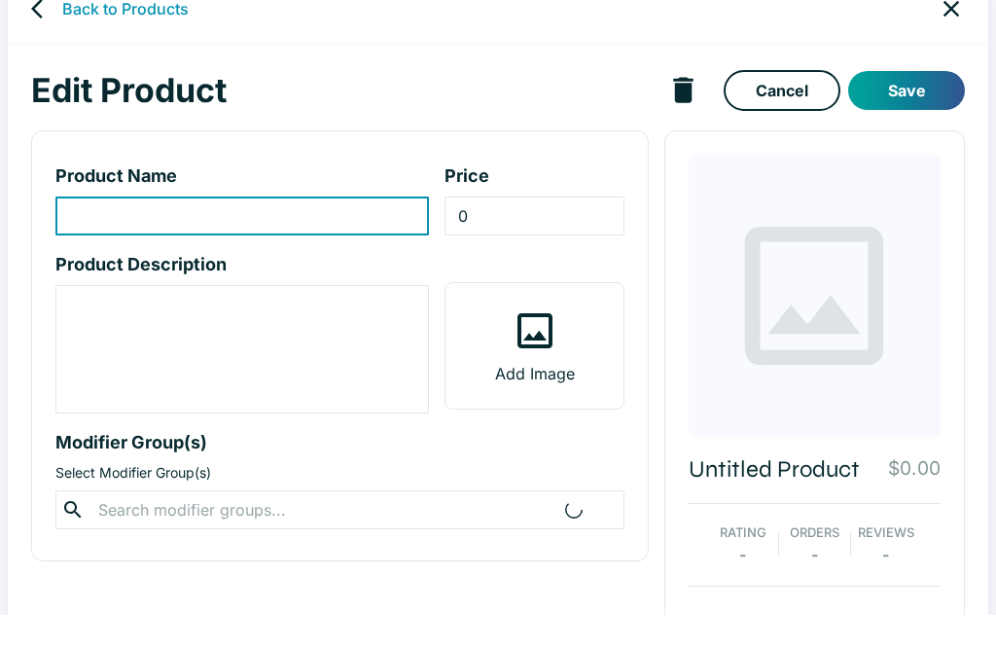
scroll to position [34, 0]
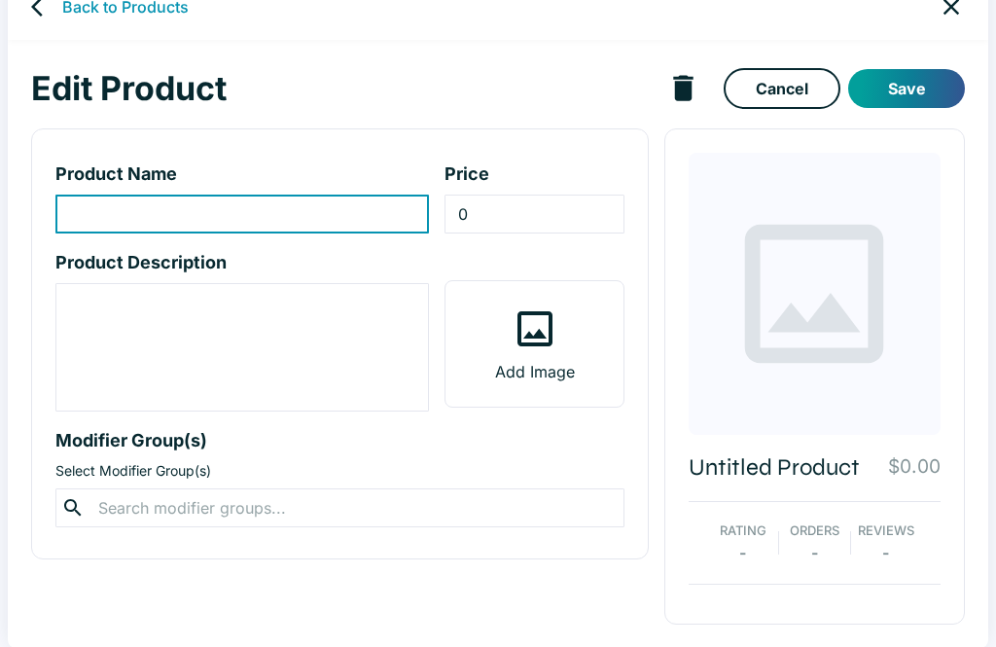
type input "Hot Guksu"
type input "14.5"
type textarea "Noodle w/ meat. *Vegetable selection may vary based on the changing seasons*"
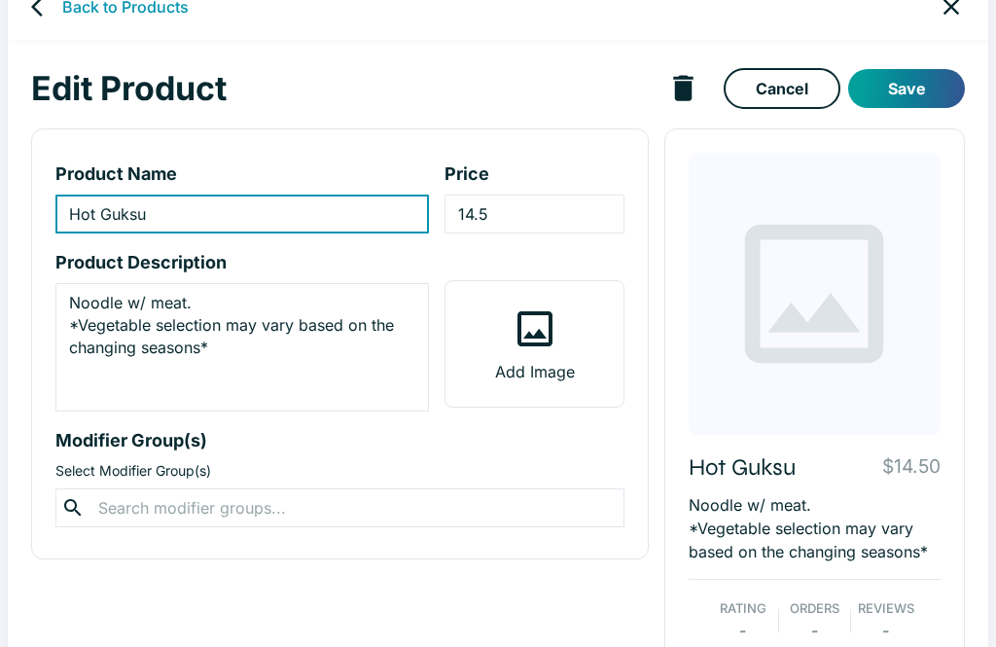
click at [541, 214] on input "14.5" at bounding box center [533, 214] width 179 height 39
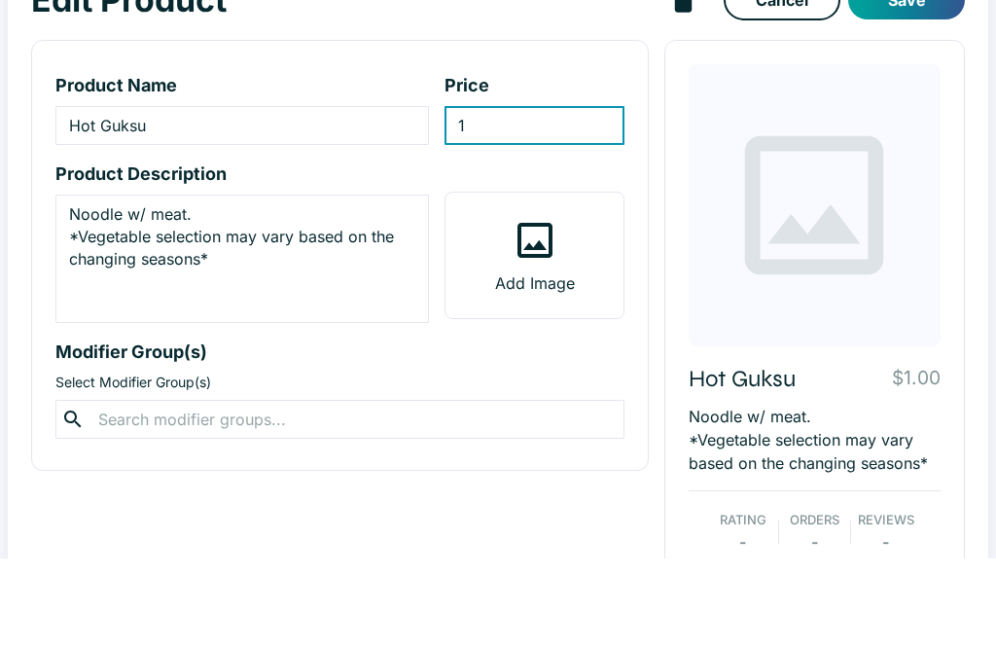
type input "15"
type input "15.50"
click at [938, 69] on button "Save" at bounding box center [906, 88] width 117 height 39
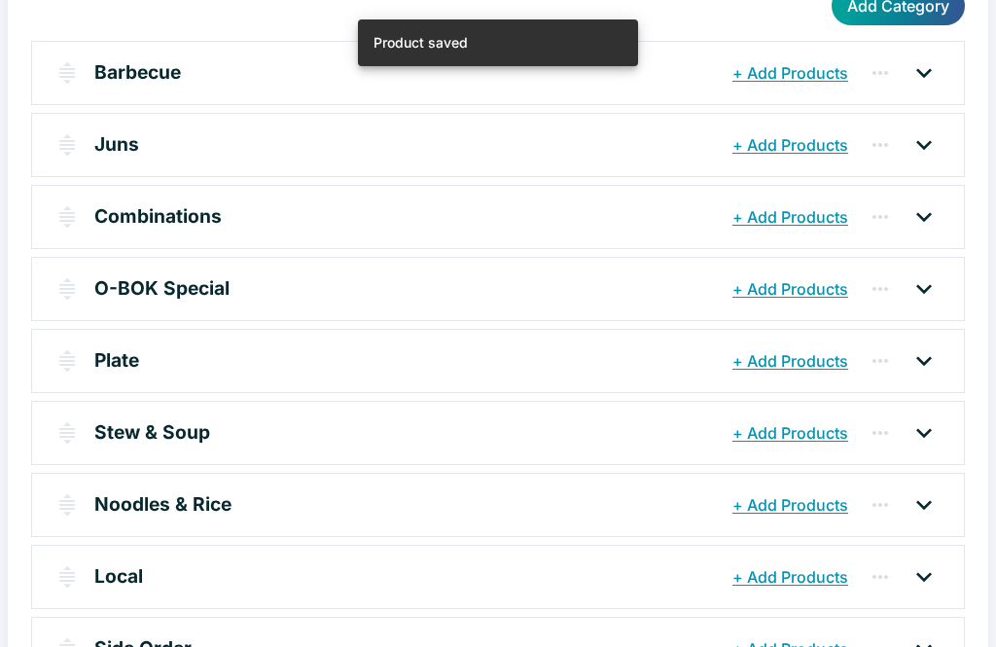
scroll to position [246, 0]
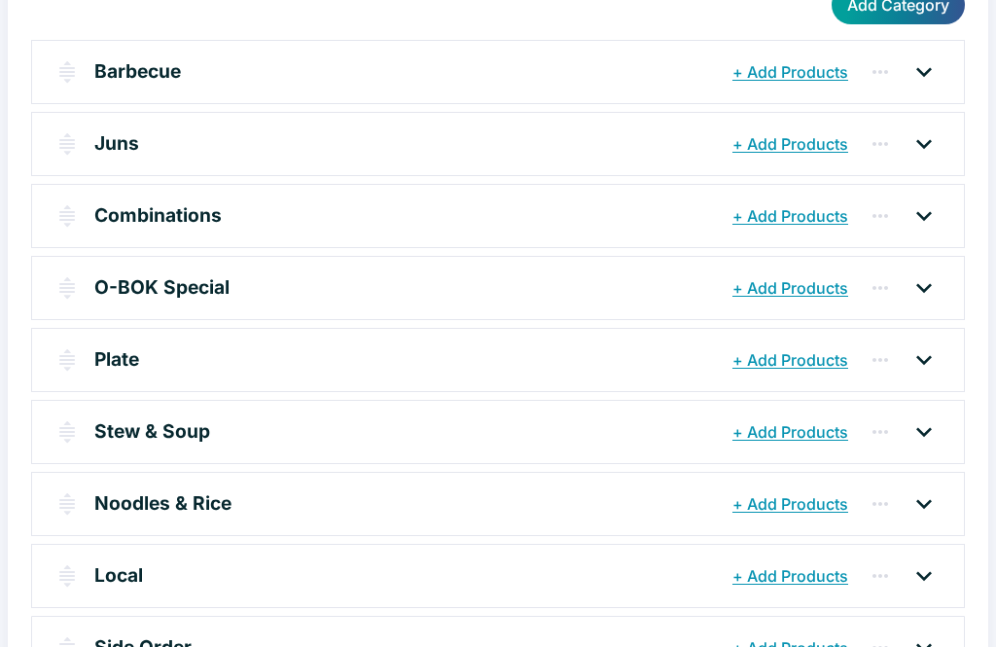
click at [931, 573] on icon at bounding box center [923, 575] width 31 height 31
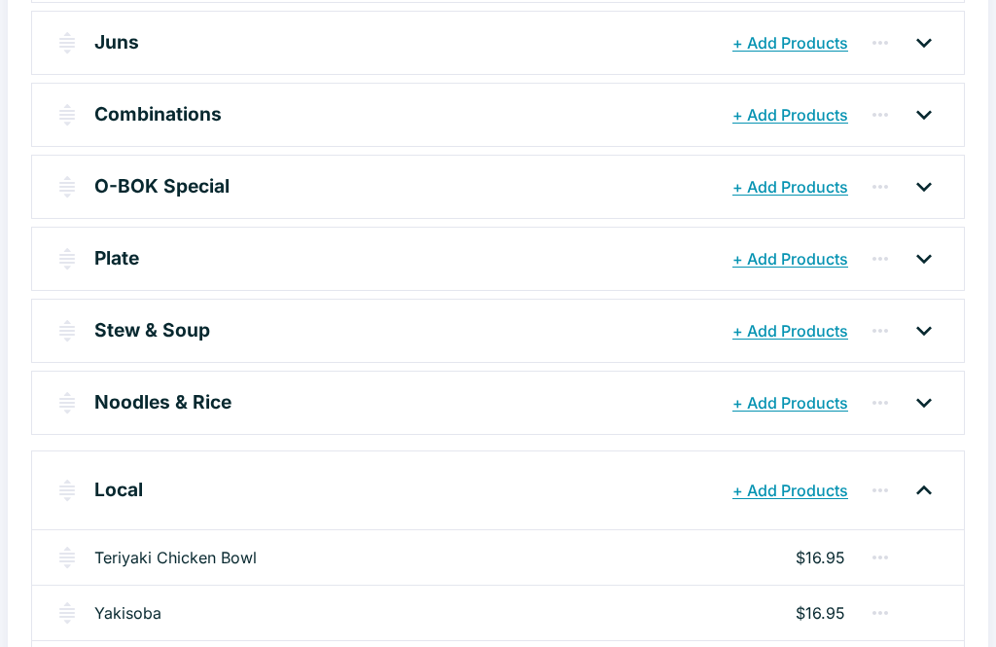
scroll to position [443, 0]
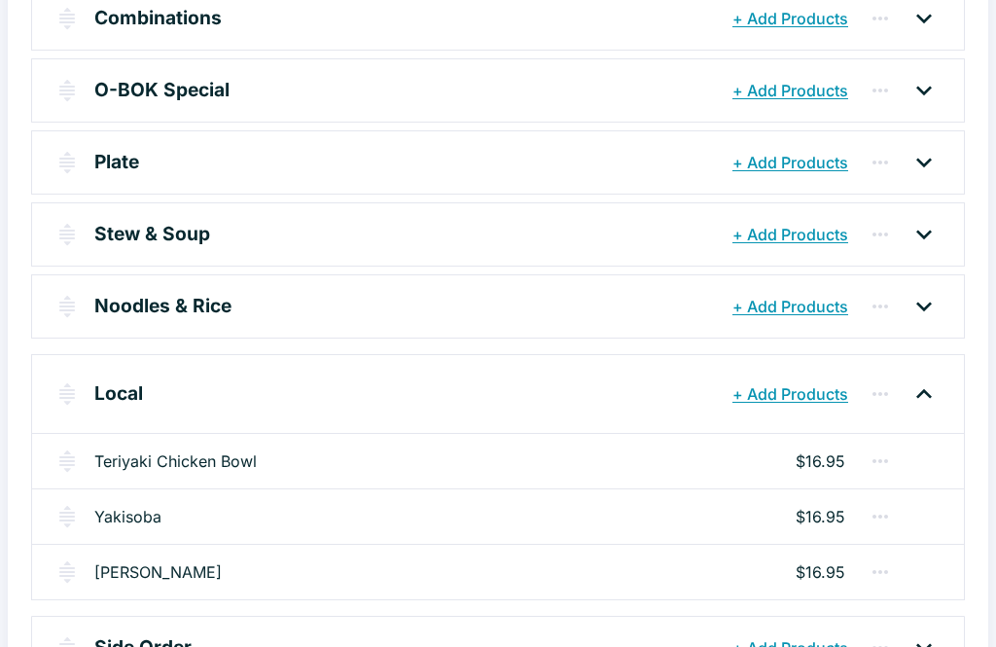
click at [131, 573] on link "[PERSON_NAME]" at bounding box center [157, 571] width 127 height 23
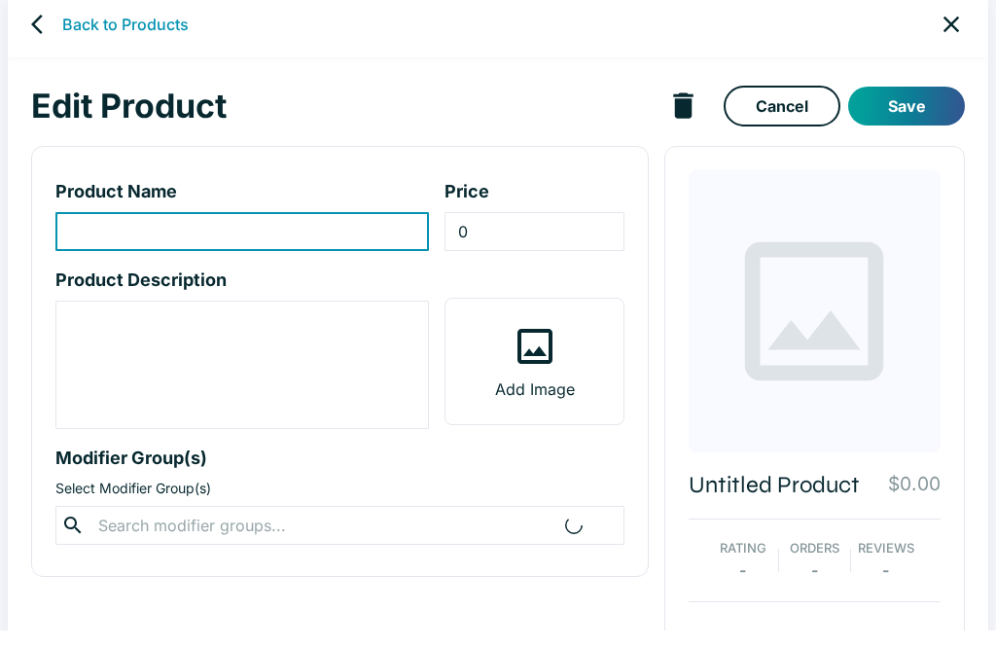
scroll to position [34, 0]
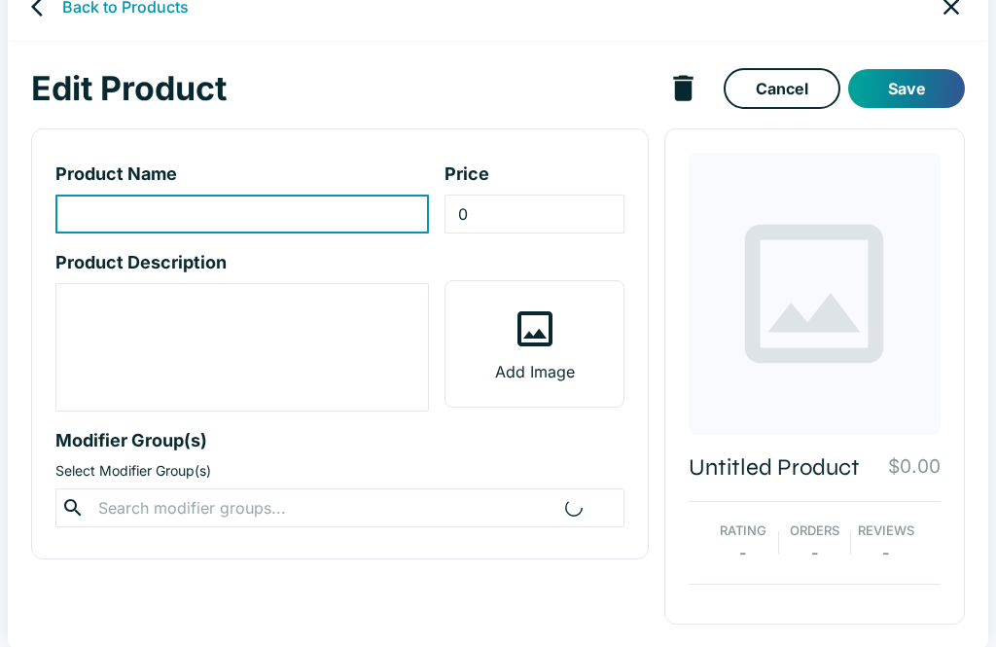
type input "[PERSON_NAME]"
type input "16.95"
type textarea "*Vegetable selection may vary based on the changing seasons*"
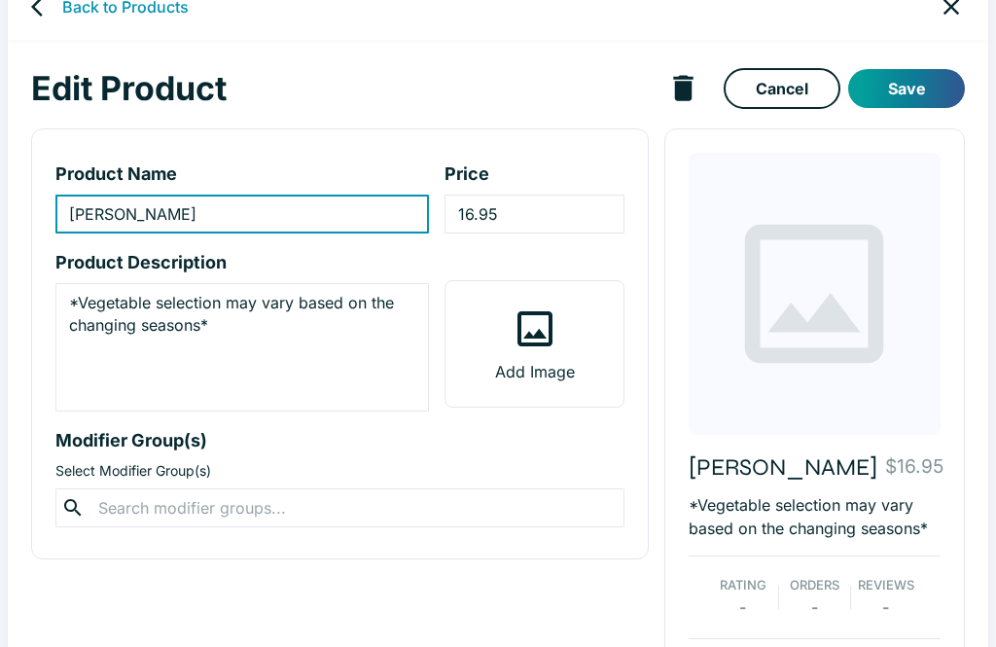
click at [472, 216] on input "16.95" at bounding box center [533, 214] width 179 height 39
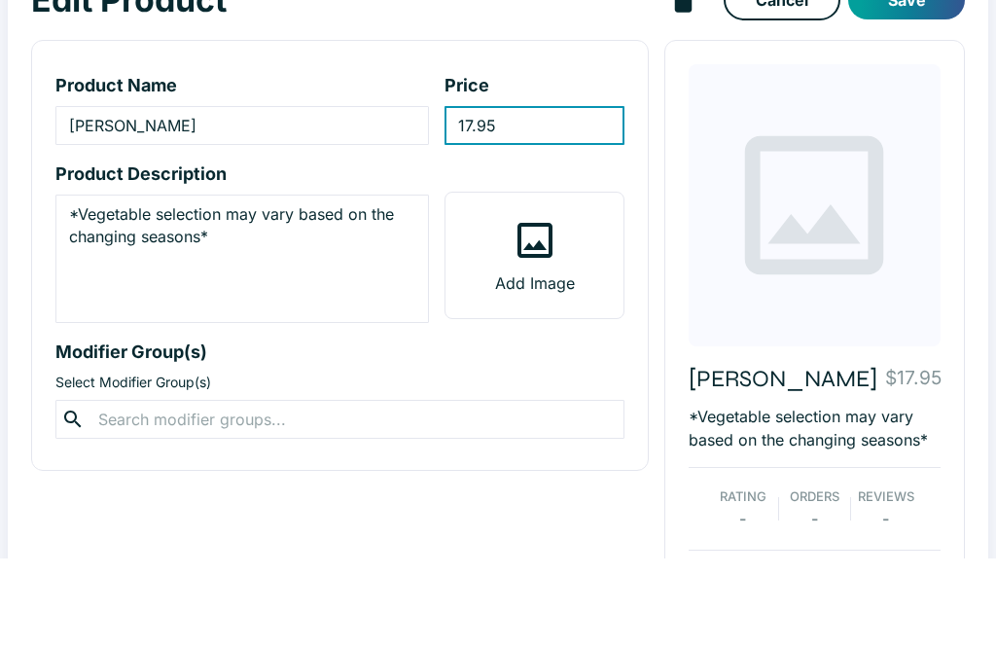
type input "17.95"
click at [906, 69] on button "Save" at bounding box center [906, 88] width 117 height 39
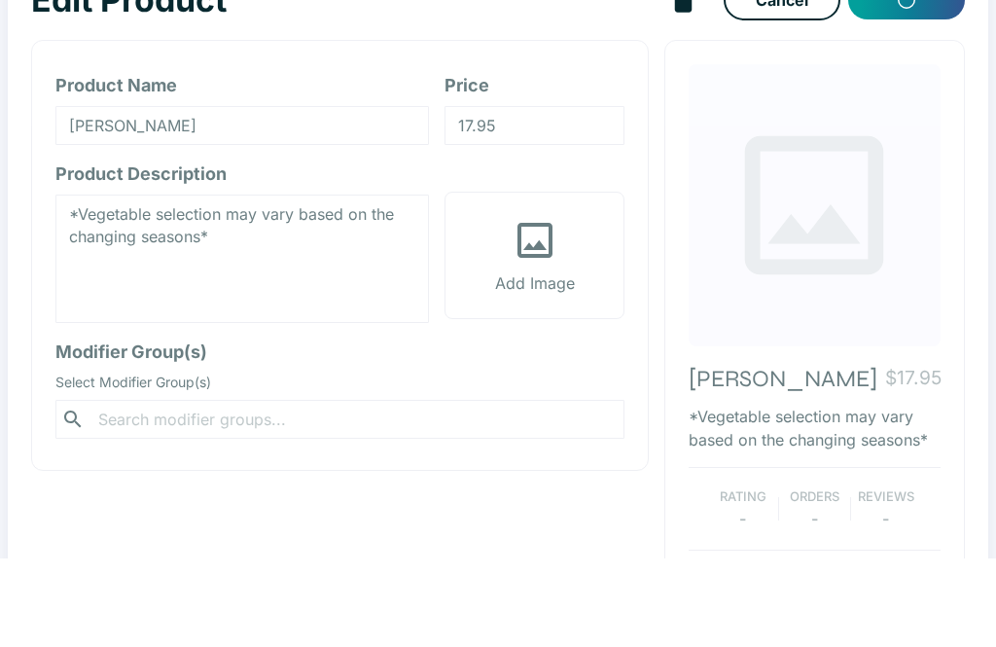
scroll to position [88, 0]
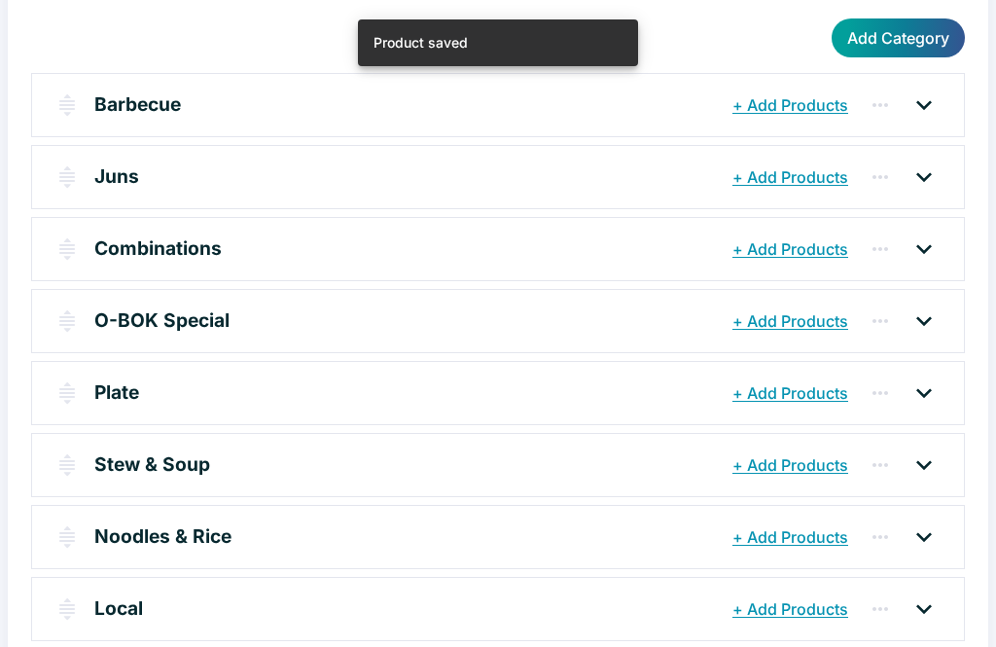
scroll to position [246, 0]
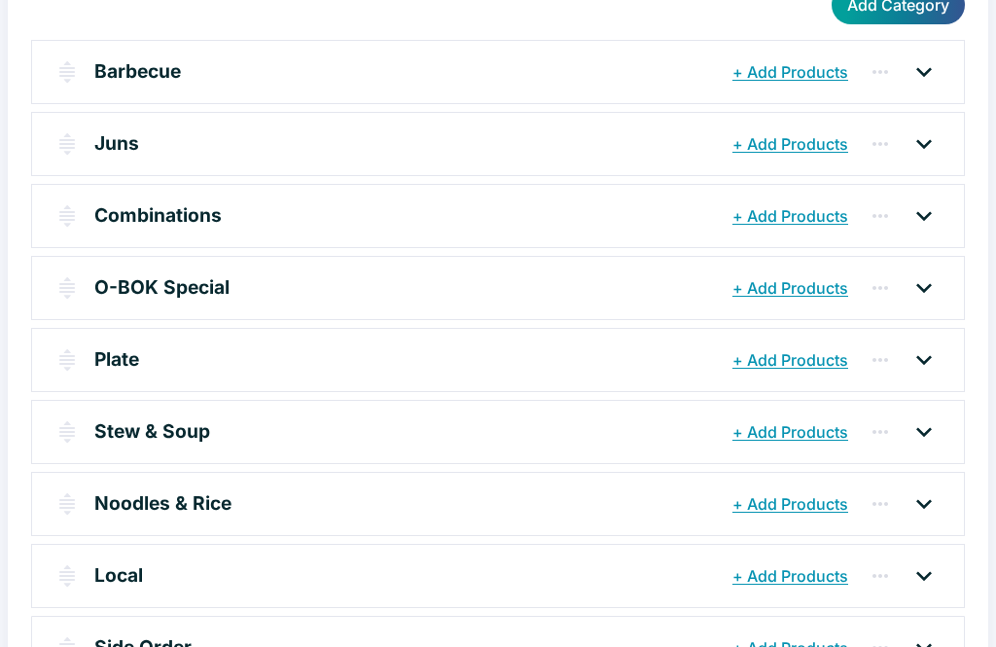
click at [936, 573] on icon at bounding box center [923, 575] width 31 height 31
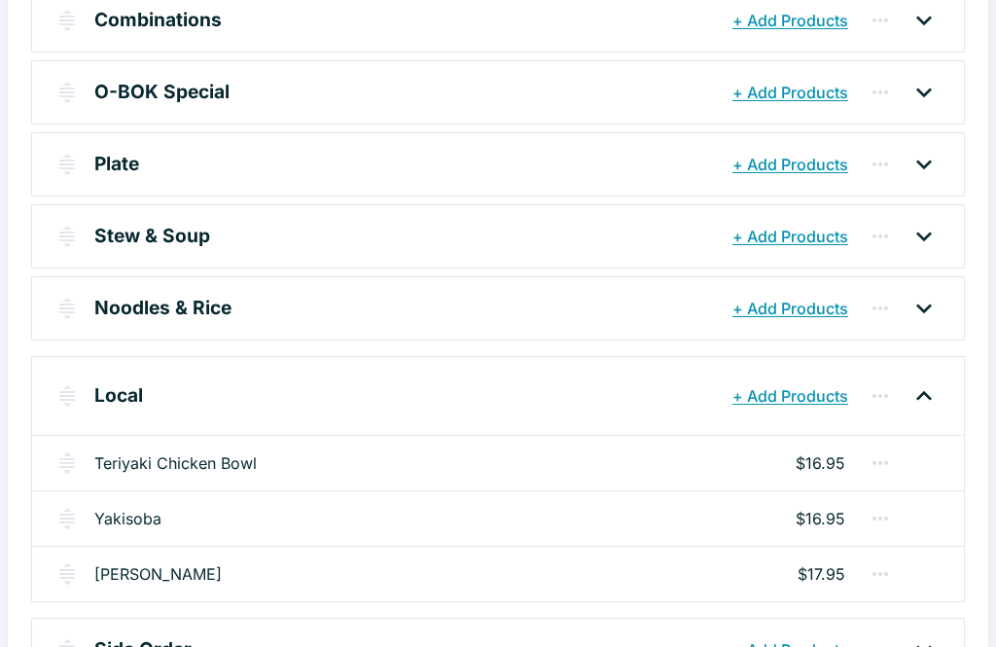
scroll to position [443, 0]
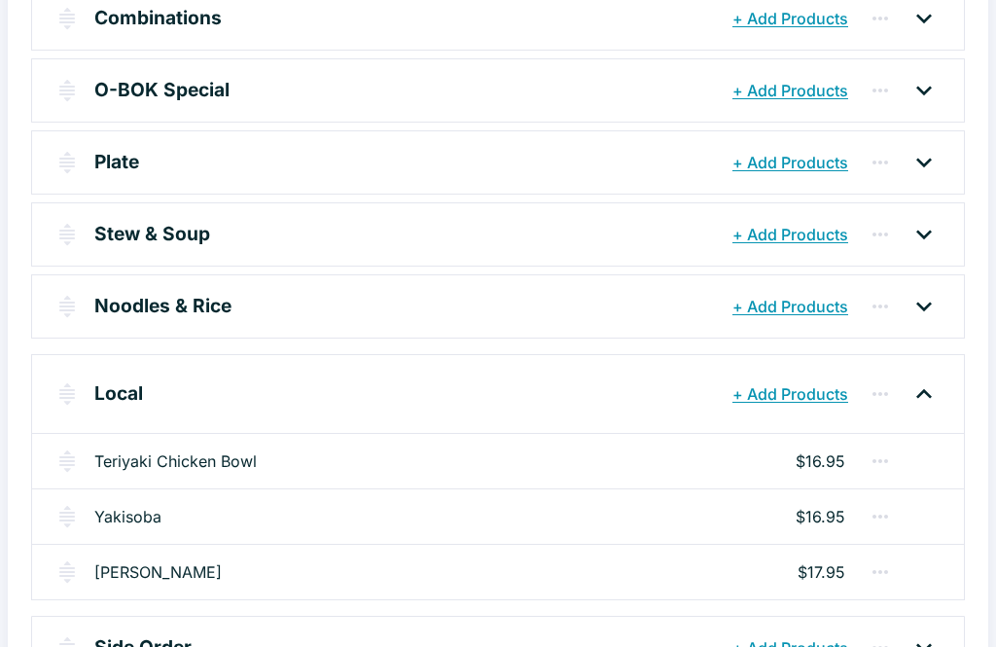
click at [926, 644] on icon at bounding box center [923, 647] width 31 height 31
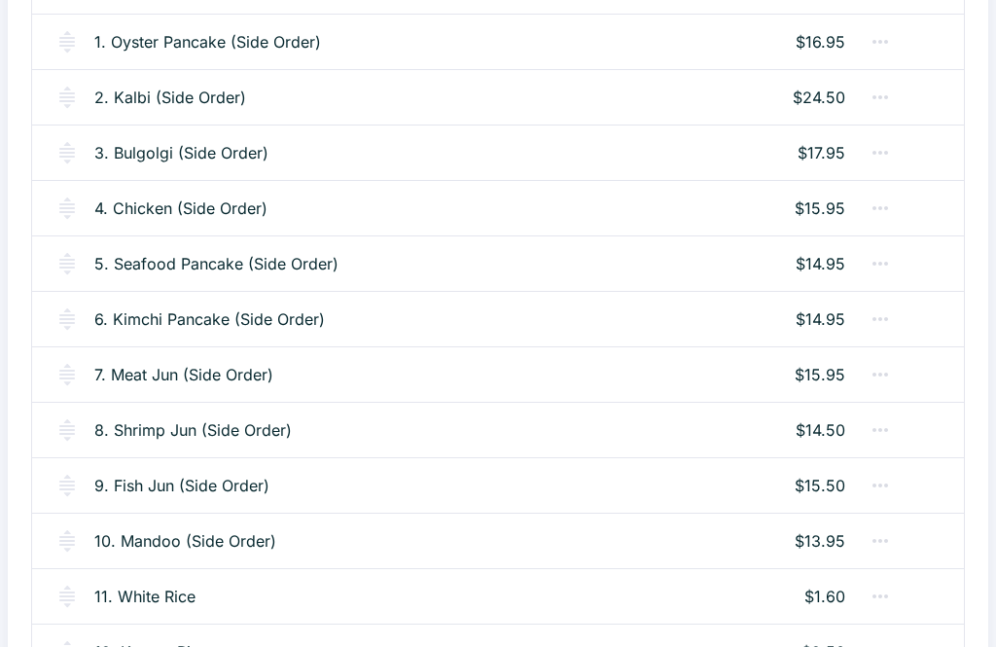
scroll to position [1124, 0]
click at [829, 45] on p "$16.95" at bounding box center [821, 41] width 50 height 23
click at [213, 40] on link "1. Oyster Pancake (Side Order)" at bounding box center [207, 41] width 227 height 23
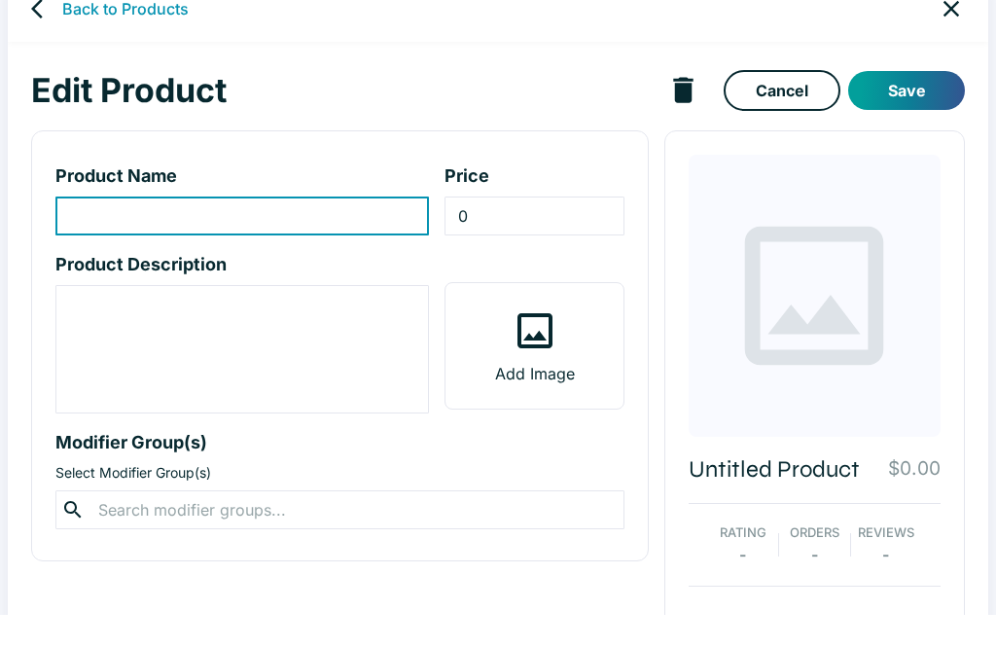
scroll to position [34, 0]
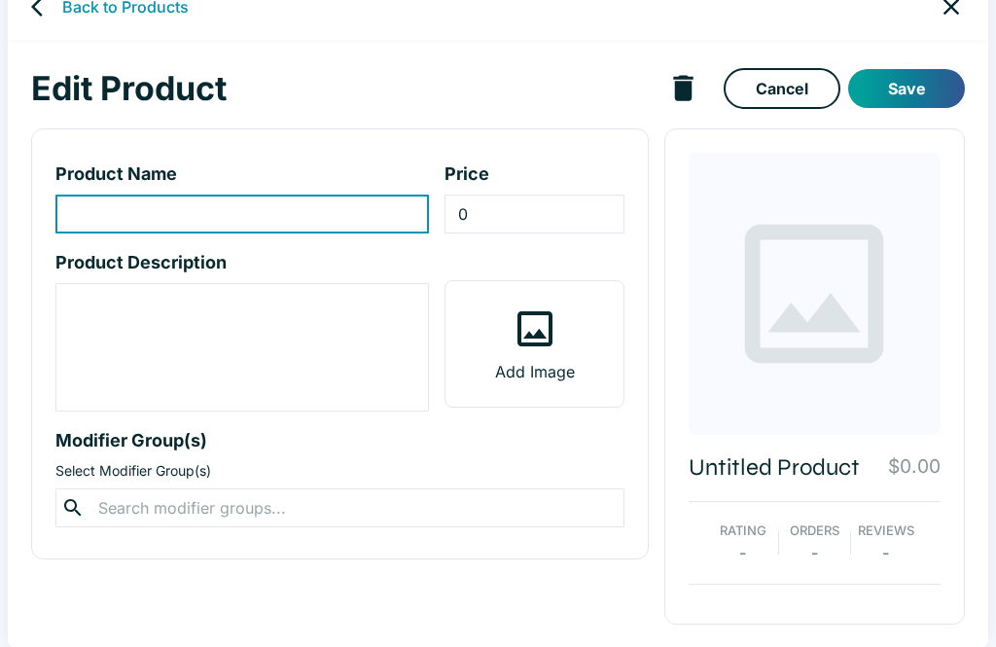
type input "1. Oyster Pancake (Side Order)"
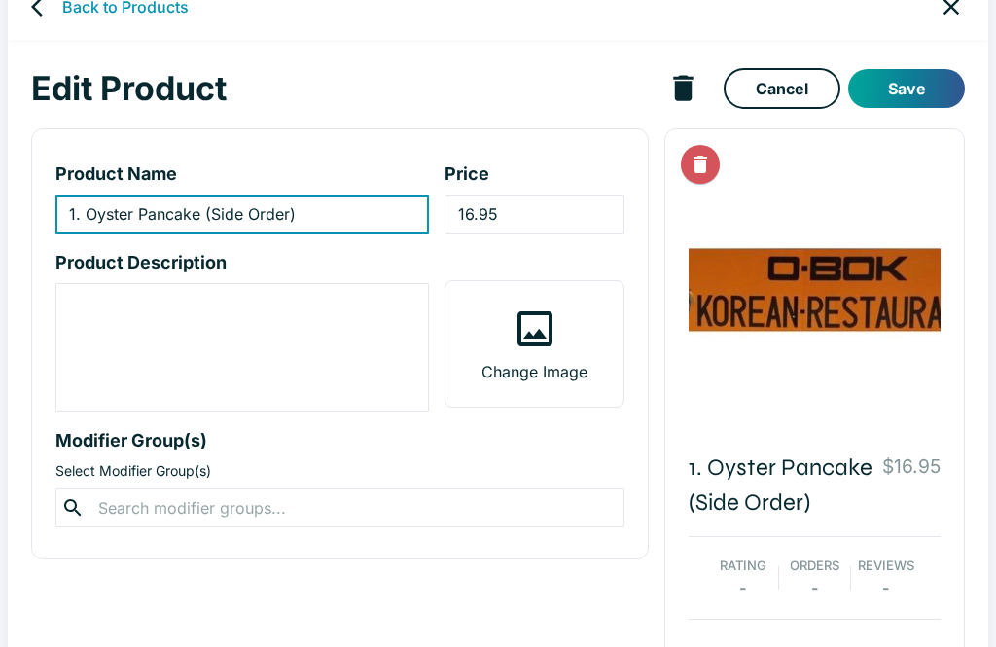
click at [478, 205] on input "16.95" at bounding box center [533, 214] width 179 height 39
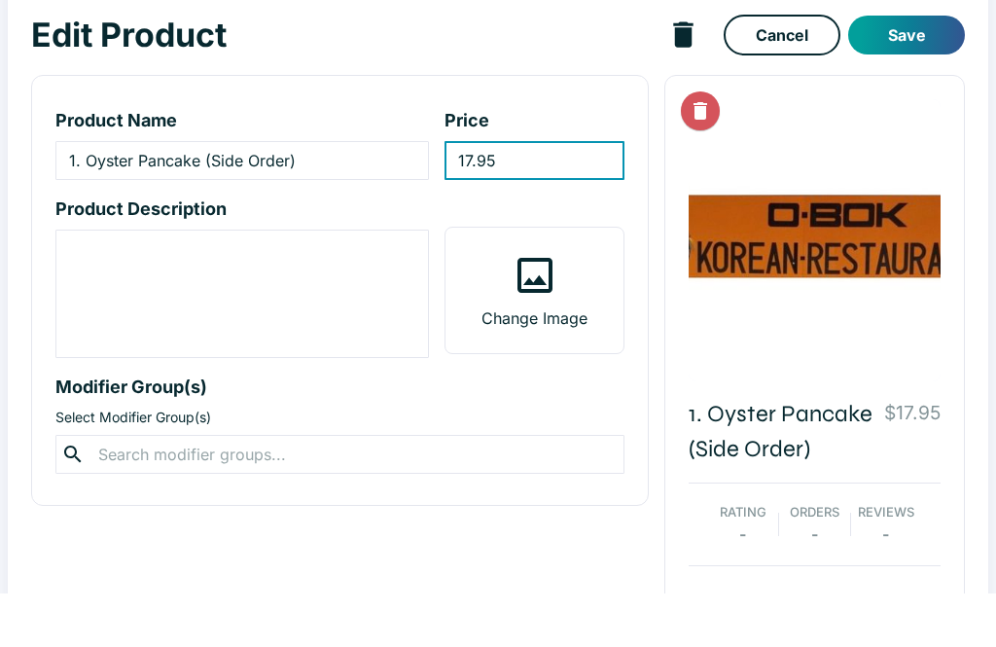
type input "17.95"
click at [931, 69] on button "Save" at bounding box center [906, 88] width 117 height 39
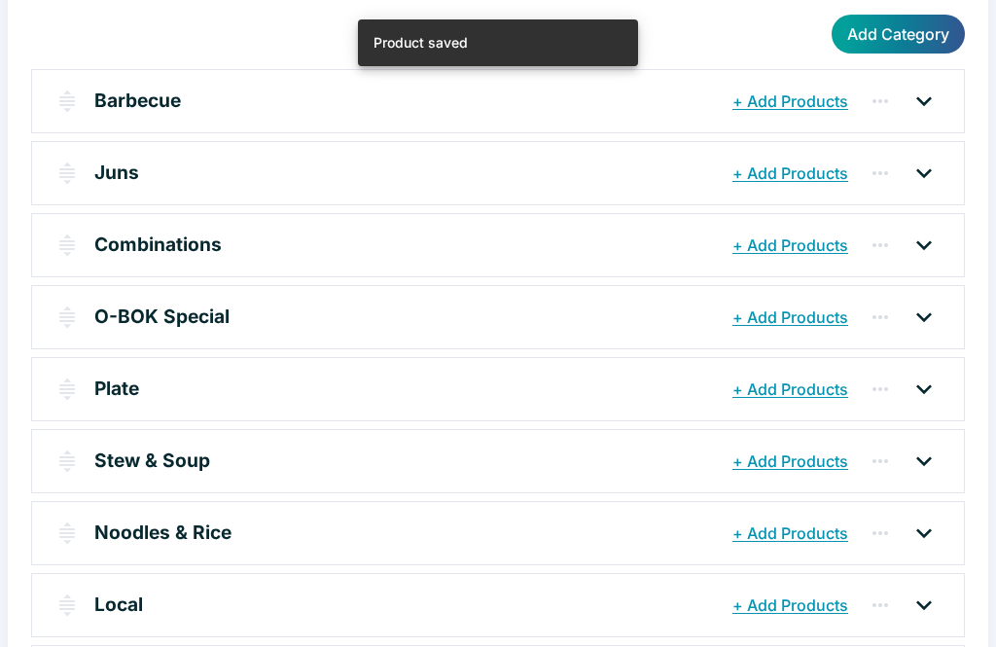
scroll to position [246, 0]
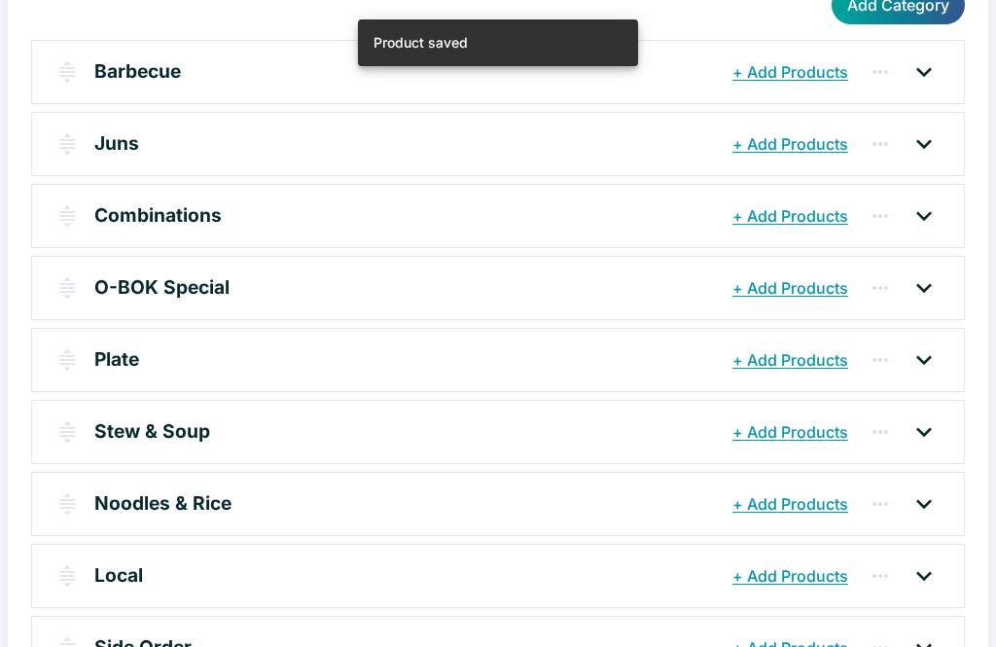
click at [938, 646] on icon at bounding box center [923, 647] width 31 height 31
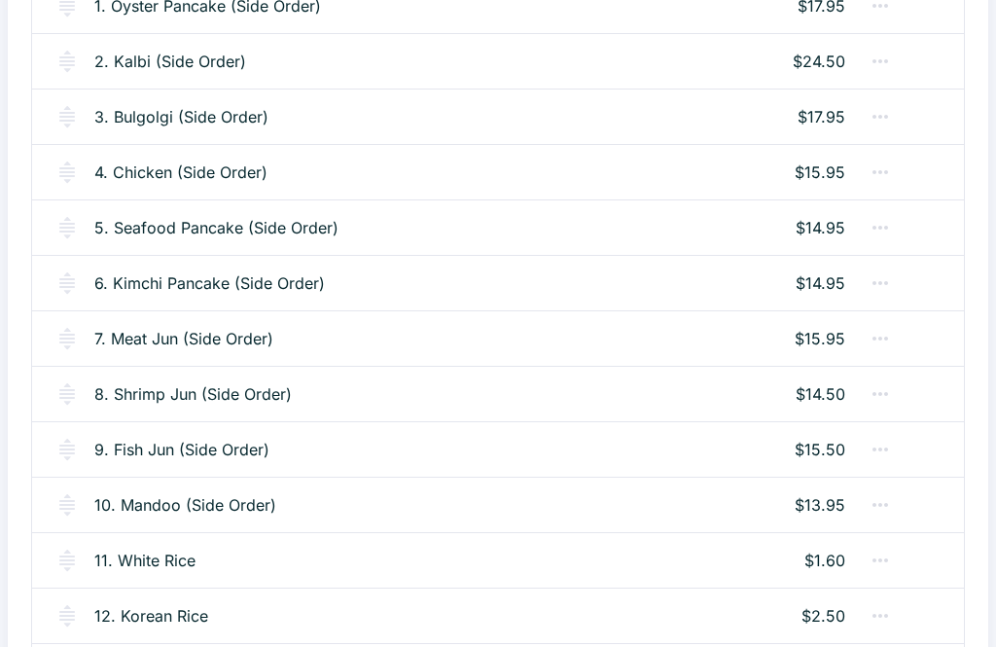
scroll to position [971, 0]
click at [185, 54] on link "2. Kalbi (Side Order)" at bounding box center [170, 61] width 152 height 23
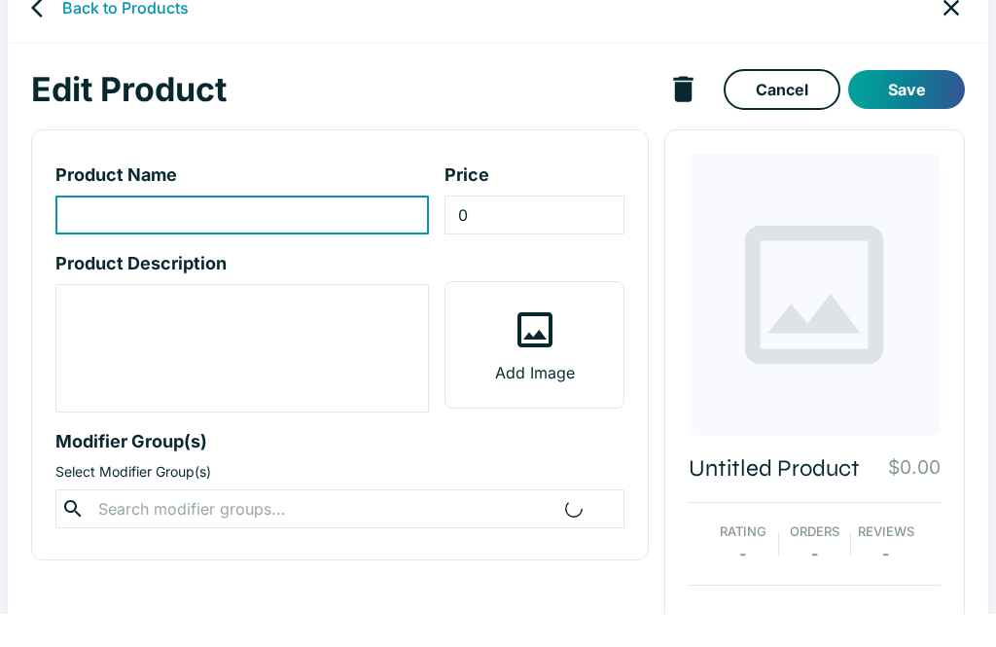
scroll to position [34, 0]
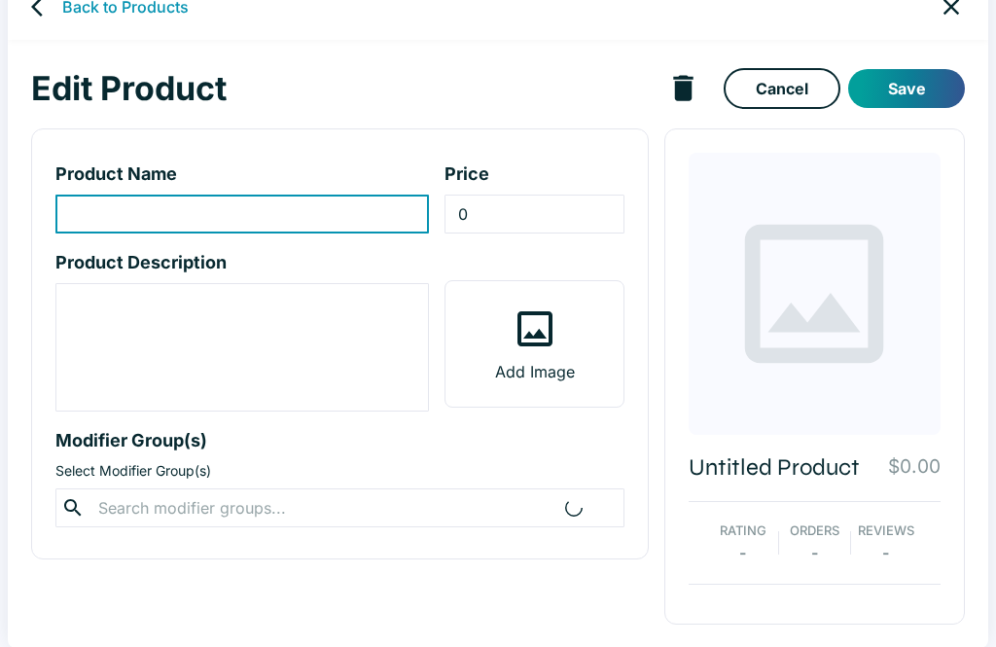
type input "2. Kalbi (Side Order)"
type input "24.5"
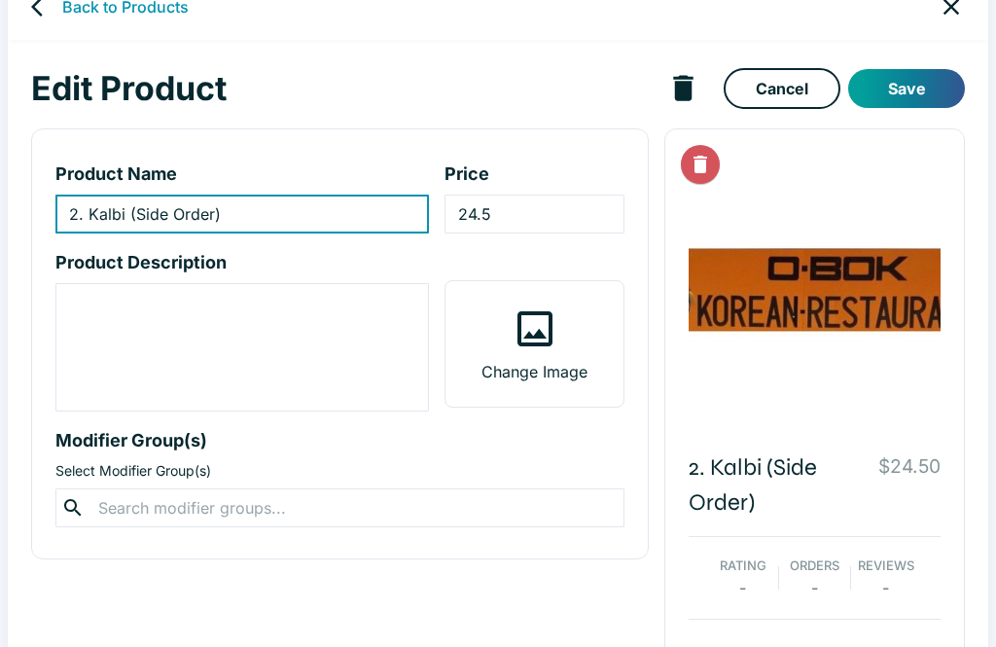
click at [520, 207] on input "24.5" at bounding box center [533, 214] width 179 height 39
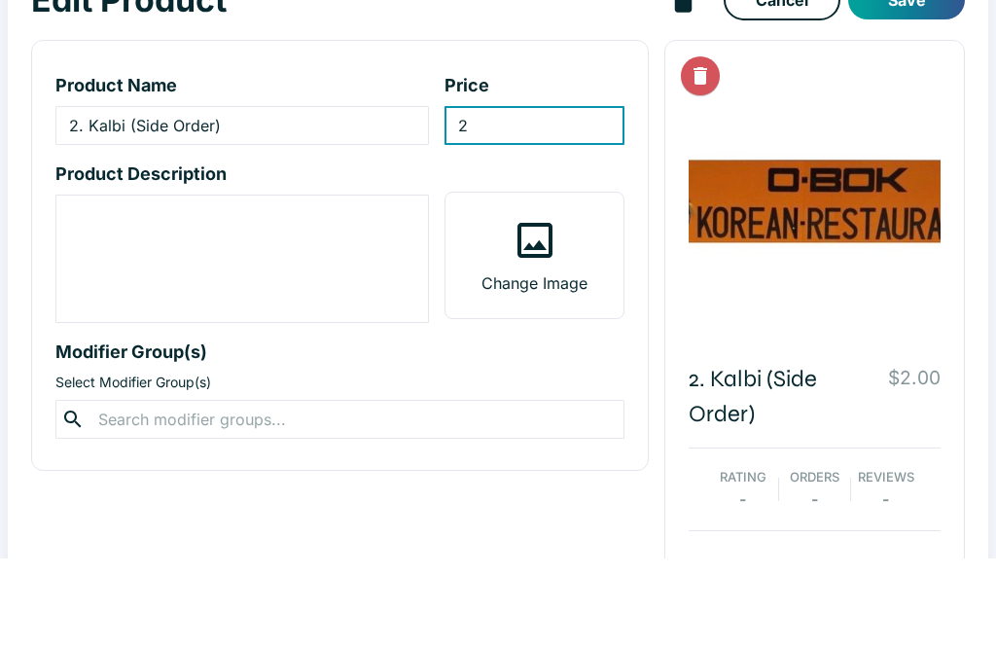
type input "25"
type input "25.5"
click at [890, 69] on button "Save" at bounding box center [906, 88] width 117 height 39
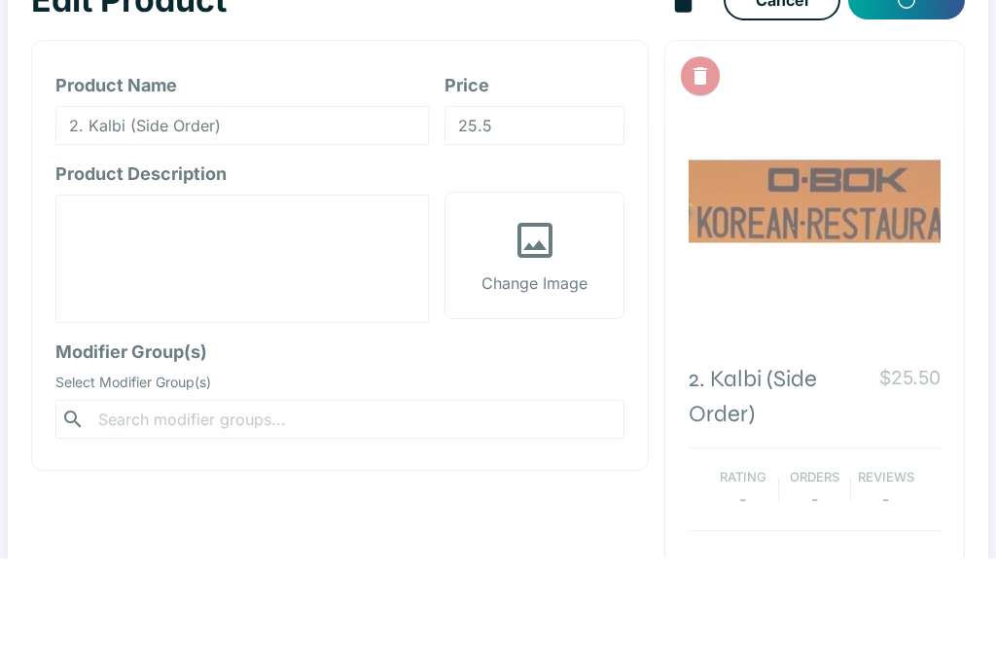
scroll to position [69, 0]
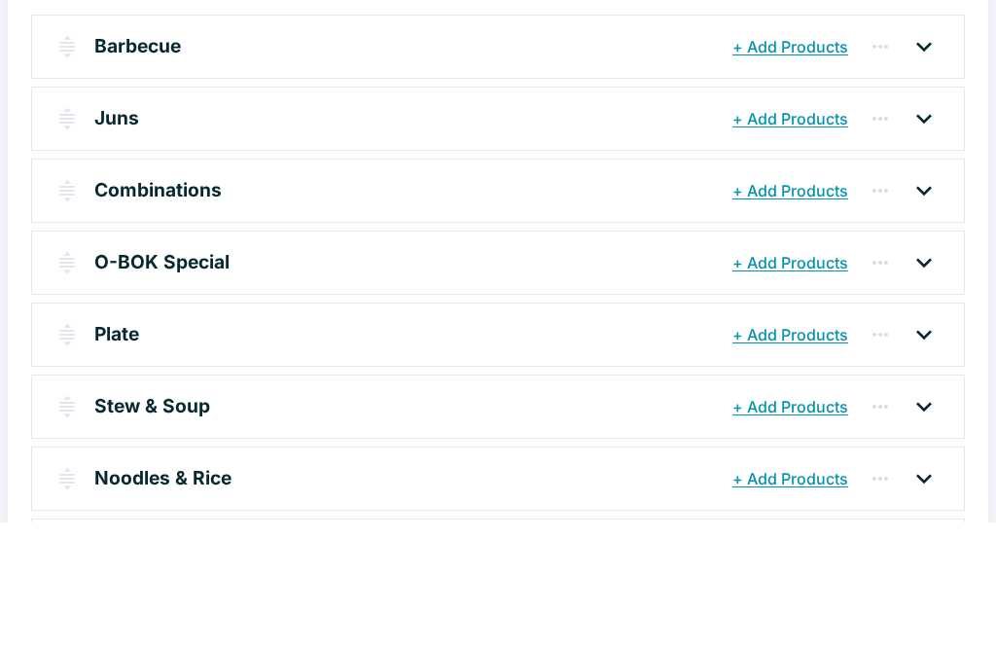
scroll to position [246, 0]
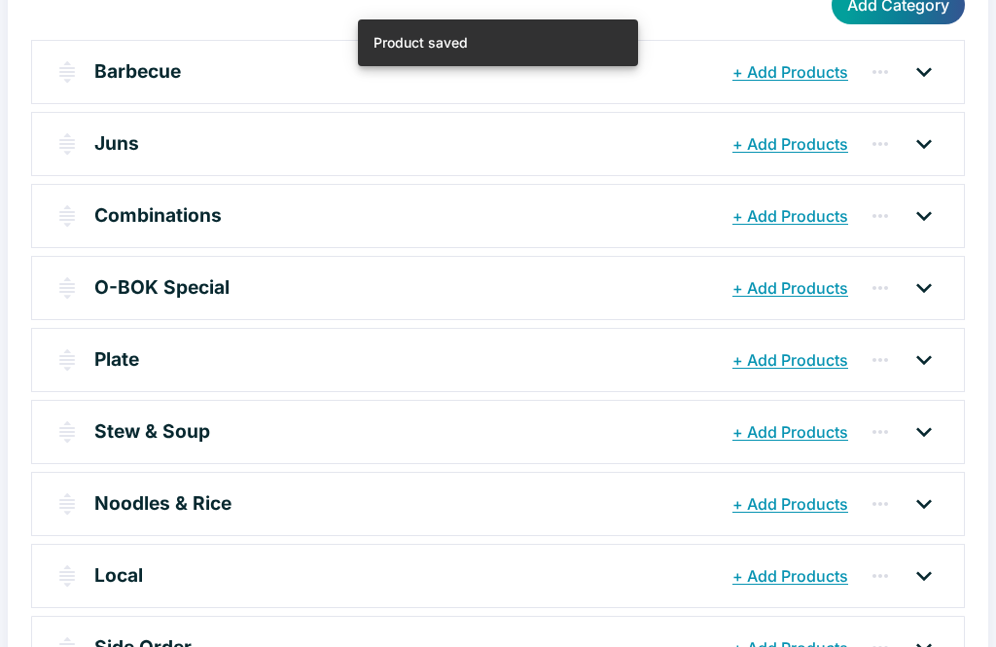
click at [938, 646] on div "Side Order + Add Products" at bounding box center [498, 648] width 932 height 62
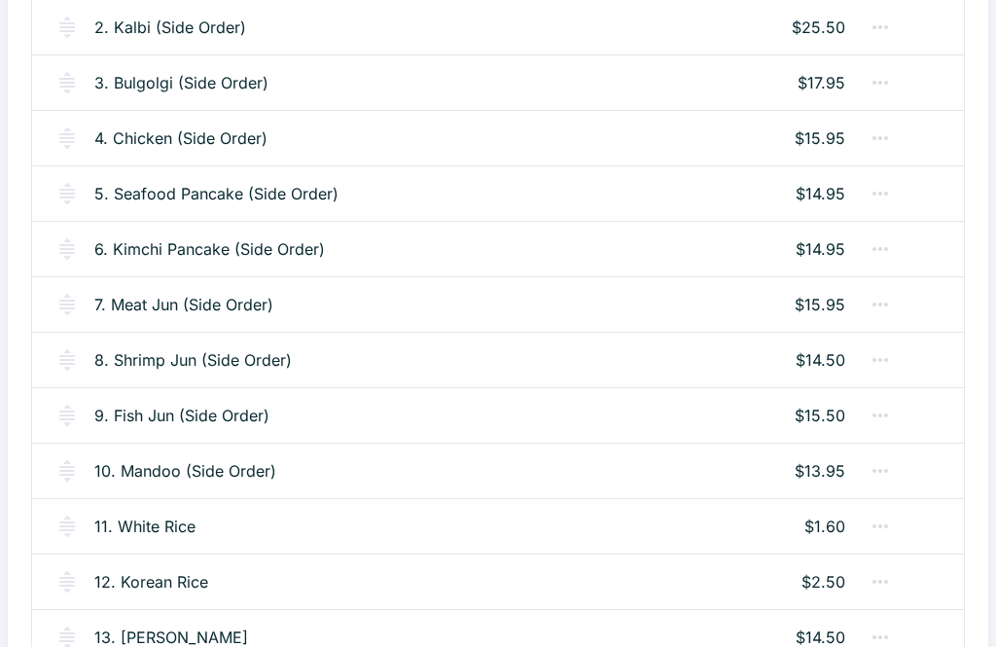
scroll to position [999, 0]
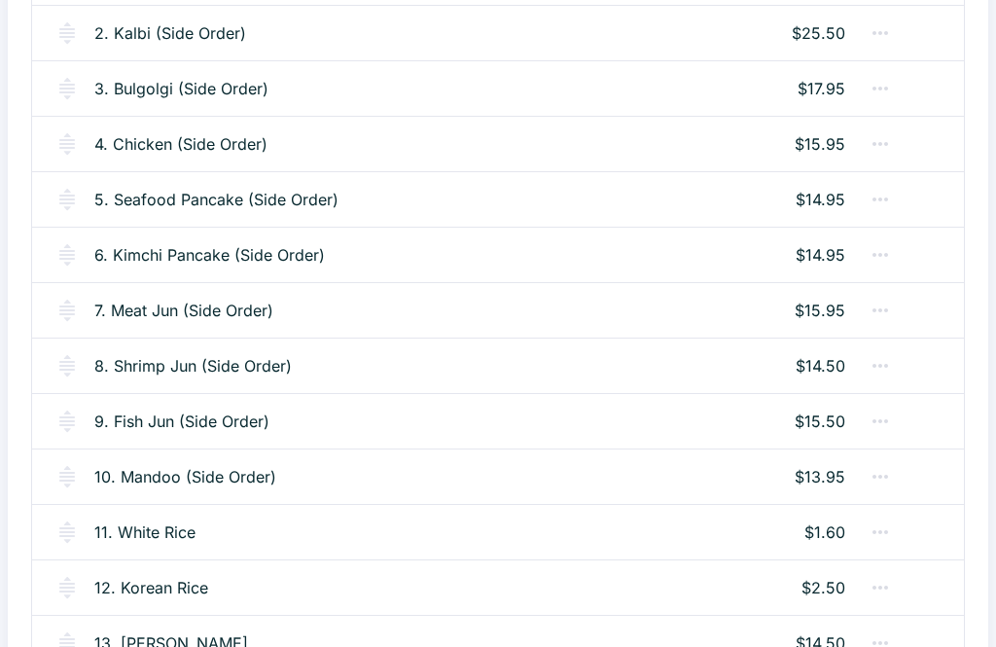
click at [231, 319] on link "7. Meat Jun (Side Order)" at bounding box center [183, 310] width 179 height 23
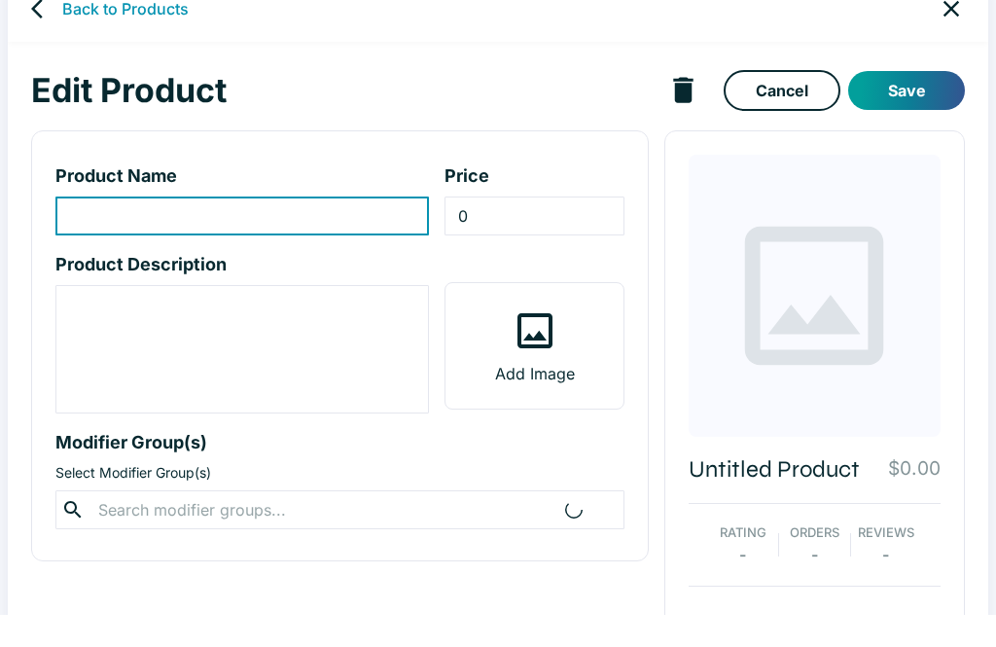
scroll to position [34, 0]
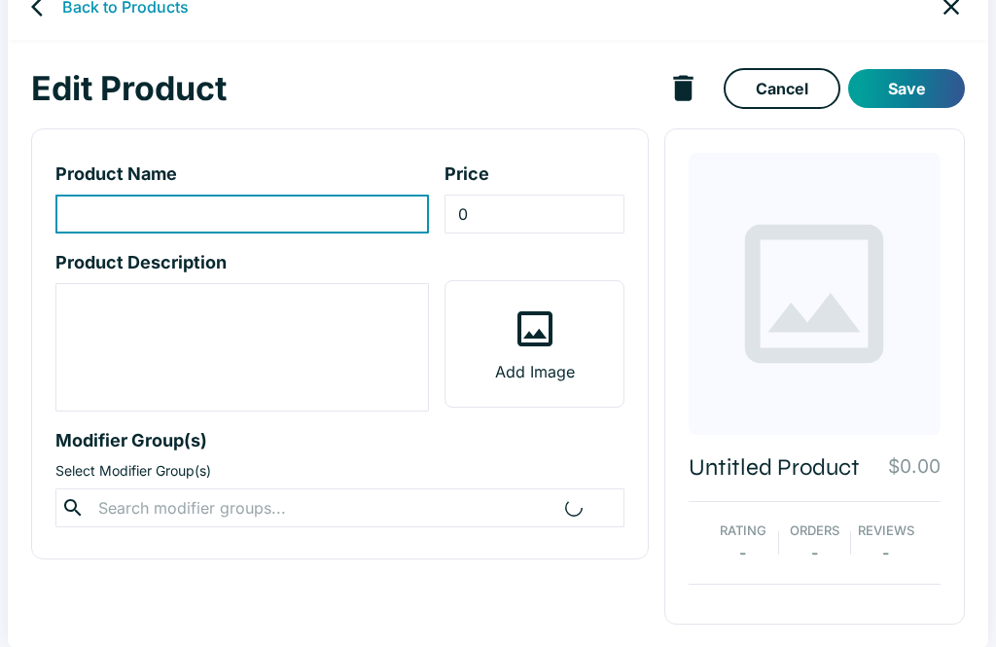
type input "7. Meat Jun (Side Order)"
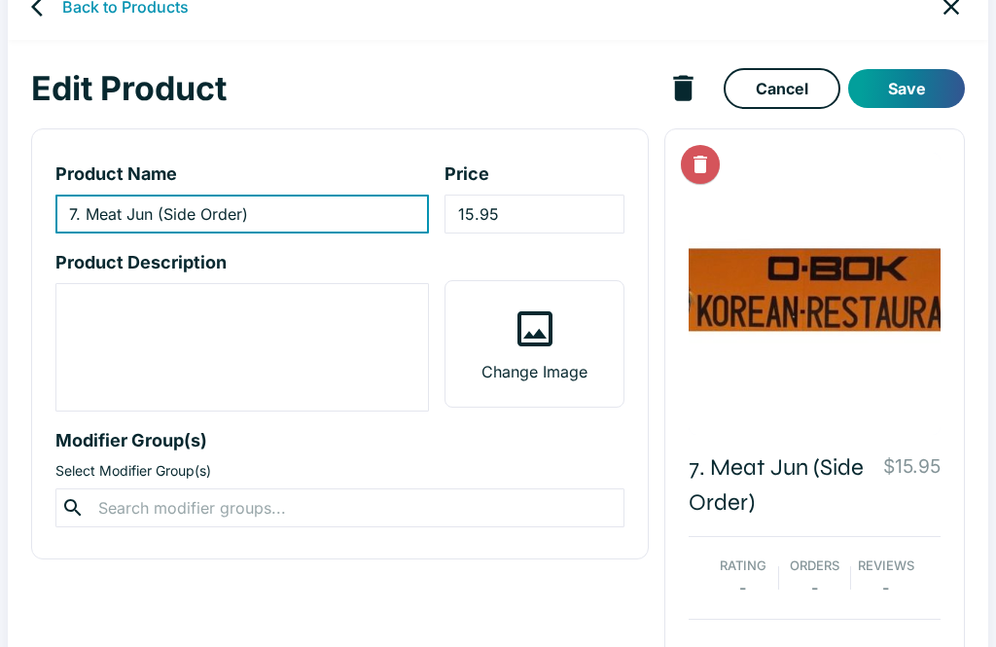
click at [479, 217] on input "15.95" at bounding box center [533, 214] width 179 height 39
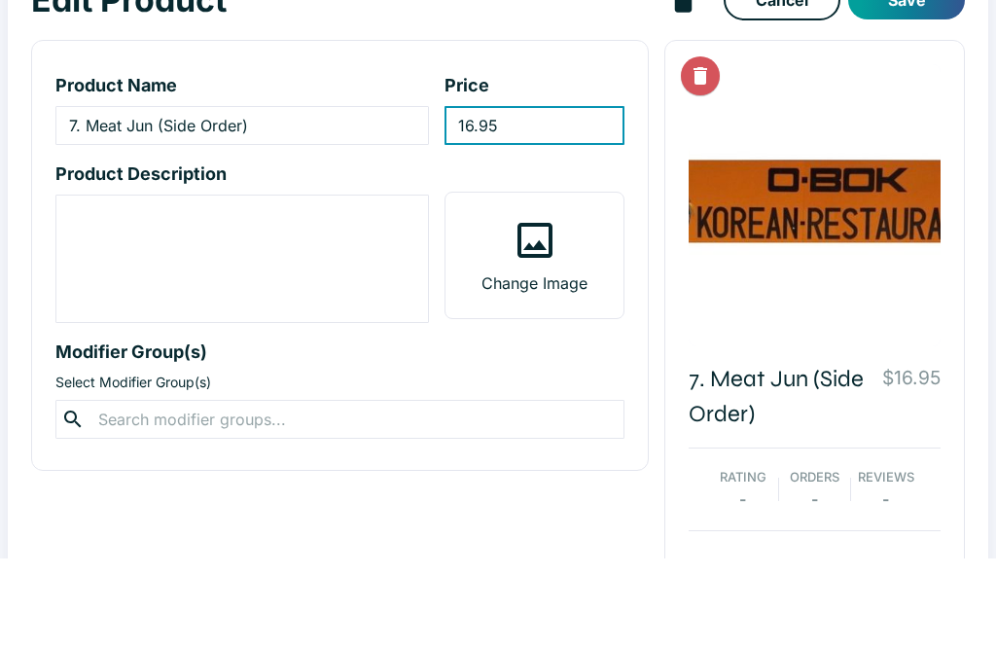
type input "16.95"
click at [914, 69] on button "Save" at bounding box center [906, 88] width 117 height 39
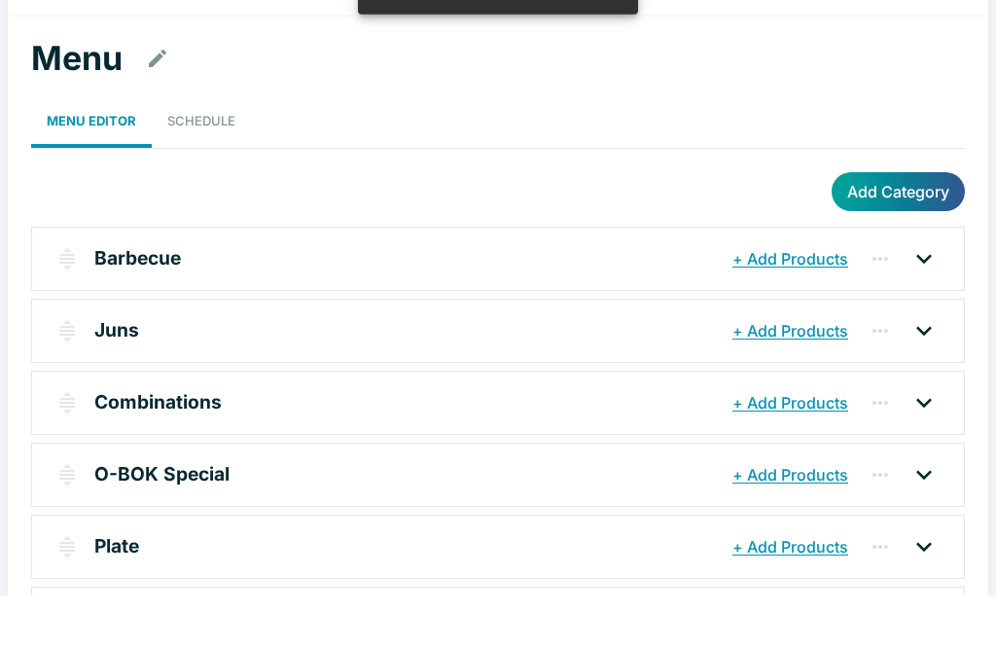
scroll to position [246, 0]
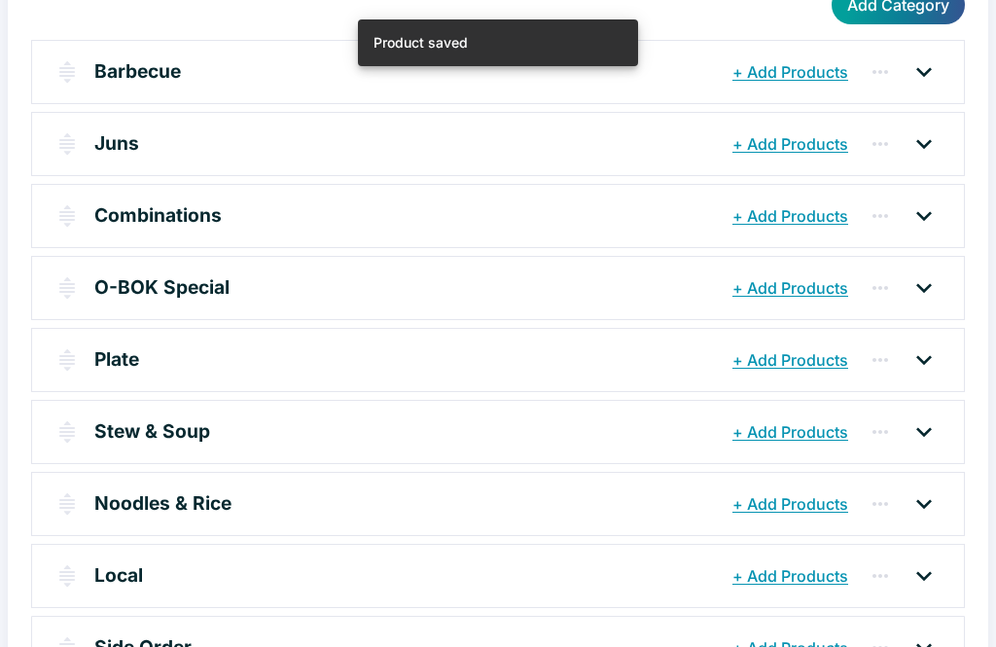
click at [937, 646] on icon at bounding box center [923, 647] width 31 height 31
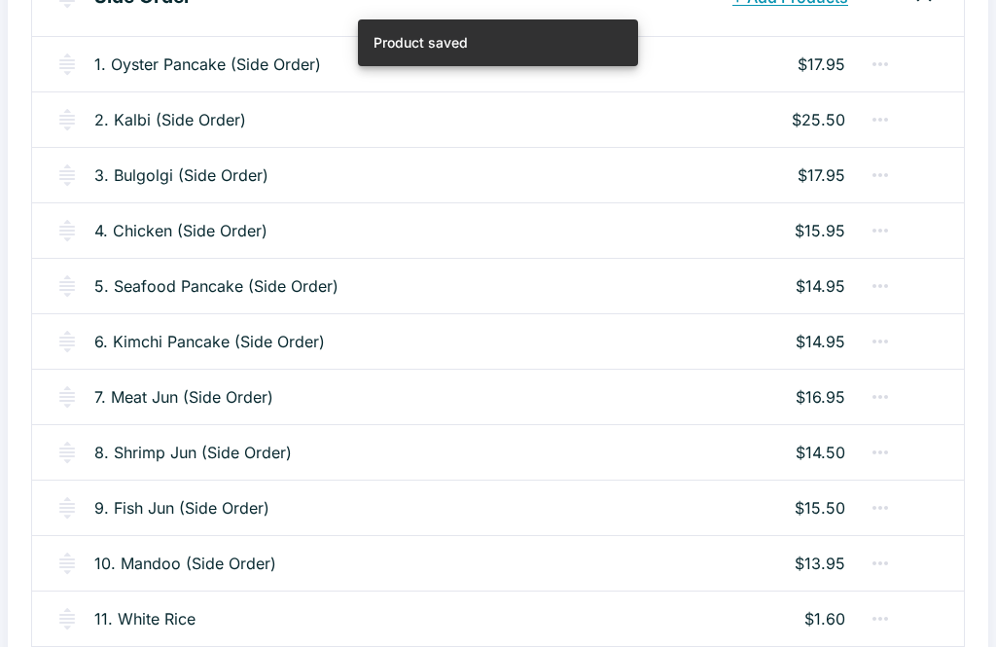
scroll to position [1038, 0]
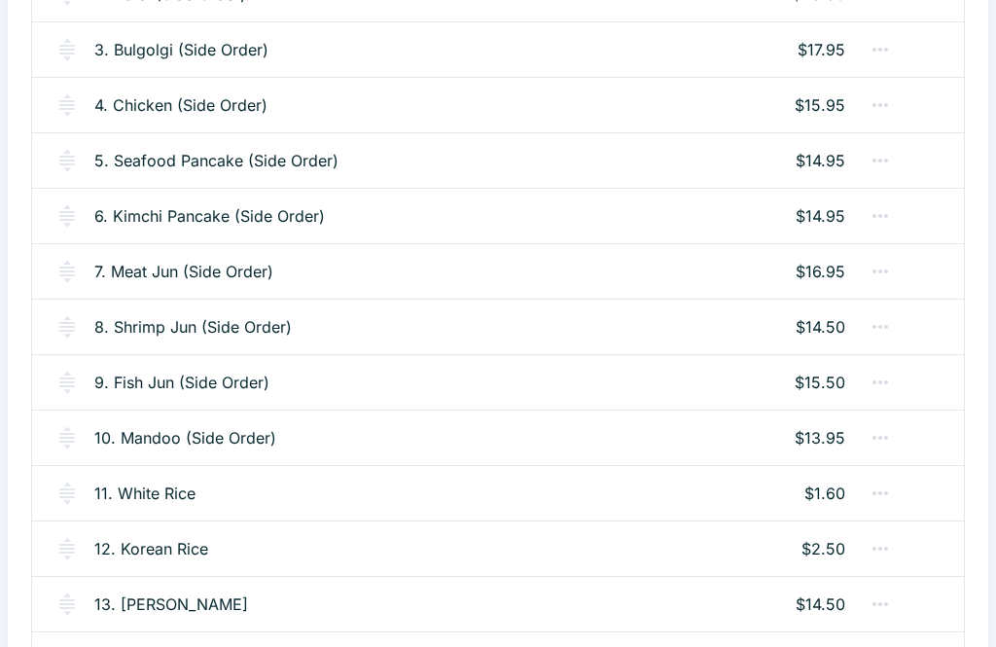
click at [215, 435] on link "10. Mandoo (Side Order)" at bounding box center [185, 437] width 182 height 23
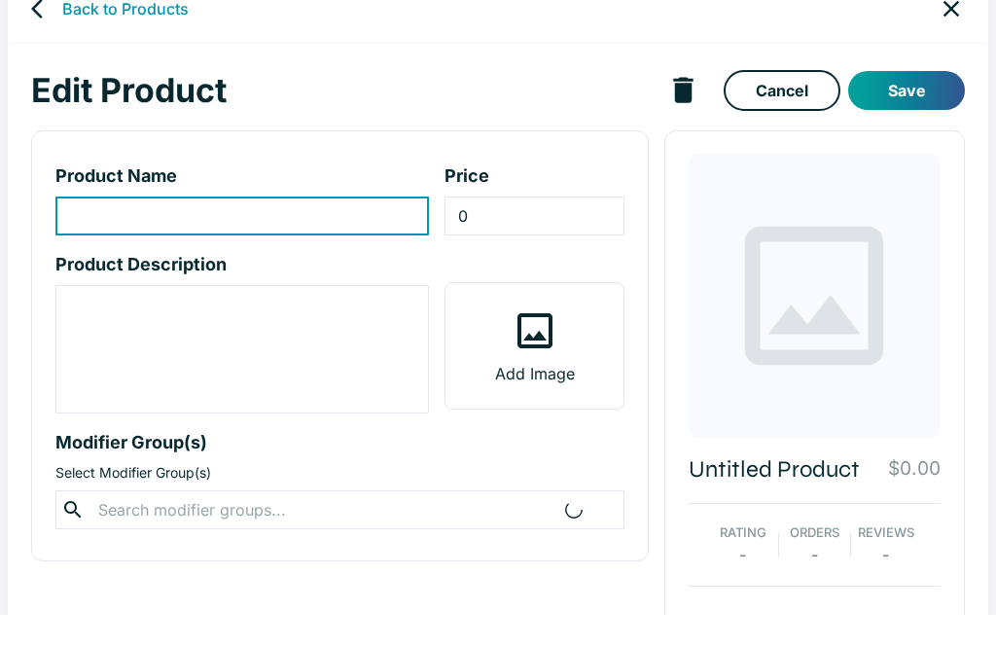
scroll to position [34, 0]
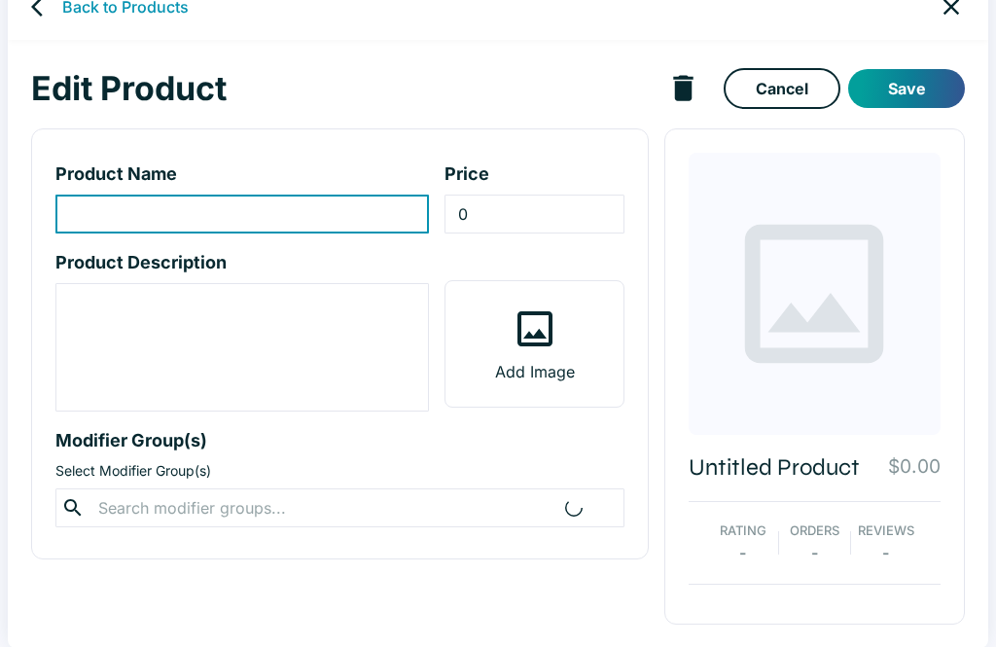
type input "10. Mandoo (Side Order)"
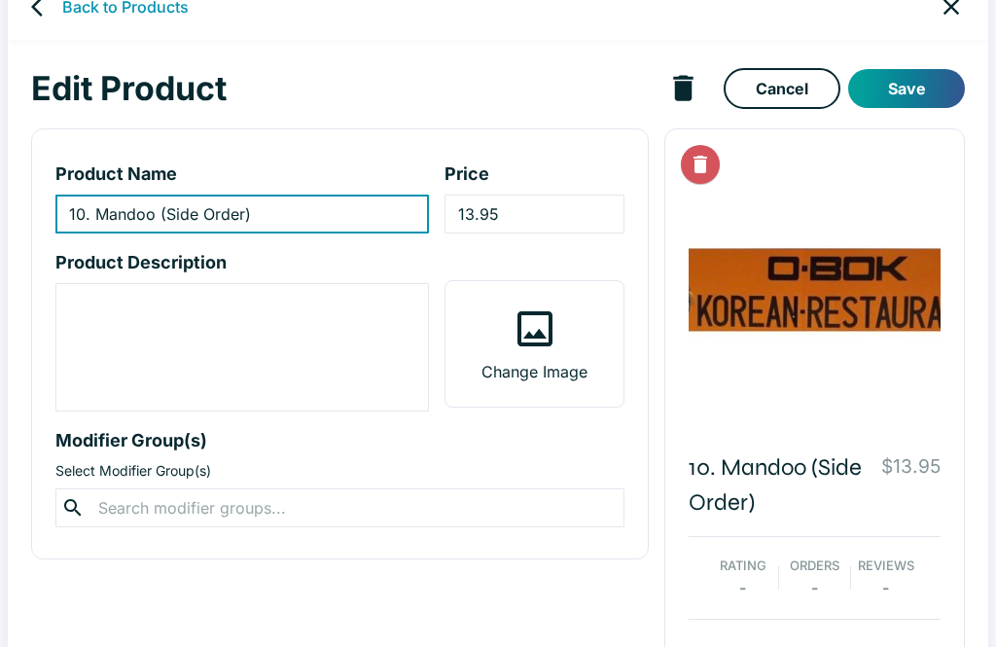
click at [489, 209] on input "13.95" at bounding box center [533, 214] width 179 height 39
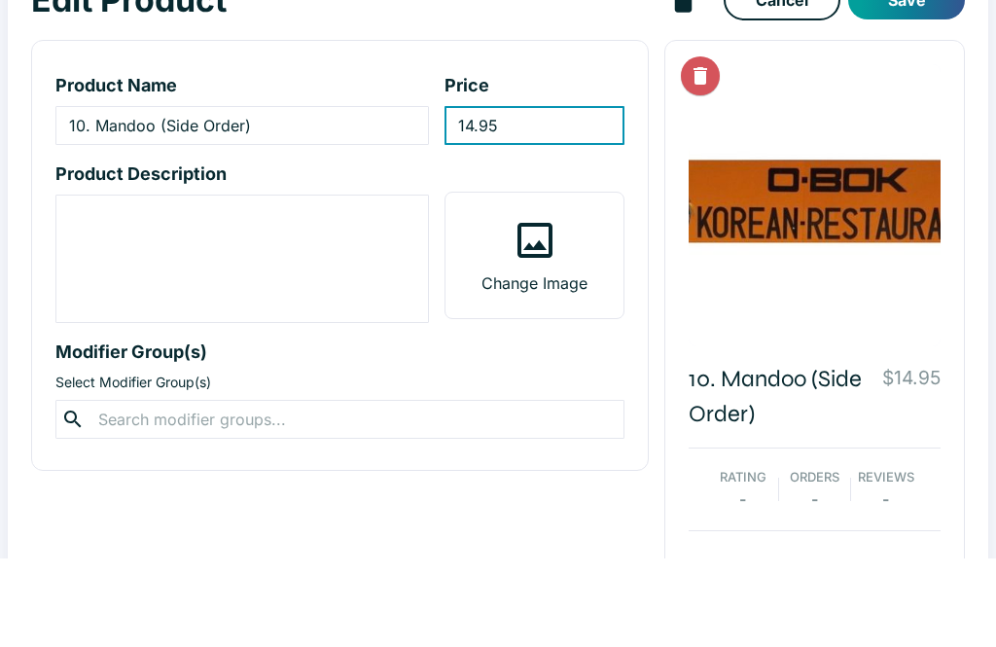
type input "14.95"
click at [926, 69] on button "Save" at bounding box center [906, 88] width 117 height 39
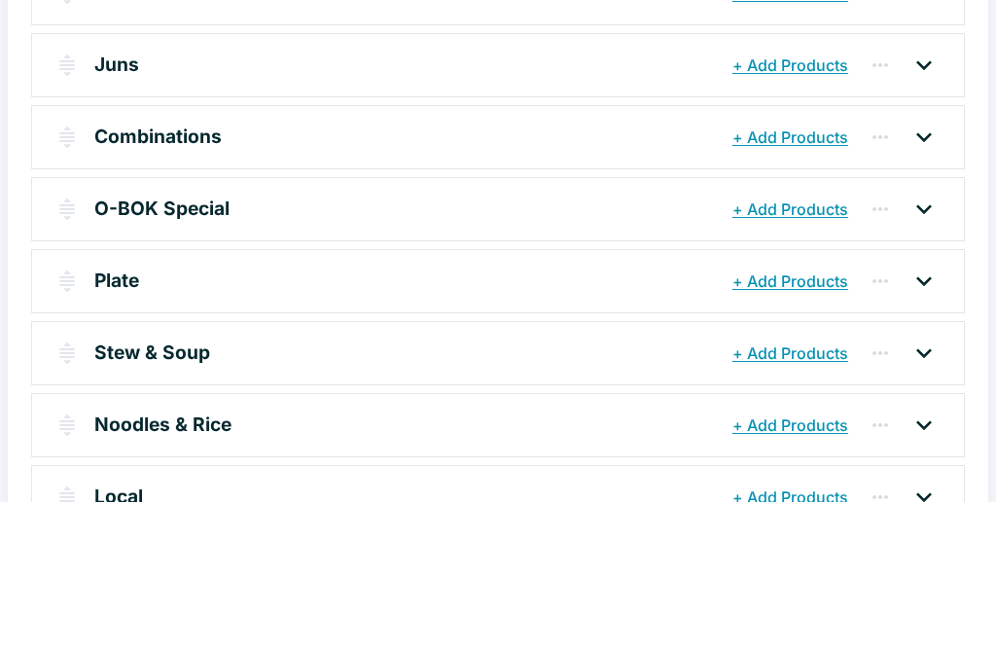
scroll to position [246, 0]
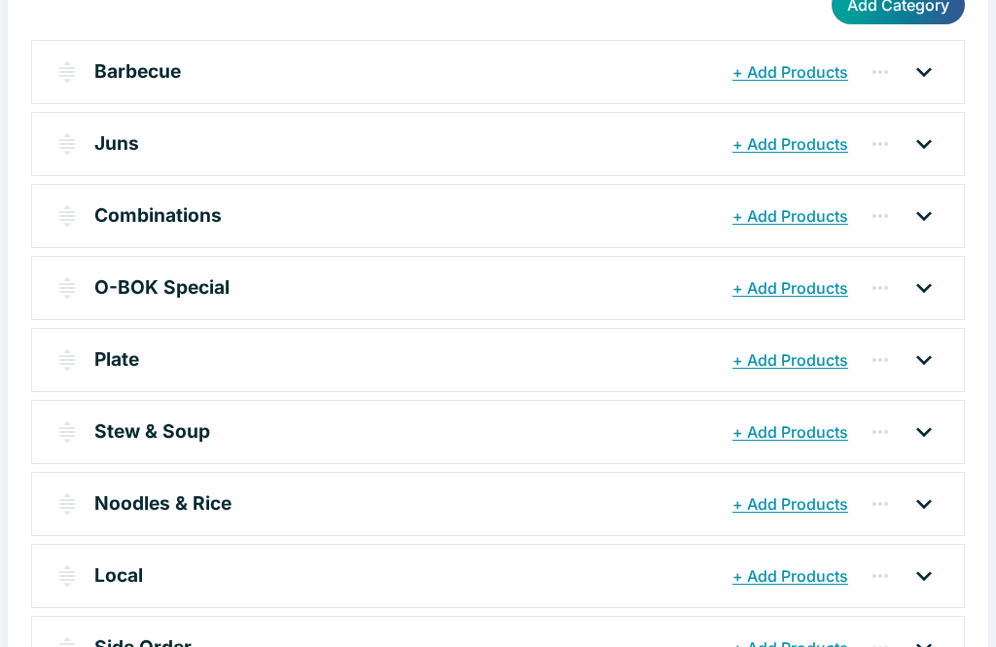
click at [930, 646] on icon at bounding box center [923, 647] width 31 height 31
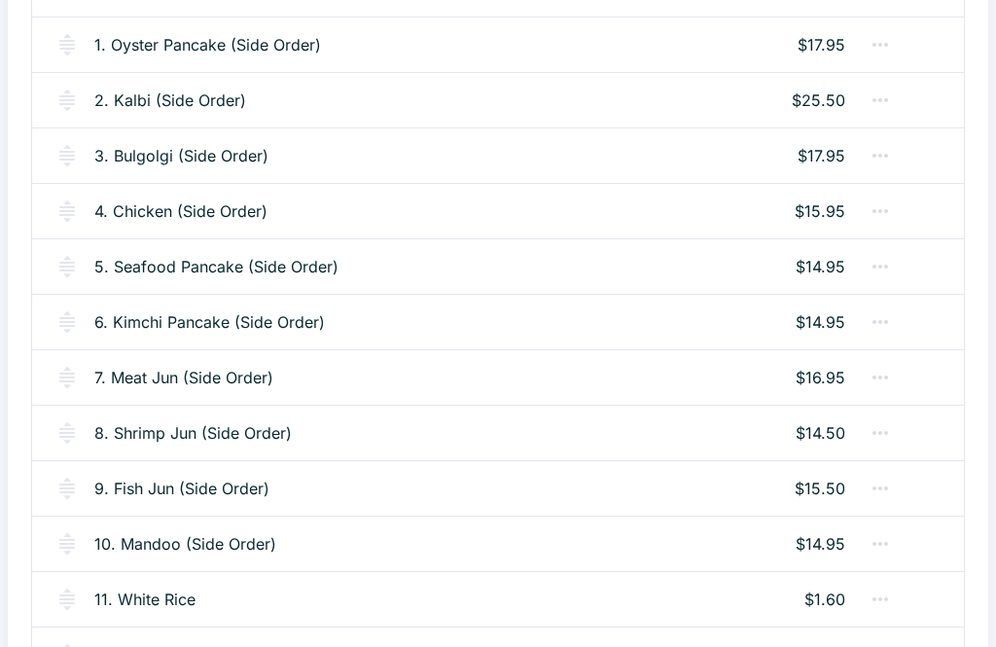
scroll to position [1038, 0]
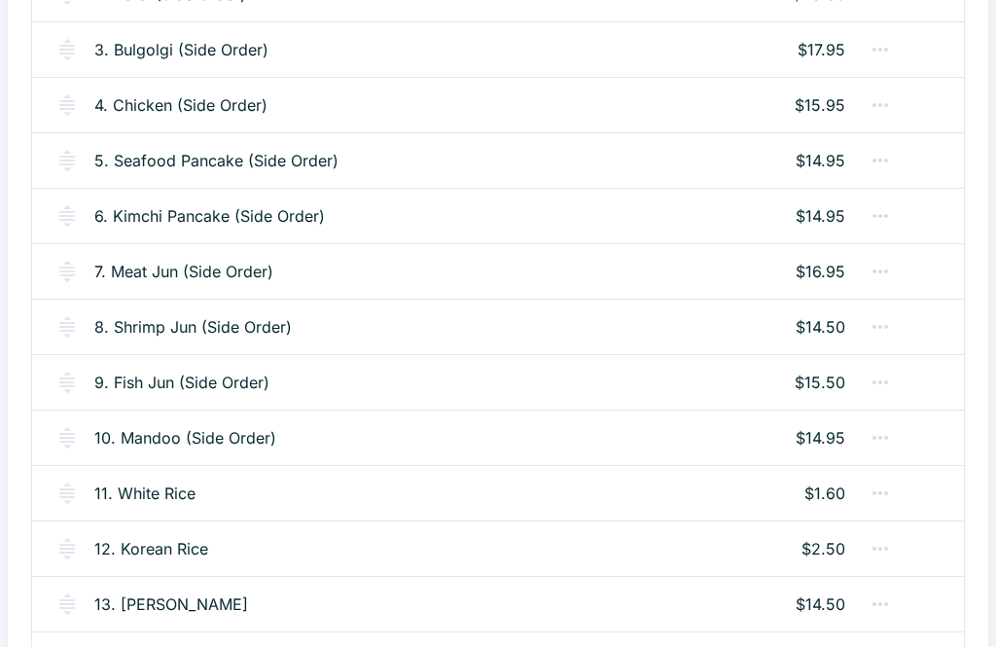
click at [185, 600] on link "13. [PERSON_NAME]" at bounding box center [171, 603] width 154 height 23
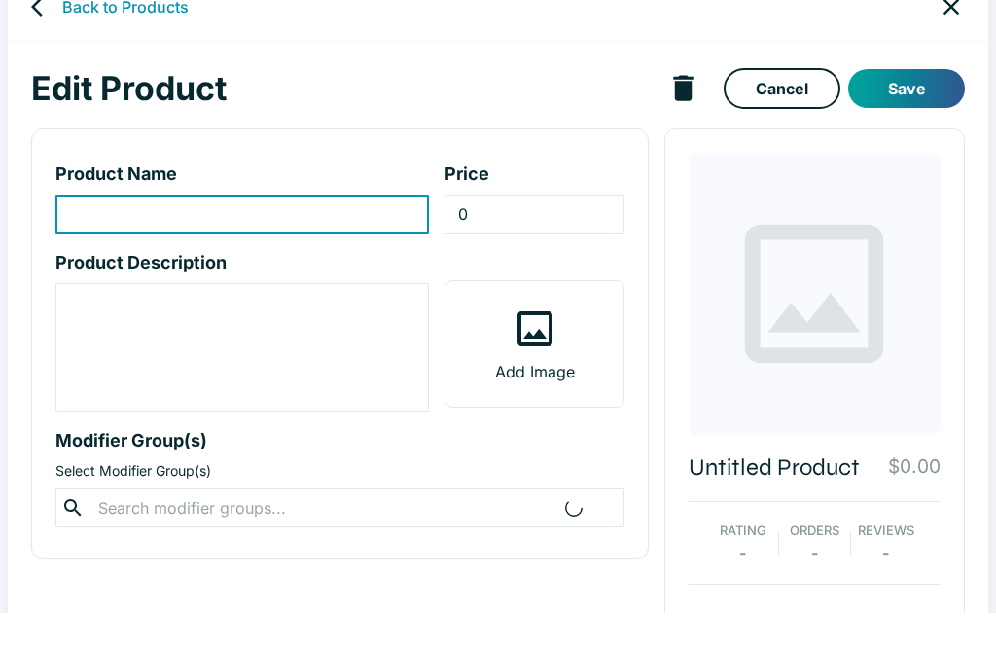
type input "13. [PERSON_NAME]"
type input "14.5"
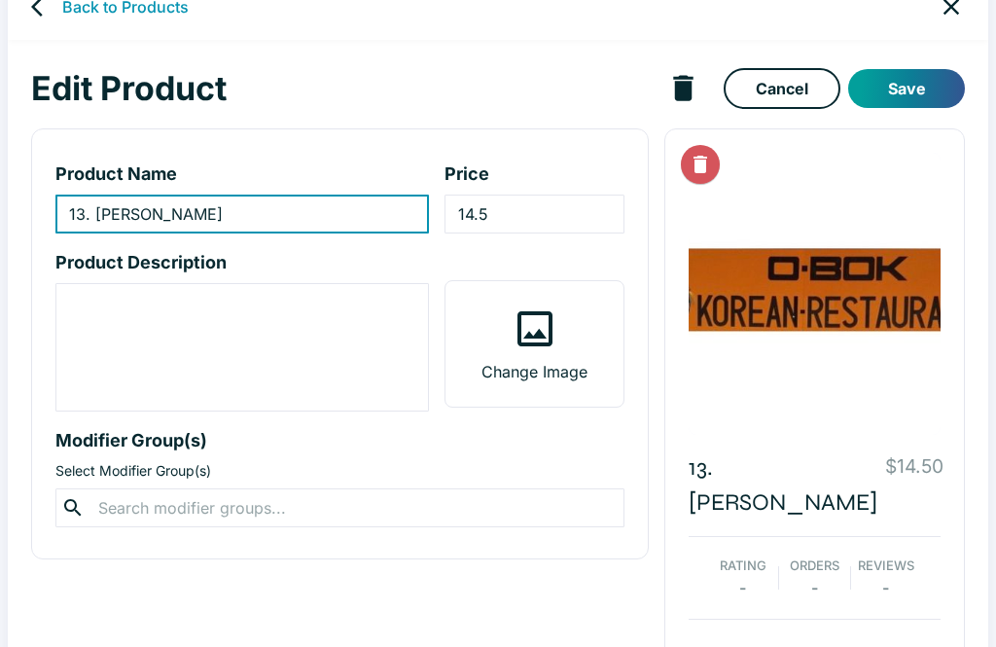
click at [511, 203] on input "14.5" at bounding box center [533, 214] width 179 height 39
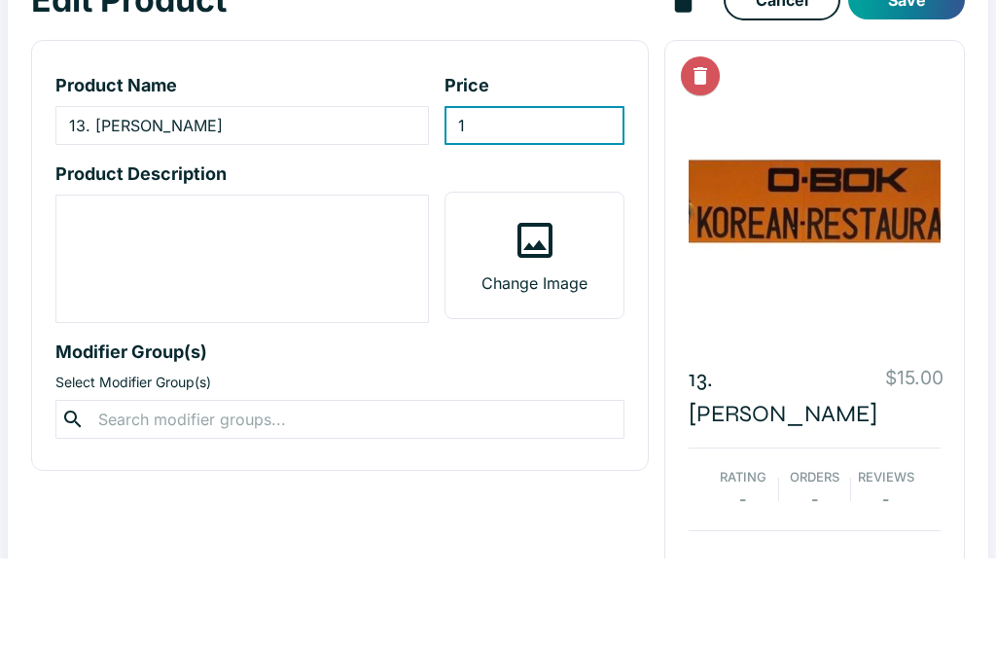
type input "15"
type input "15.50"
click at [919, 69] on button "Save" at bounding box center [906, 88] width 117 height 39
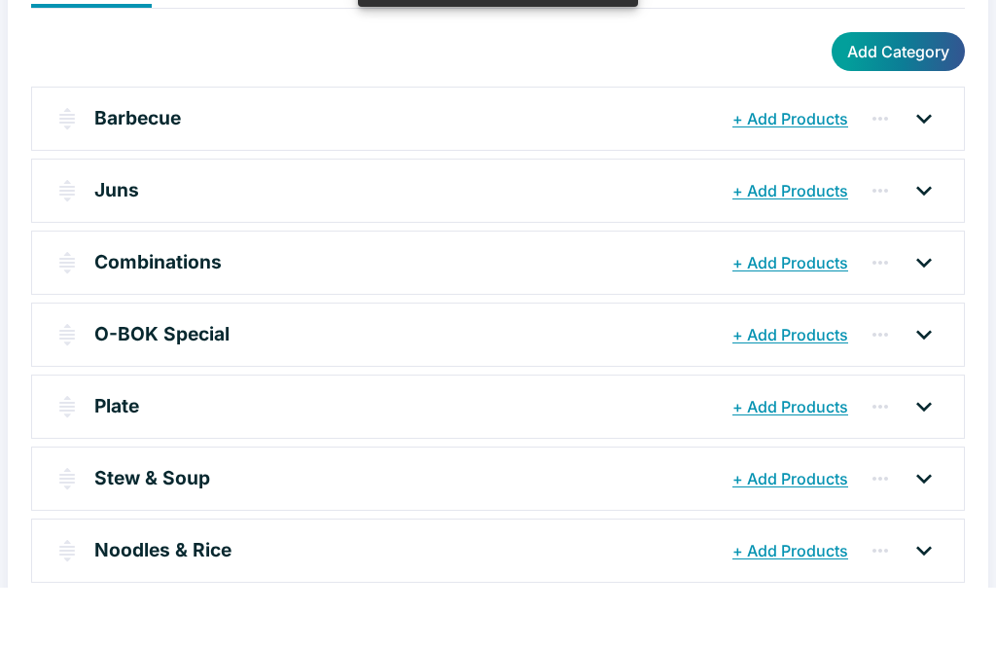
scroll to position [246, 0]
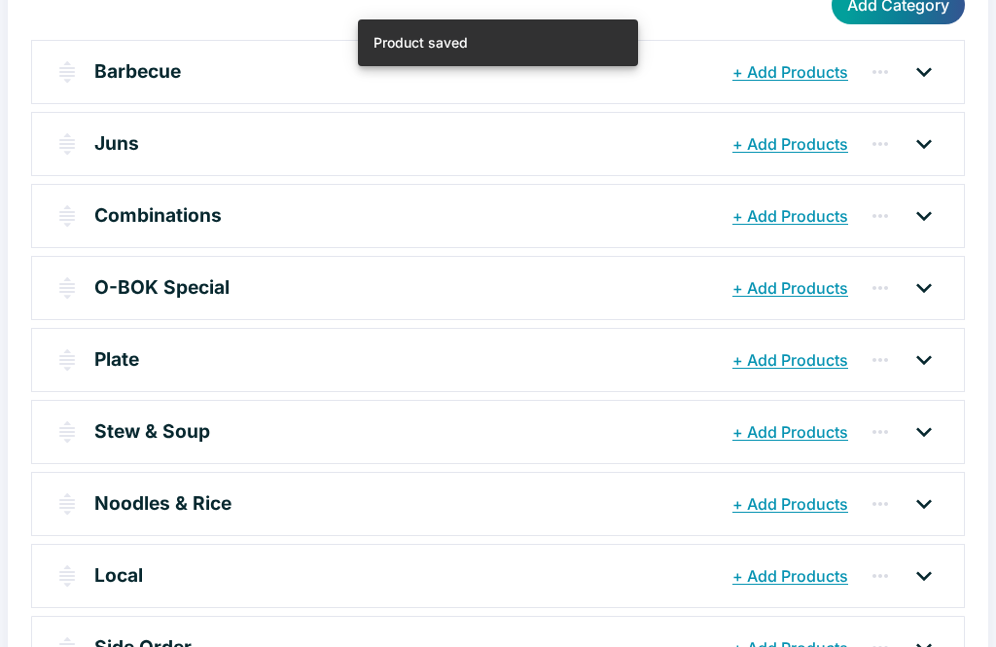
click at [946, 643] on div at bounding box center [924, 647] width 49 height 31
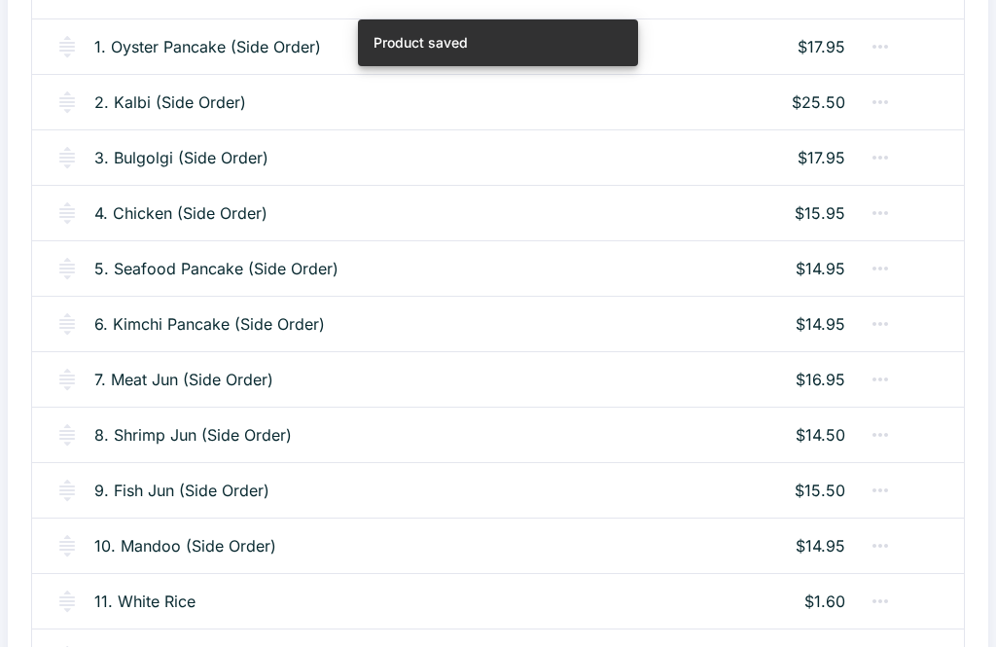
scroll to position [1038, 0]
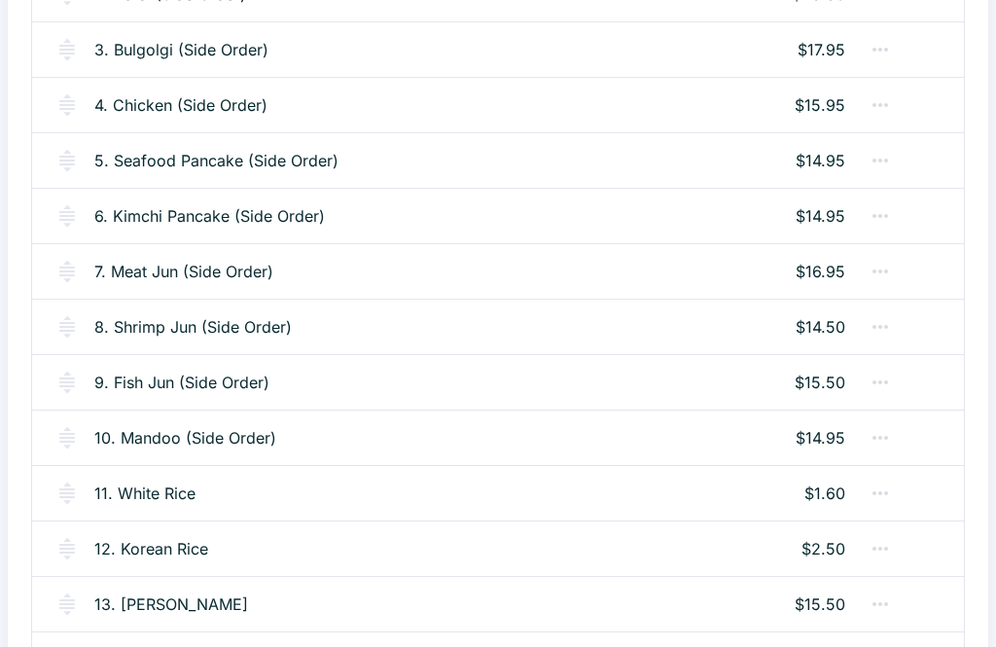
click at [250, 305] on div "8. Shrimp Jun (Side Order) $14.50" at bounding box center [498, 326] width 932 height 55
click at [201, 336] on link "8. Shrimp Jun (Side Order)" at bounding box center [192, 326] width 197 height 23
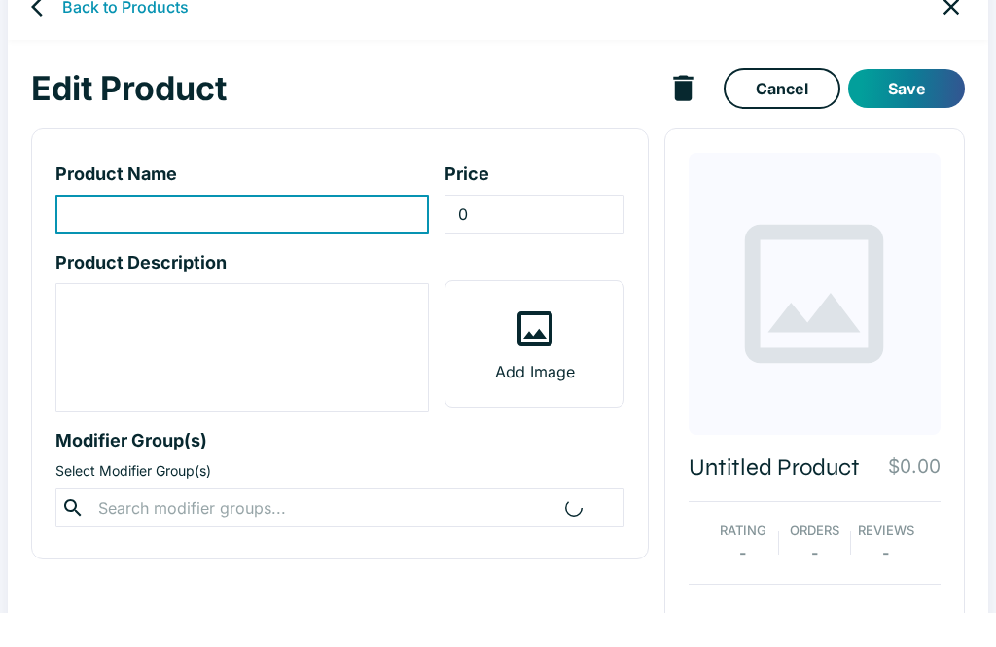
scroll to position [34, 0]
type input "8. Shrimp Jun (Side Order)"
type input "14.5"
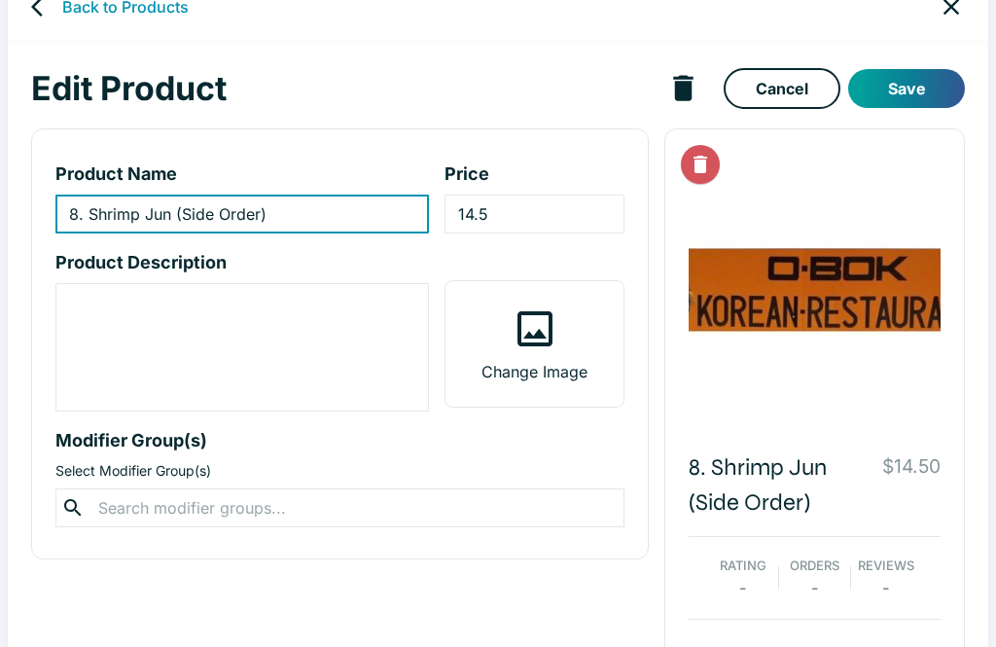
click at [483, 210] on input "14.5" at bounding box center [533, 214] width 179 height 39
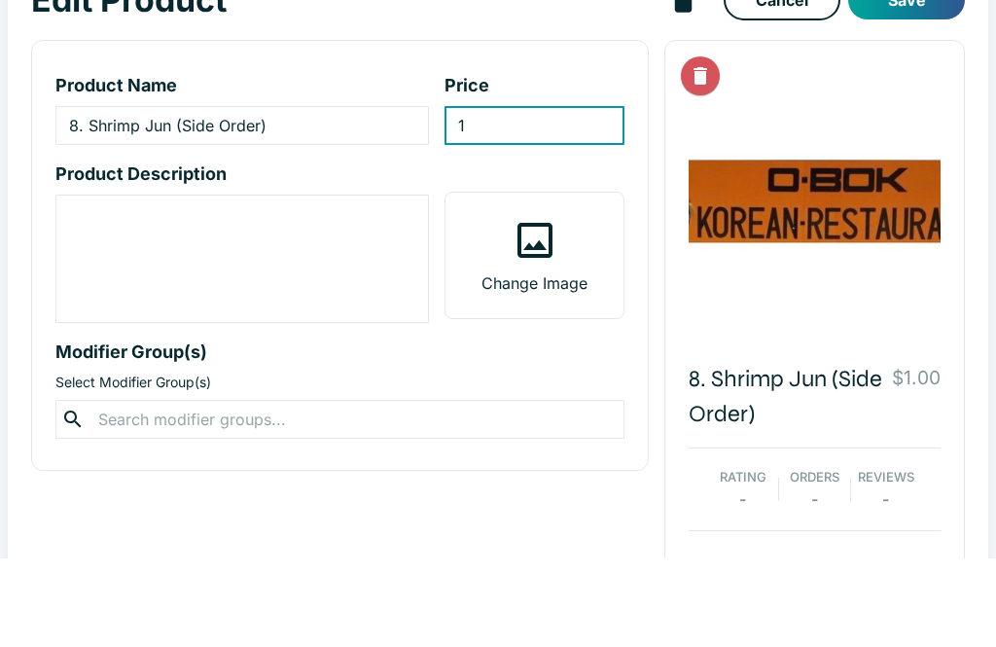
type input "15"
type input "15.5"
click at [917, 69] on button "Save" at bounding box center [906, 88] width 117 height 39
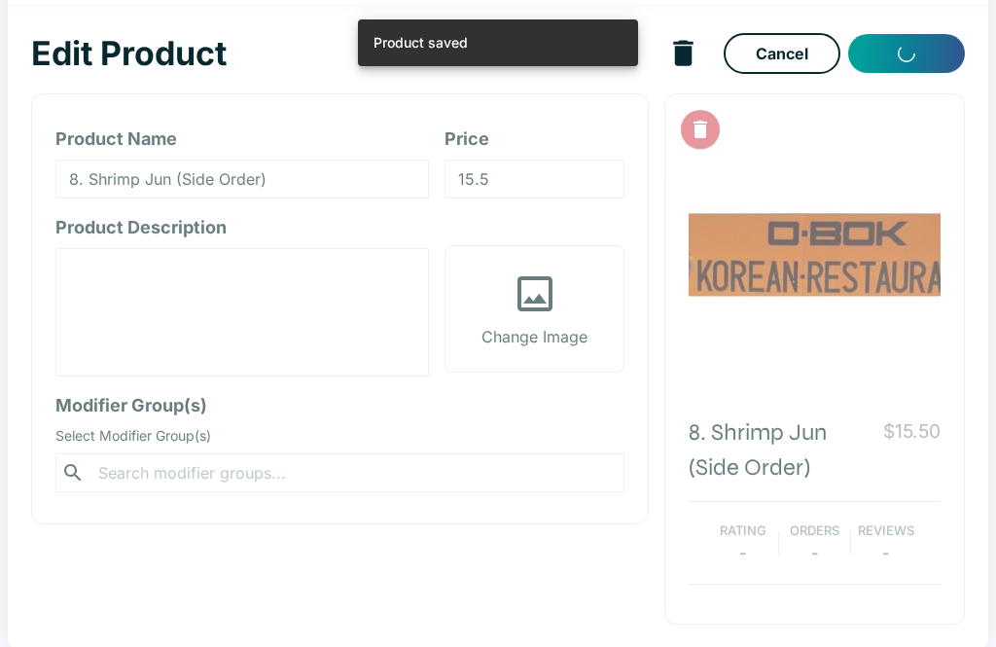
scroll to position [8, 0]
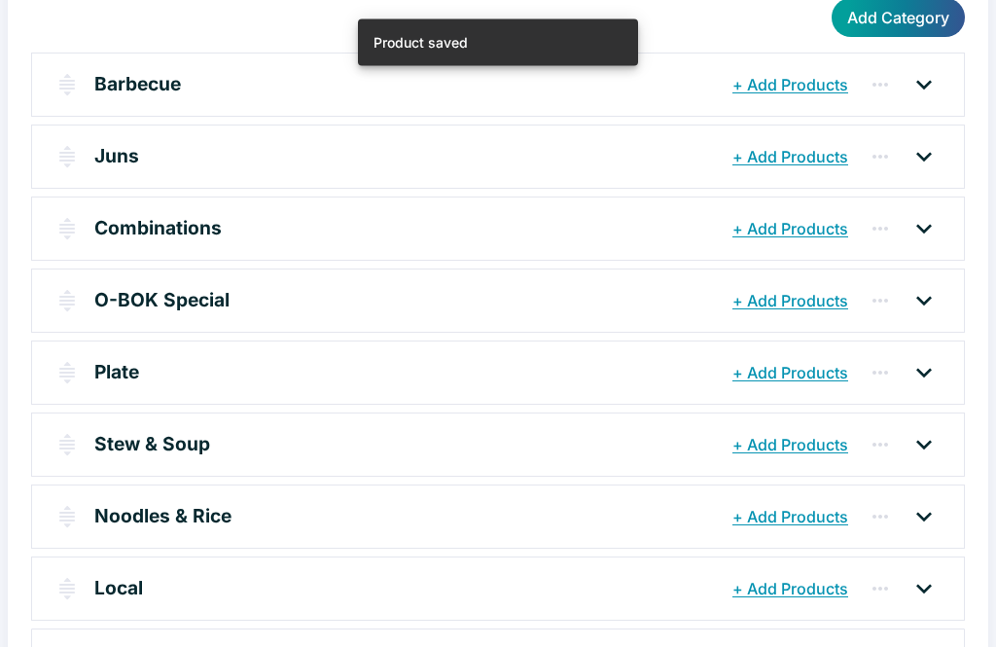
click at [934, 298] on icon at bounding box center [923, 301] width 31 height 31
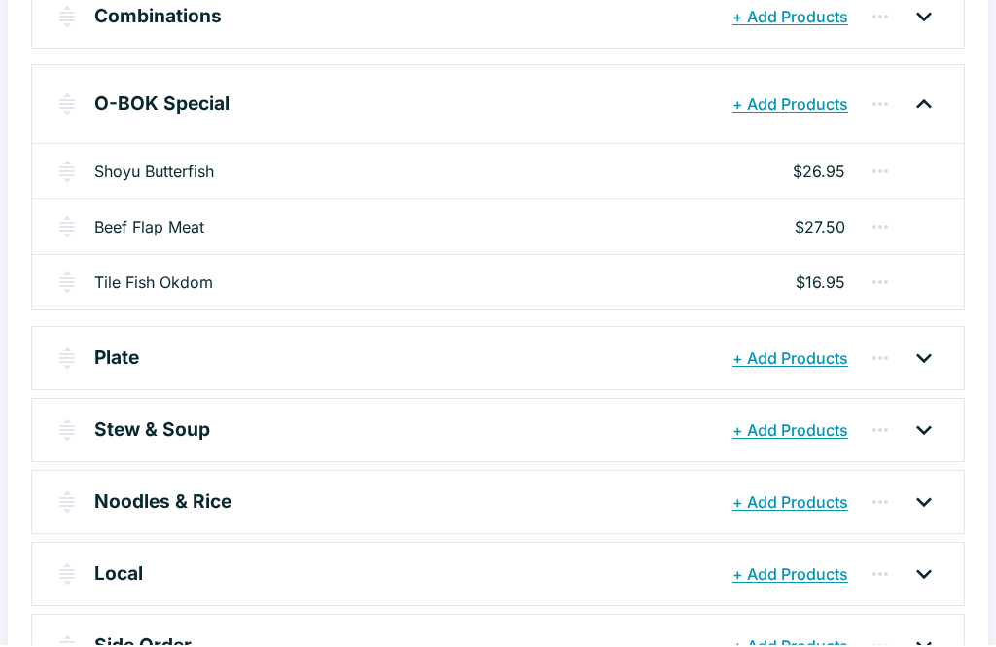
scroll to position [439, 0]
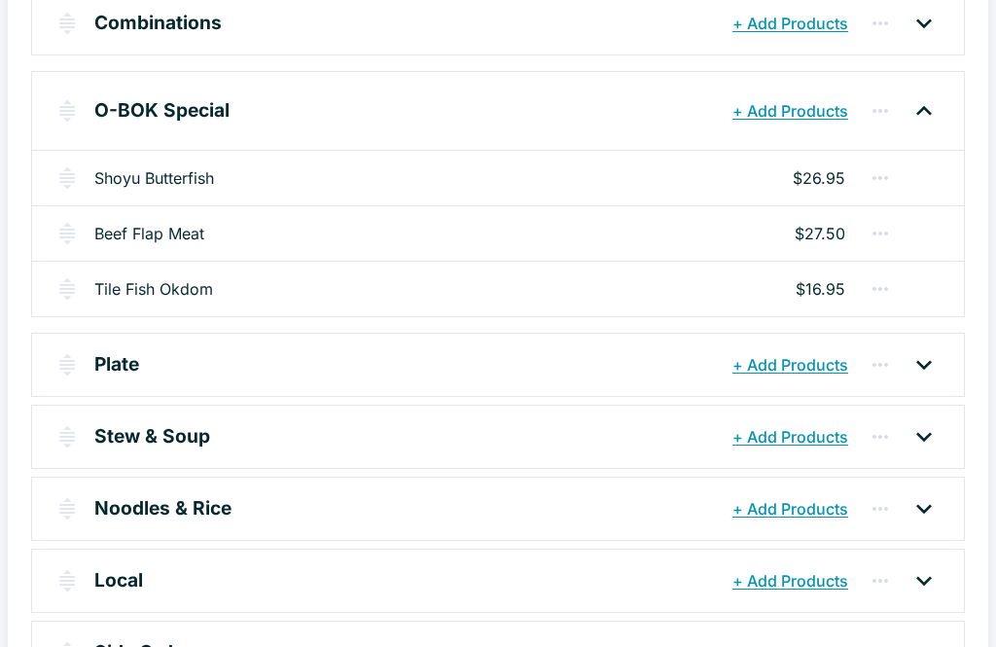
click at [770, 108] on button "+ Add Products" at bounding box center [789, 110] width 125 height 35
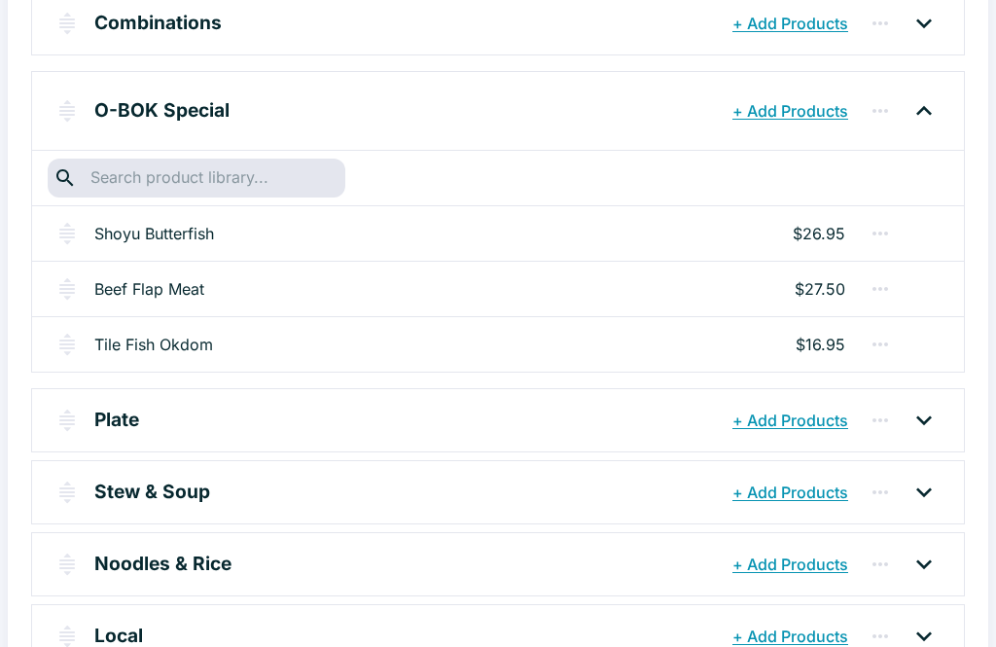
click at [762, 93] on button "+ Add Products" at bounding box center [789, 110] width 125 height 35
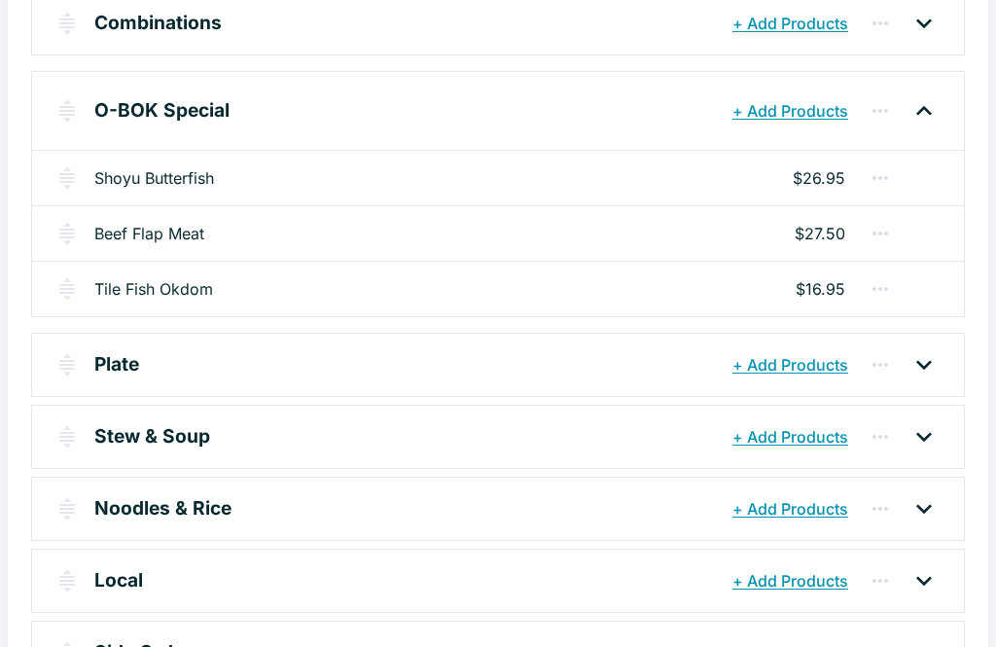
click at [758, 106] on button "+ Add Products" at bounding box center [789, 110] width 125 height 35
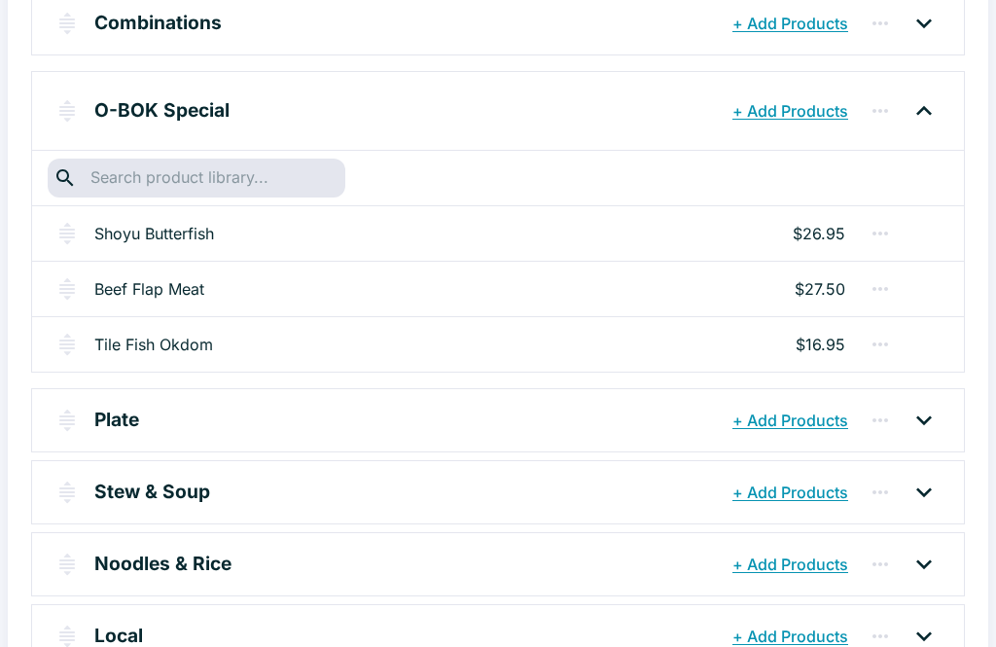
click at [129, 187] on input "text" at bounding box center [196, 177] width 223 height 27
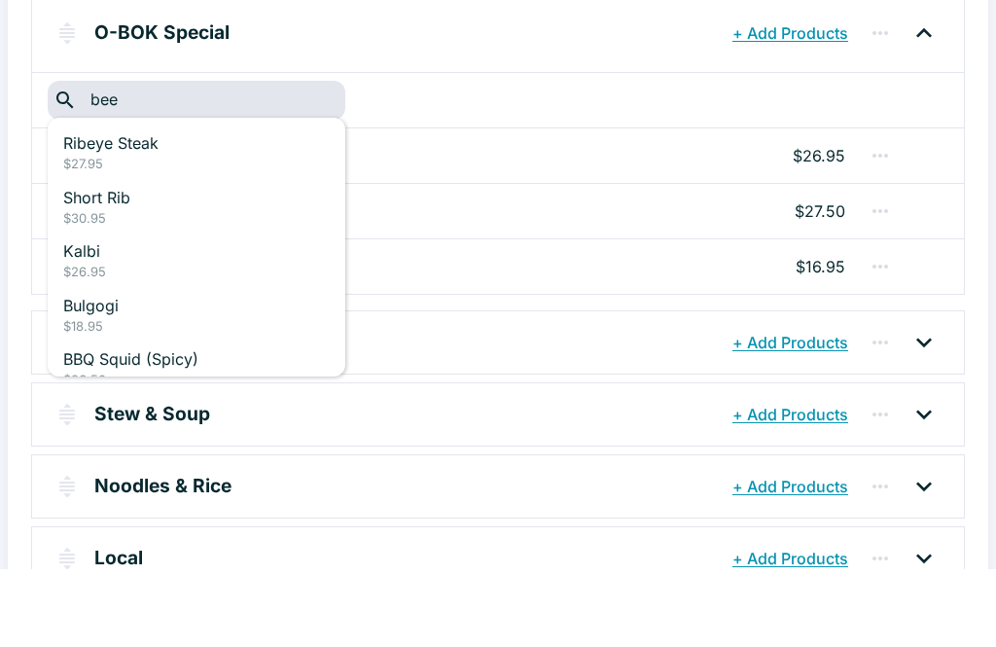
type input "beef"
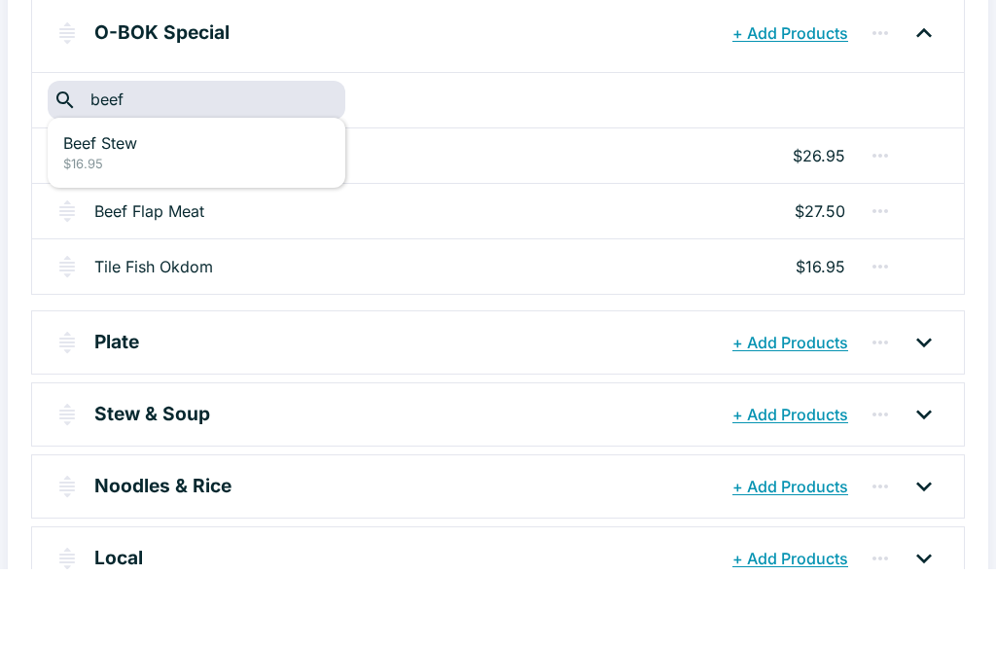
click at [101, 209] on p "Beef Stew" at bounding box center [196, 220] width 266 height 23
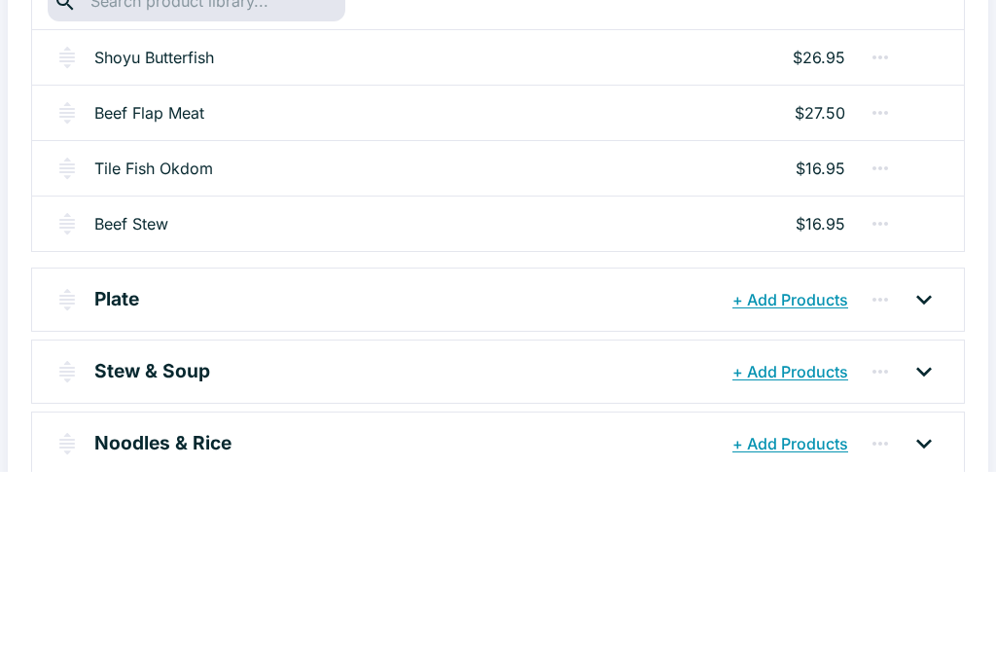
click at [297, 255] on div "Menu Menu Editor Schedule Add Category Barbecue + Add Products Ribeye Steak $27…" at bounding box center [498, 230] width 980 height 1191
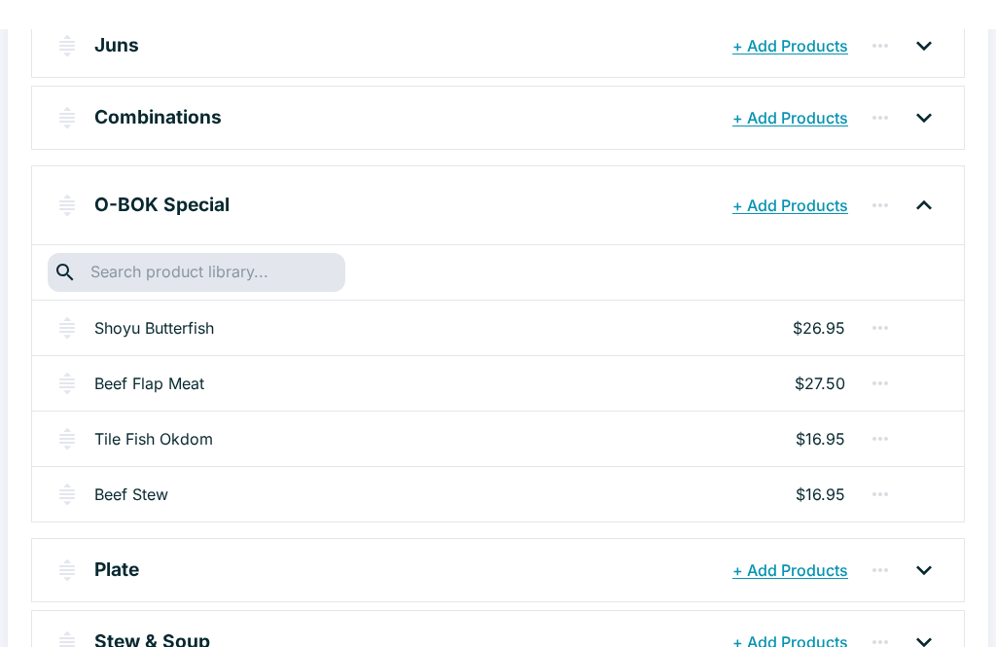
scroll to position [0, 0]
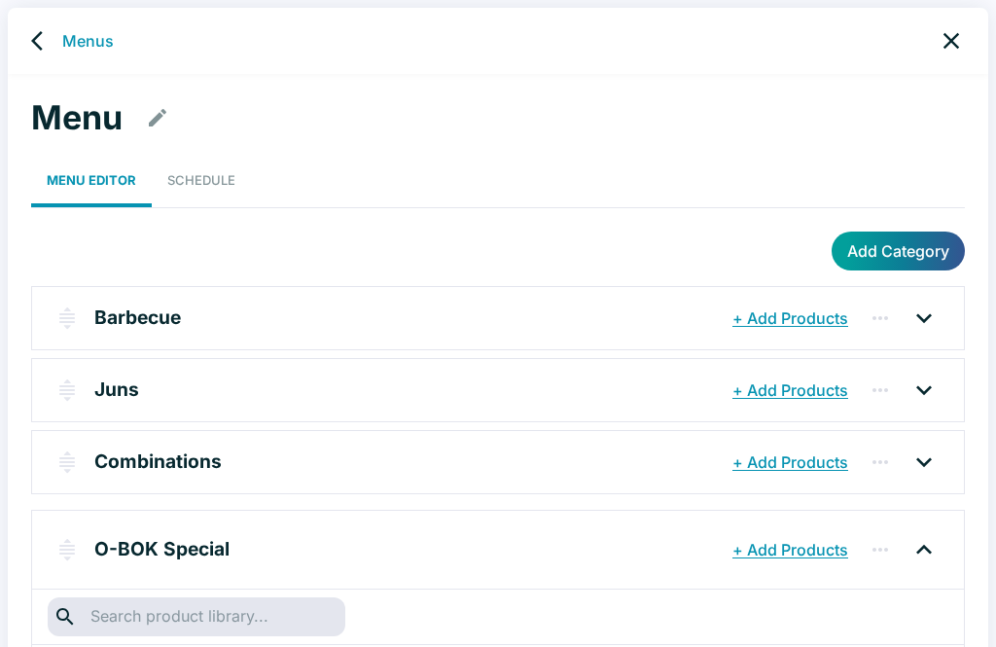
click at [975, 31] on div "Menus" at bounding box center [498, 41] width 980 height 66
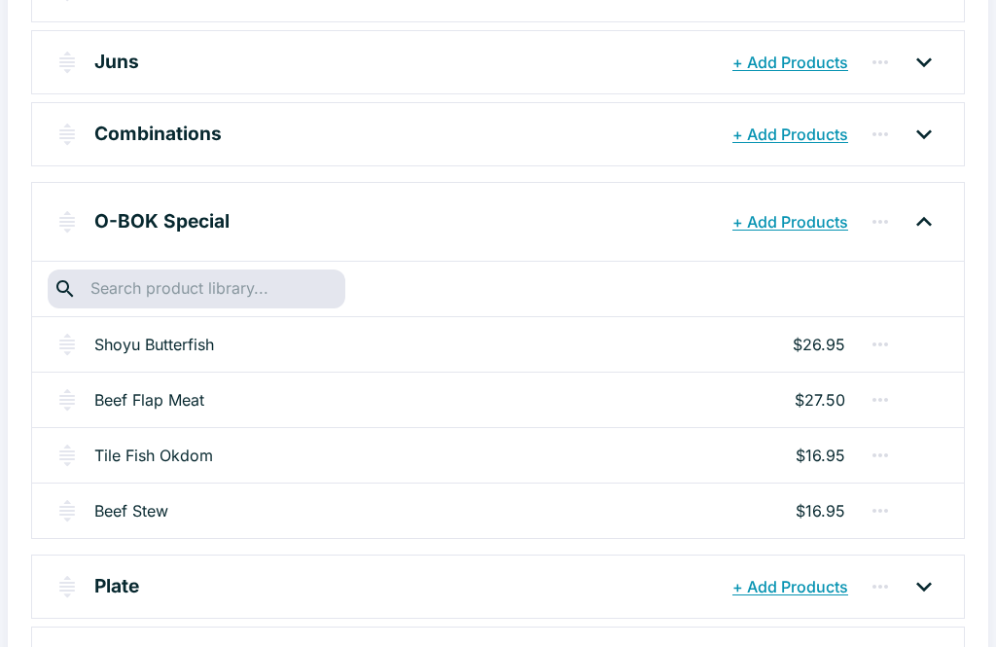
scroll to position [554, 0]
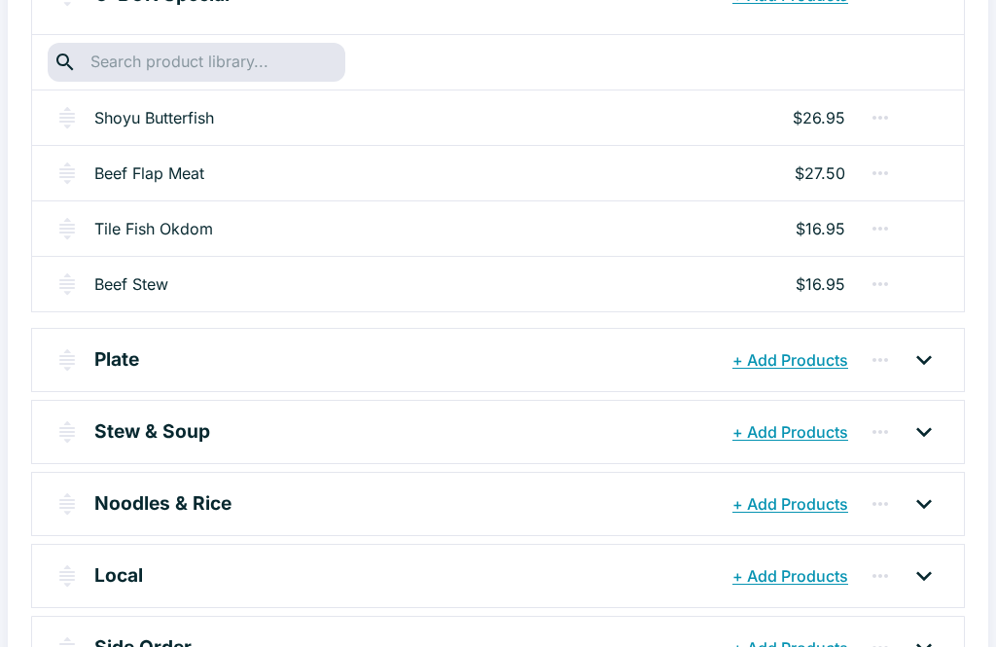
click at [158, 293] on link "Beef Stew" at bounding box center [131, 283] width 74 height 23
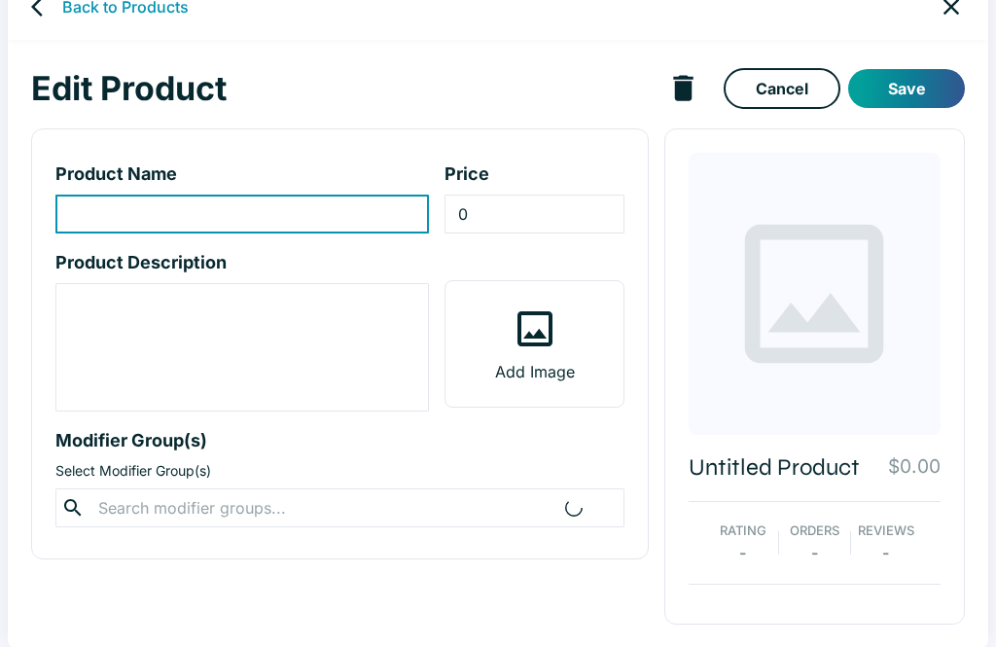
type input "Beef Stew"
type input "16.95"
type textarea "Local style beef stew"
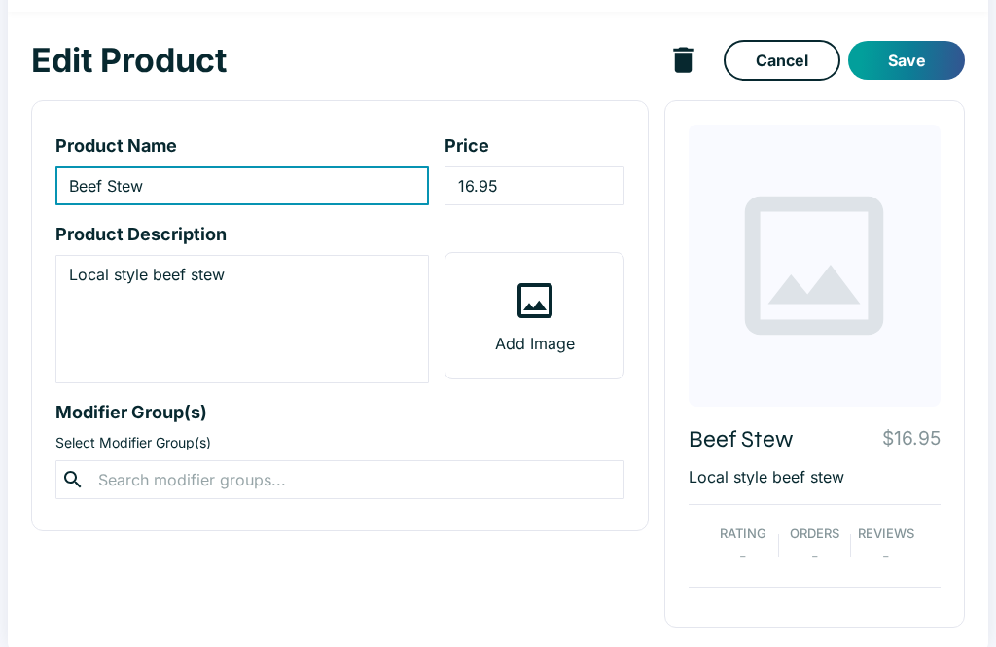
scroll to position [65, 0]
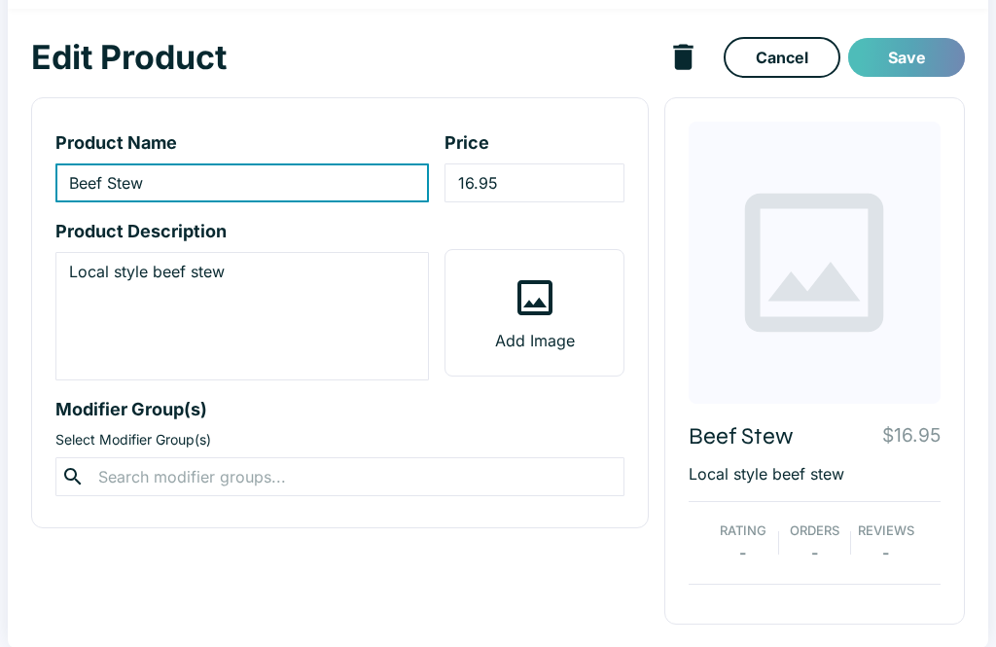
click at [904, 59] on button "Save" at bounding box center [906, 57] width 117 height 39
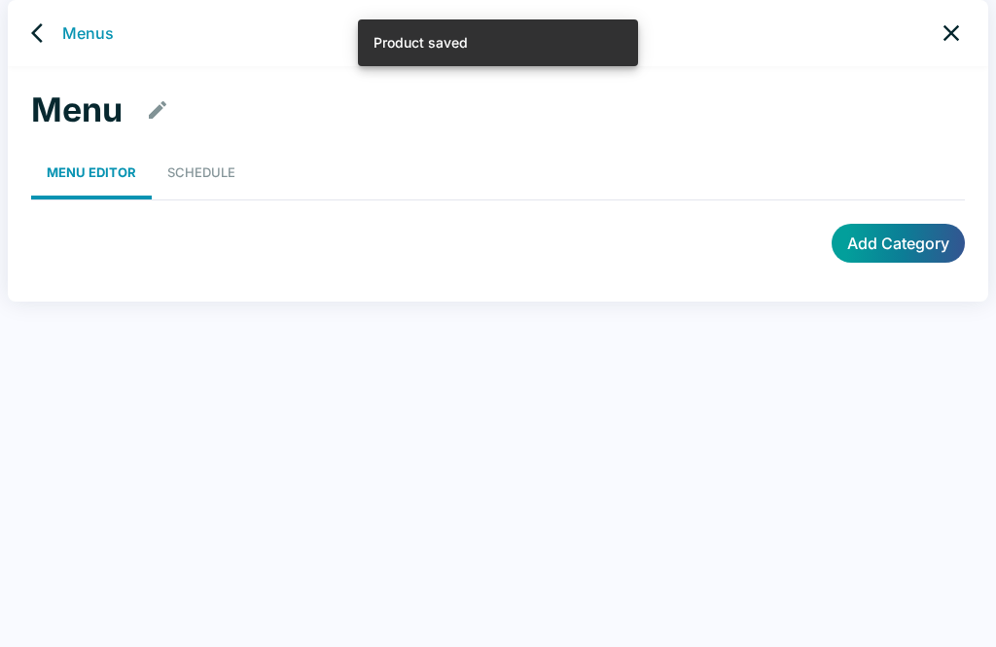
scroll to position [8, 0]
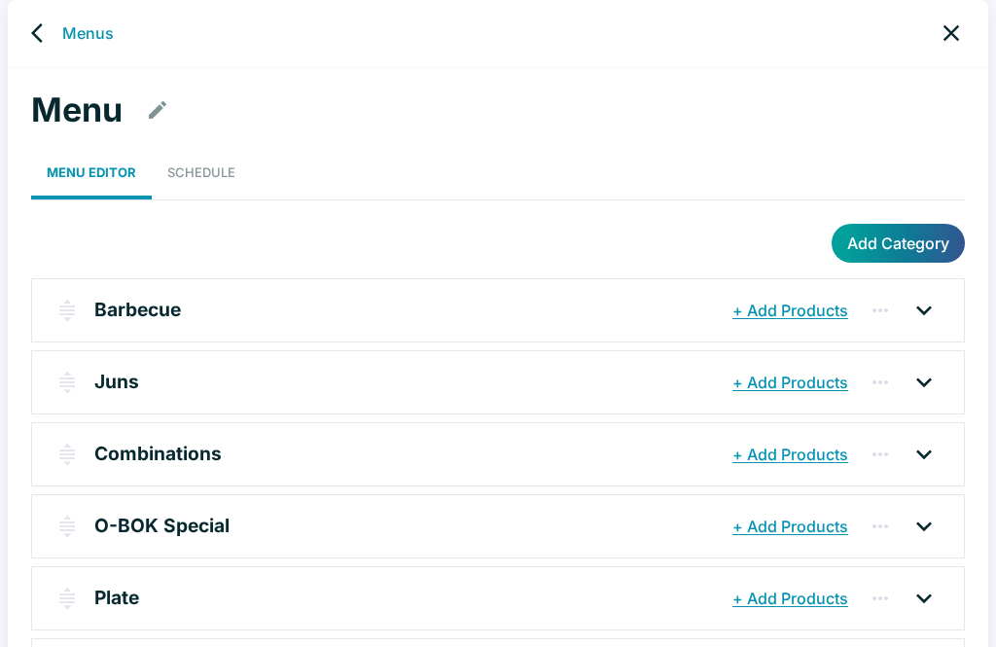
click at [953, 32] on icon "close" at bounding box center [951, 33] width 16 height 16
